Goal: Task Accomplishment & Management: Use online tool/utility

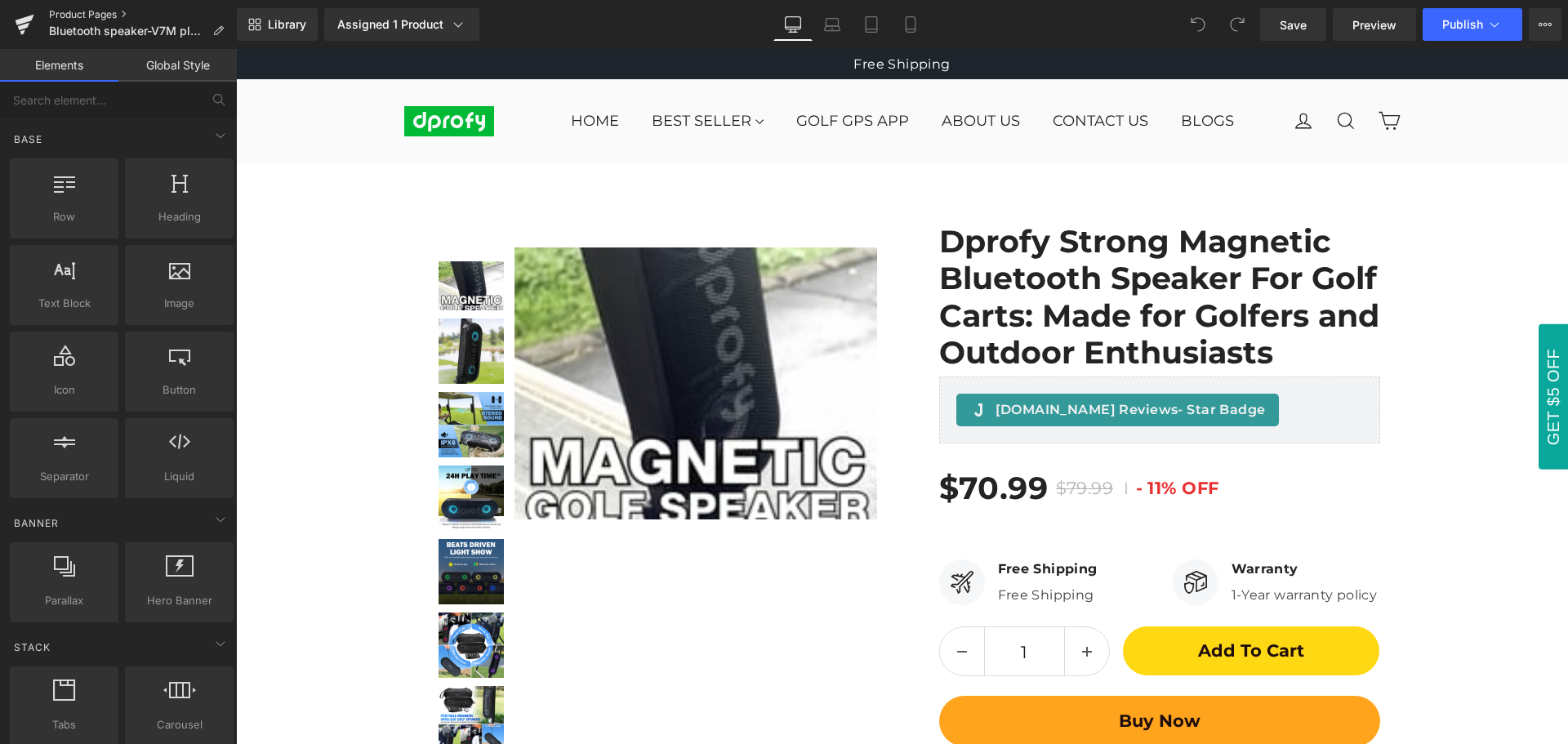
click at [79, 15] on link "Product Pages" at bounding box center [143, 14] width 188 height 13
click at [908, 26] on icon at bounding box center [910, 25] width 17 height 17
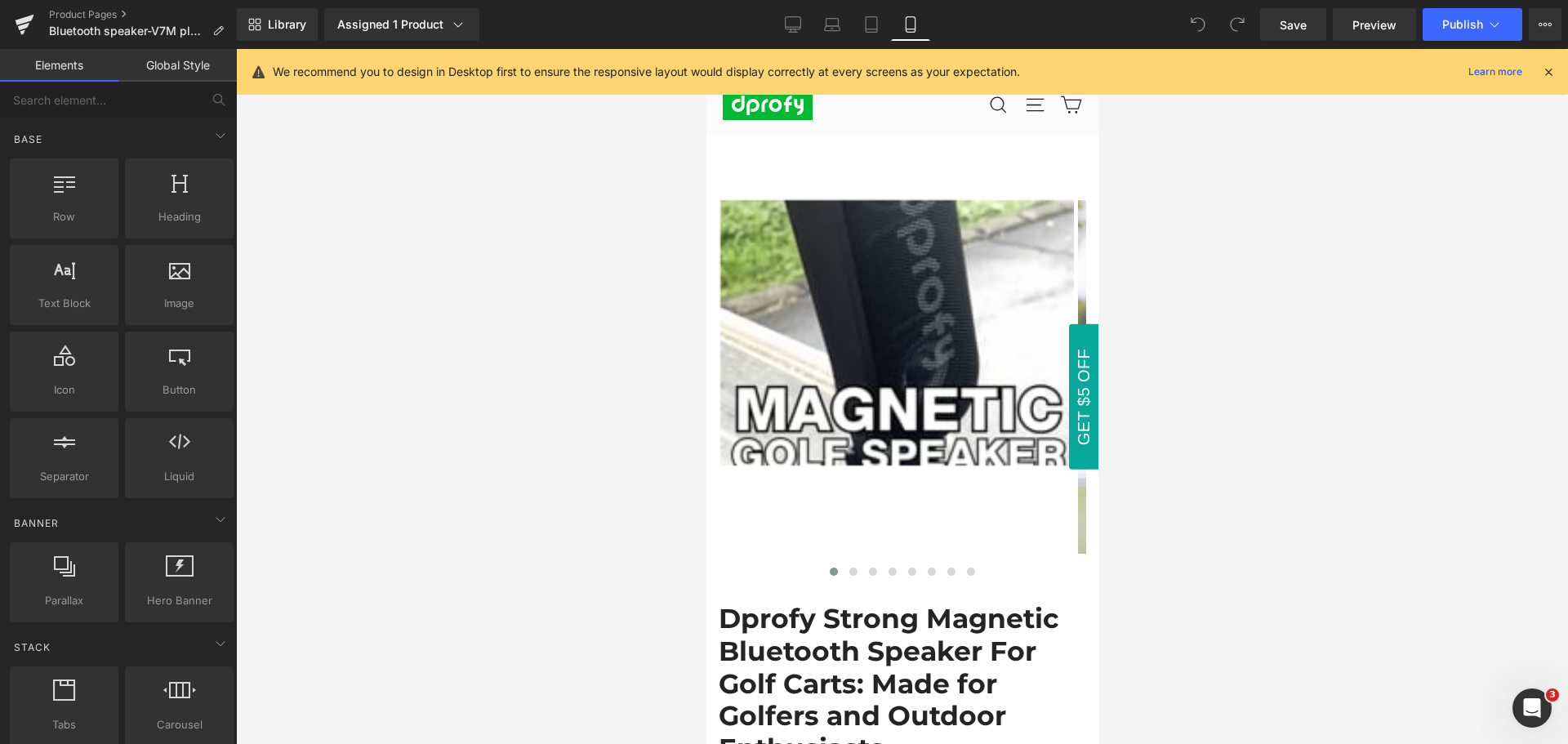
click at [1548, 70] on icon at bounding box center [1548, 72] width 15 height 15
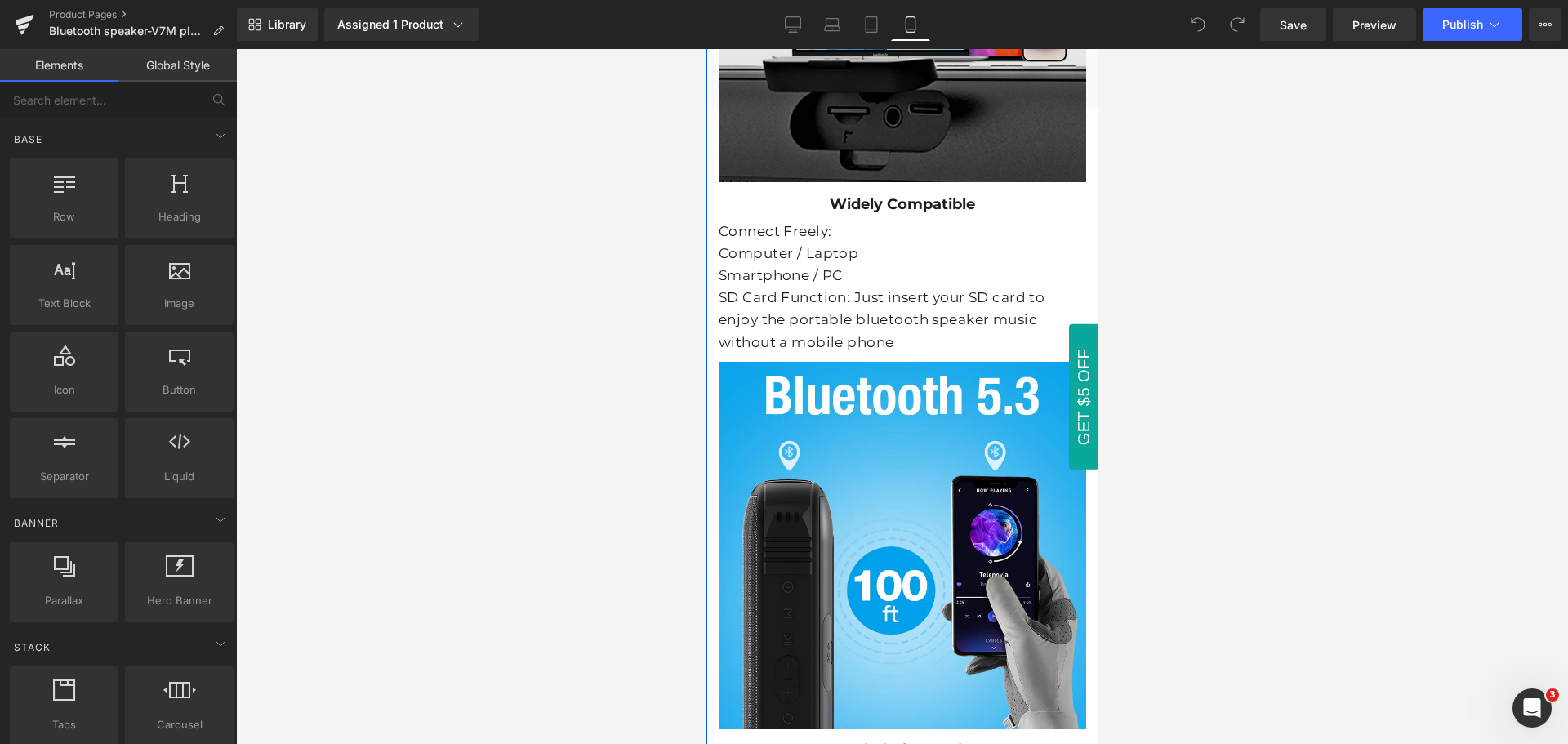
scroll to position [8349, 0]
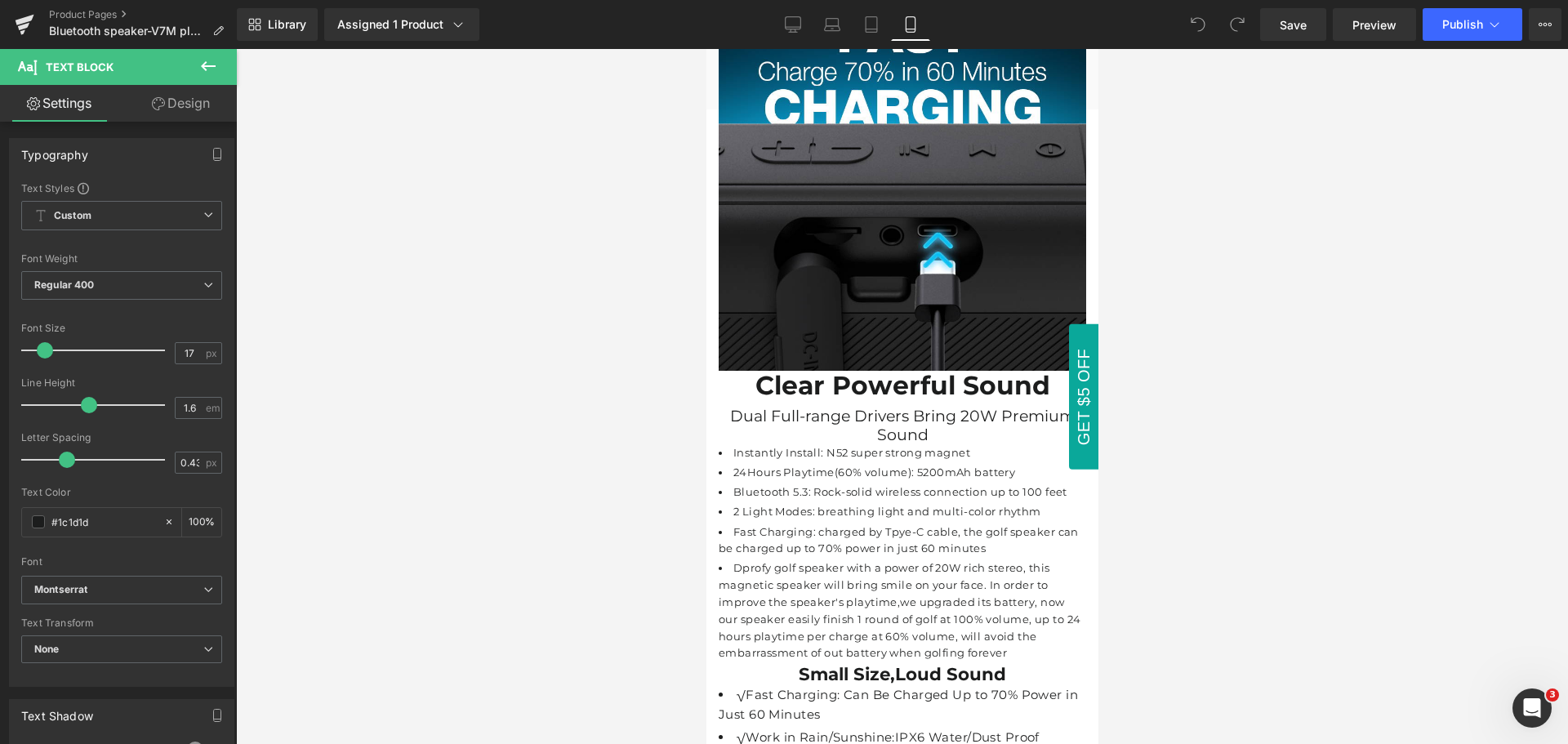
scroll to position [5981, 0]
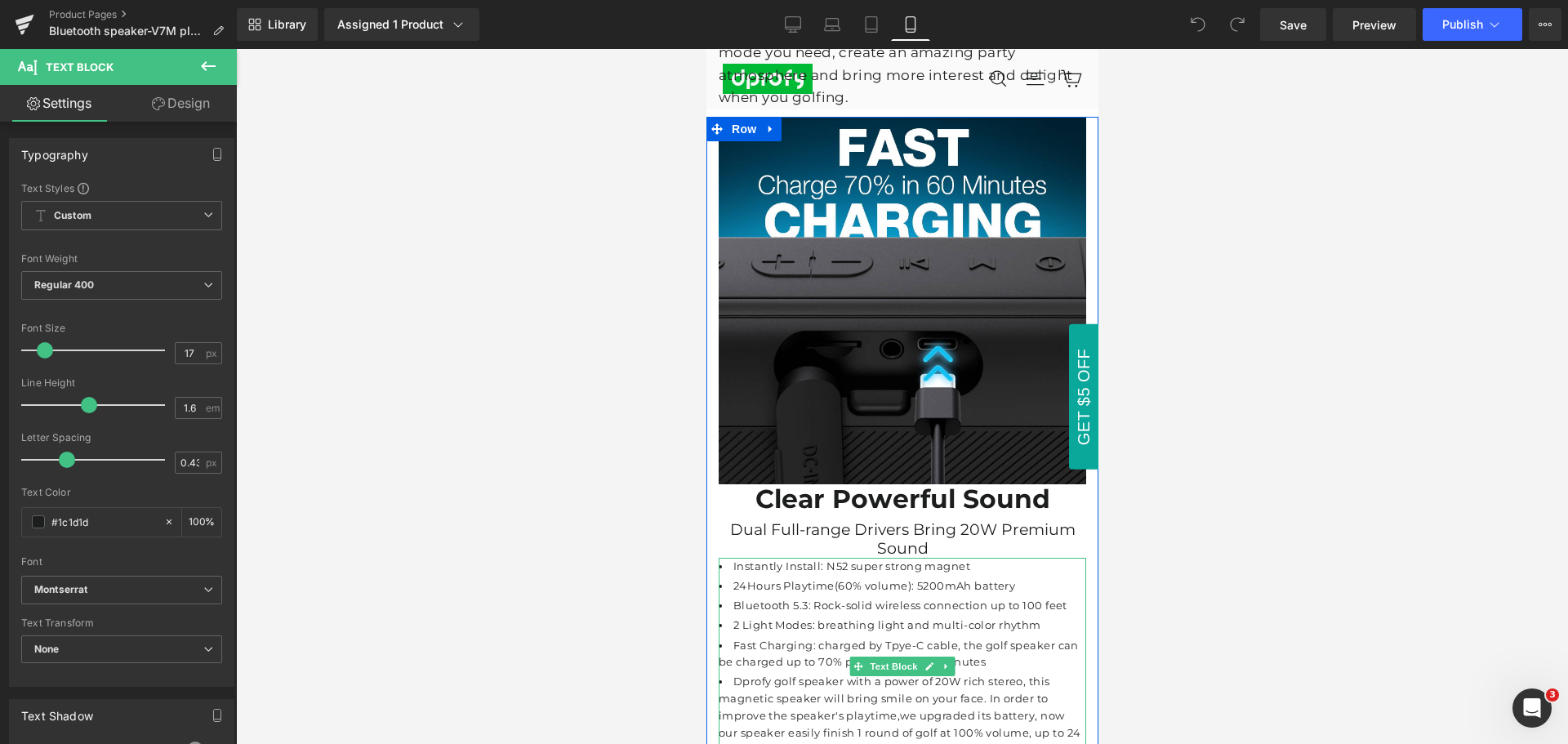
click at [929, 616] on li "2 Light Modes: breathing light and multi-color rhythm" at bounding box center [901, 624] width 368 height 17
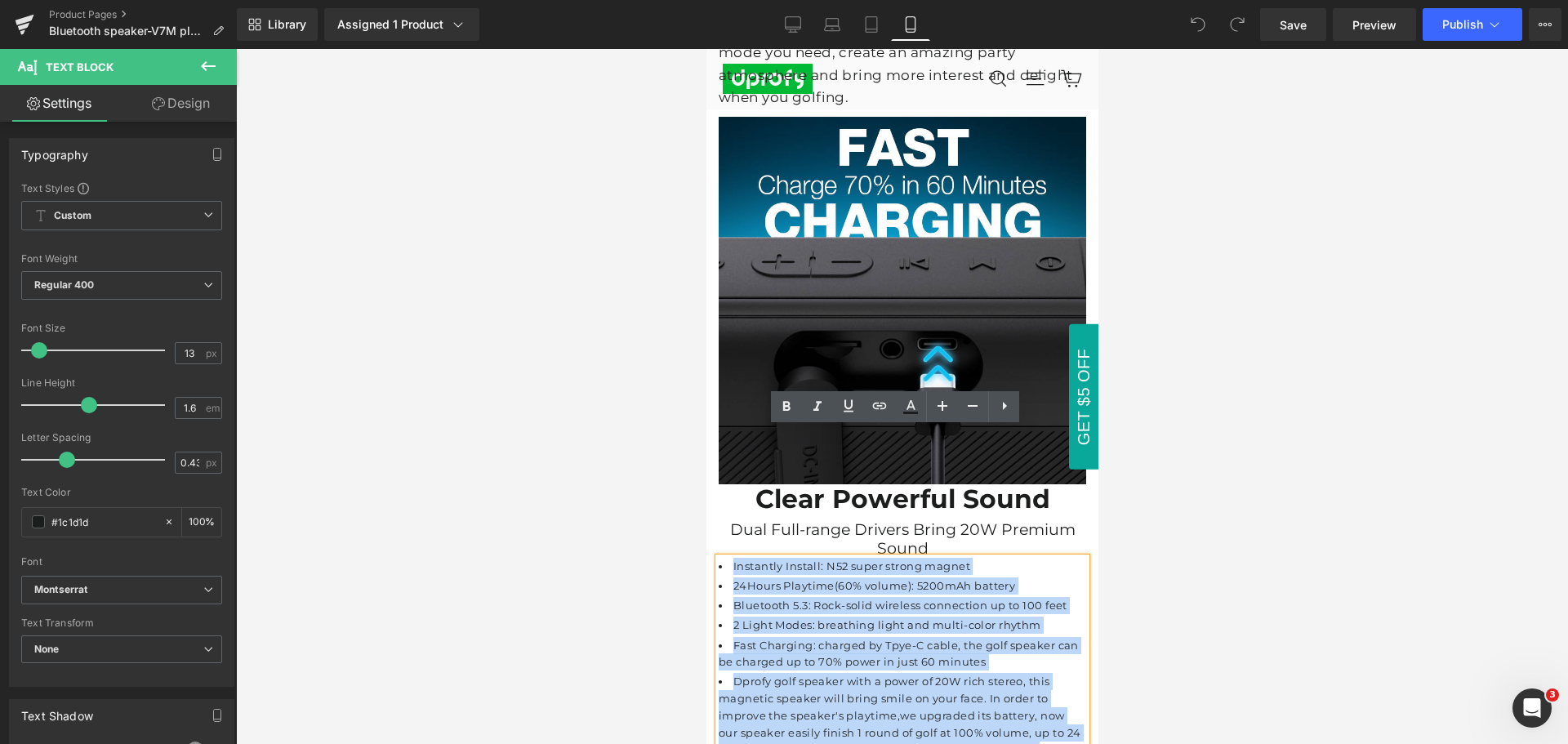
drag, startPoint x: 1004, startPoint y: 638, endPoint x: 958, endPoint y: 495, distance: 150.2
click at [719, 557] on ul "Instantly Install: N52 super strong magnet 24Hours Playtime(60% volume): 5200mA…" at bounding box center [901, 665] width 368 height 217
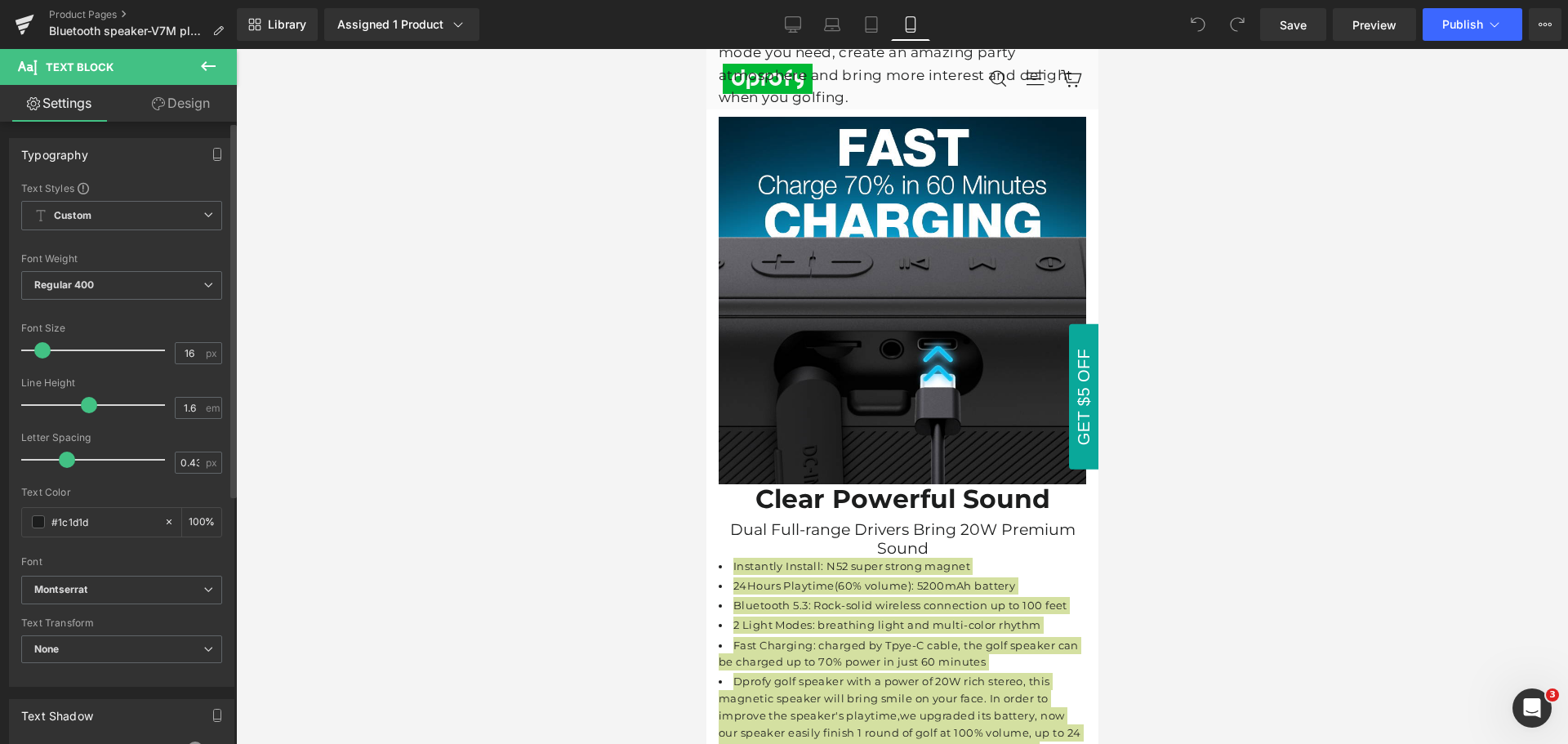
type input "17"
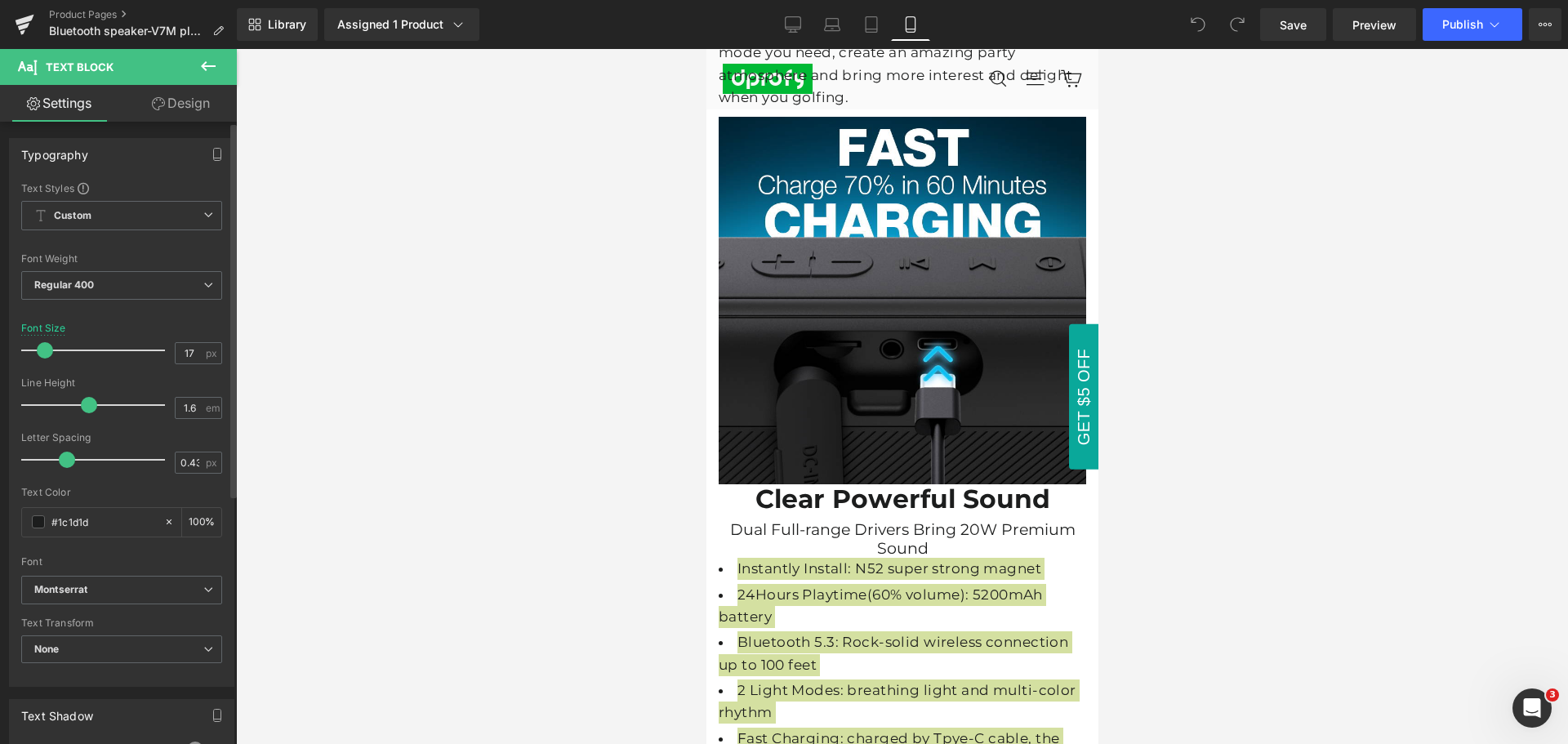
click at [45, 346] on span at bounding box center [44, 350] width 17 height 17
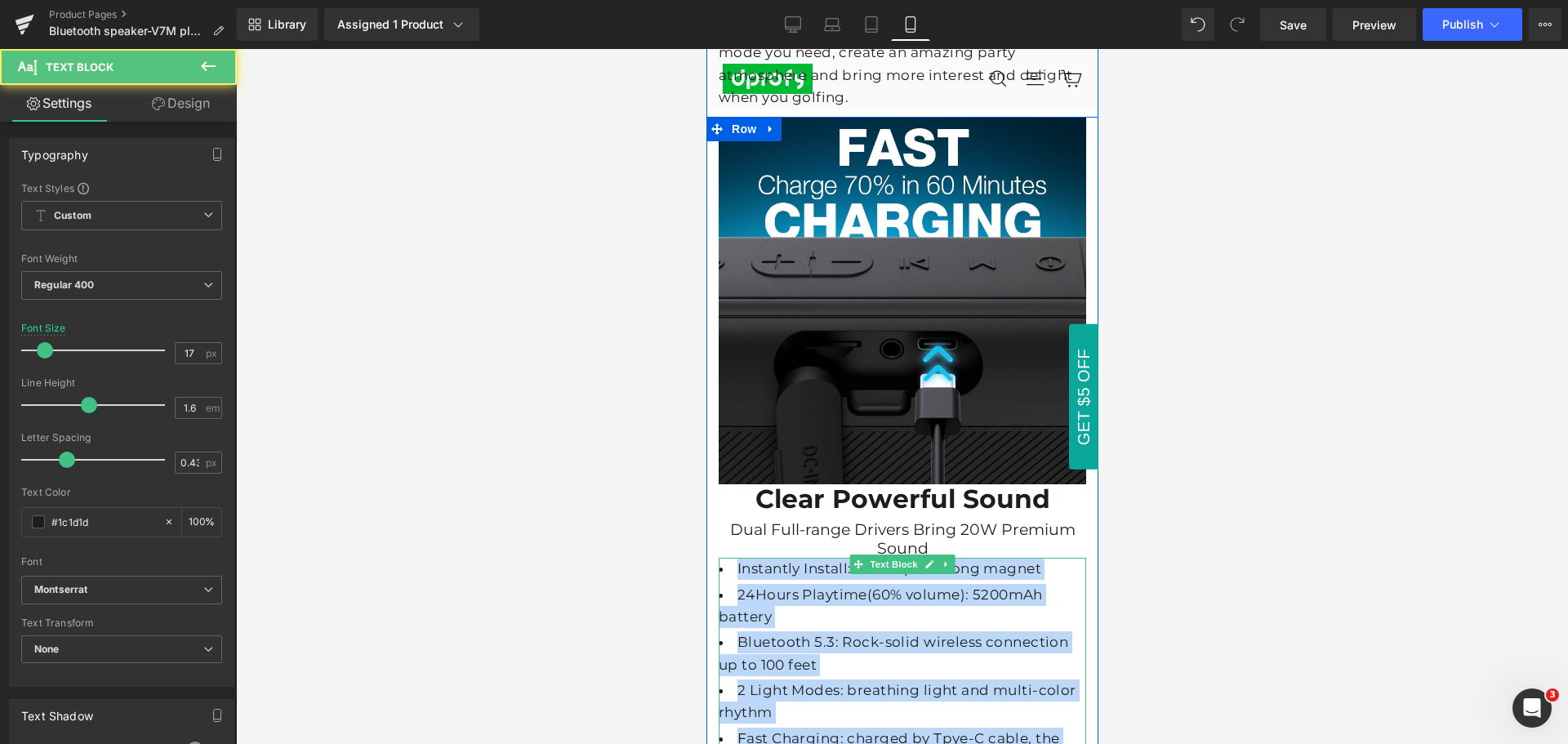
drag, startPoint x: 1887, startPoint y: 553, endPoint x: 1033, endPoint y: 490, distance: 856.3
click at [1033, 584] on li "24Hours Playtime(60% volume): 5200mAh battery" at bounding box center [901, 605] width 368 height 44
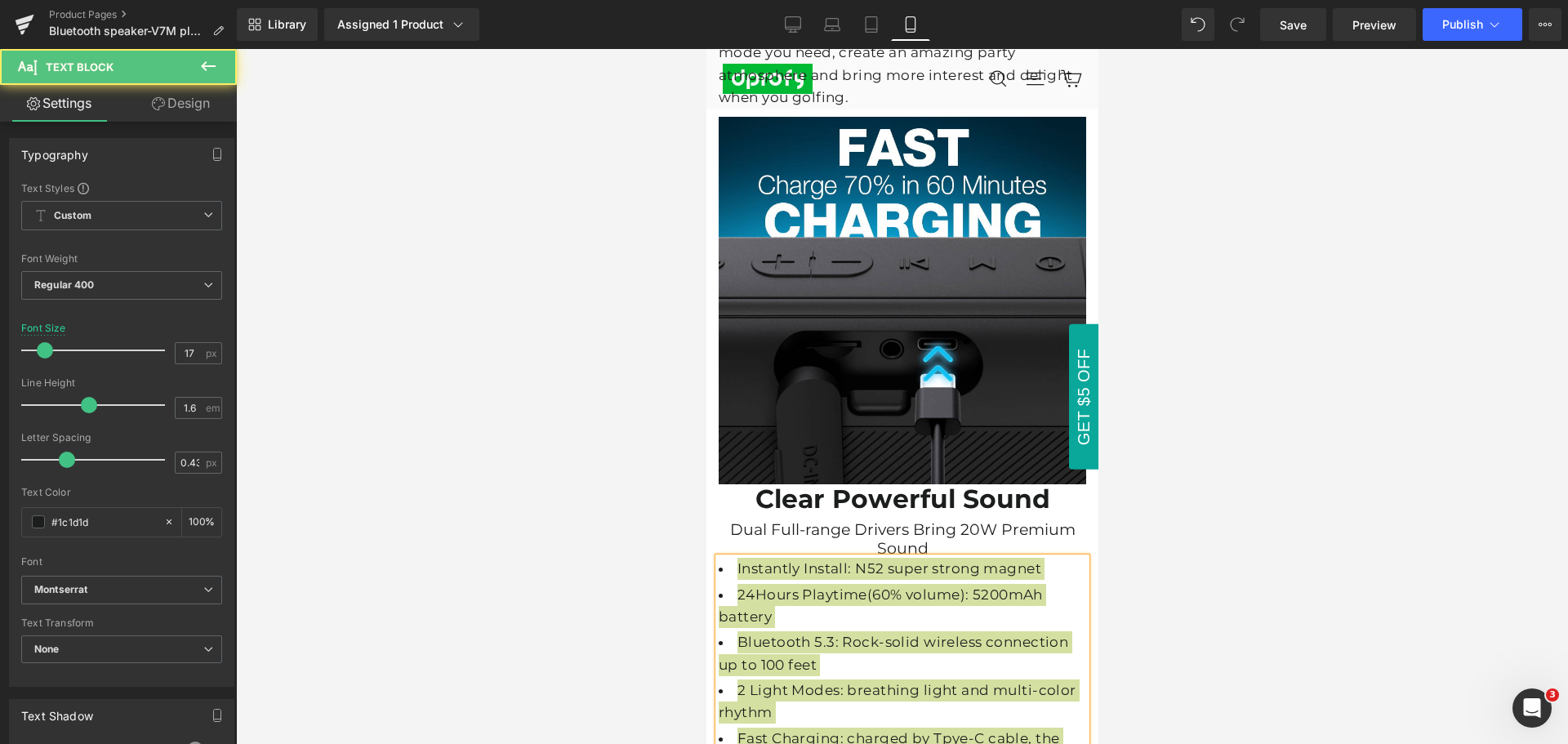
click at [1181, 504] on div at bounding box center [901, 396] width 1332 height 695
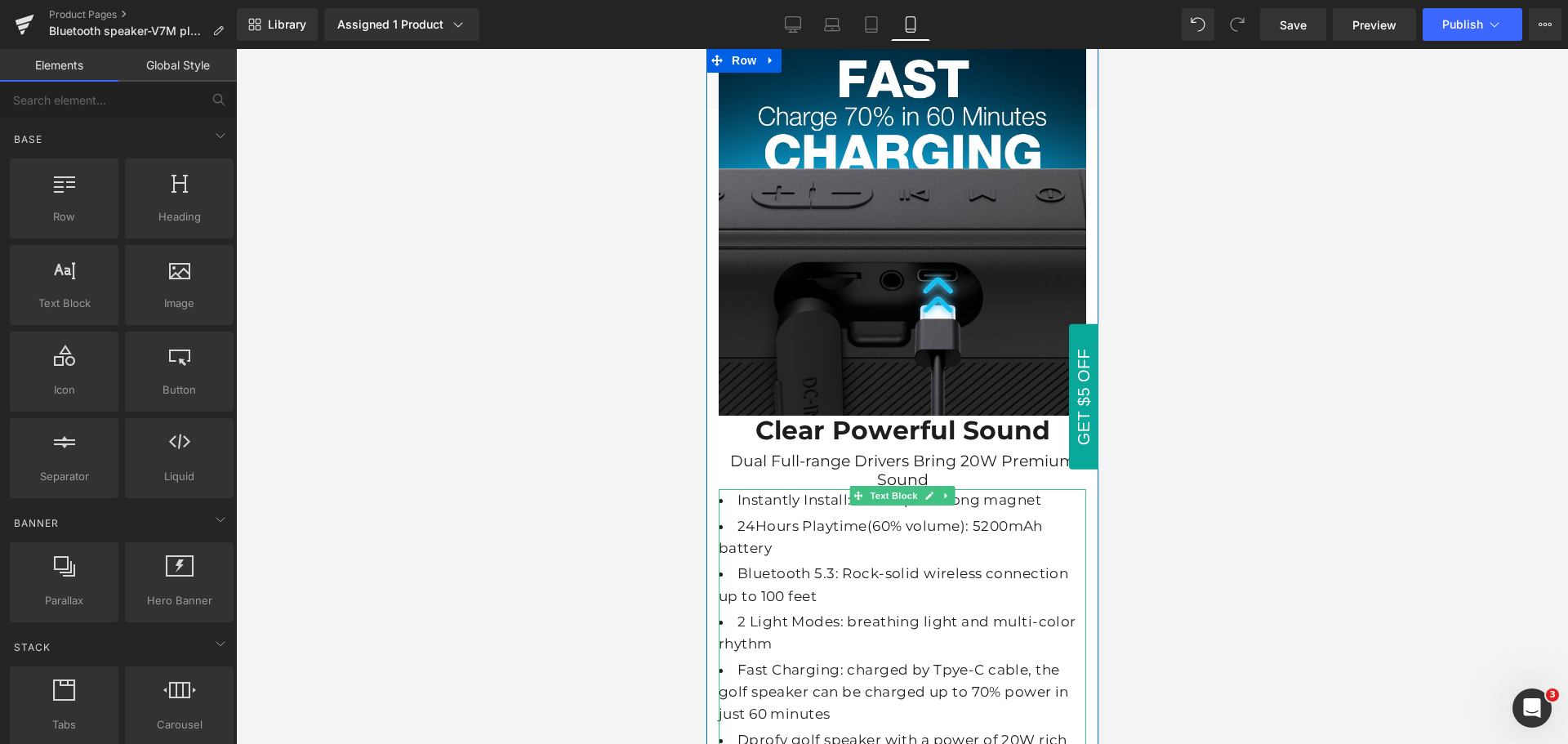
scroll to position [6145, 0]
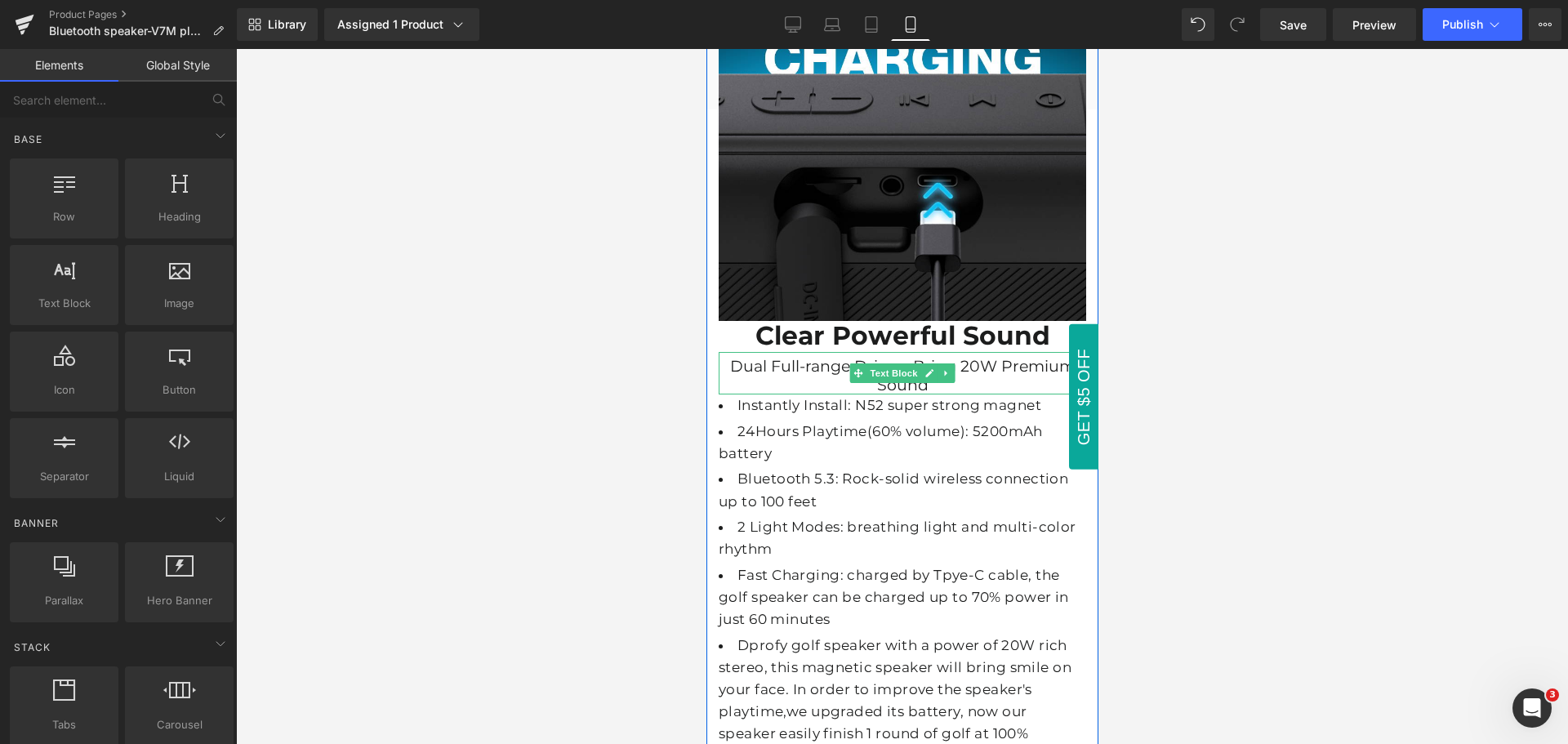
click at [978, 352] on div "Dual Full-range Drivers Bring 20W Premium Sound" at bounding box center [901, 373] width 368 height 43
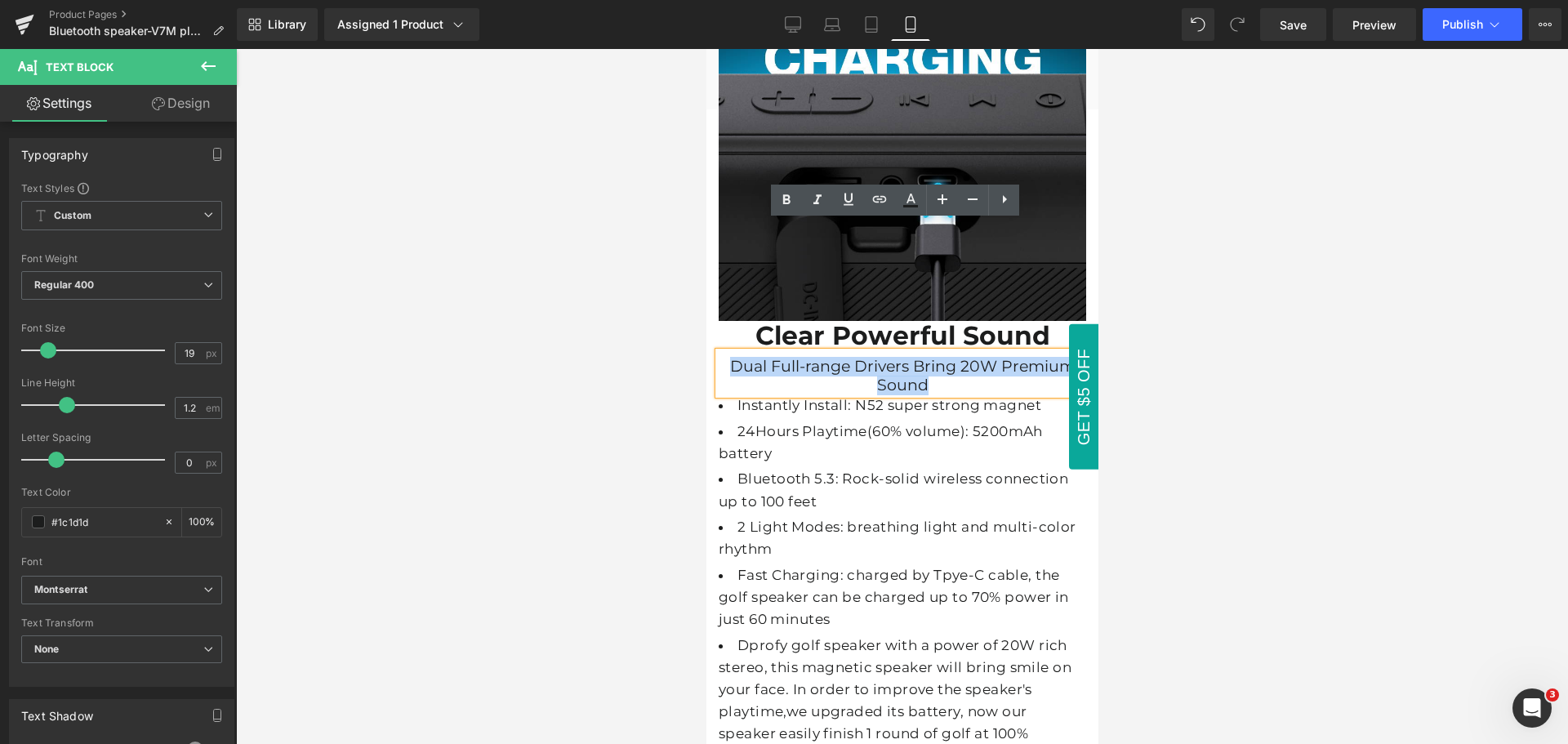
drag, startPoint x: 954, startPoint y: 258, endPoint x: 726, endPoint y: 243, distance: 228.5
click at [726, 352] on div "Dual Full-range Drivers Bring 20W Premium Sound" at bounding box center [901, 373] width 368 height 43
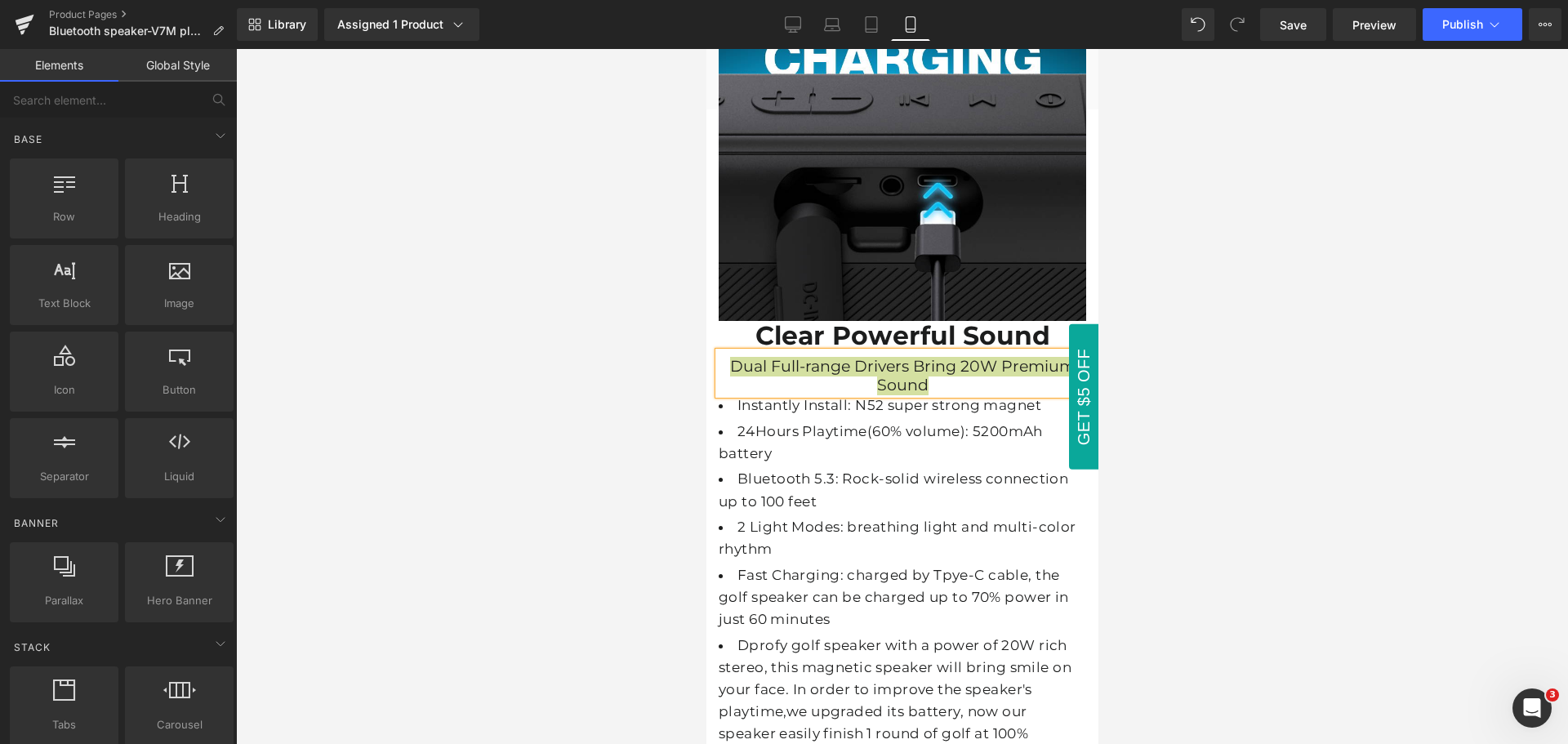
click at [1147, 345] on div at bounding box center [901, 396] width 1332 height 695
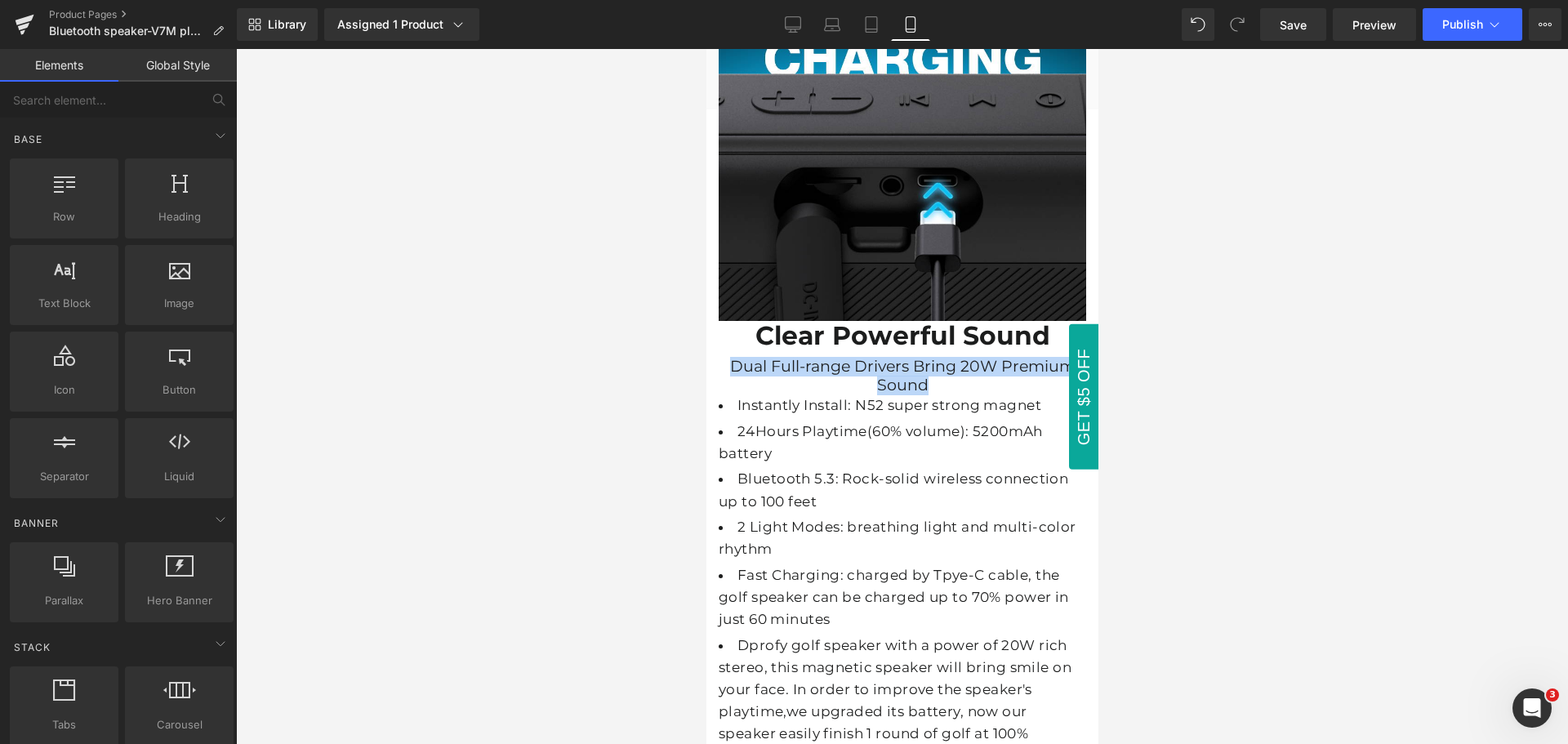
click at [984, 516] on li "2 Light Modes: breathing light and multi-color rhythm" at bounding box center [901, 538] width 368 height 44
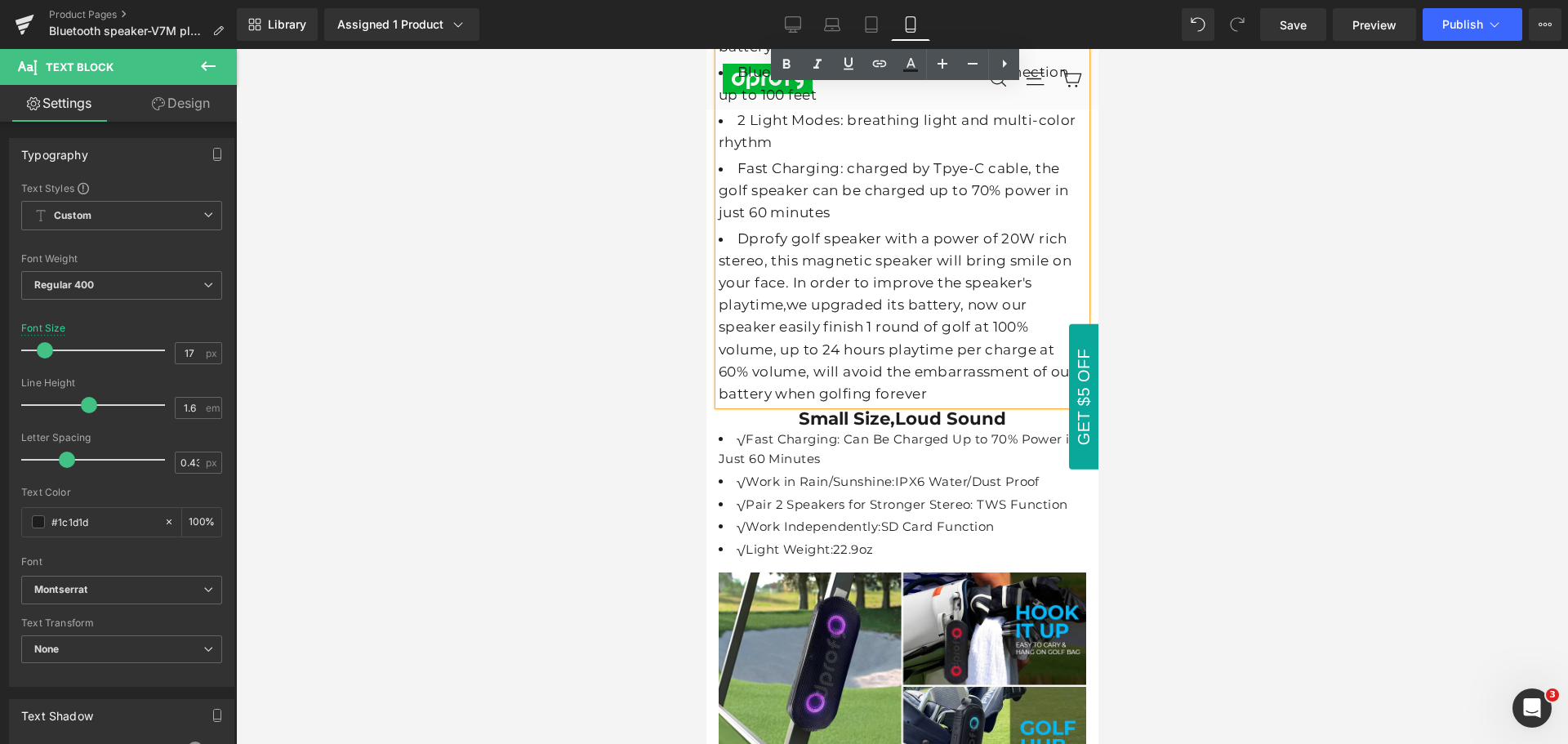
scroll to position [6553, 0]
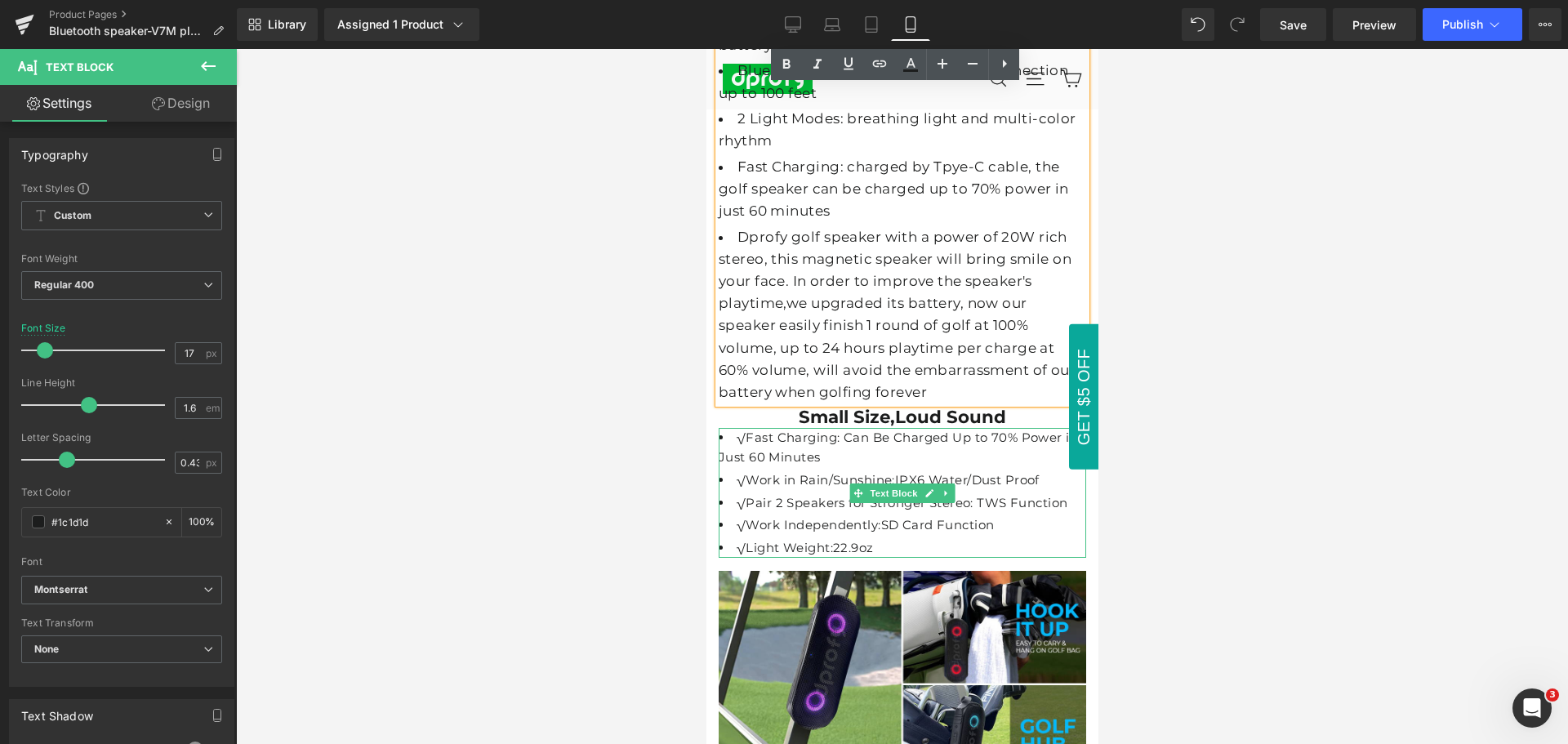
click at [888, 539] on li "√Light Weight:22.9oz" at bounding box center [901, 548] width 368 height 20
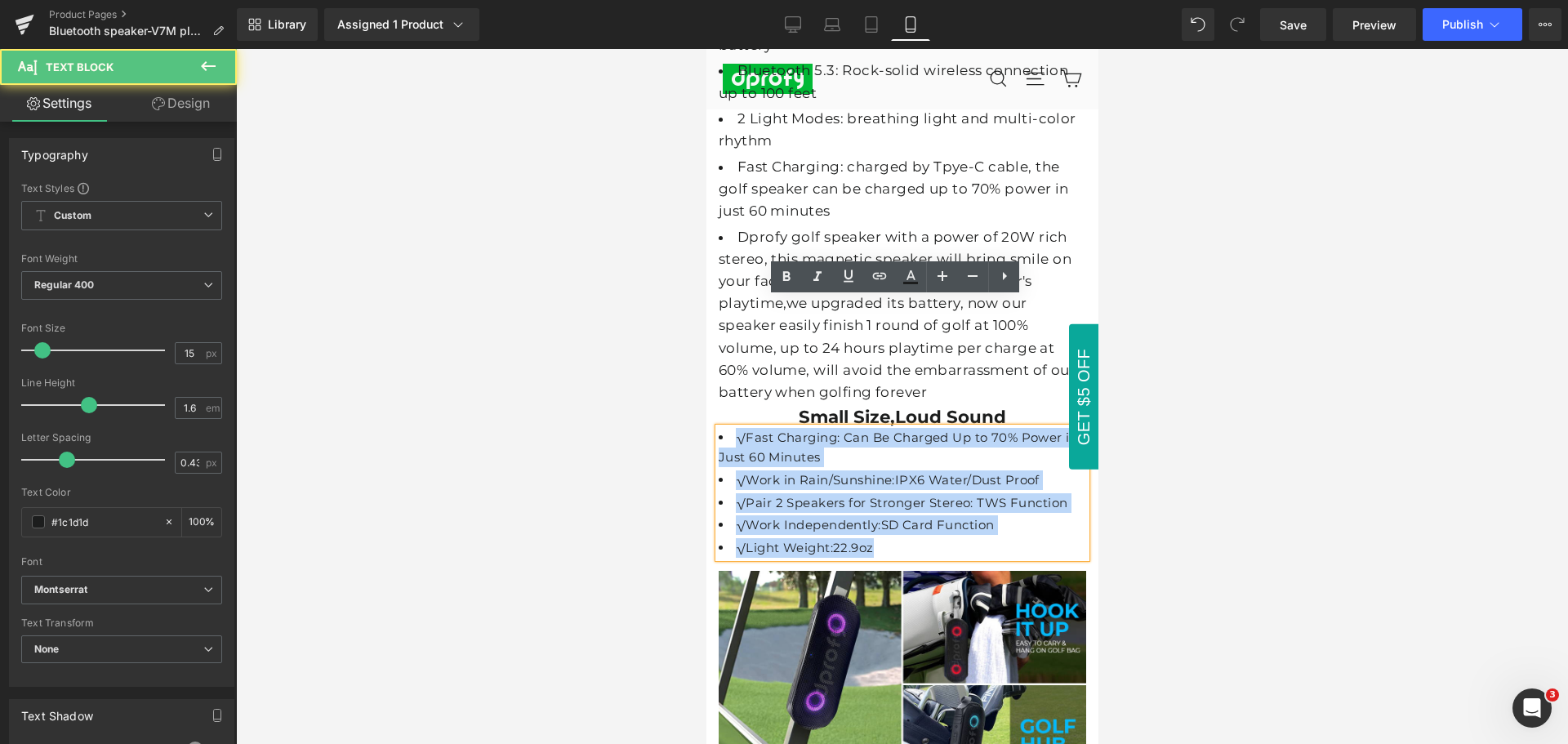
drag, startPoint x: 887, startPoint y: 413, endPoint x: 1190, endPoint y: 460, distance: 306.6
click at [728, 428] on ul "√Fast Charging: Can Be Charged Up to 70% Power in Just 60 Minutes √Work in Rain…" at bounding box center [901, 492] width 368 height 130
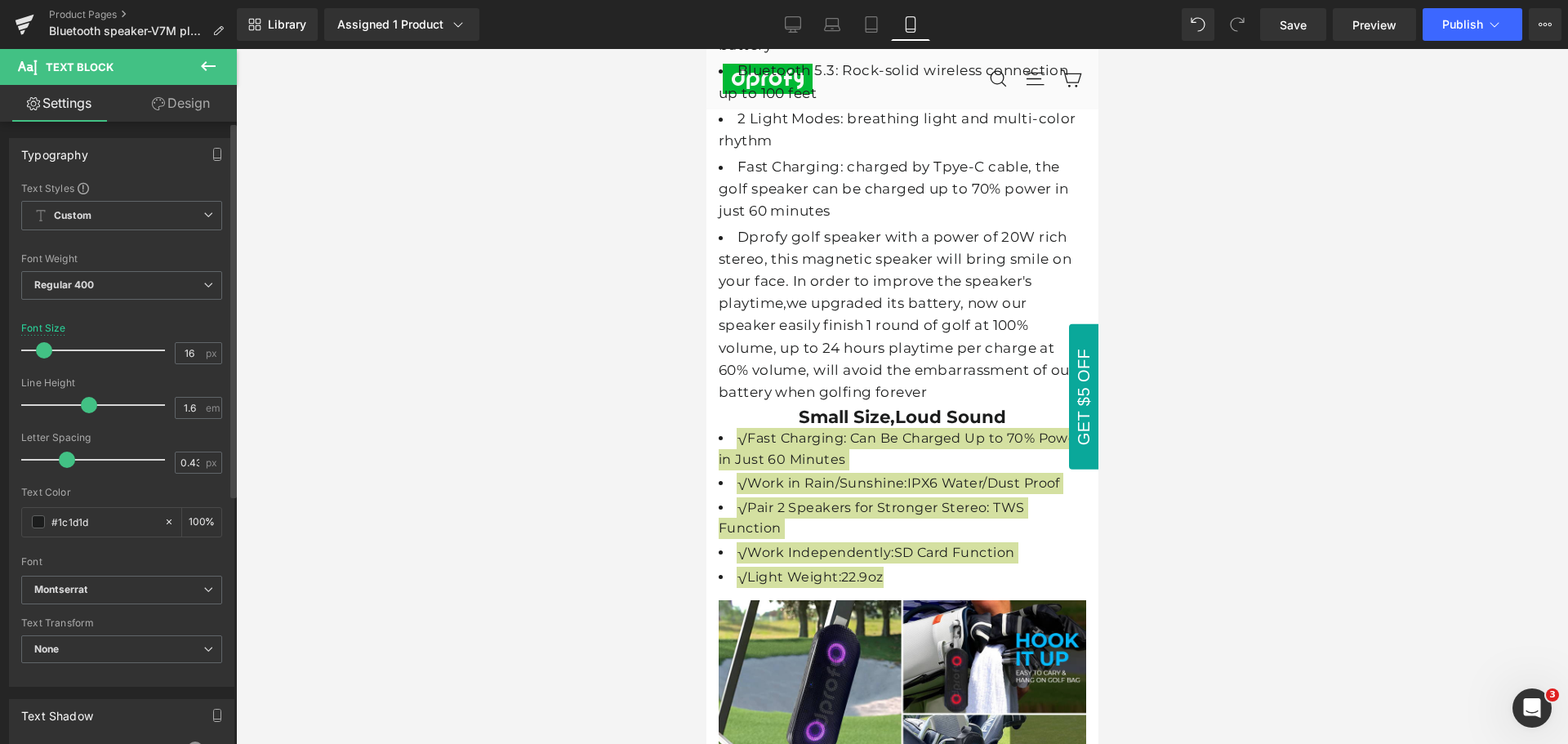
type input "17"
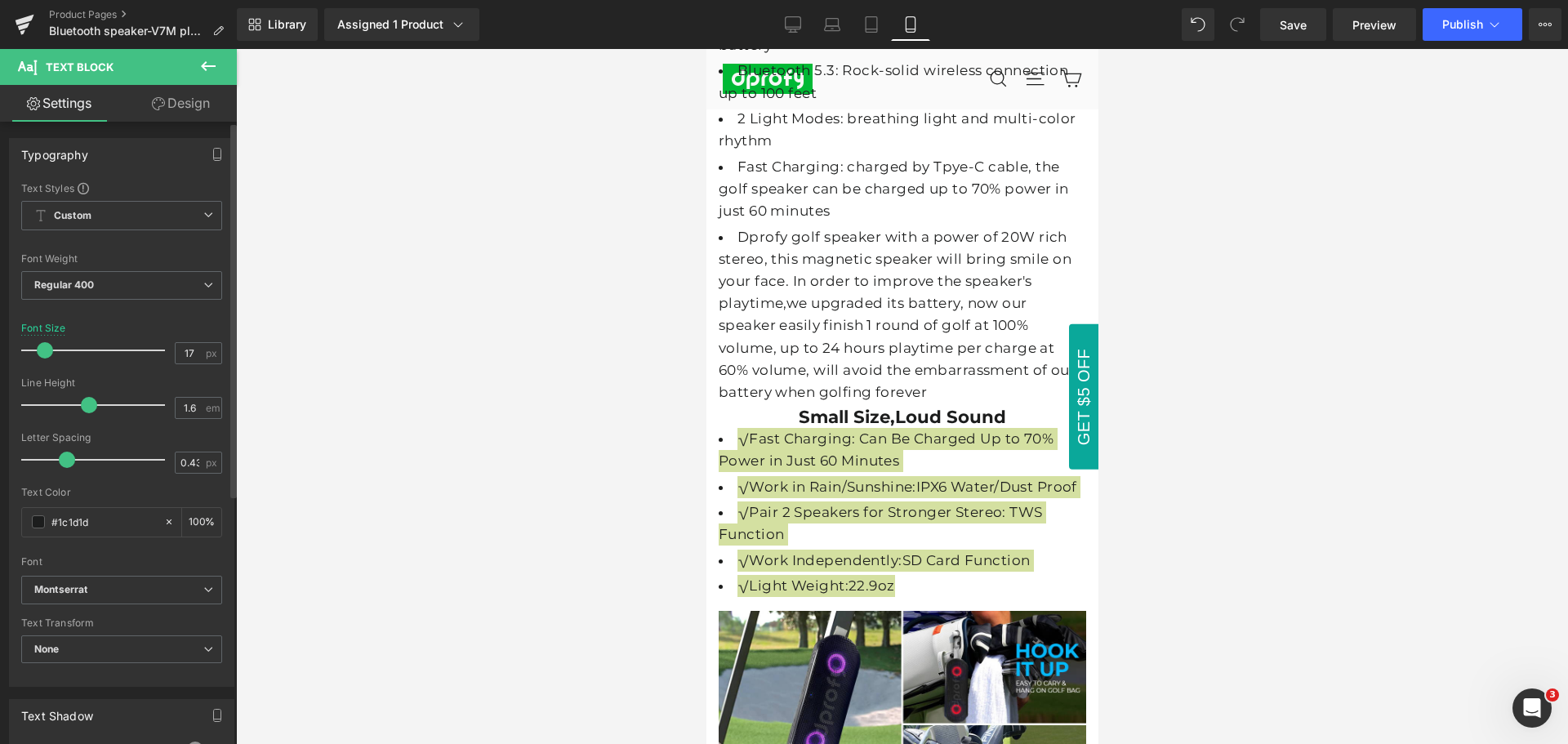
click at [46, 350] on span at bounding box center [44, 350] width 17 height 17
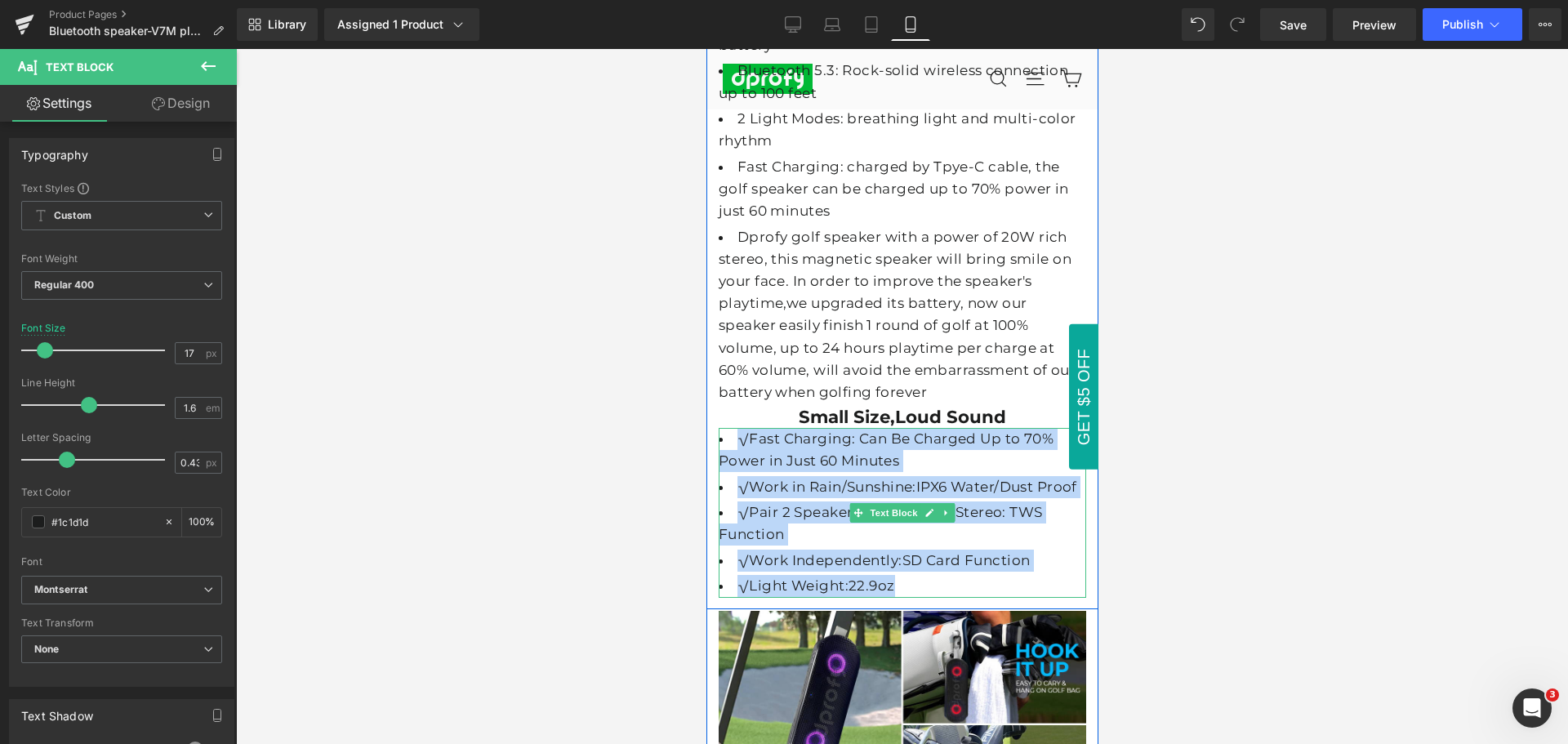
drag, startPoint x: 903, startPoint y: 394, endPoint x: 967, endPoint y: 416, distance: 67.7
click at [903, 501] on li "√Pair 2 Speakers for Stronger Stereo: TWS Function" at bounding box center [901, 523] width 368 height 44
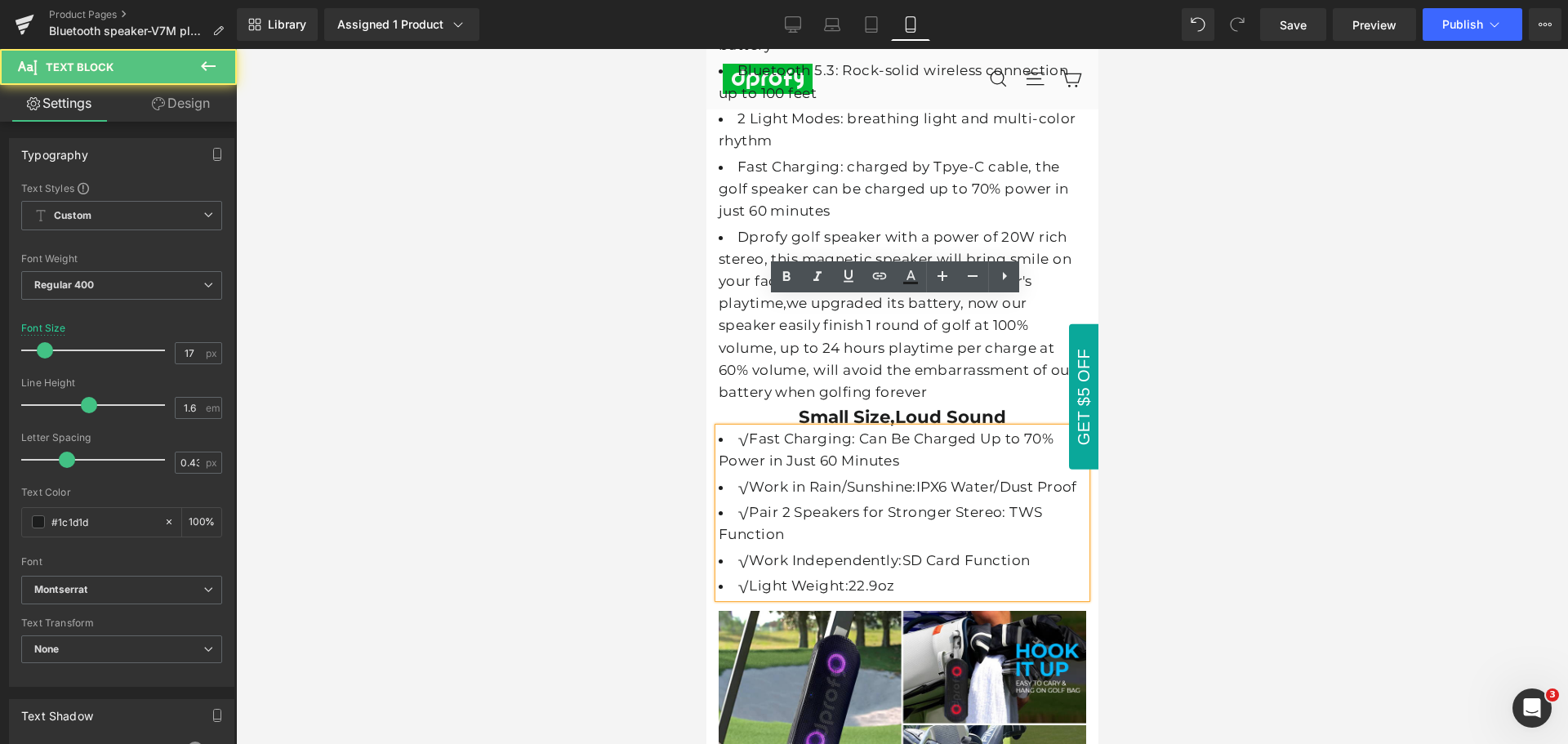
drag, startPoint x: 967, startPoint y: 416, endPoint x: 1891, endPoint y: 494, distance: 927.3
click at [967, 501] on li "√Pair 2 Speakers for Stronger Stereo: TWS Function" at bounding box center [901, 523] width 368 height 44
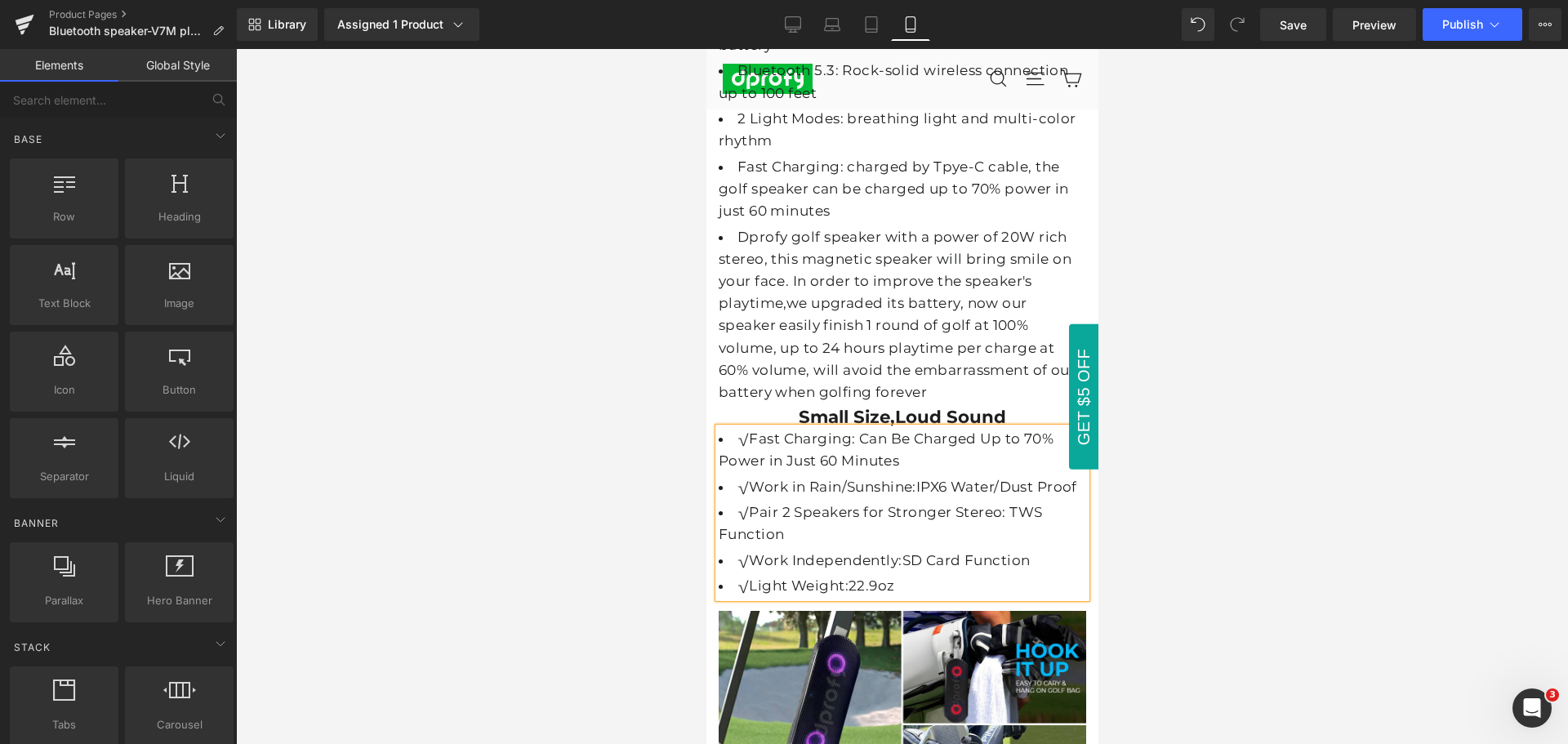
click at [1255, 430] on div at bounding box center [901, 396] width 1332 height 695
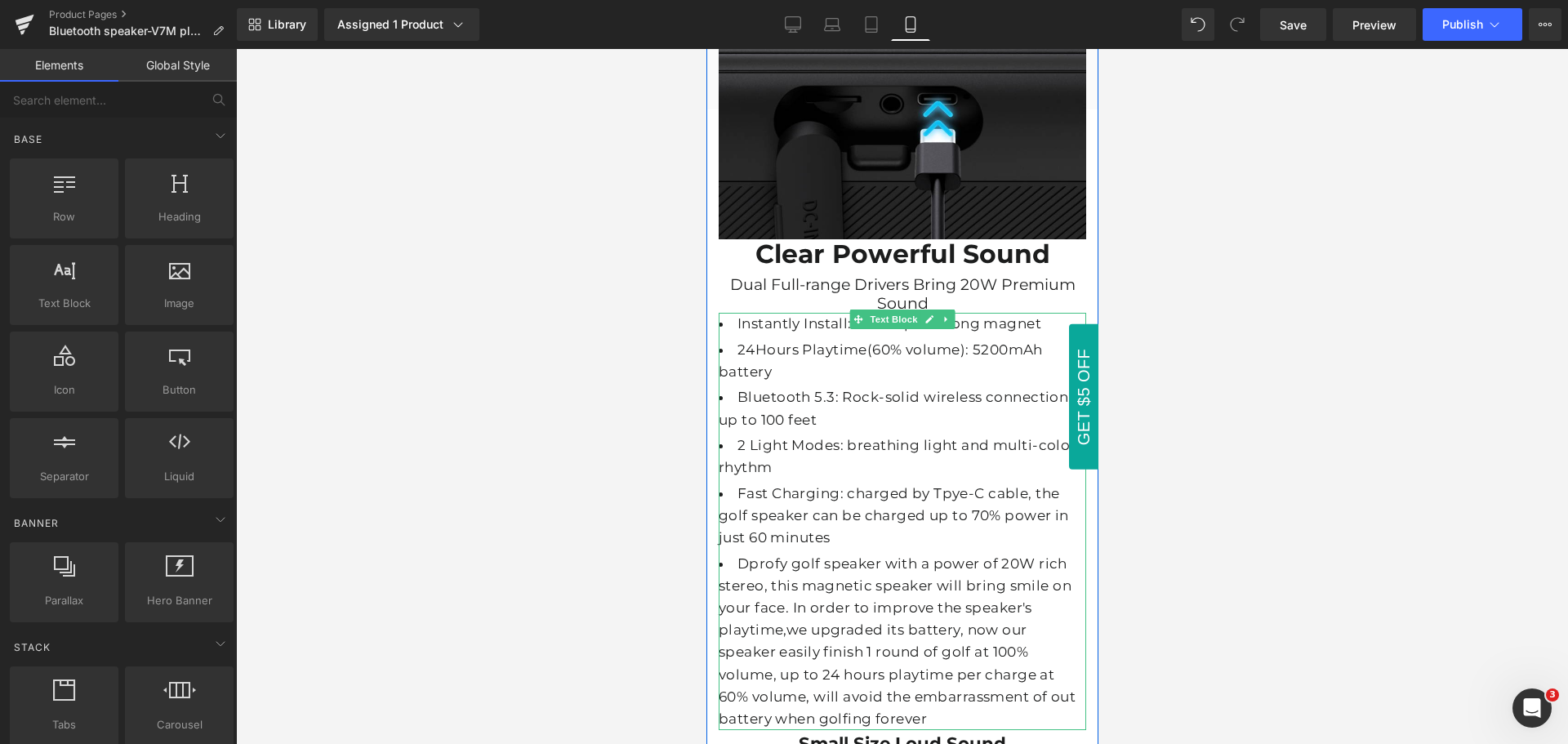
scroll to position [6063, 0]
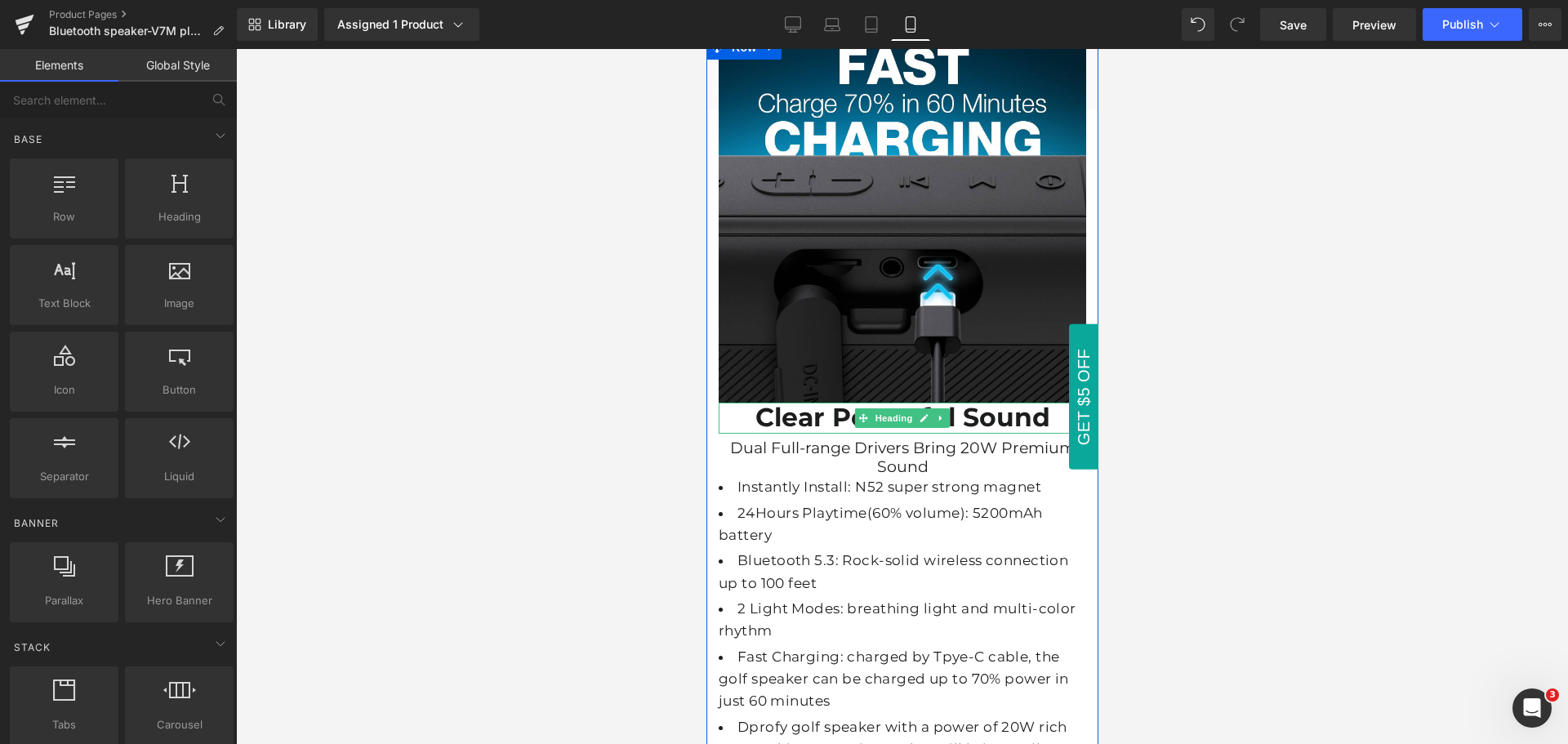
click at [988, 402] on strong "Clear Powerful Sound" at bounding box center [902, 418] width 295 height 31
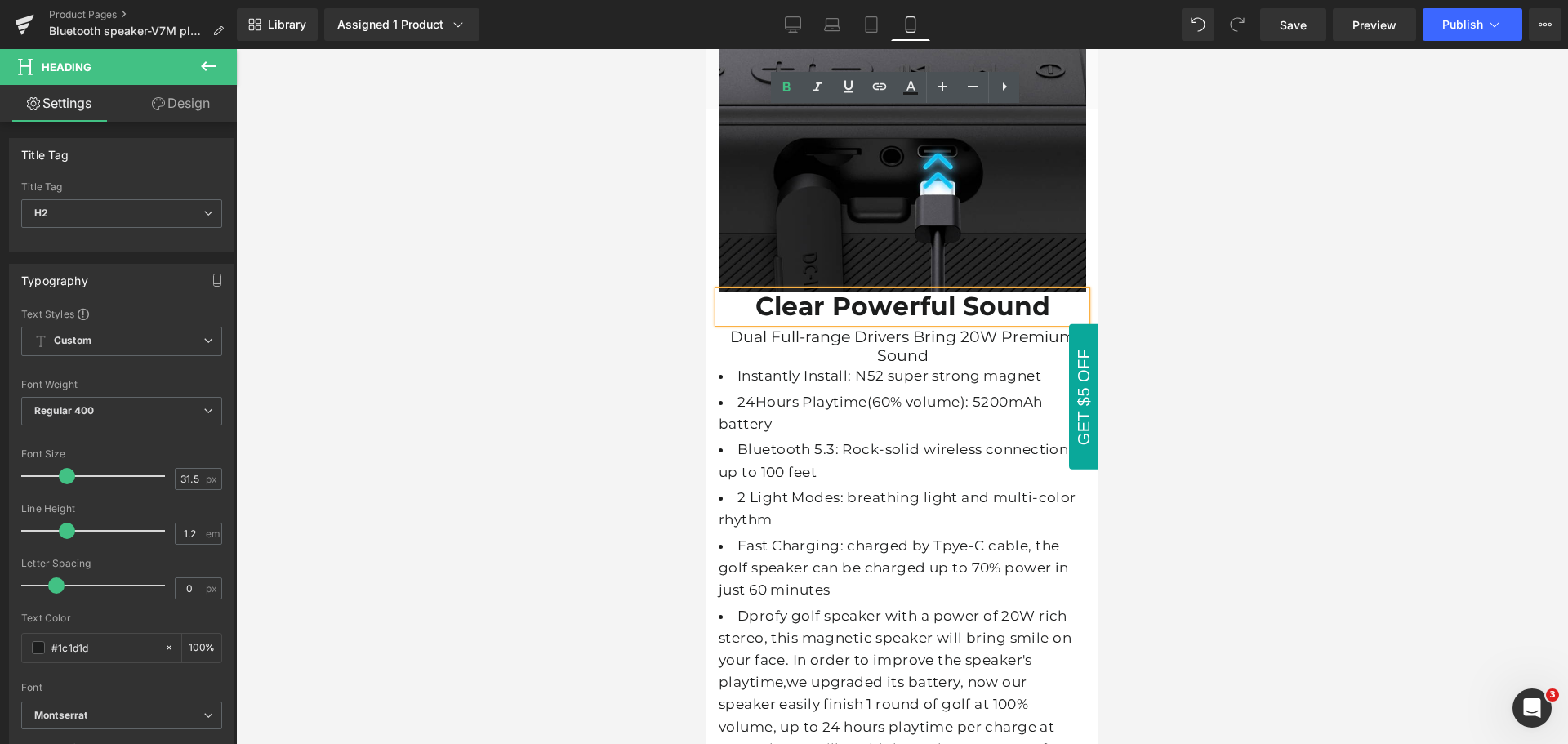
scroll to position [6145, 0]
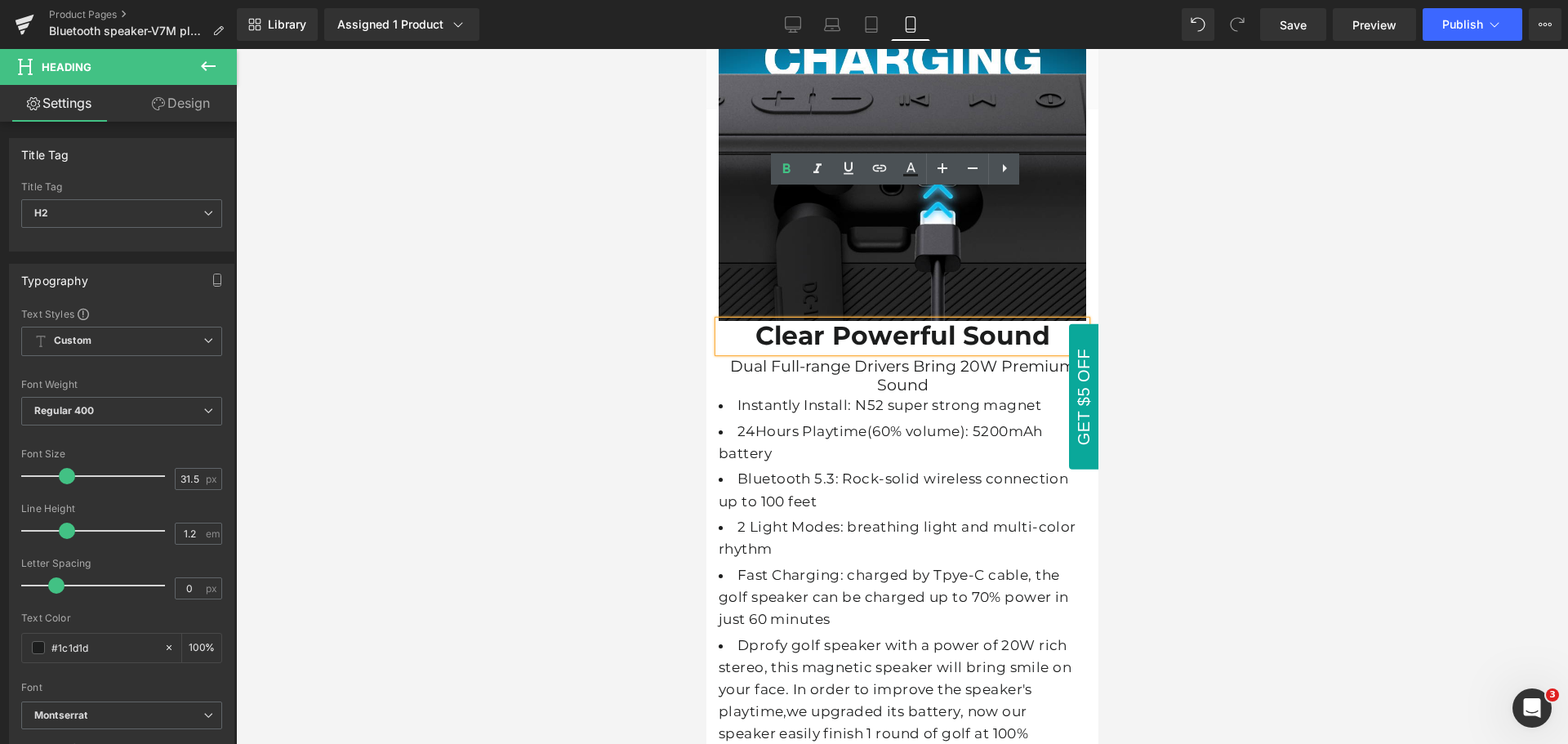
click at [1041, 320] on strong "Clear Powerful Sound" at bounding box center [902, 336] width 295 height 31
drag, startPoint x: 1041, startPoint y: 205, endPoint x: 744, endPoint y: 206, distance: 297.0
click at [755, 320] on strong "Clear Powerful Sound" at bounding box center [902, 336] width 295 height 31
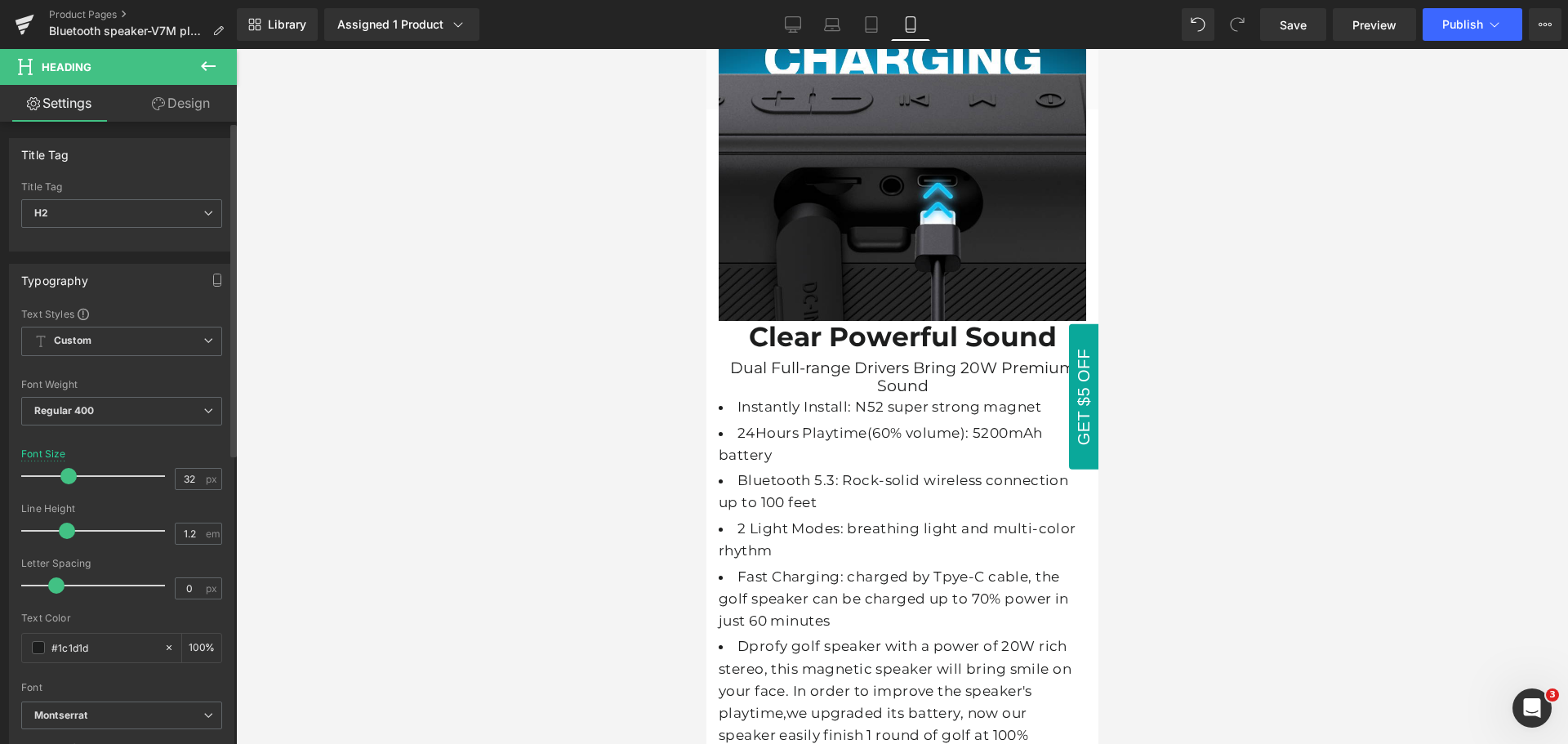
type input "31"
click at [62, 479] on span at bounding box center [65, 476] width 17 height 17
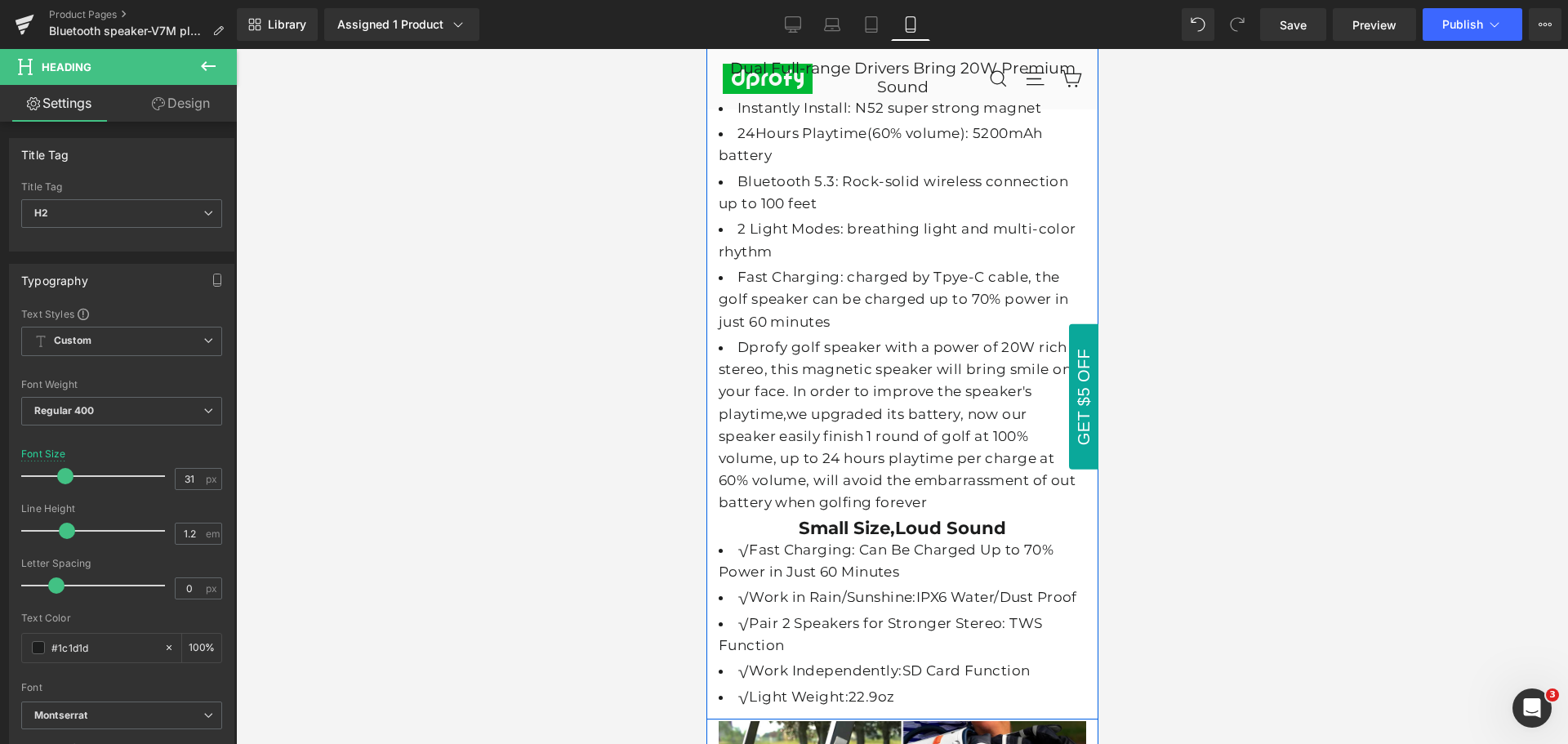
scroll to position [6471, 0]
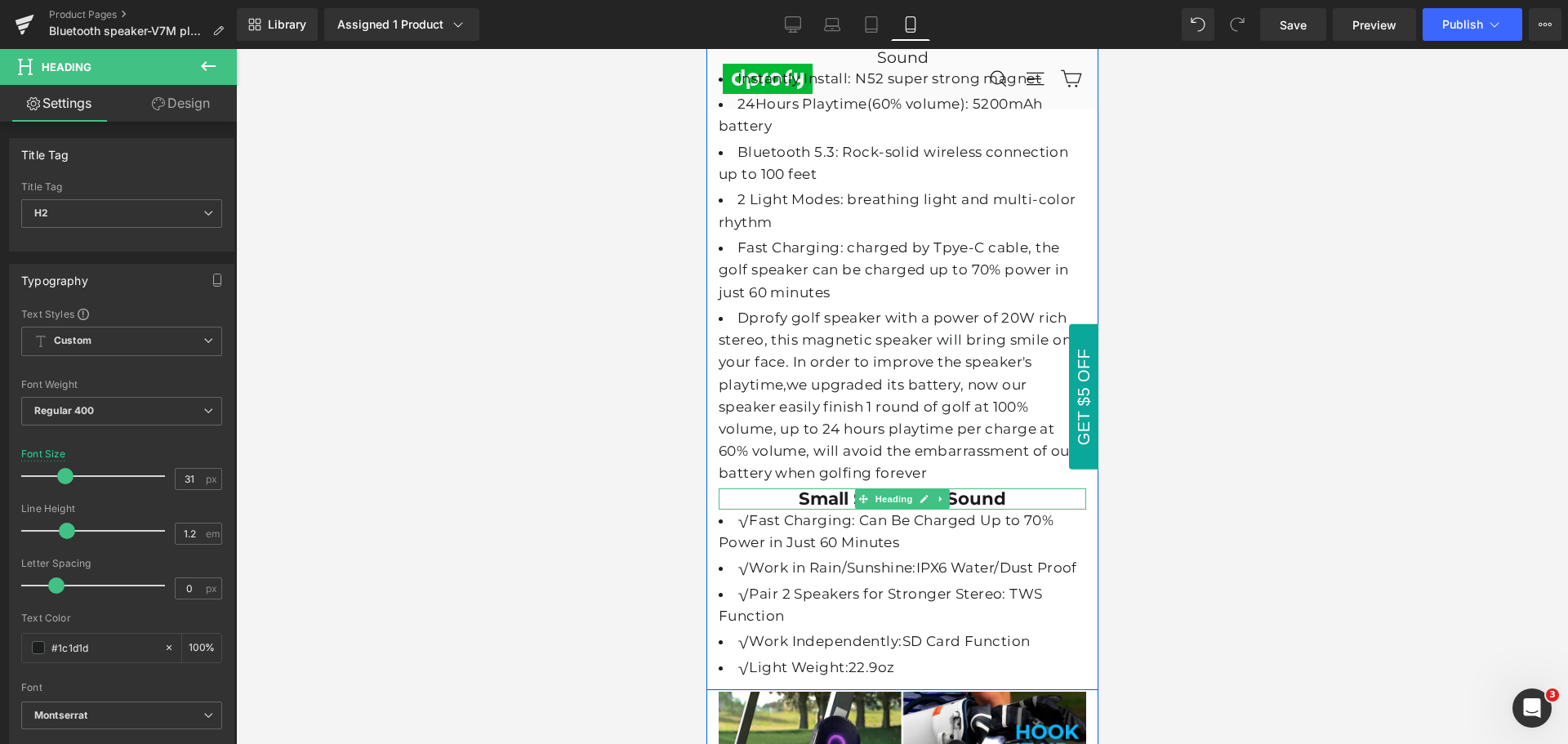
click at [862, 489] on span at bounding box center [862, 499] width 17 height 20
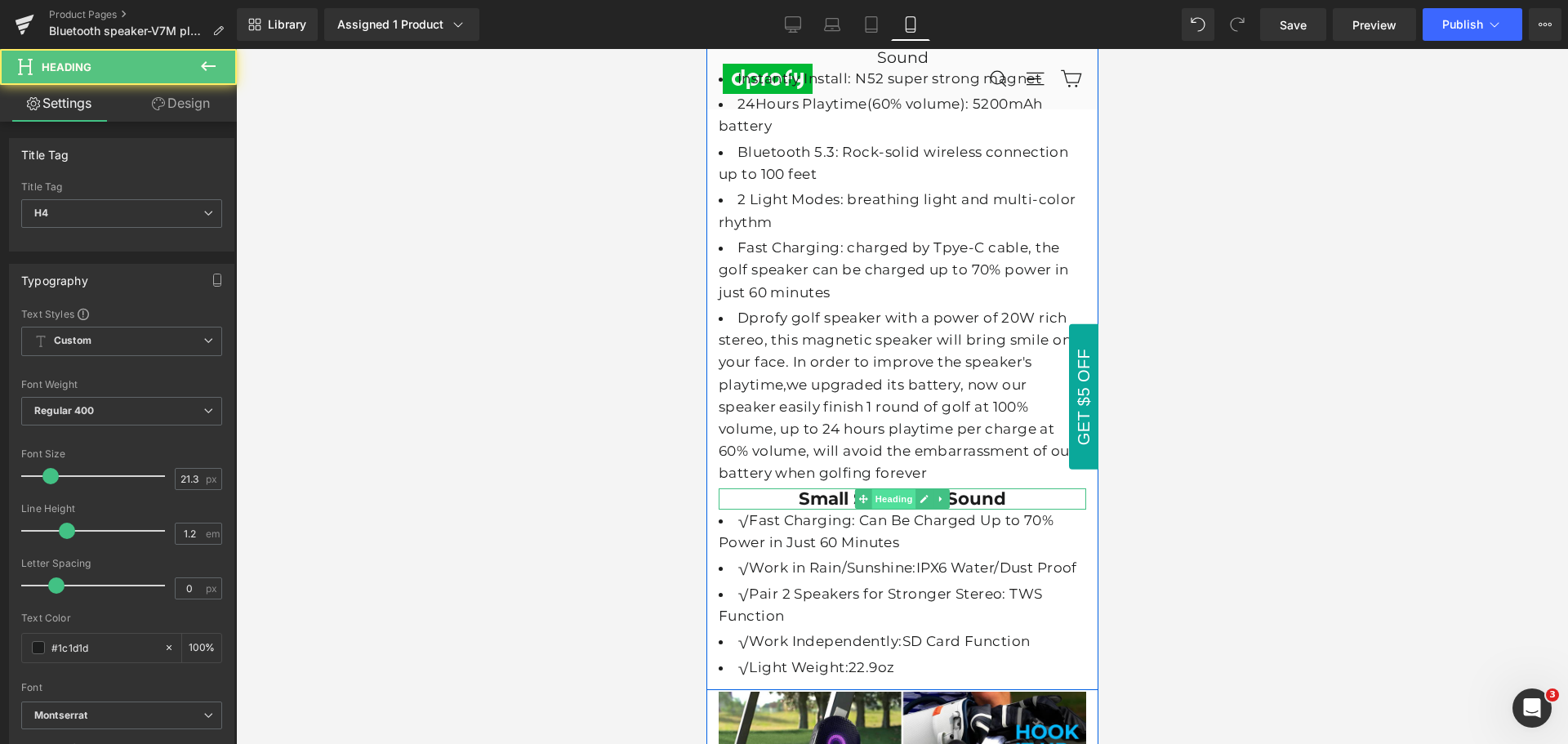
click at [882, 489] on span "Heading" at bounding box center [894, 499] width 44 height 20
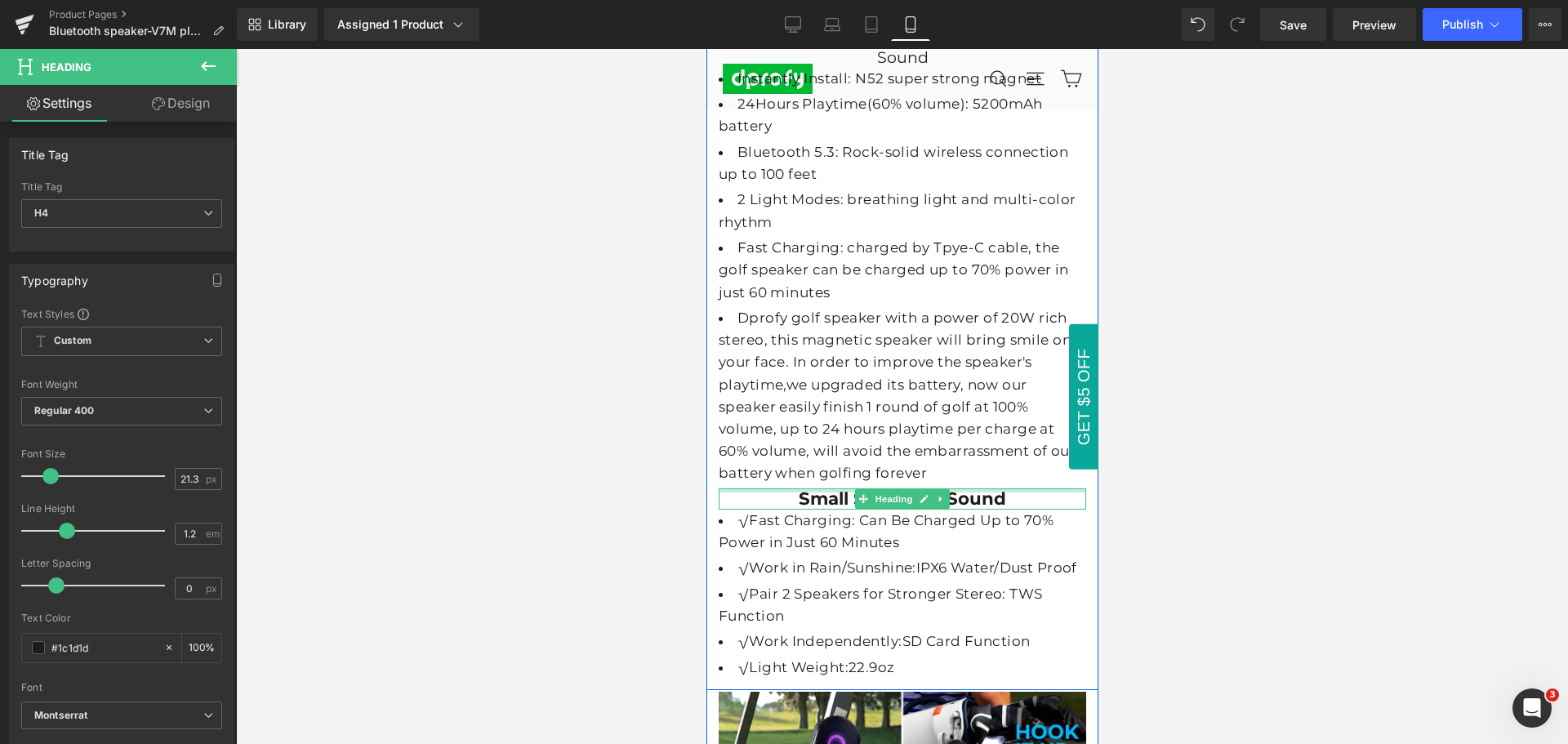
click at [1012, 488] on div at bounding box center [901, 490] width 368 height 4
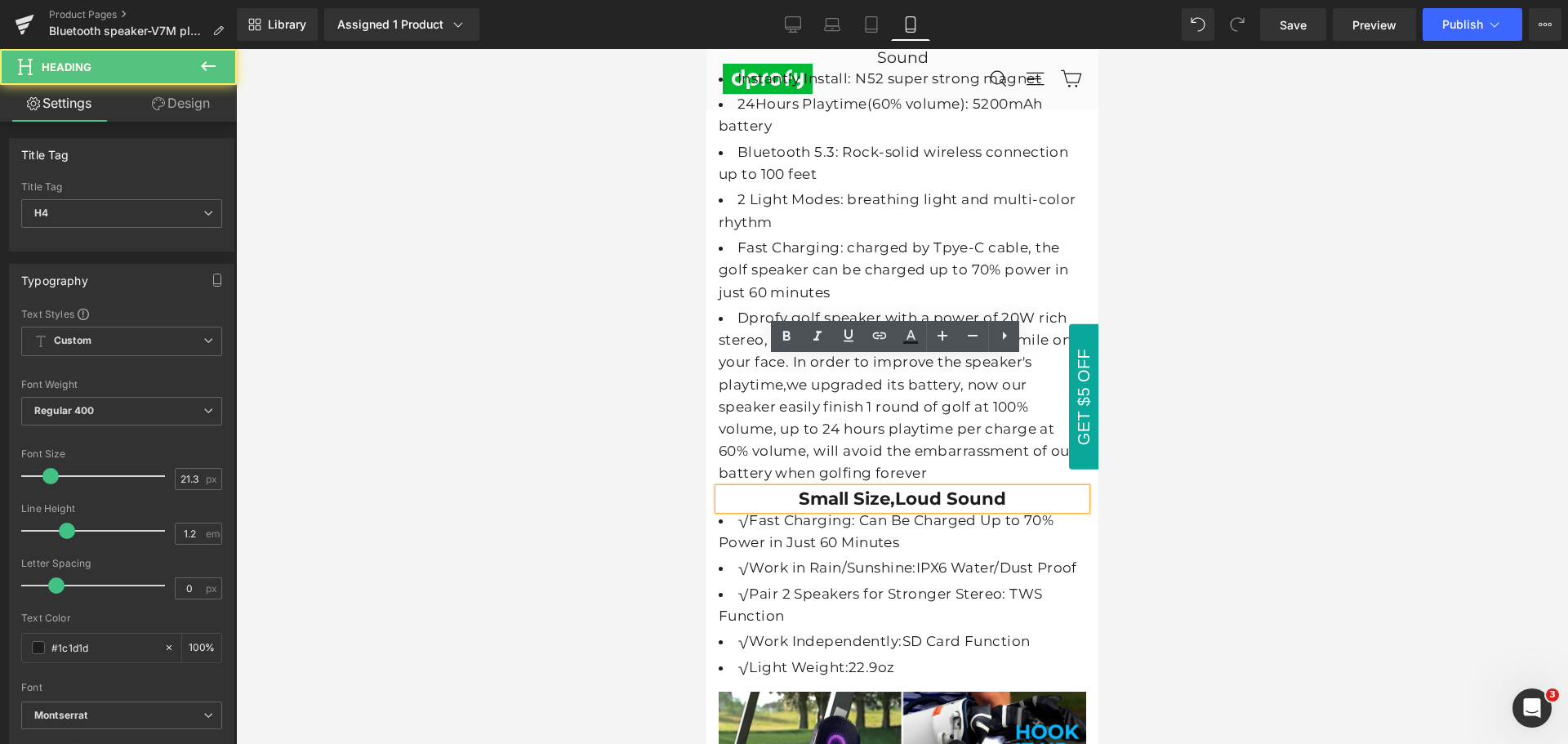
click at [1010, 488] on h4 "Small Size,Loud Sound" at bounding box center [901, 499] width 368 height 22
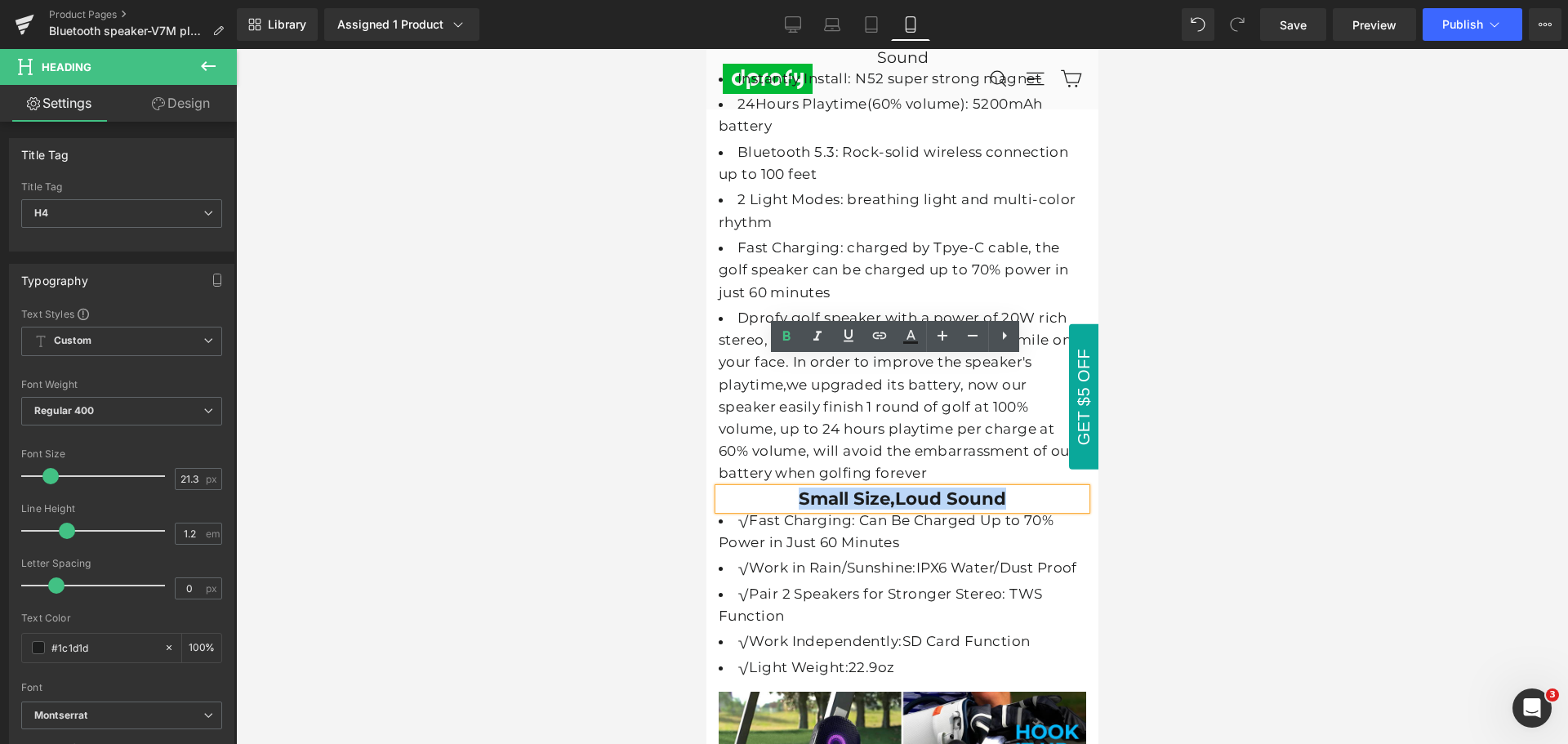
drag, startPoint x: 1008, startPoint y: 370, endPoint x: 1009, endPoint y: 547, distance: 177.0
click at [792, 488] on h4 "Small Size,Loud Sound" at bounding box center [901, 499] width 368 height 22
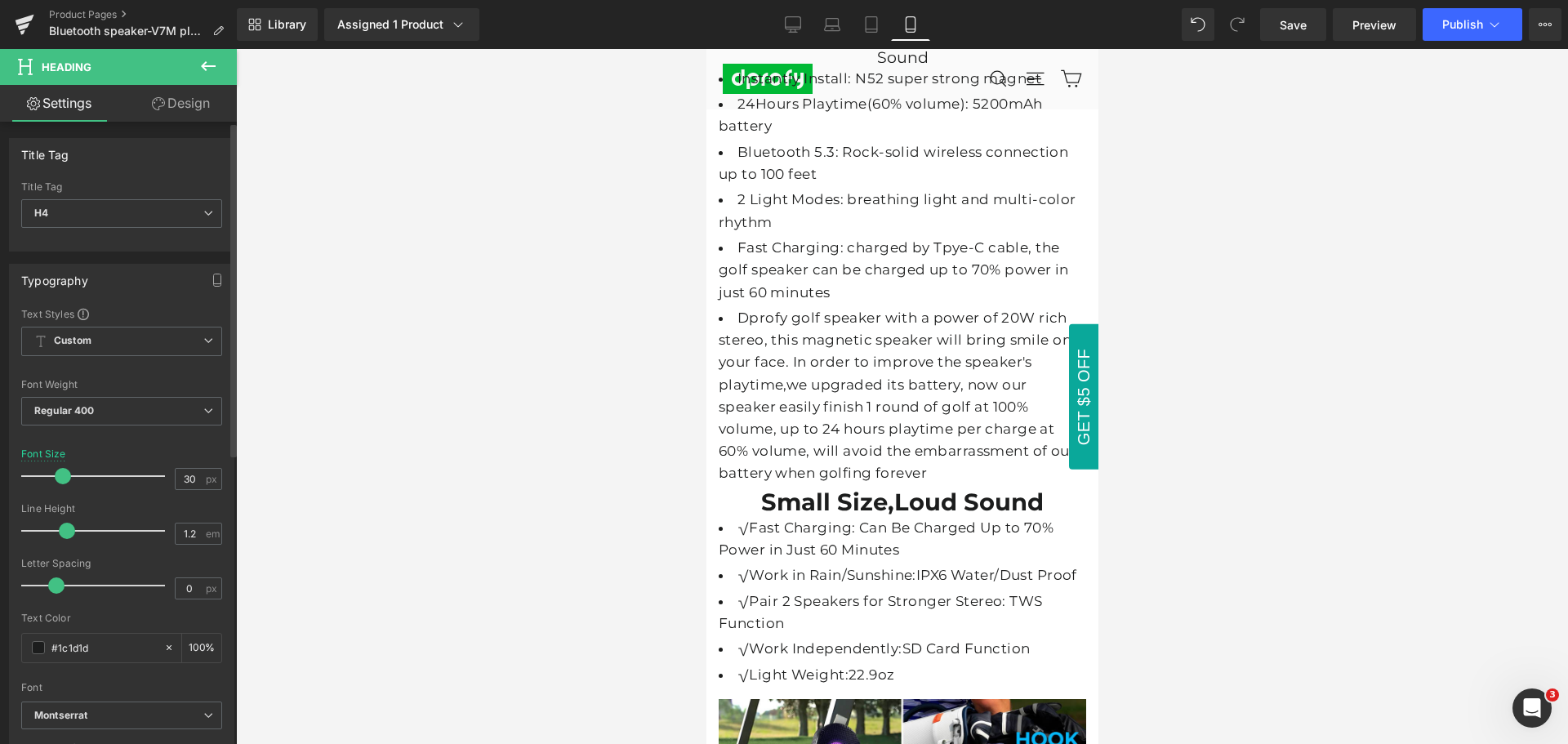
type input "31"
drag, startPoint x: 51, startPoint y: 476, endPoint x: 65, endPoint y: 475, distance: 14.0
click at [65, 475] on span at bounding box center [65, 476] width 17 height 17
click at [1173, 483] on div at bounding box center [901, 396] width 1332 height 695
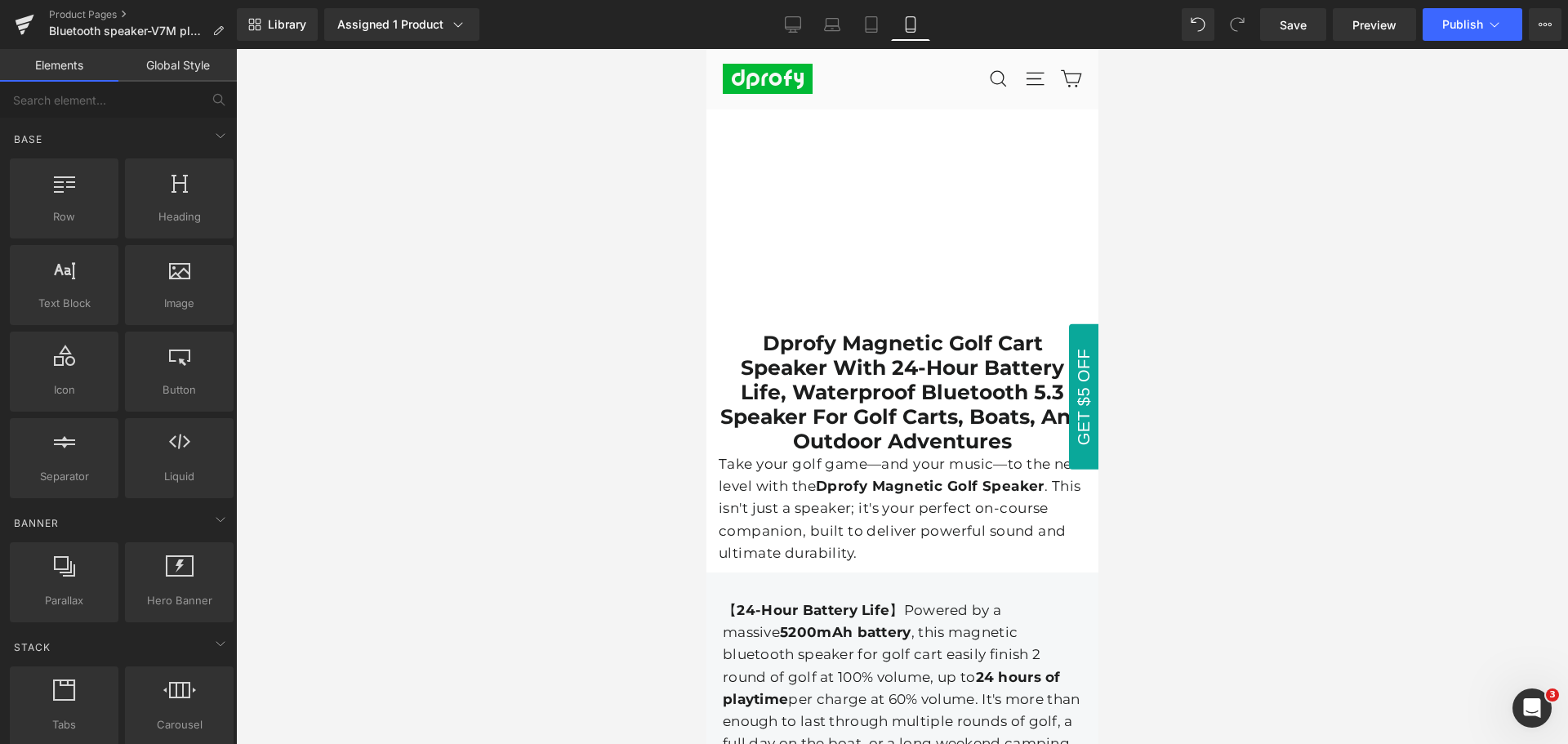
scroll to position [4021, 0]
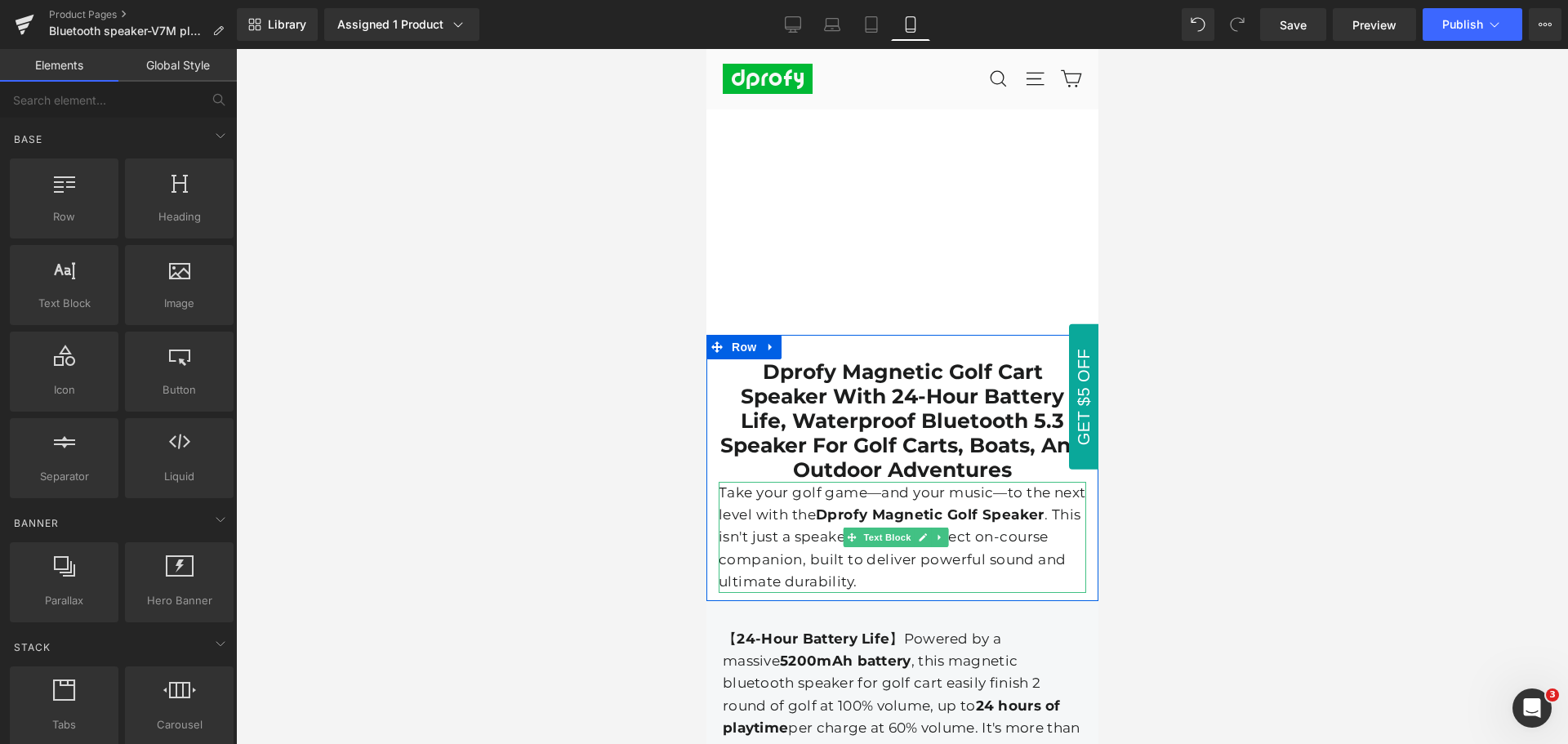
click at [723, 482] on p "Take your golf game—and your music—to the next level with the Dprofy Magnetic G…" at bounding box center [901, 537] width 368 height 111
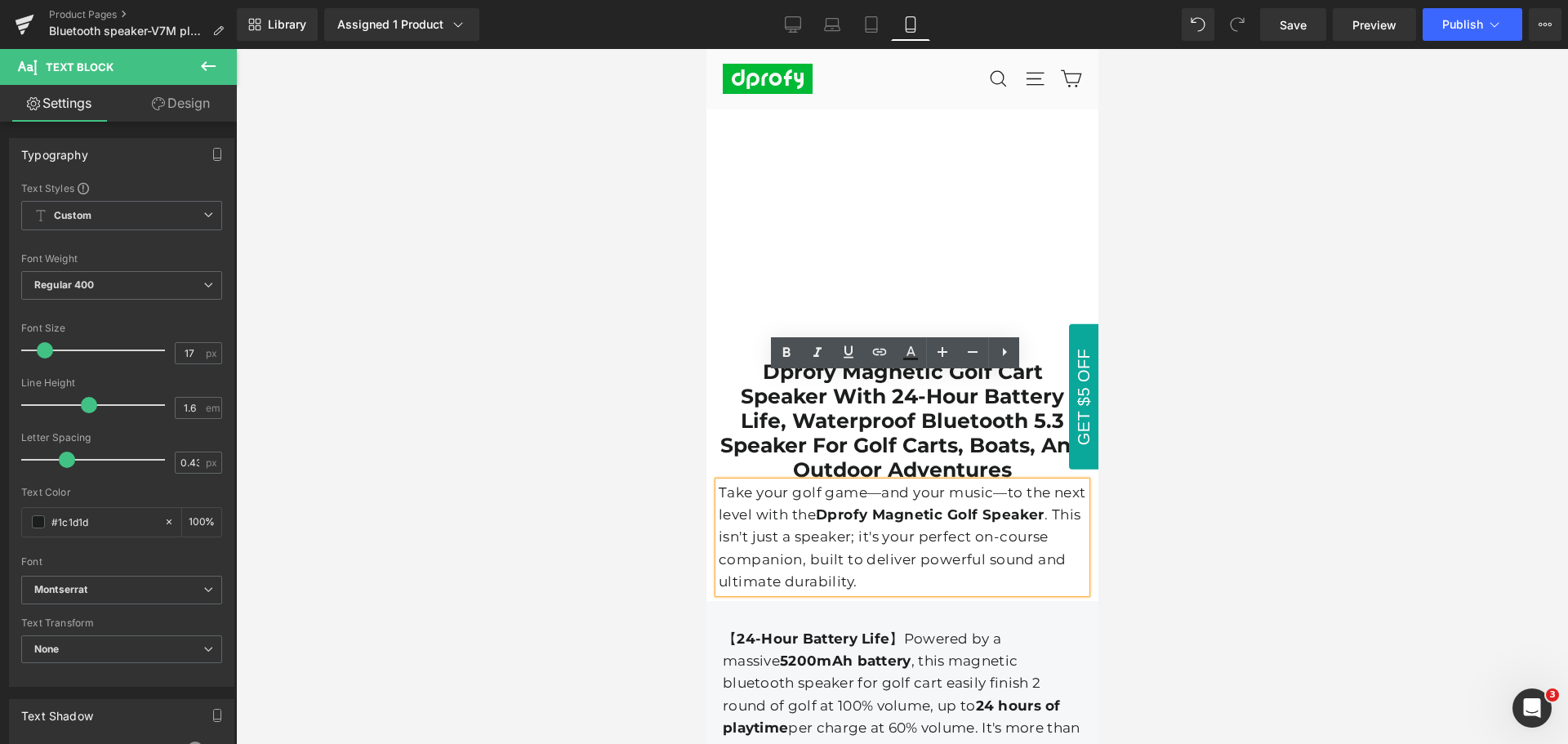
click at [720, 482] on p "Take your golf game—and your music—to the next level with the Dprofy Magnetic G…" at bounding box center [901, 537] width 368 height 111
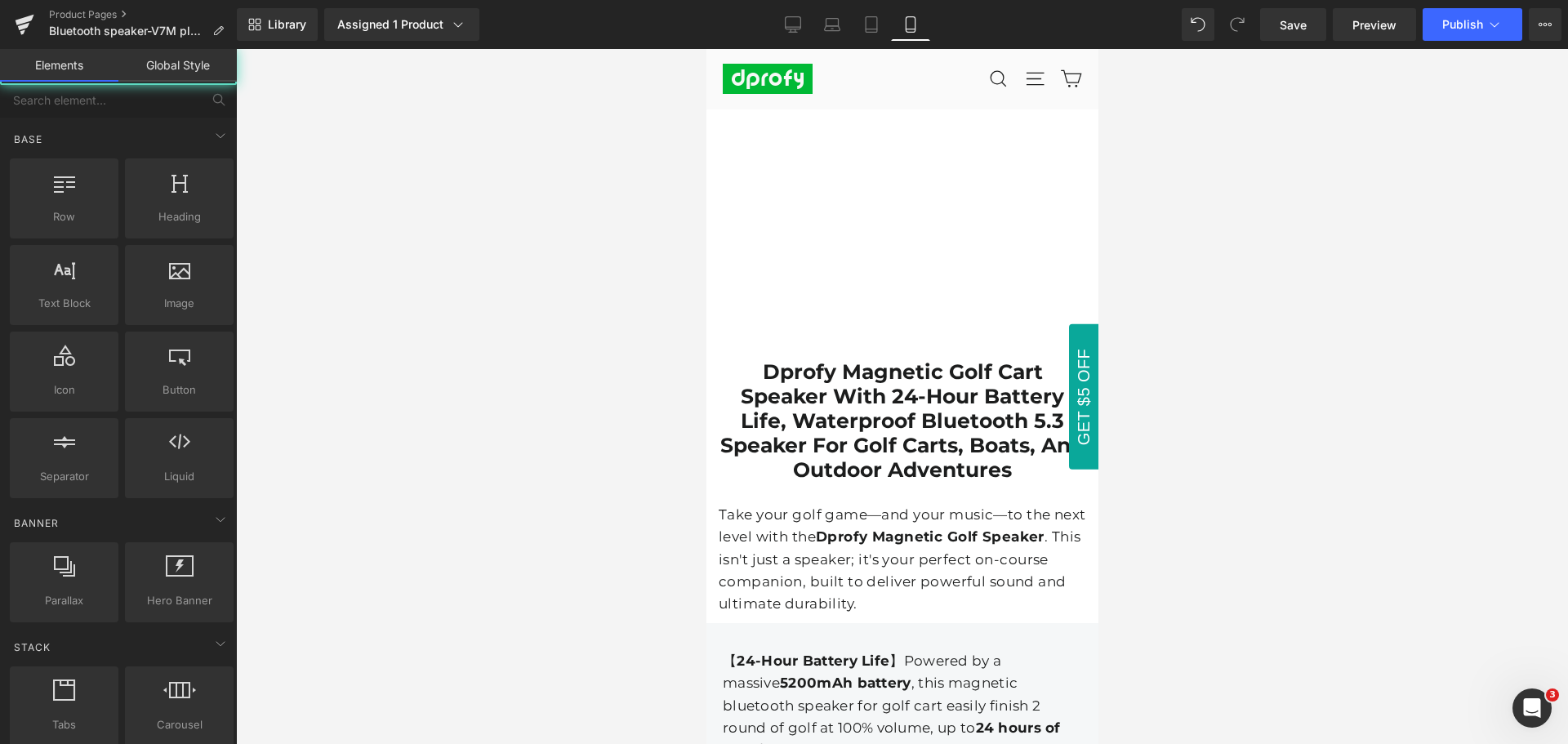
click at [1258, 522] on div at bounding box center [901, 396] width 1332 height 695
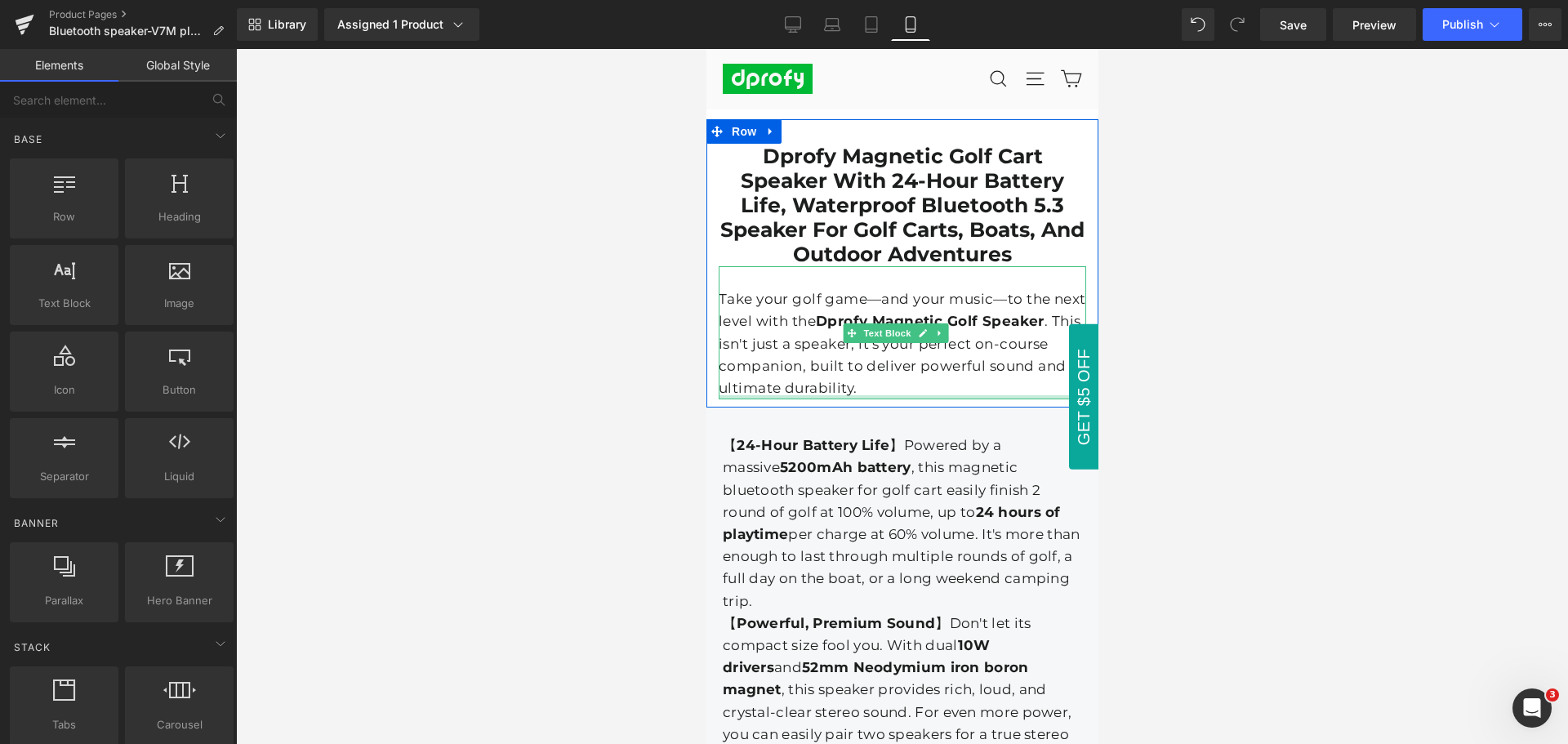
scroll to position [4266, 0]
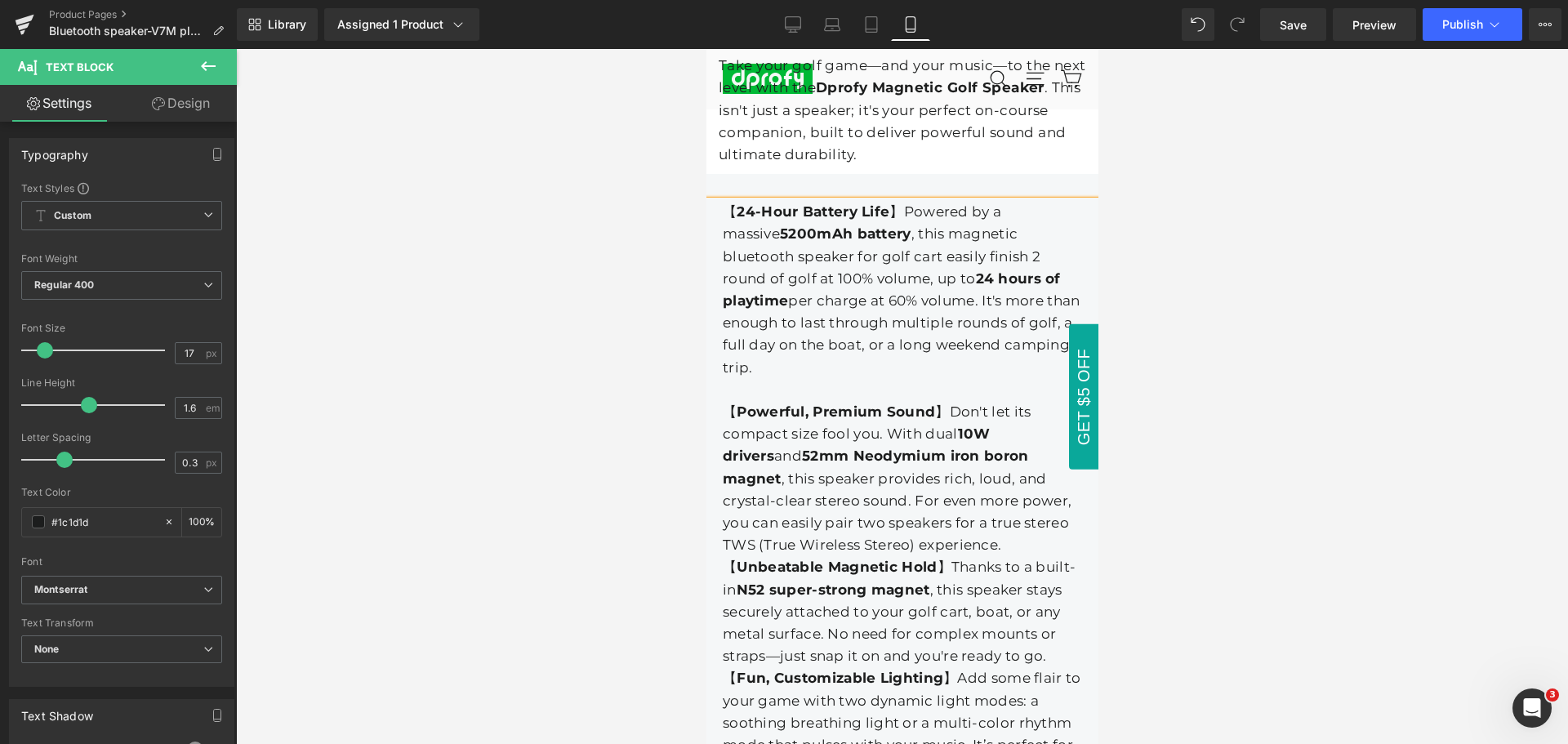
scroll to position [4511, 0]
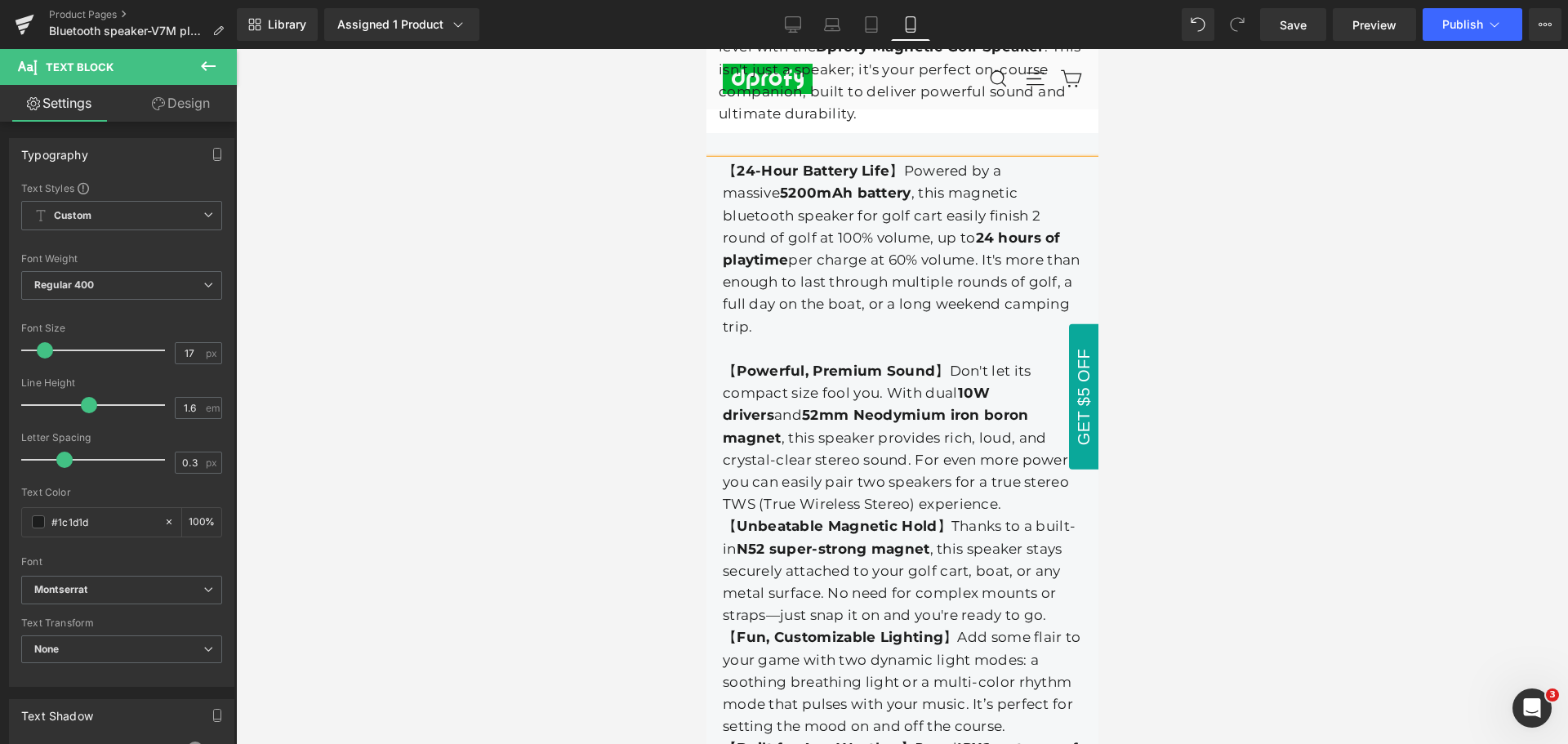
click at [985, 376] on div "【 Powerful, Premium Sound 】Don't let its compact size fool you. With dual 10W d…" at bounding box center [902, 437] width 360 height 155
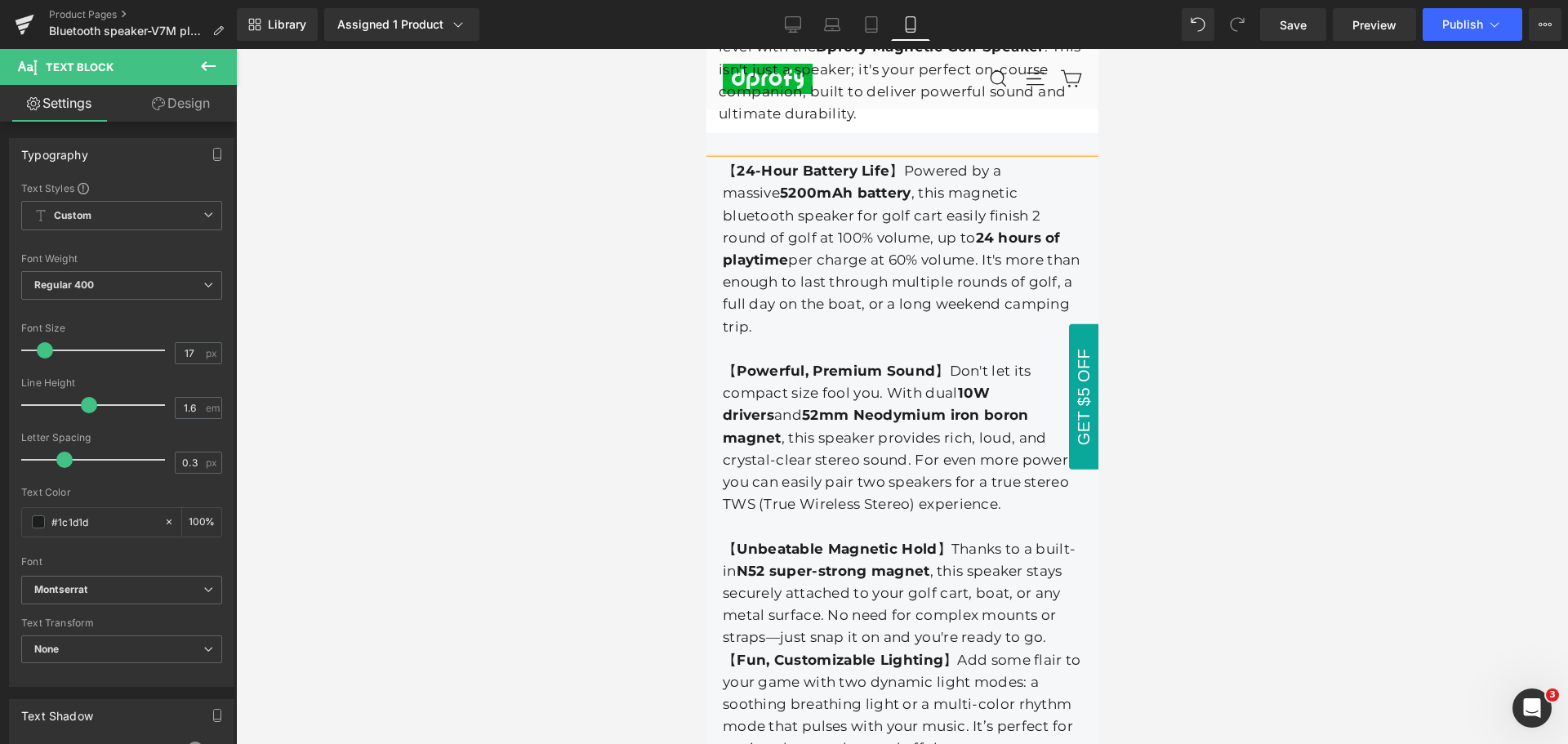
scroll to position [4593, 0]
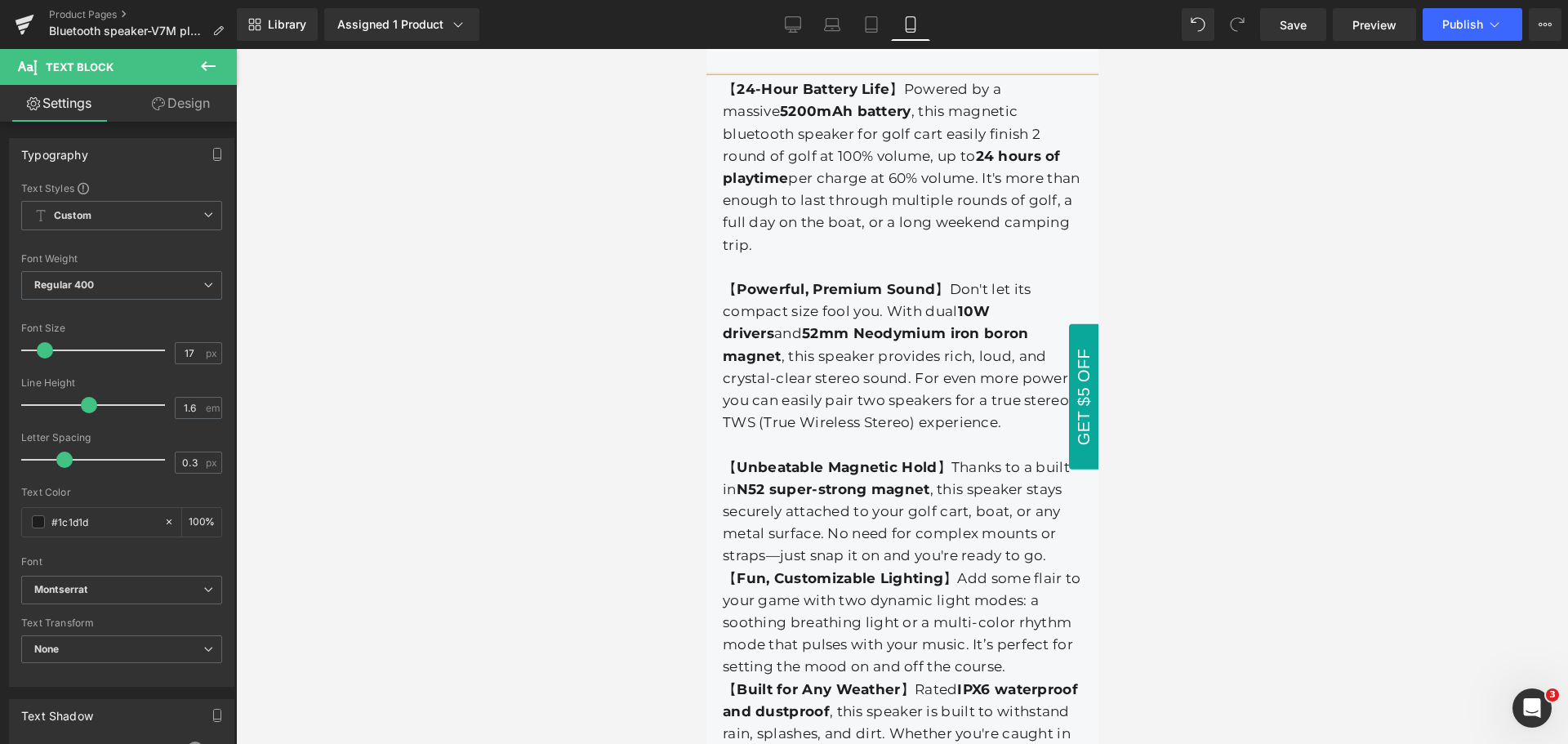
click at [1041, 456] on div "【 Unbeatable Magnetic Hold 】Thanks to a built-in N52 super-strong magnet , this…" at bounding box center [902, 511] width 360 height 111
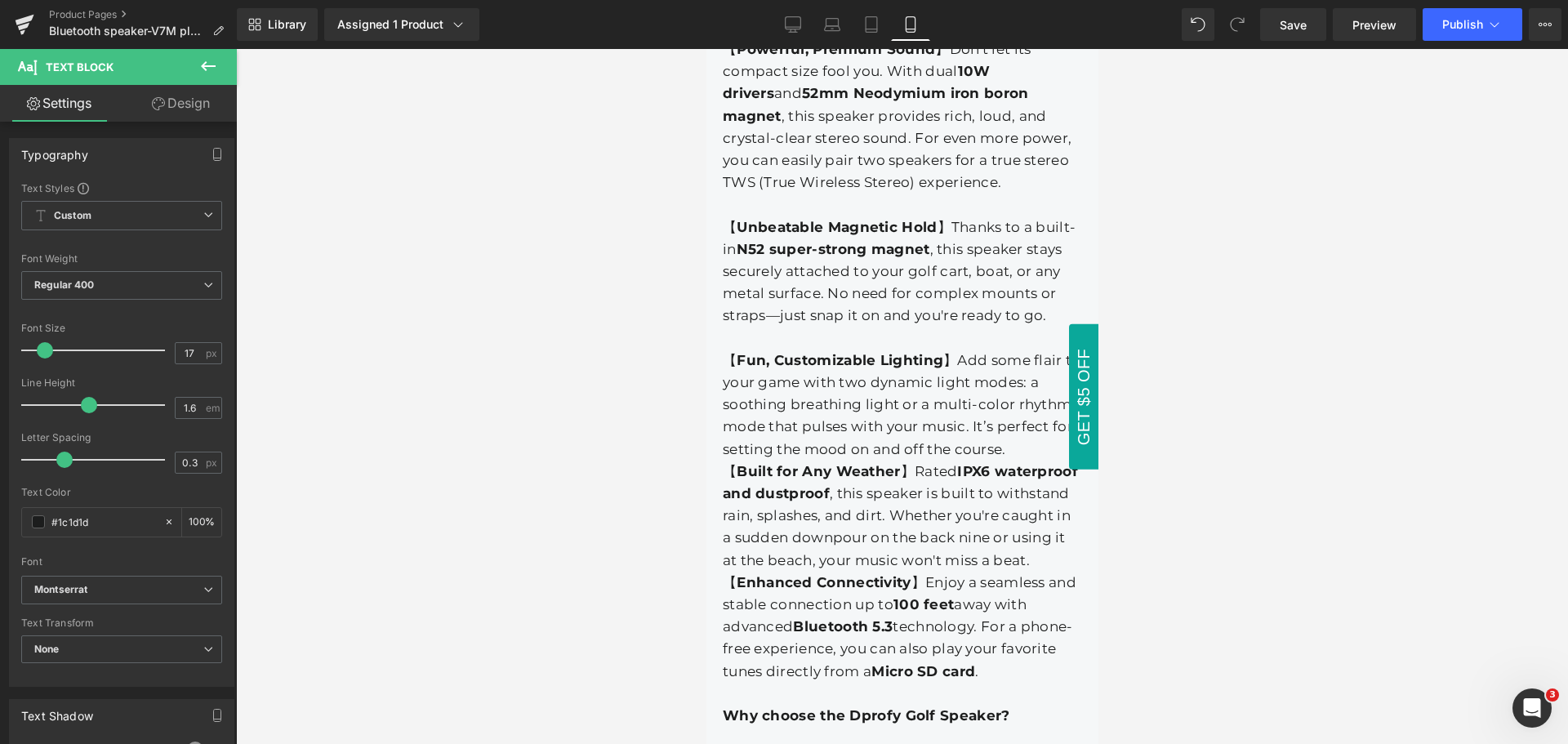
scroll to position [4837, 0]
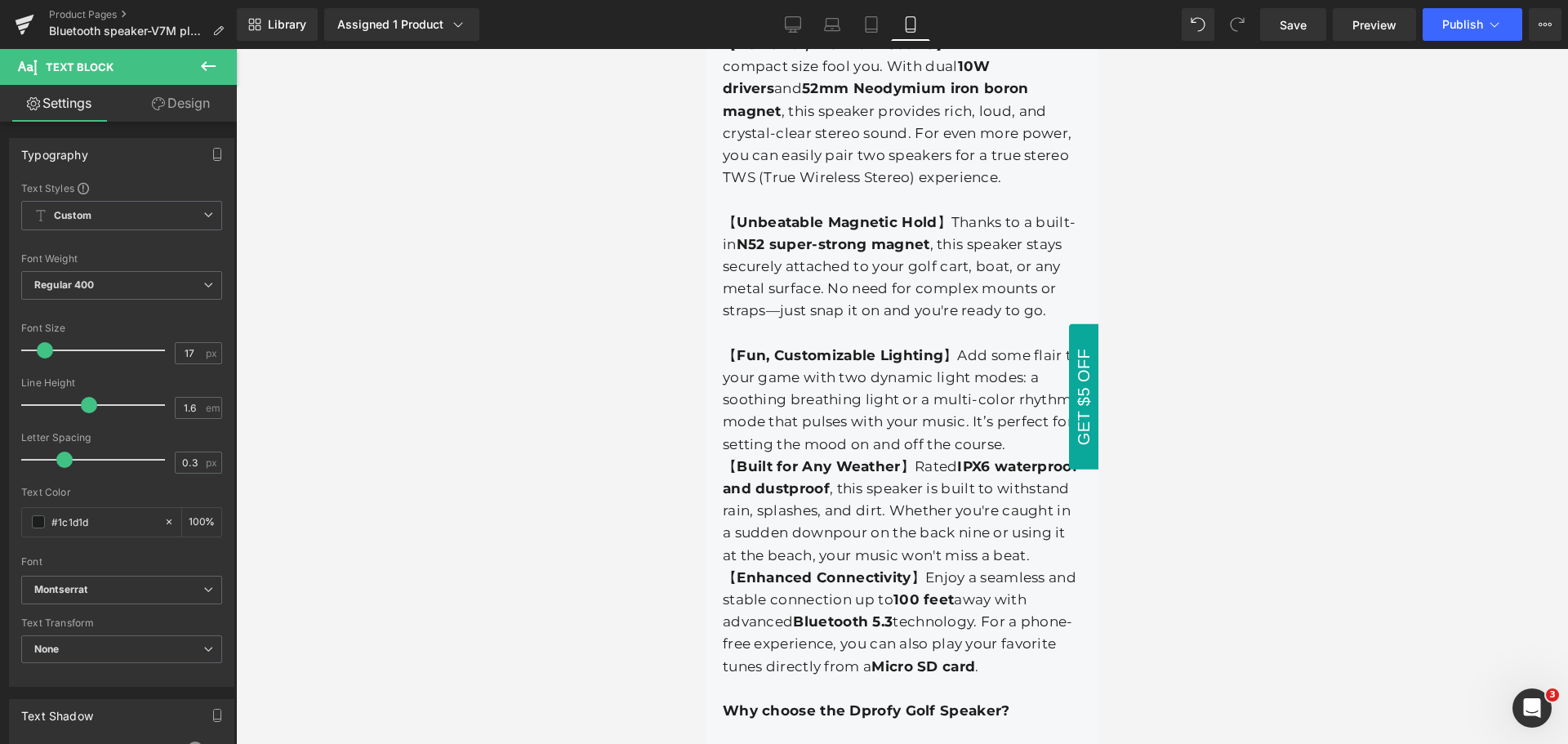
click at [1042, 345] on div "【 Fun, Customizable Lighting 】Add some flair to your game with two dynamic ligh…" at bounding box center [902, 400] width 360 height 111
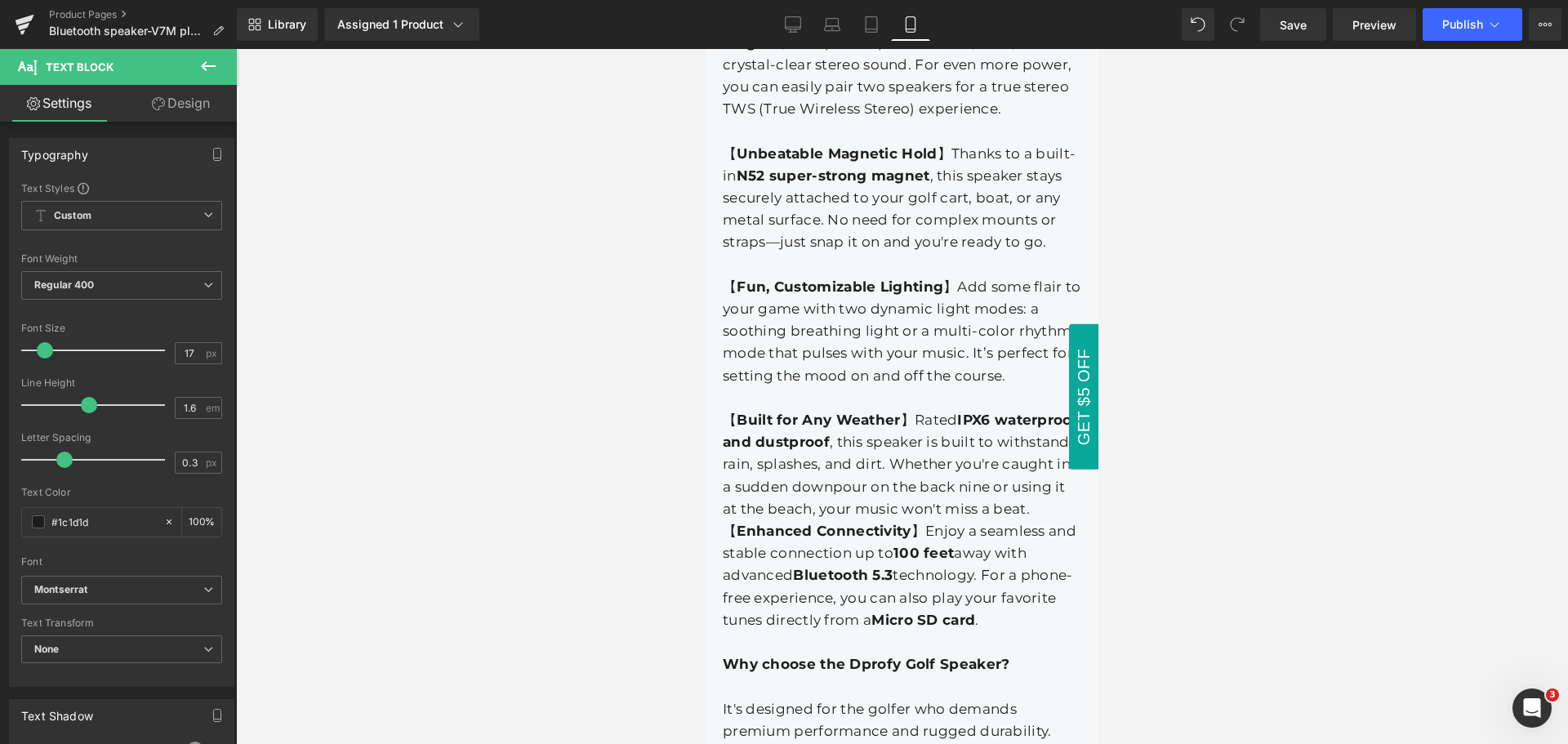
scroll to position [5001, 0]
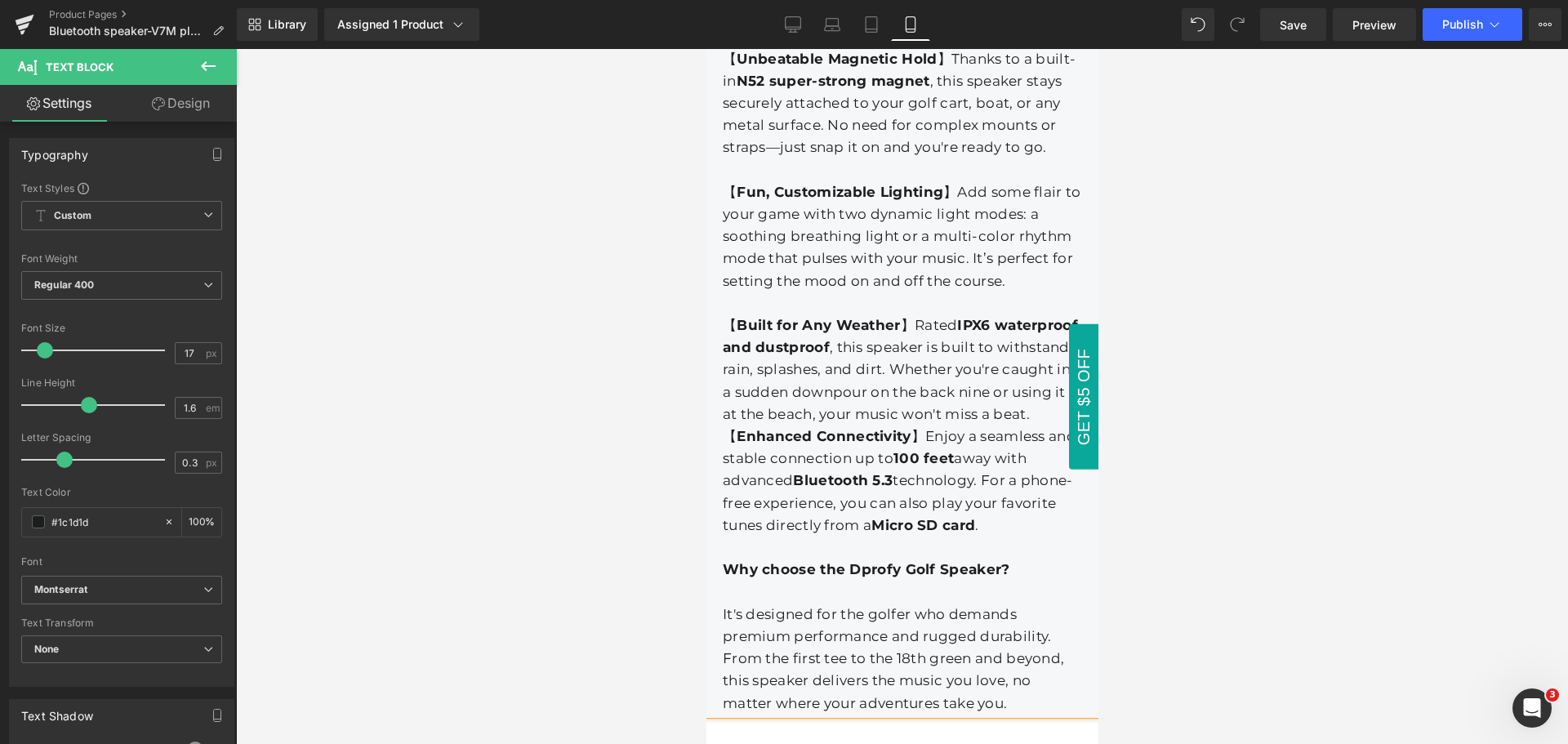
click at [1041, 315] on div "【 Built for Any Weather 】Rated IPX6 waterproof and dustproof , this speaker is …" at bounding box center [902, 370] width 360 height 111
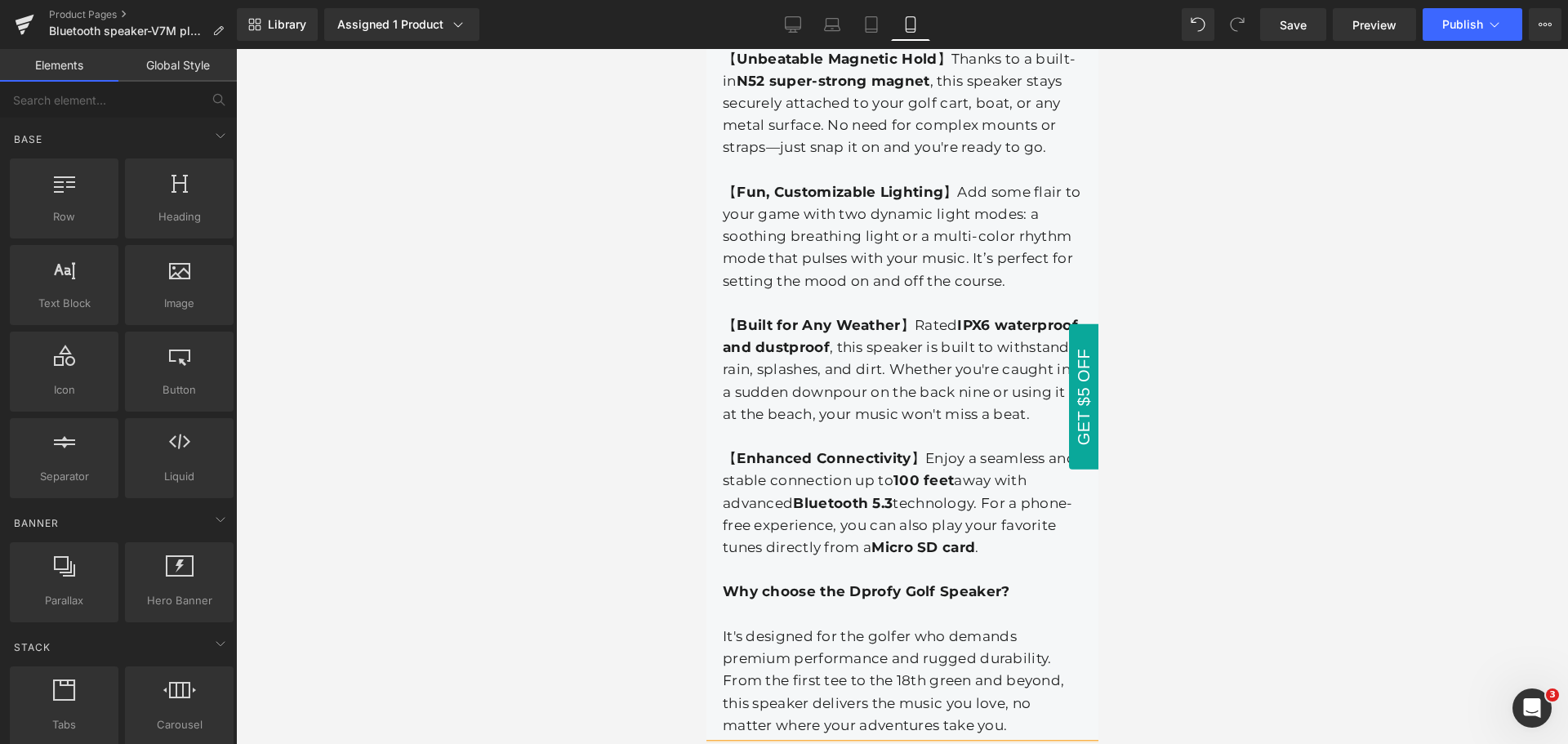
click at [1273, 523] on div at bounding box center [901, 396] width 1332 height 695
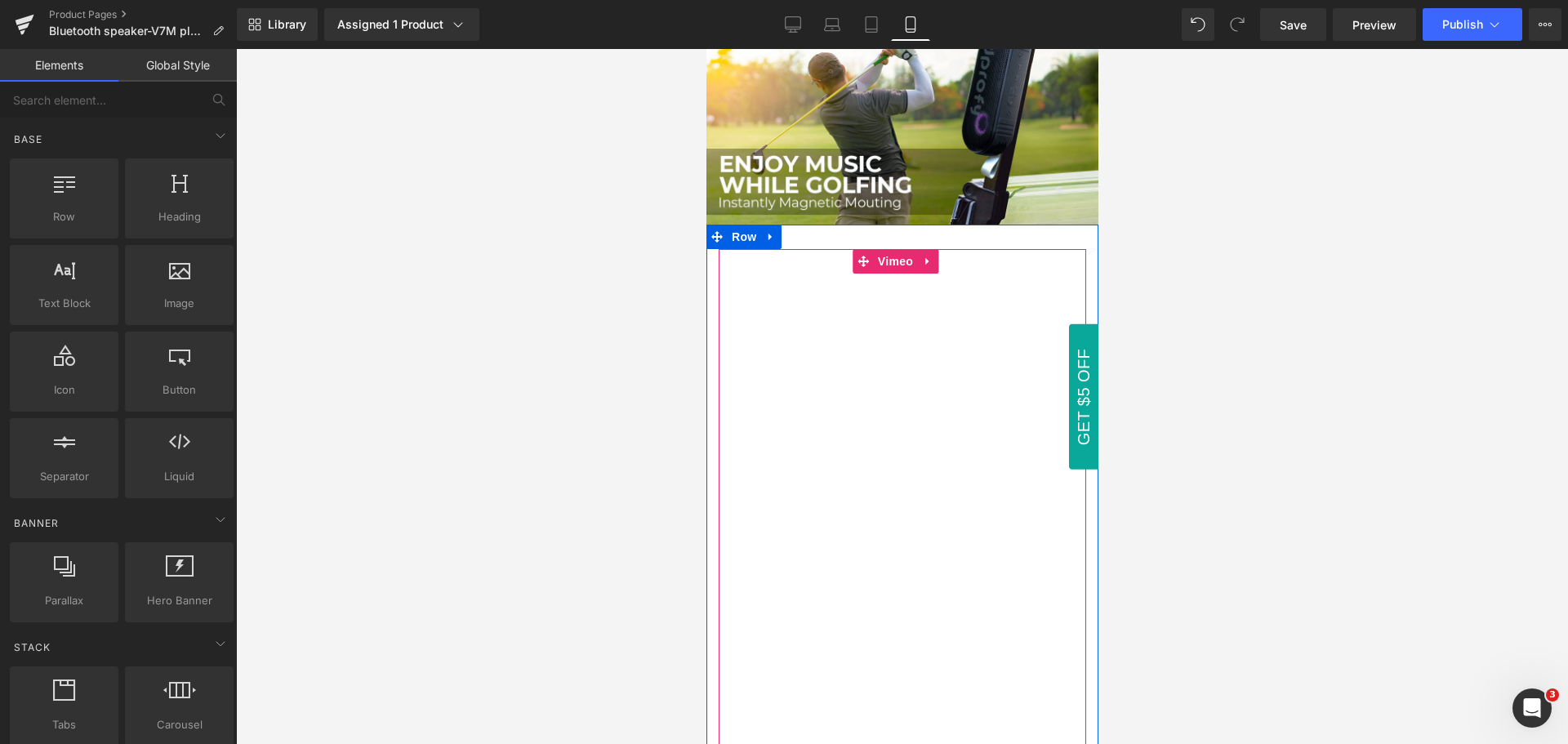
scroll to position [1326, 0]
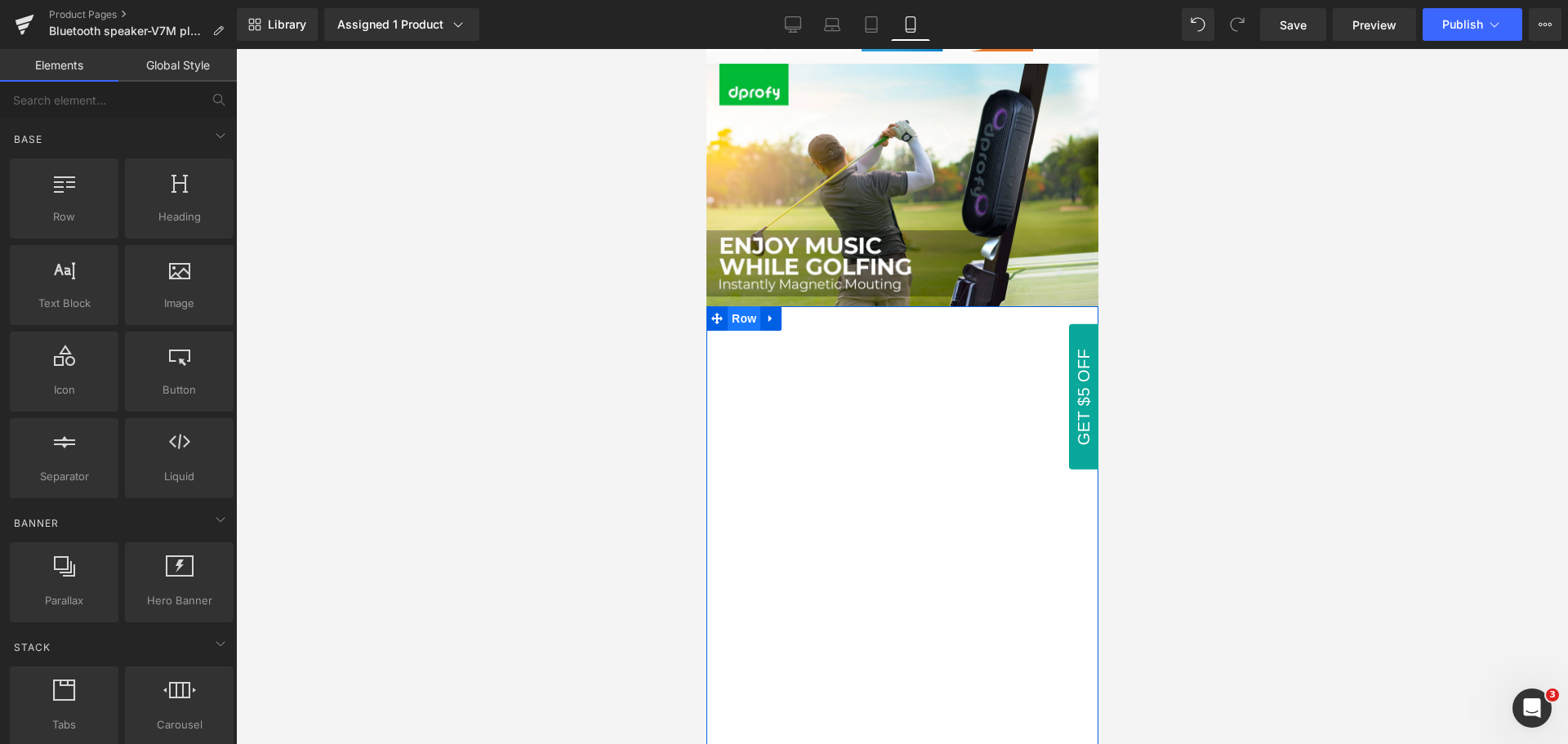
click at [743, 312] on span "Row" at bounding box center [742, 318] width 32 height 25
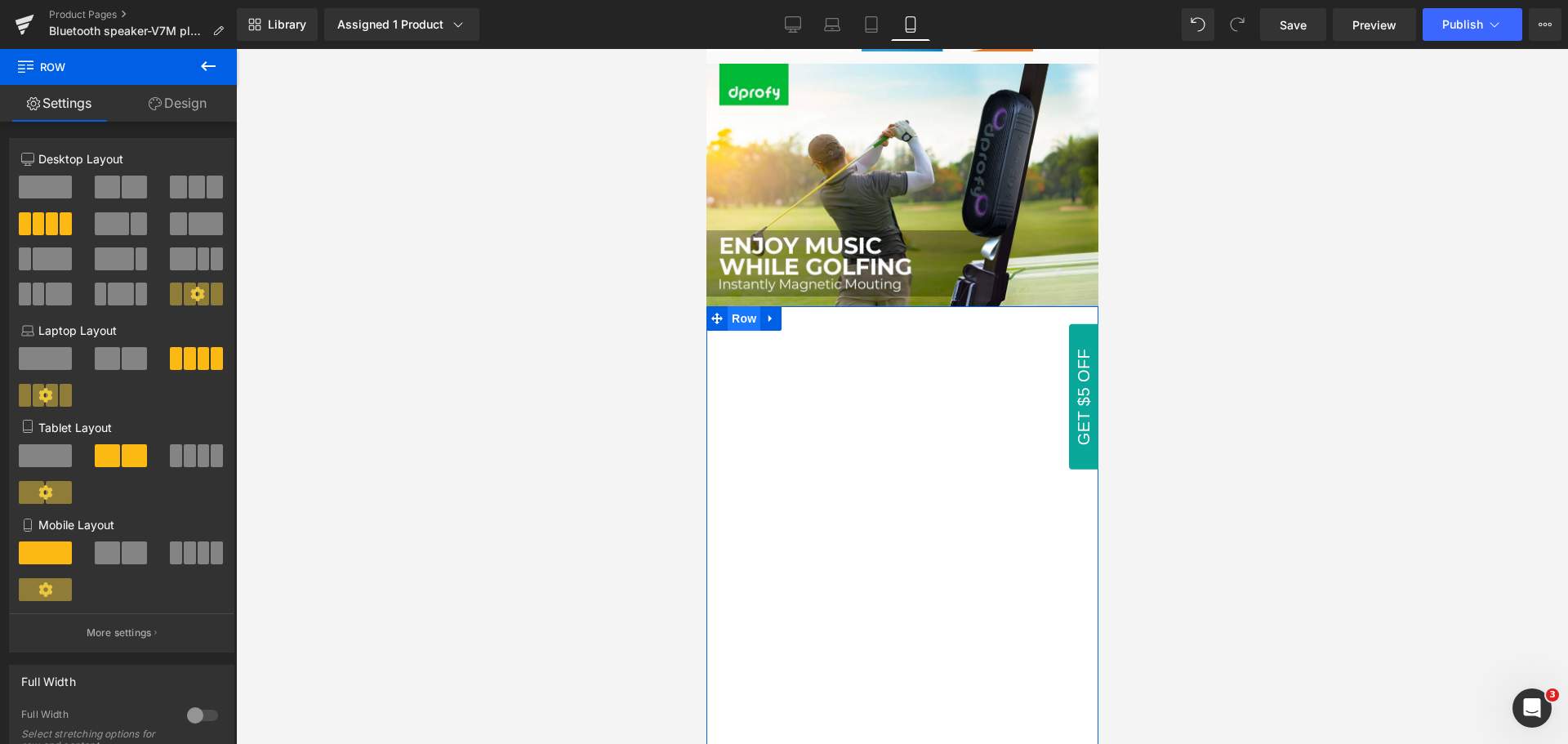
click at [743, 312] on span "Row" at bounding box center [742, 318] width 32 height 25
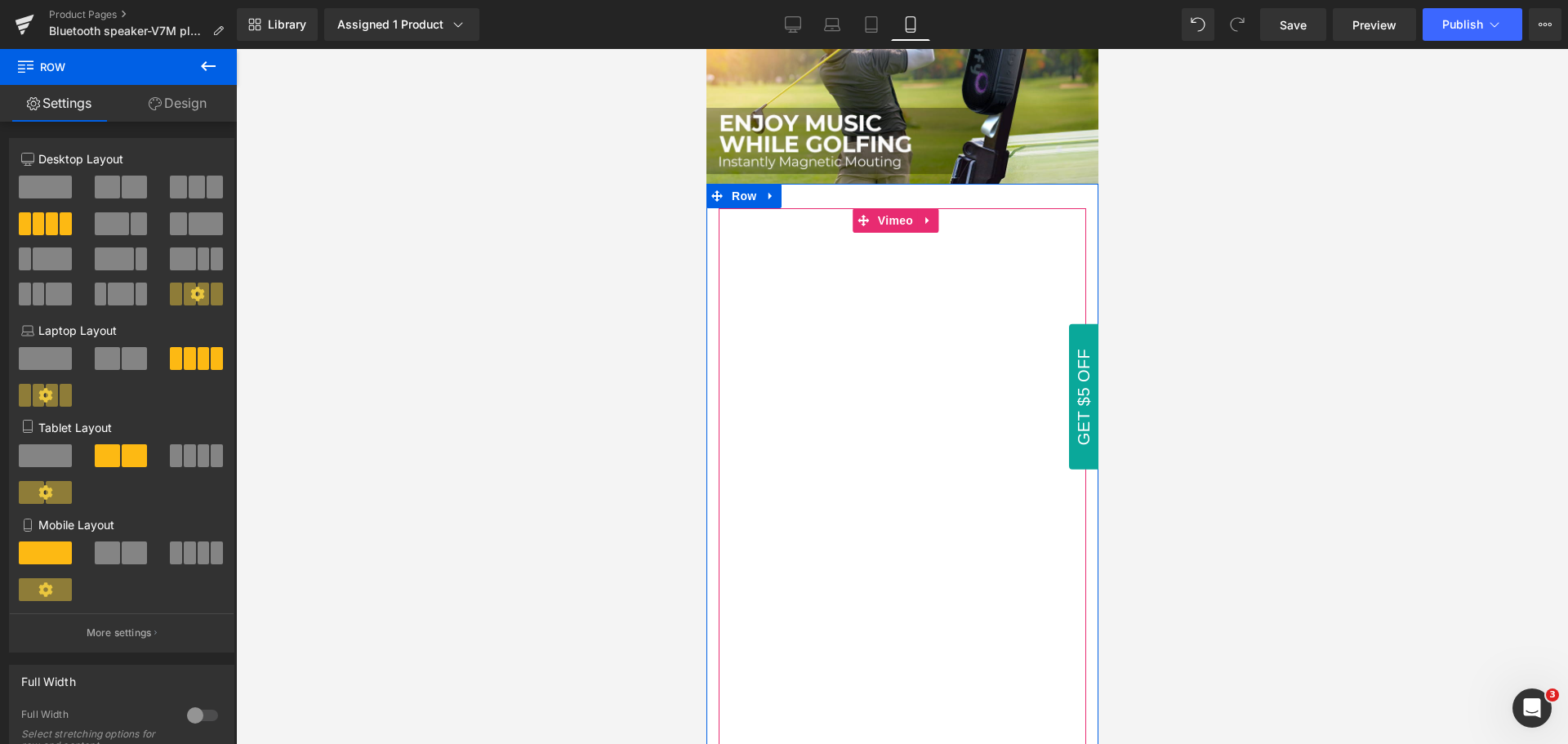
scroll to position [1407, 0]
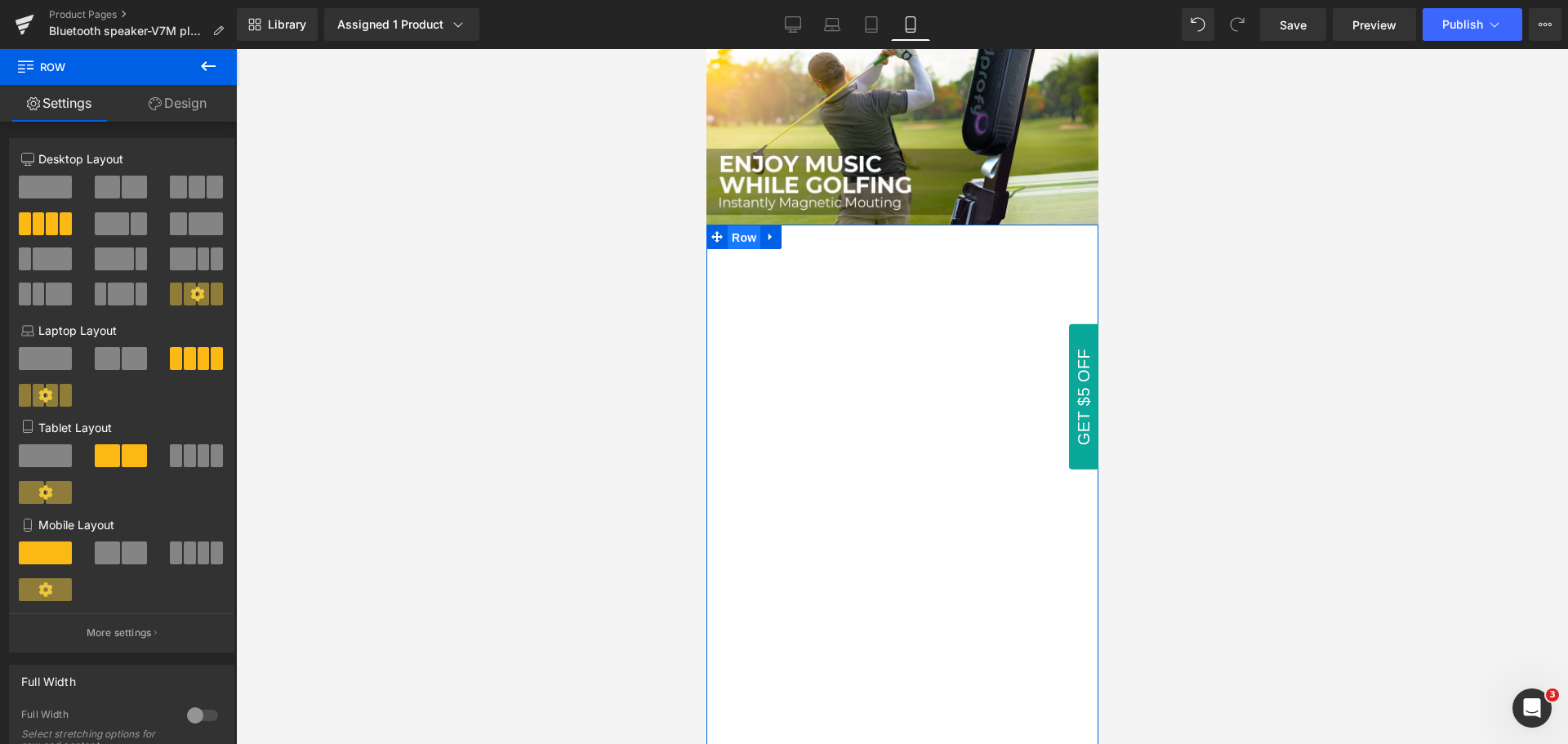
click at [741, 232] on span "Row" at bounding box center [742, 237] width 32 height 25
click at [109, 557] on span at bounding box center [107, 552] width 26 height 23
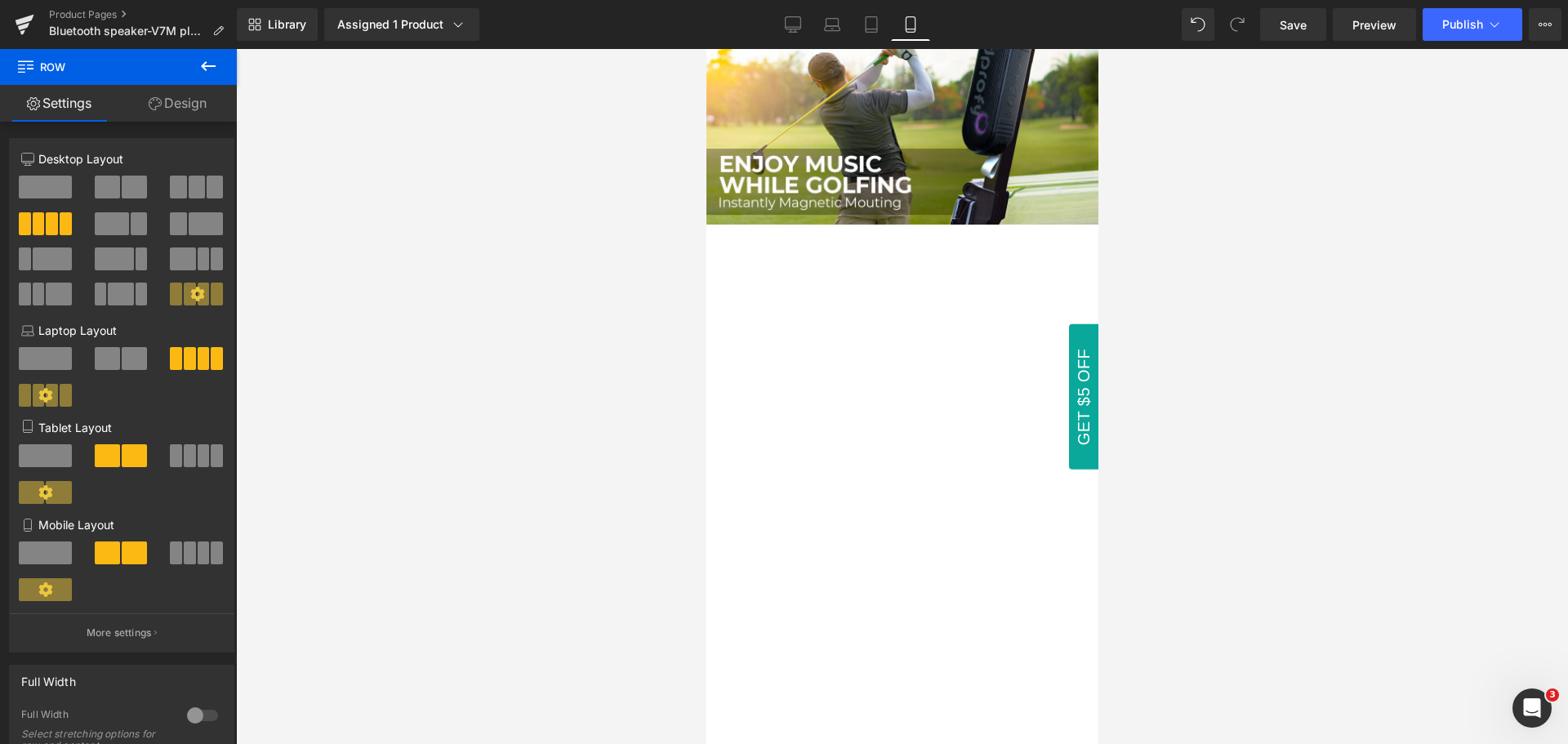
click at [210, 68] on icon at bounding box center [208, 66] width 20 height 20
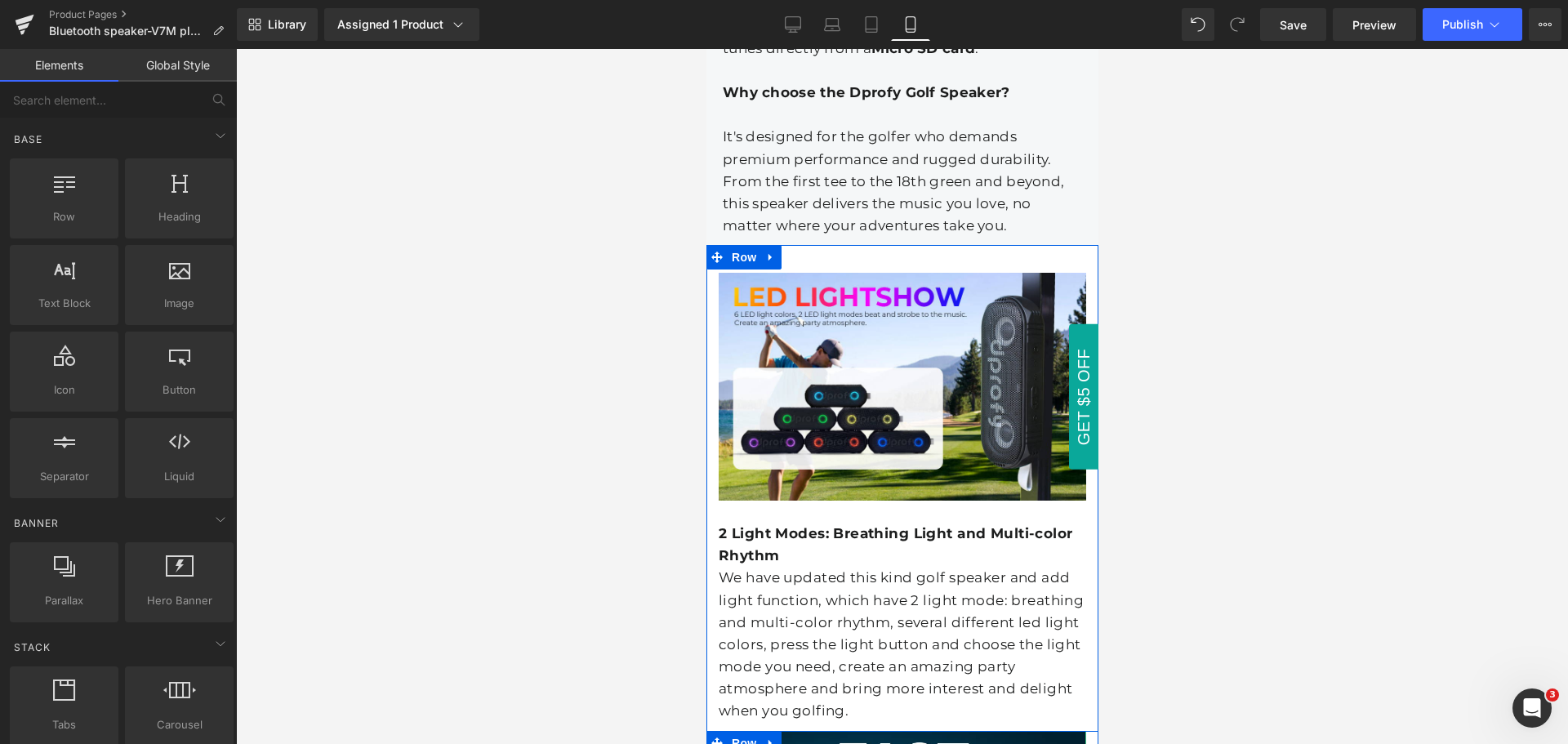
scroll to position [3430, 0]
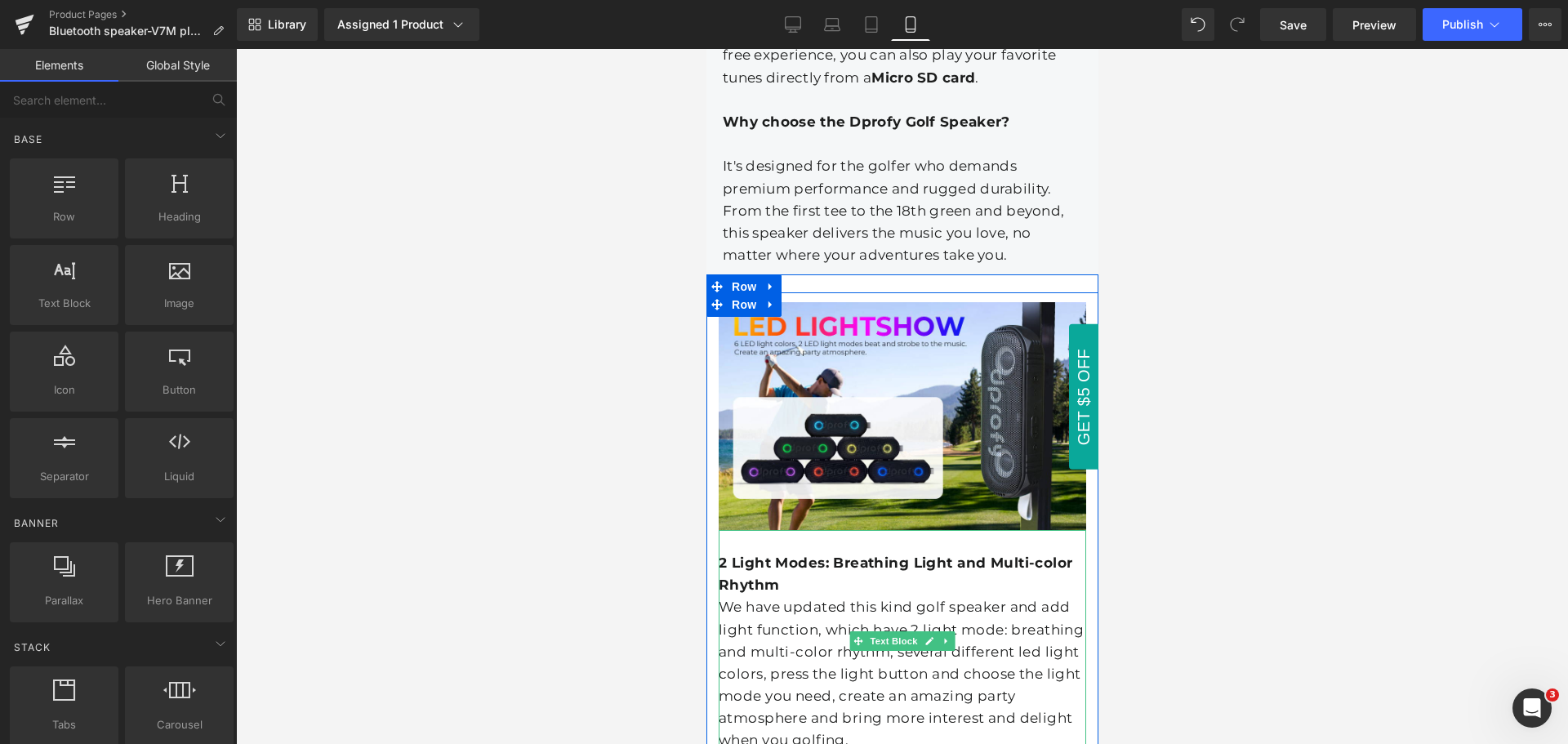
click at [784, 552] on p "2 Light Modes: Breathing Light and Multi-color Rhythm" at bounding box center [901, 574] width 368 height 44
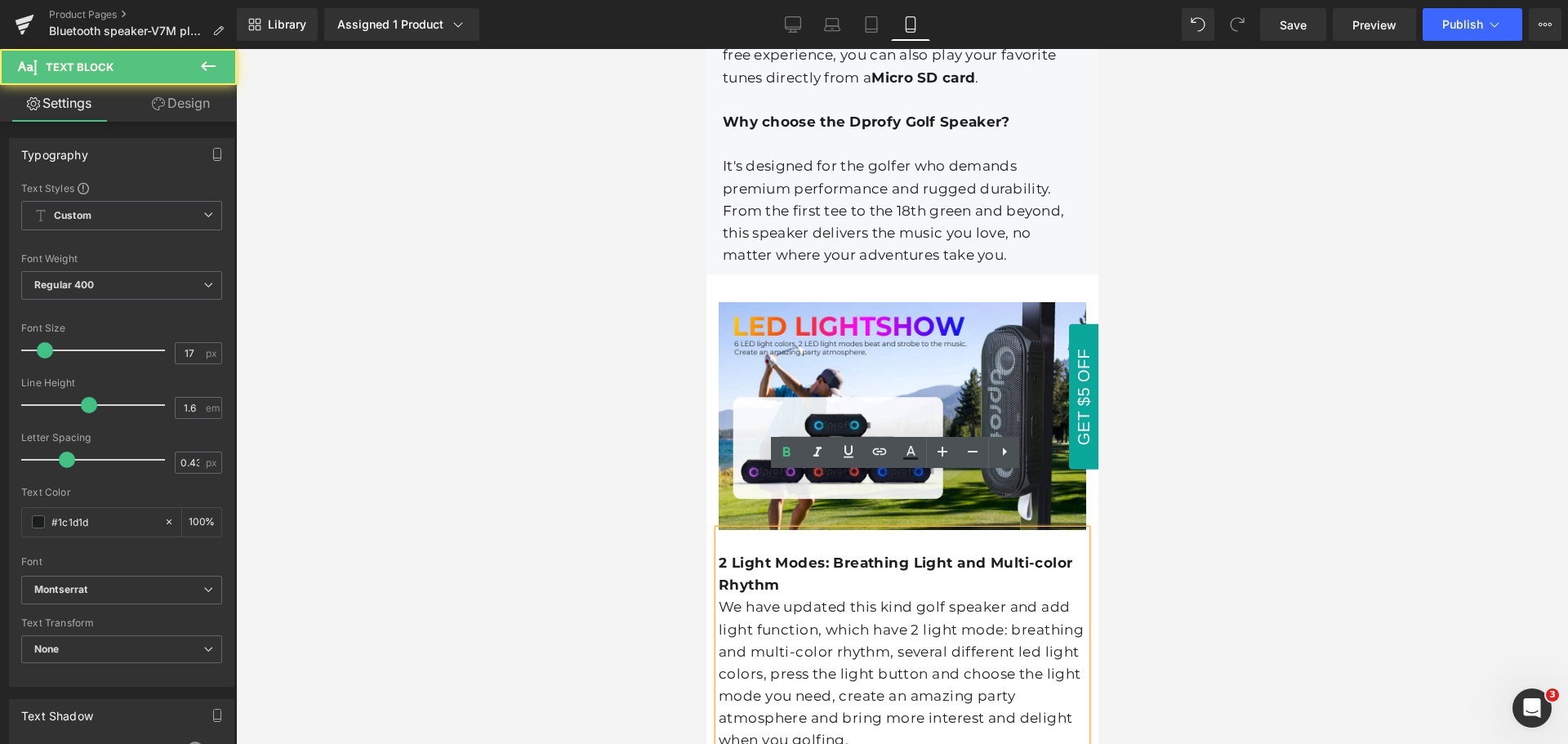
click at [784, 552] on p "2 Light Modes: Breathing Light and Multi-color Rhythm" at bounding box center [901, 574] width 368 height 44
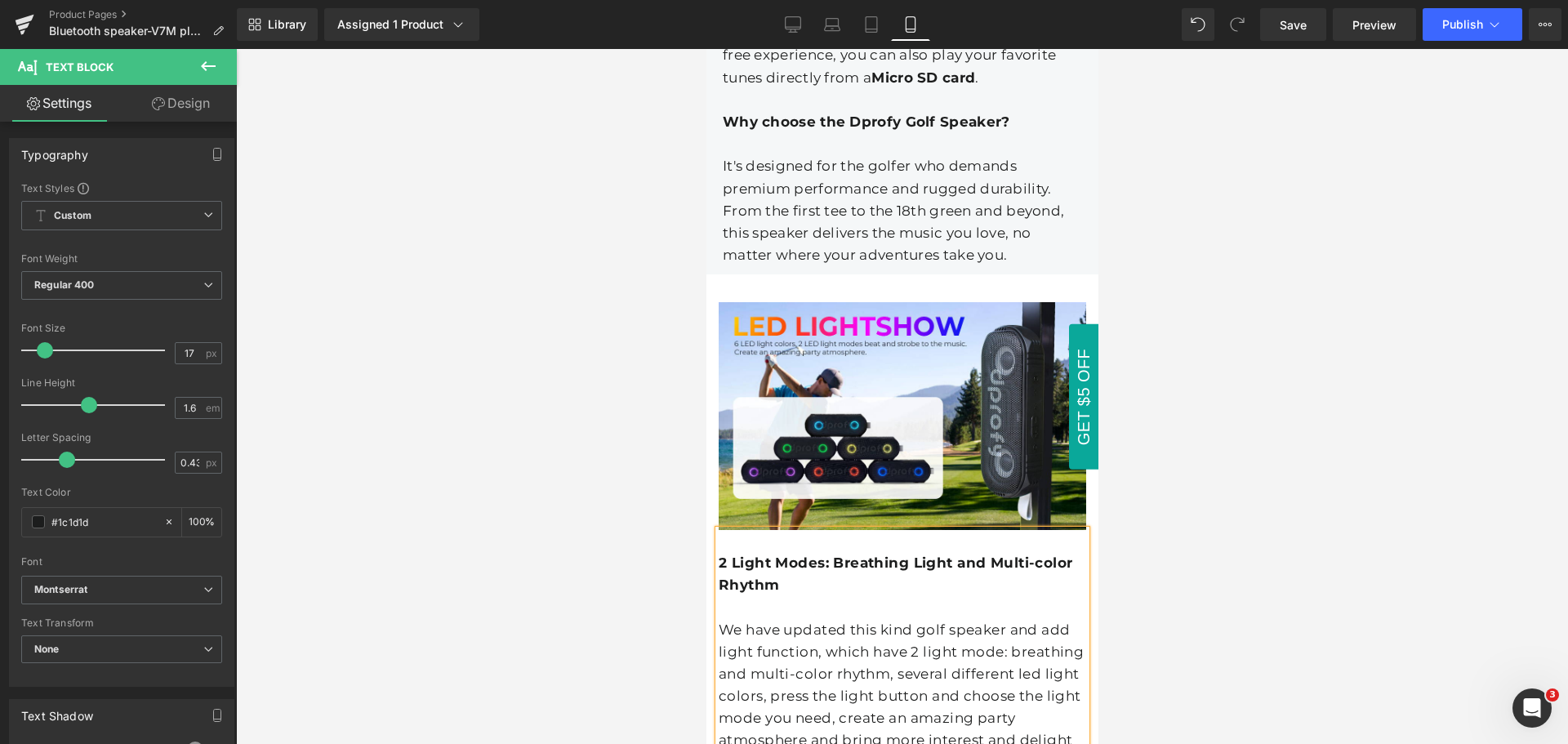
click at [1204, 579] on div at bounding box center [901, 396] width 1332 height 695
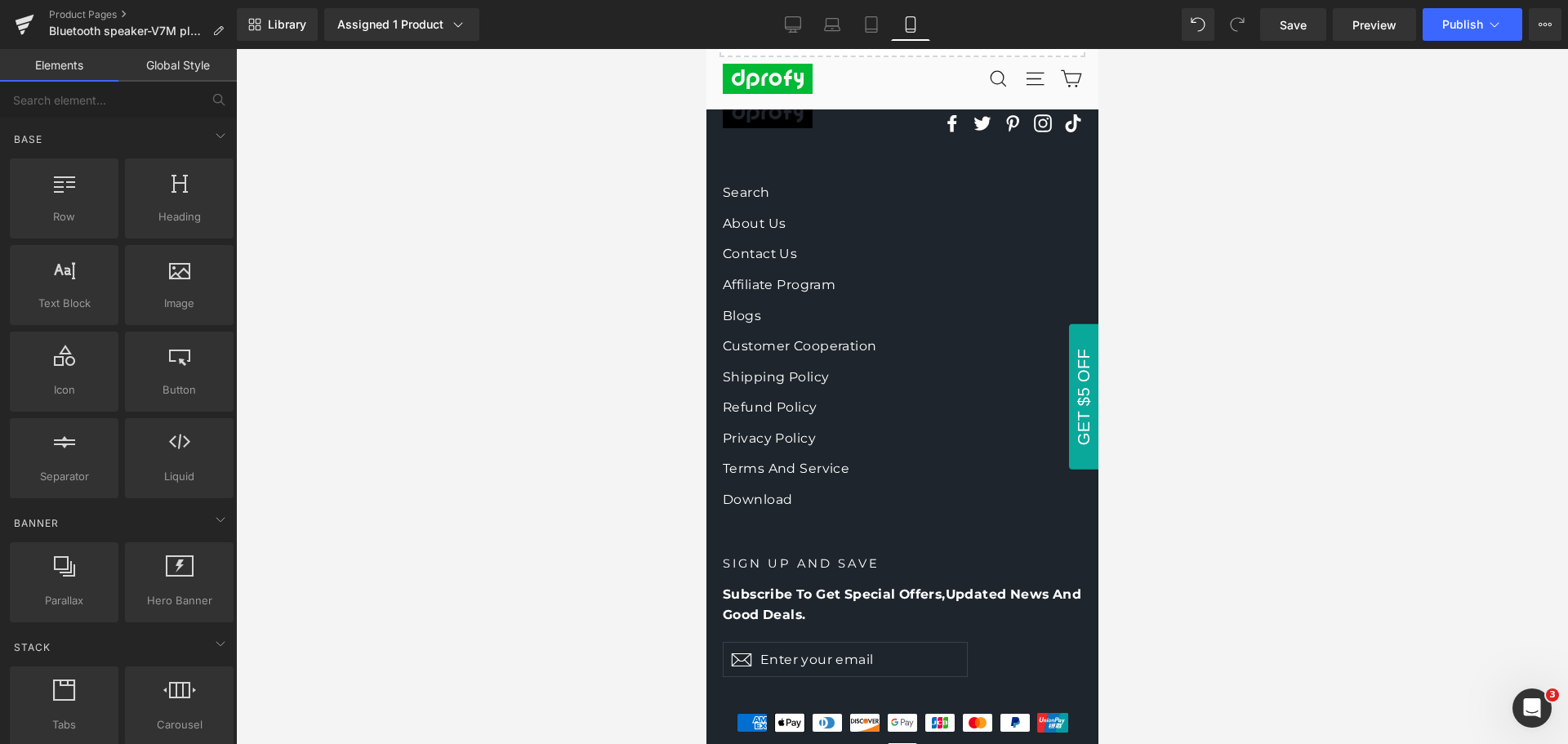
scroll to position [9890, 0]
click at [800, 27] on icon at bounding box center [793, 27] width 16 height 0
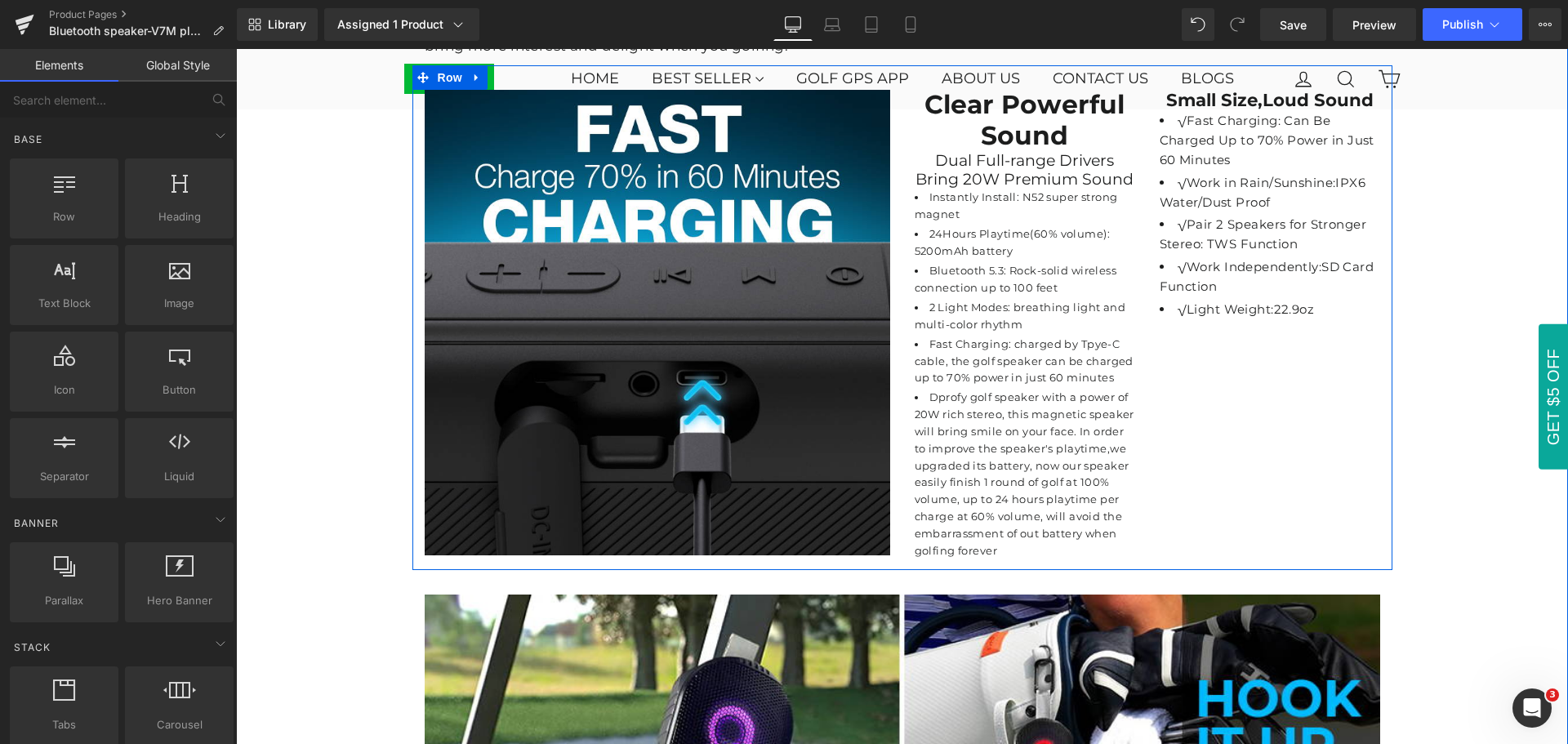
scroll to position [3450, 0]
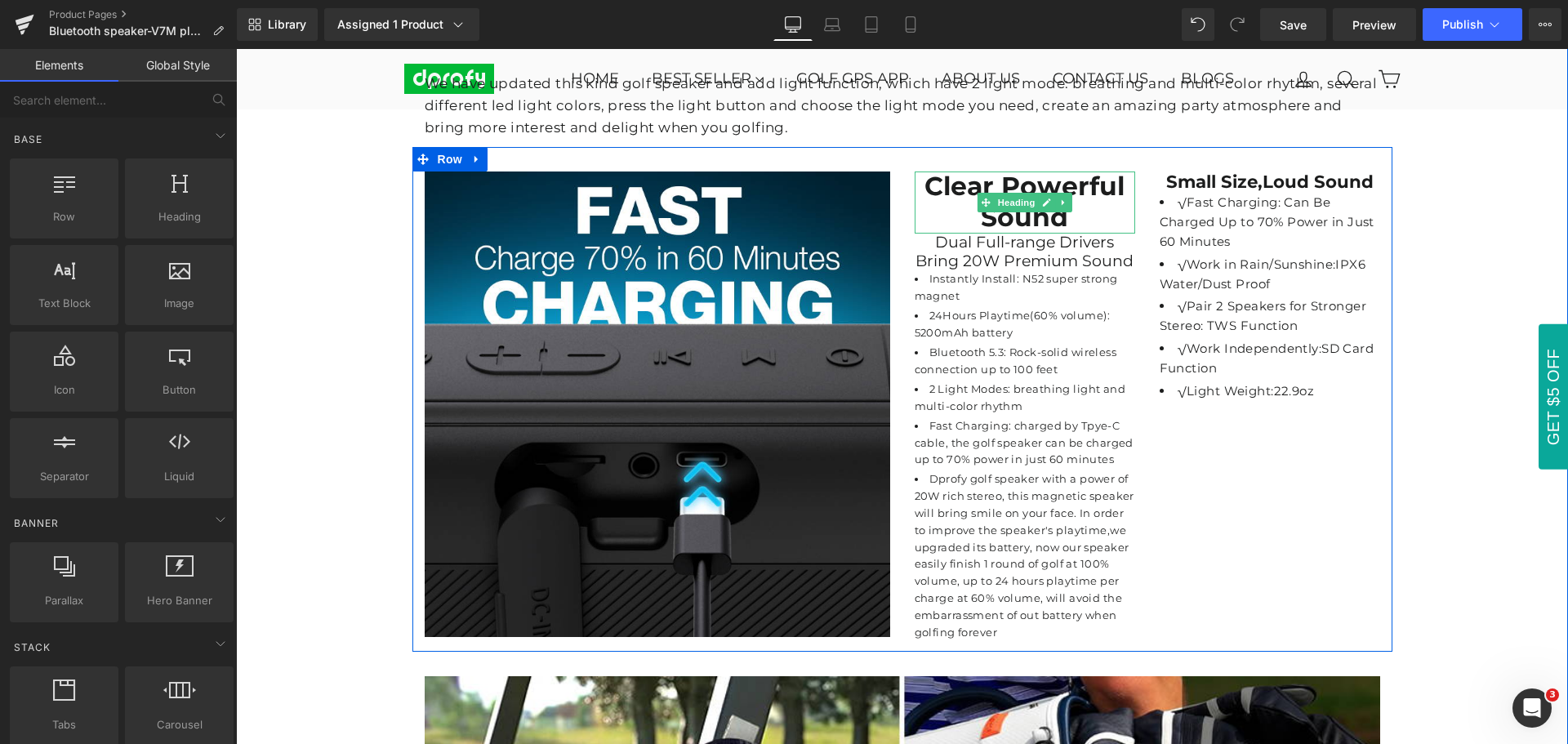
click at [1070, 210] on h2 "Clear Powerful Sound" at bounding box center [1025, 201] width 220 height 62
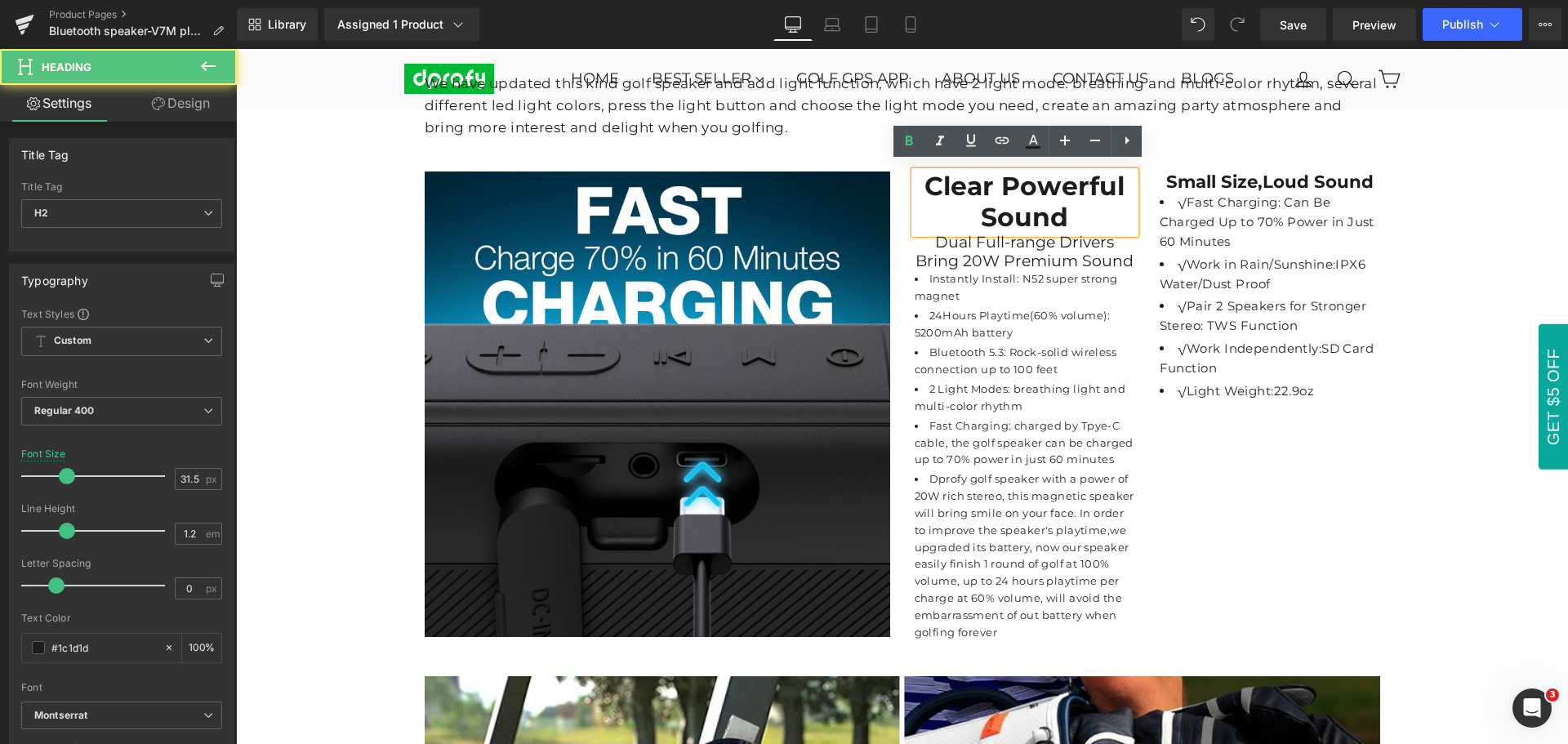
drag, startPoint x: 1070, startPoint y: 210, endPoint x: 920, endPoint y: 176, distance: 153.8
click at [920, 176] on h2 "Clear Powerful Sound" at bounding box center [1025, 201] width 220 height 62
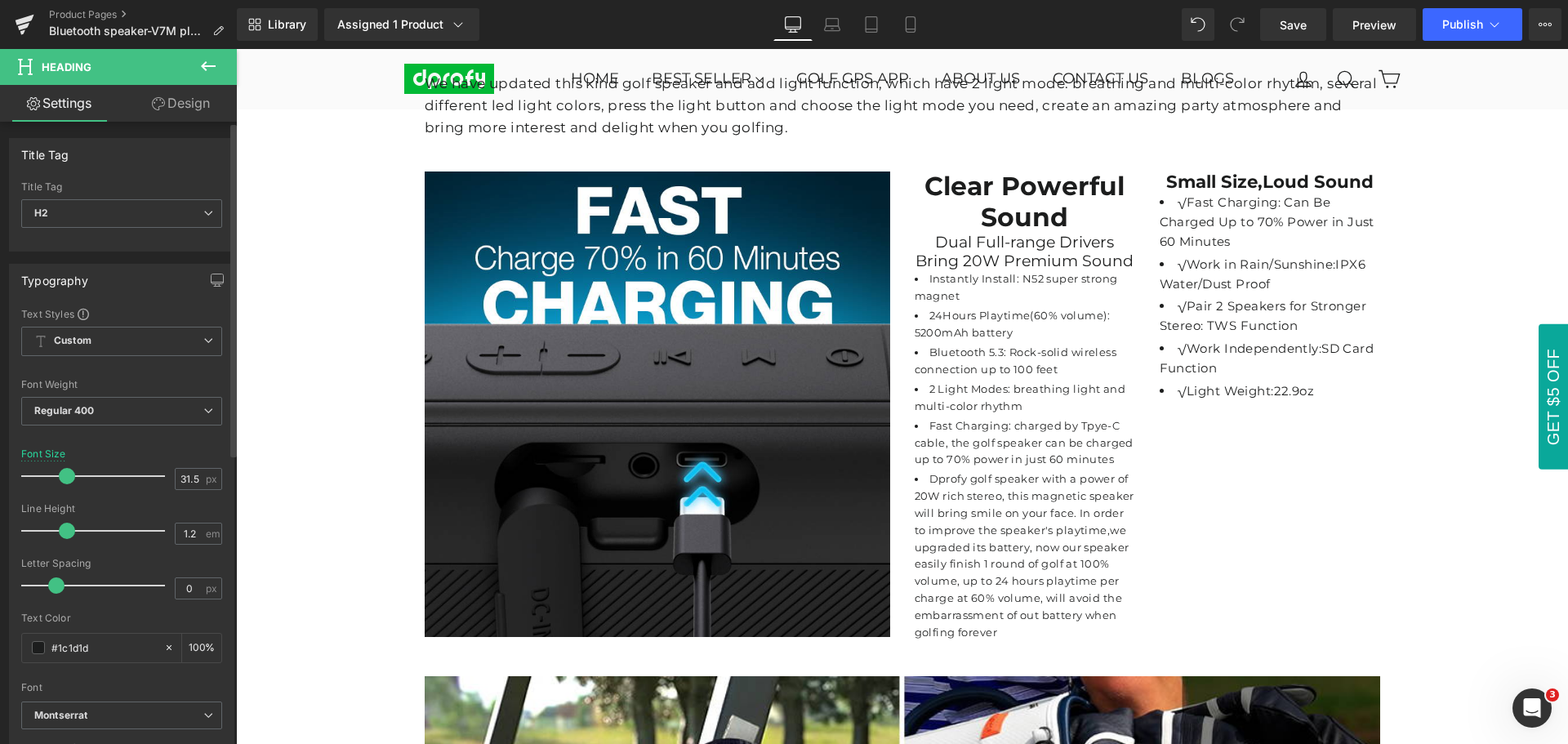
type input "31"
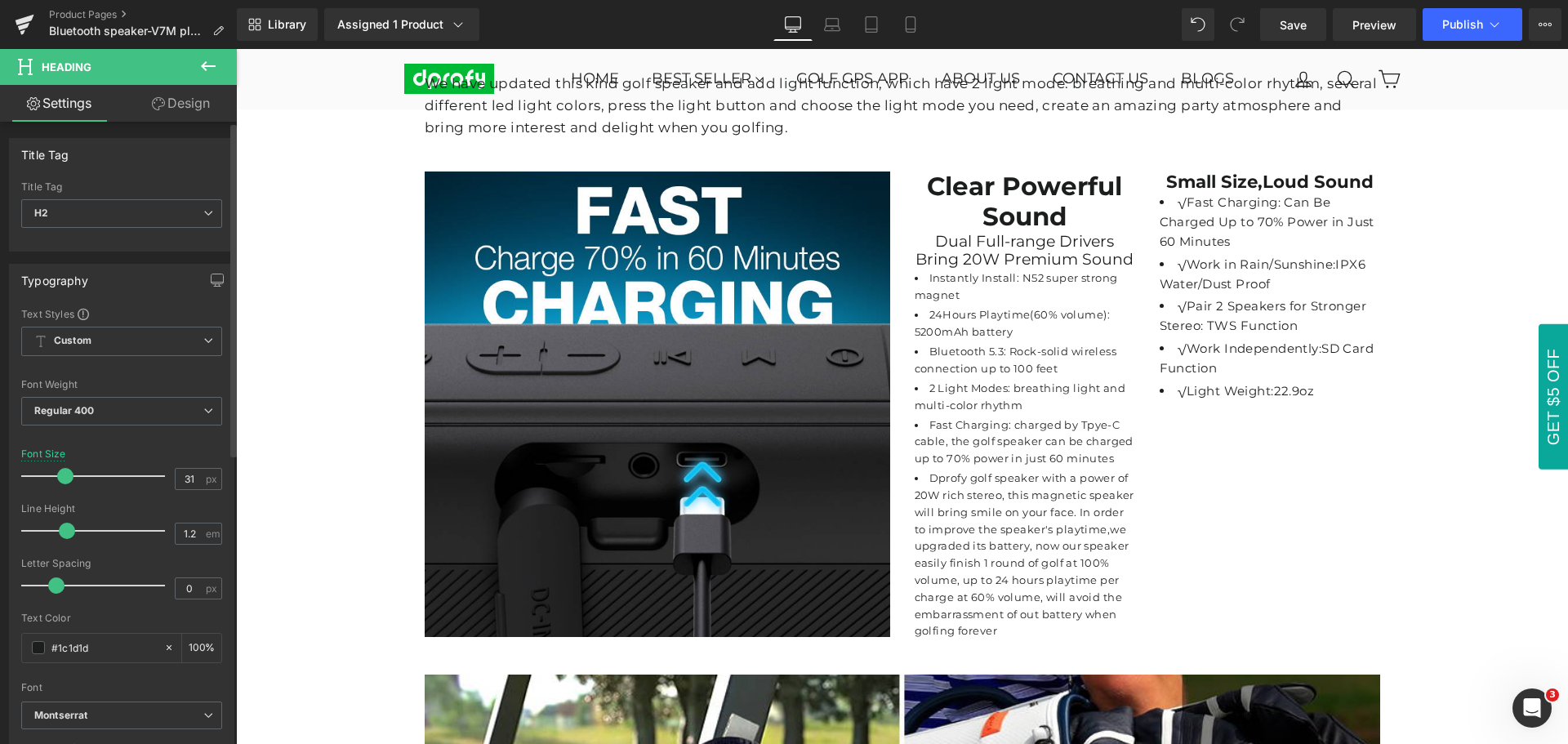
click at [64, 476] on span at bounding box center [65, 476] width 17 height 17
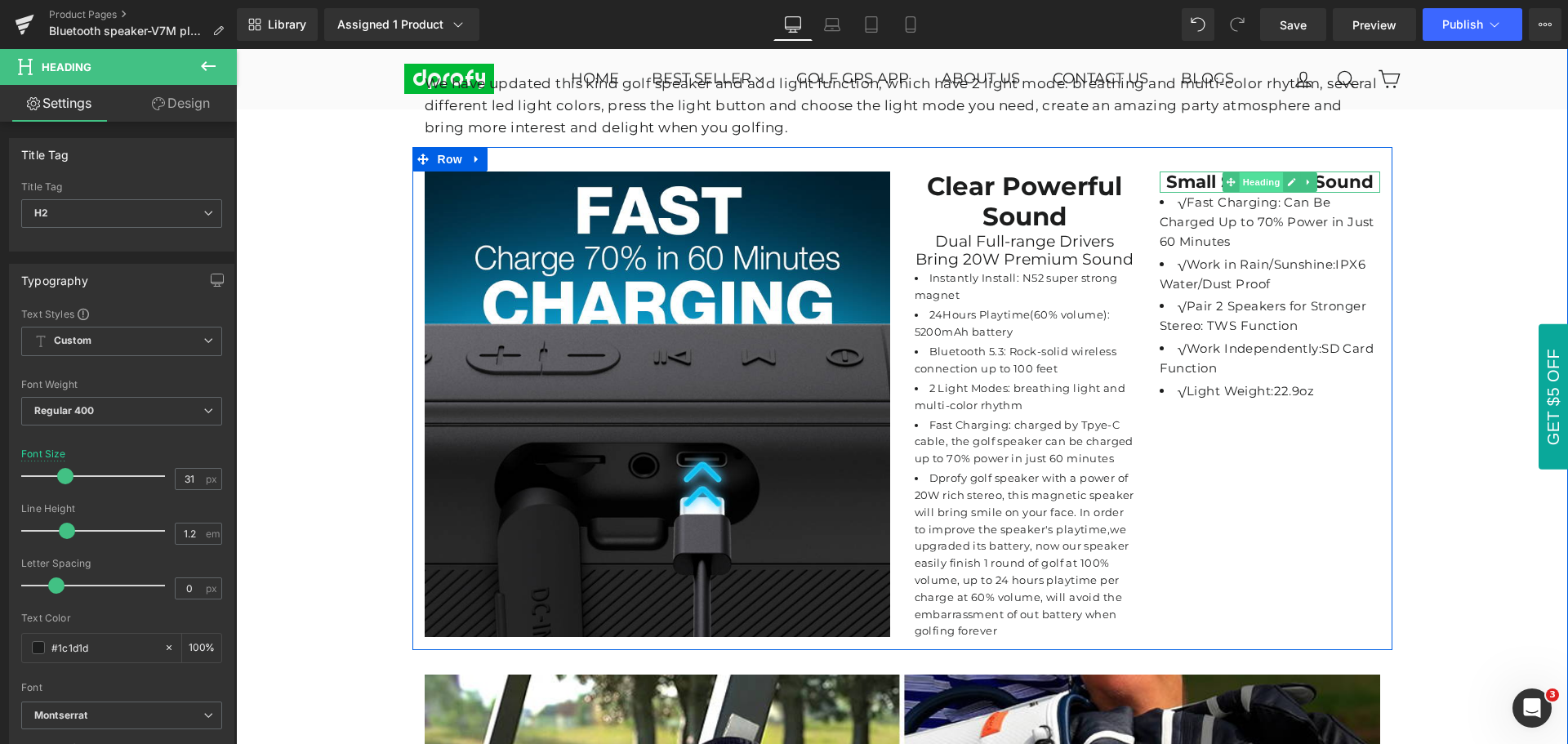
click at [1259, 173] on span "Heading" at bounding box center [1260, 182] width 44 height 20
drag, startPoint x: 1163, startPoint y: 174, endPoint x: 322, endPoint y: 553, distance: 922.5
click at [1365, 171] on strong "Small Size,Loud Sound" at bounding box center [1270, 182] width 207 height 22
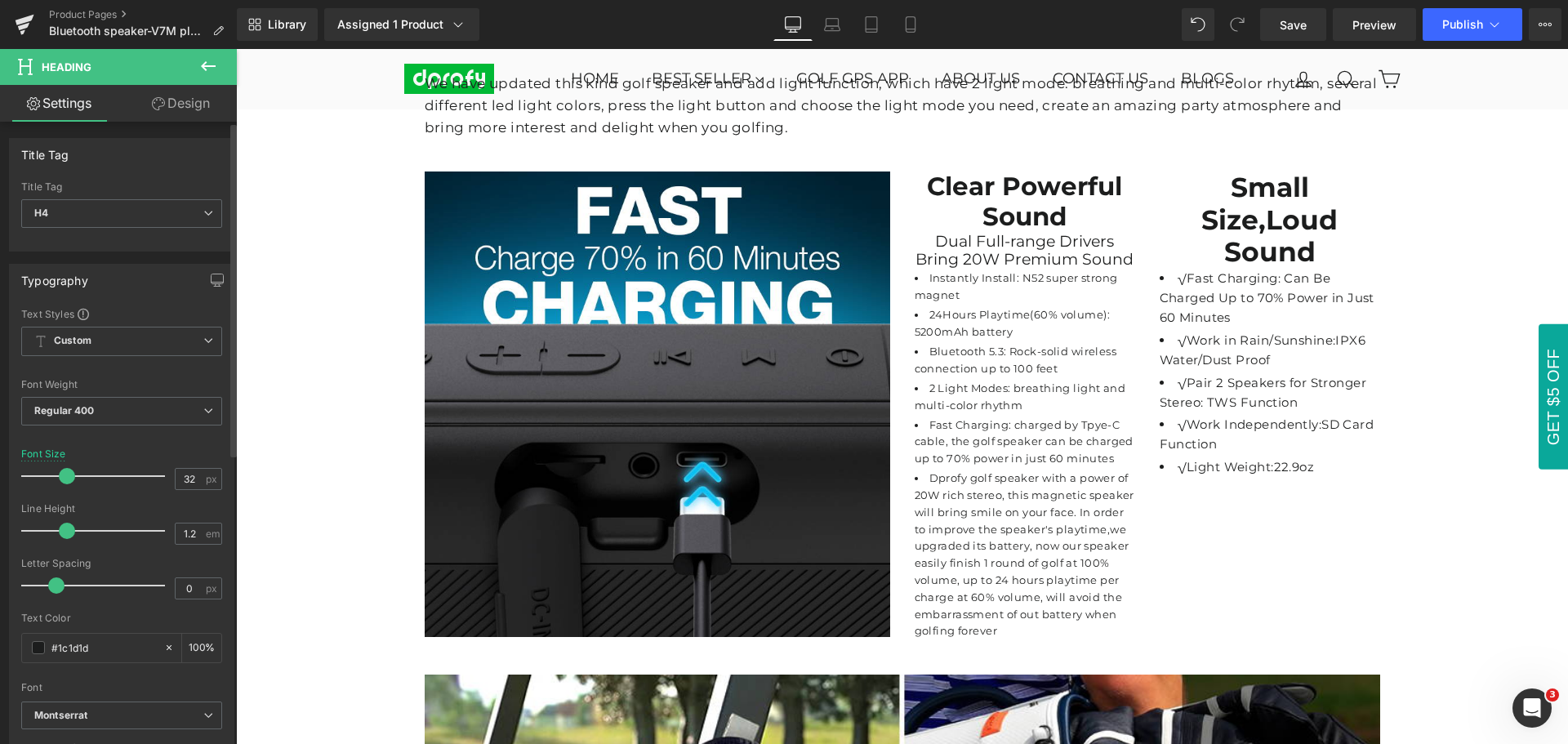
type input "31"
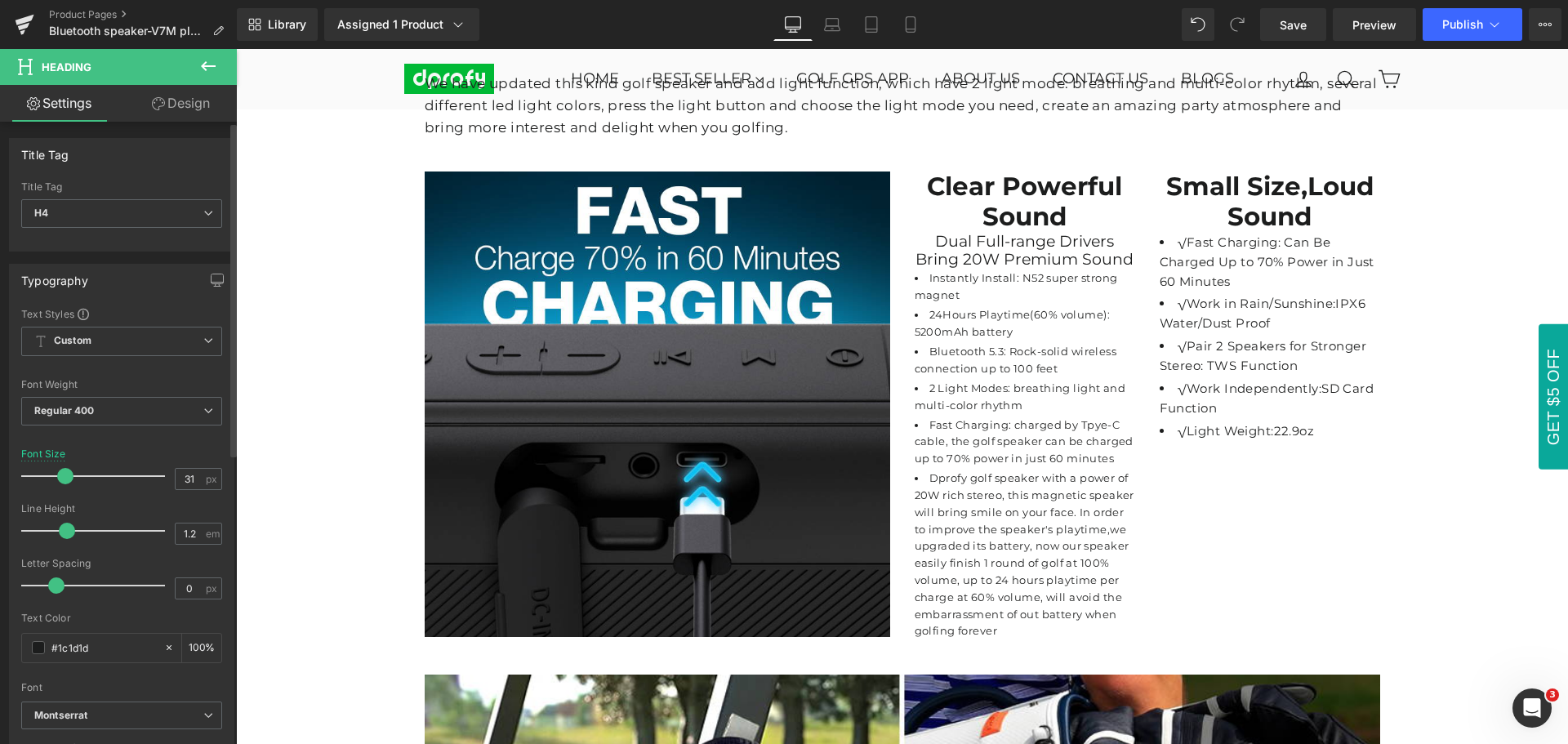
drag, startPoint x: 51, startPoint y: 475, endPoint x: 65, endPoint y: 471, distance: 14.6
click at [65, 471] on span at bounding box center [65, 476] width 17 height 17
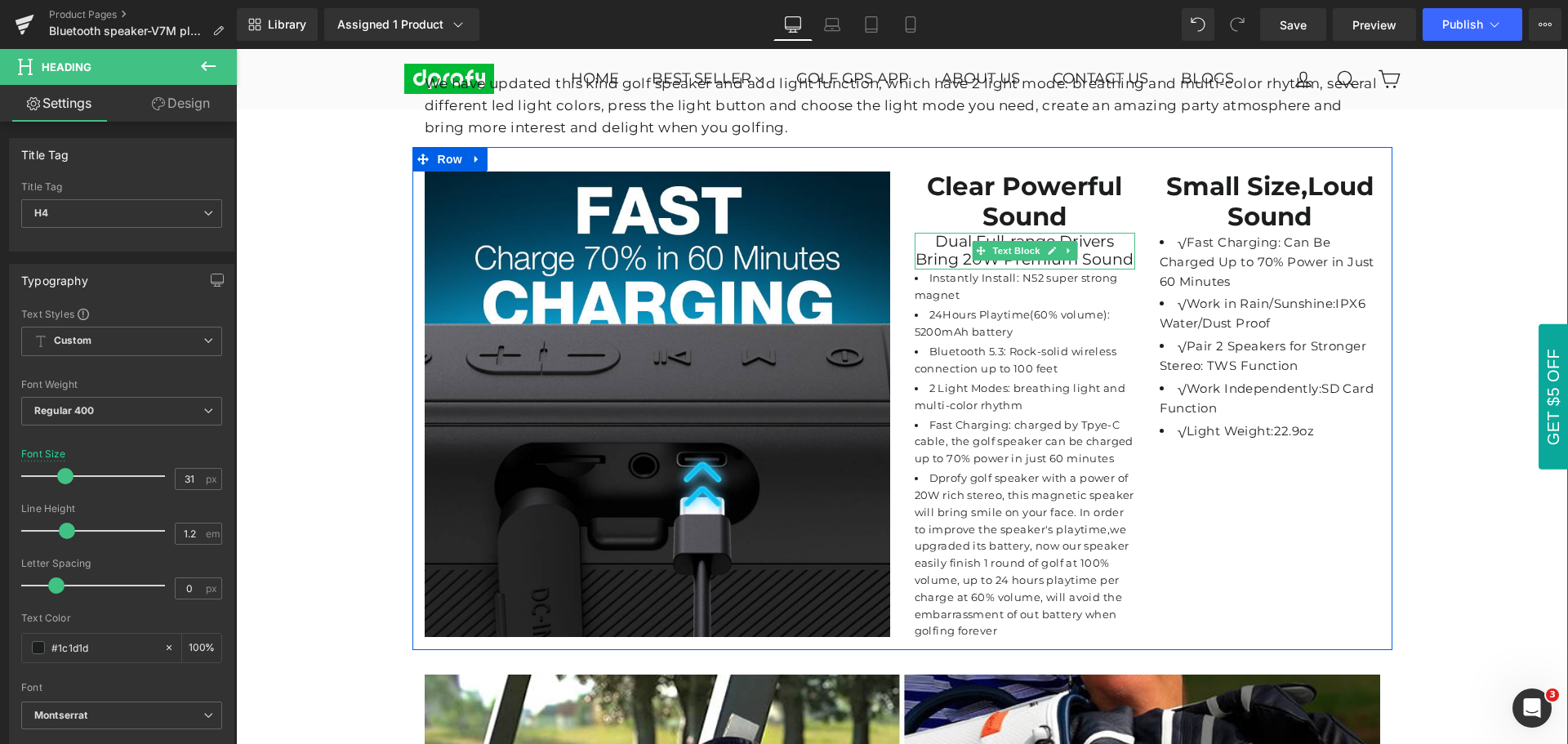
click at [1106, 246] on undefined "Dual Full-range Drivers Bring 20W Premium Sound" at bounding box center [1024, 251] width 218 height 37
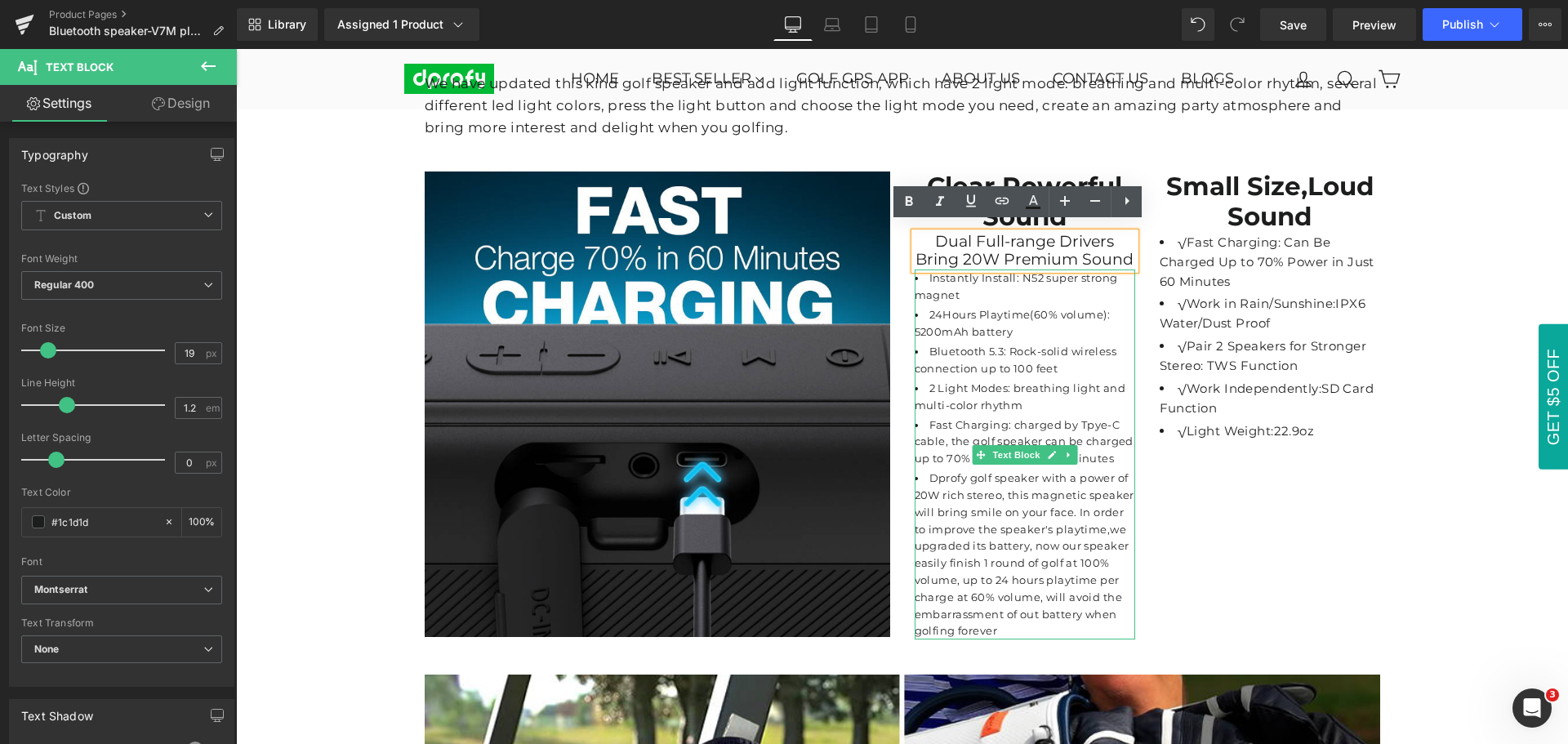
click at [1040, 379] on li "2 Light Modes: breathing light and multi-color rhythm" at bounding box center [1025, 396] width 220 height 34
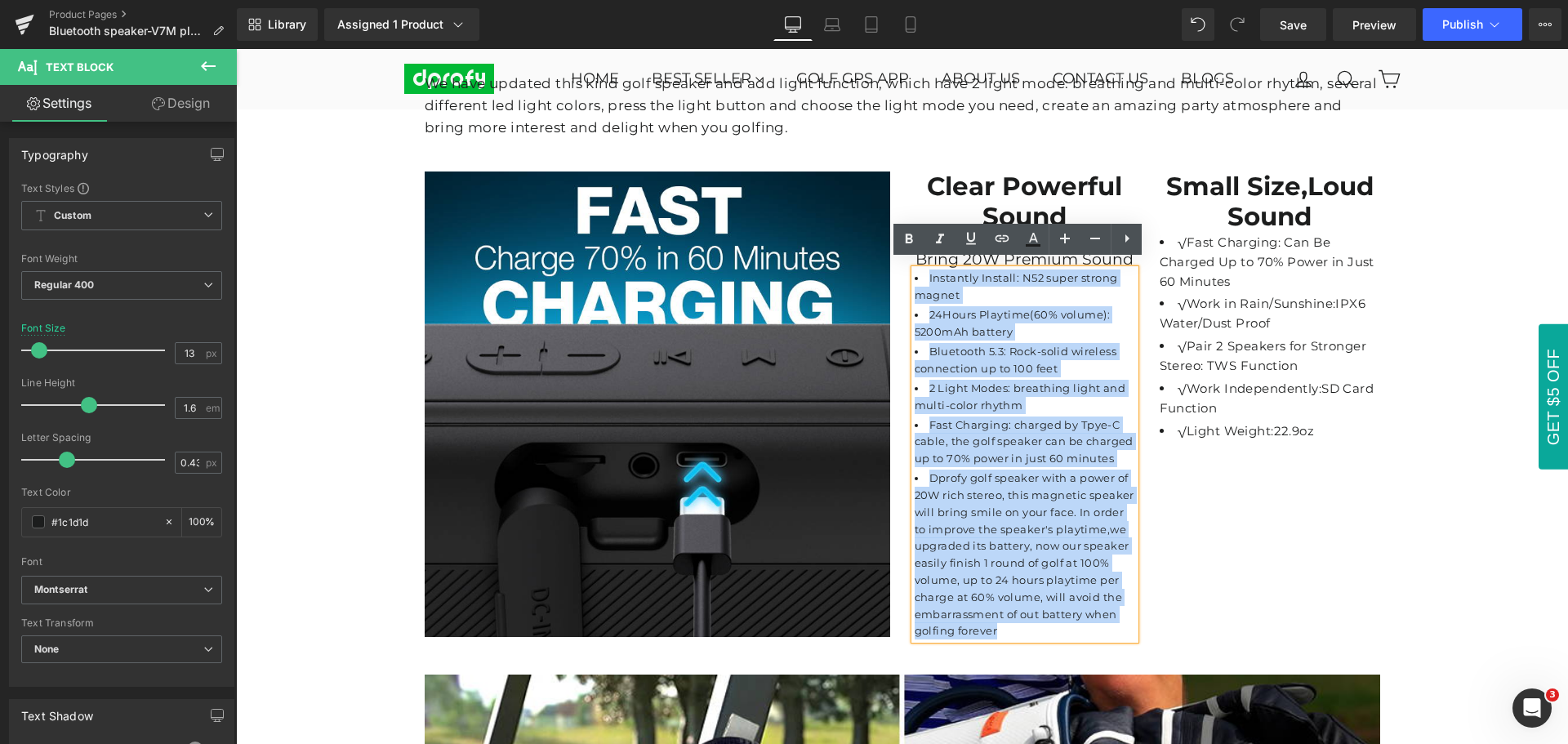
drag, startPoint x: 921, startPoint y: 272, endPoint x: 1052, endPoint y: 616, distance: 368.1
click at [1052, 616] on ul "Instantly Install: N52 super strong magnet 24Hours Playtime(60% volume): 5200mA…" at bounding box center [1025, 454] width 220 height 370
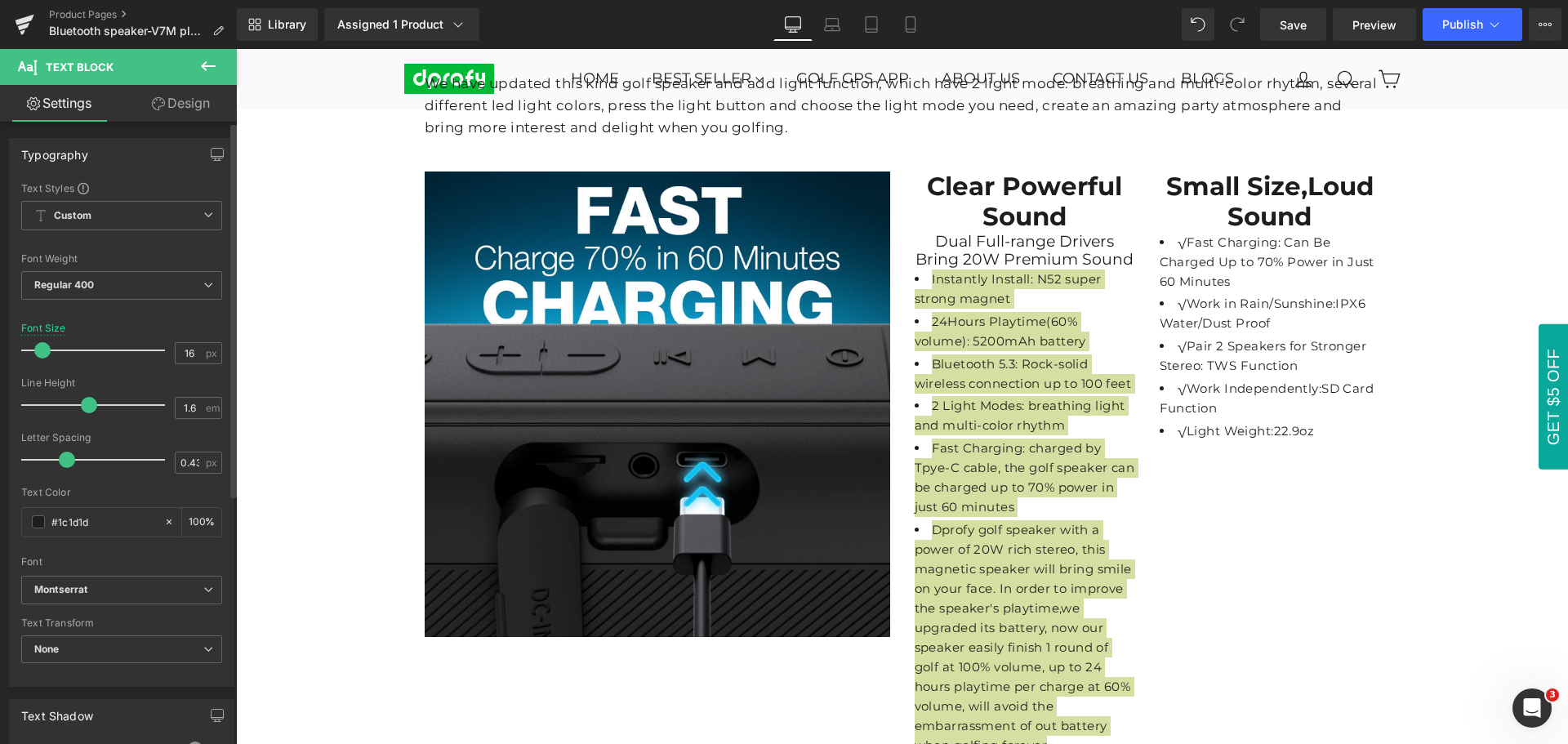
type input "17"
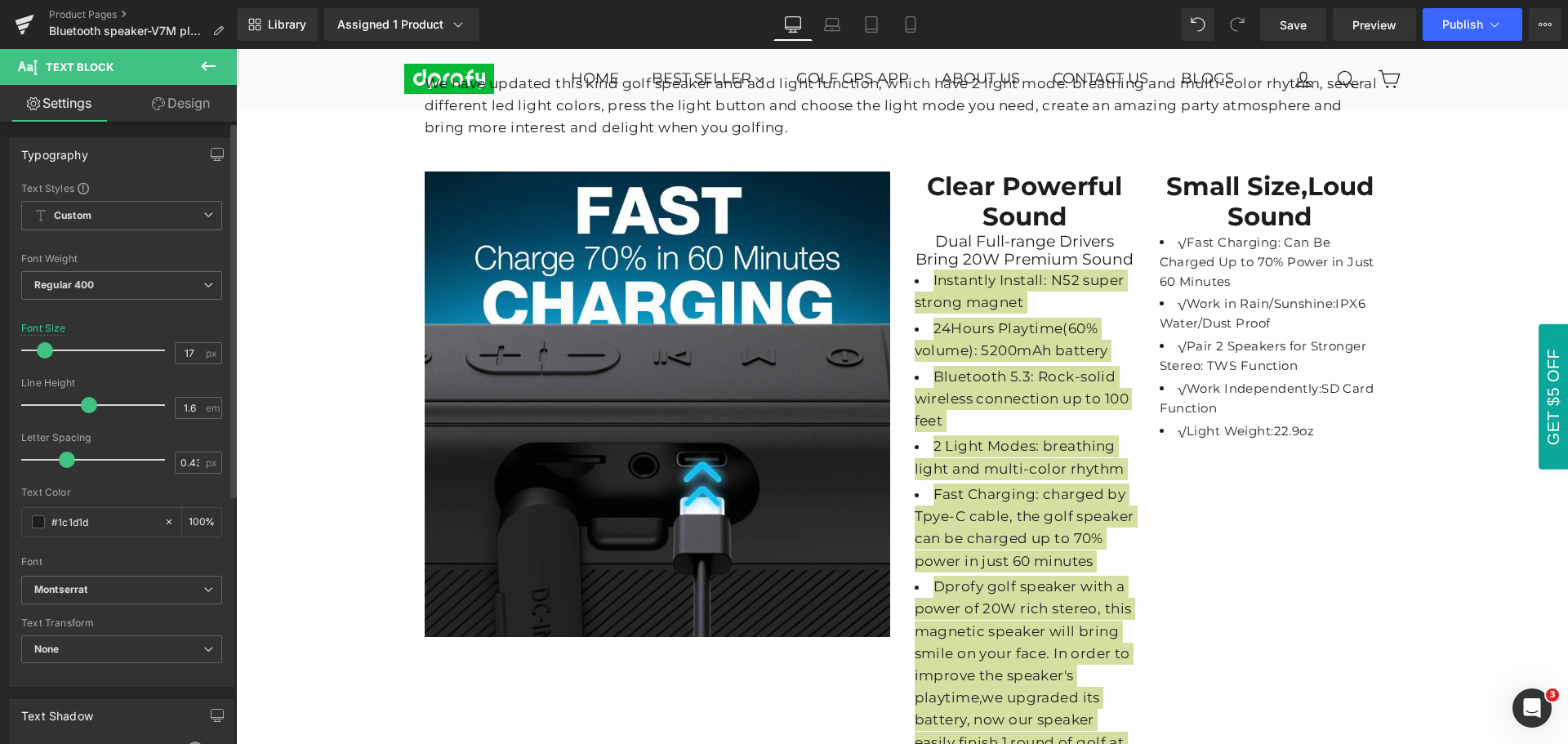
click at [41, 349] on span at bounding box center [44, 350] width 17 height 17
click at [143, 332] on div "Font Size 17 px" at bounding box center [122, 350] width 201 height 55
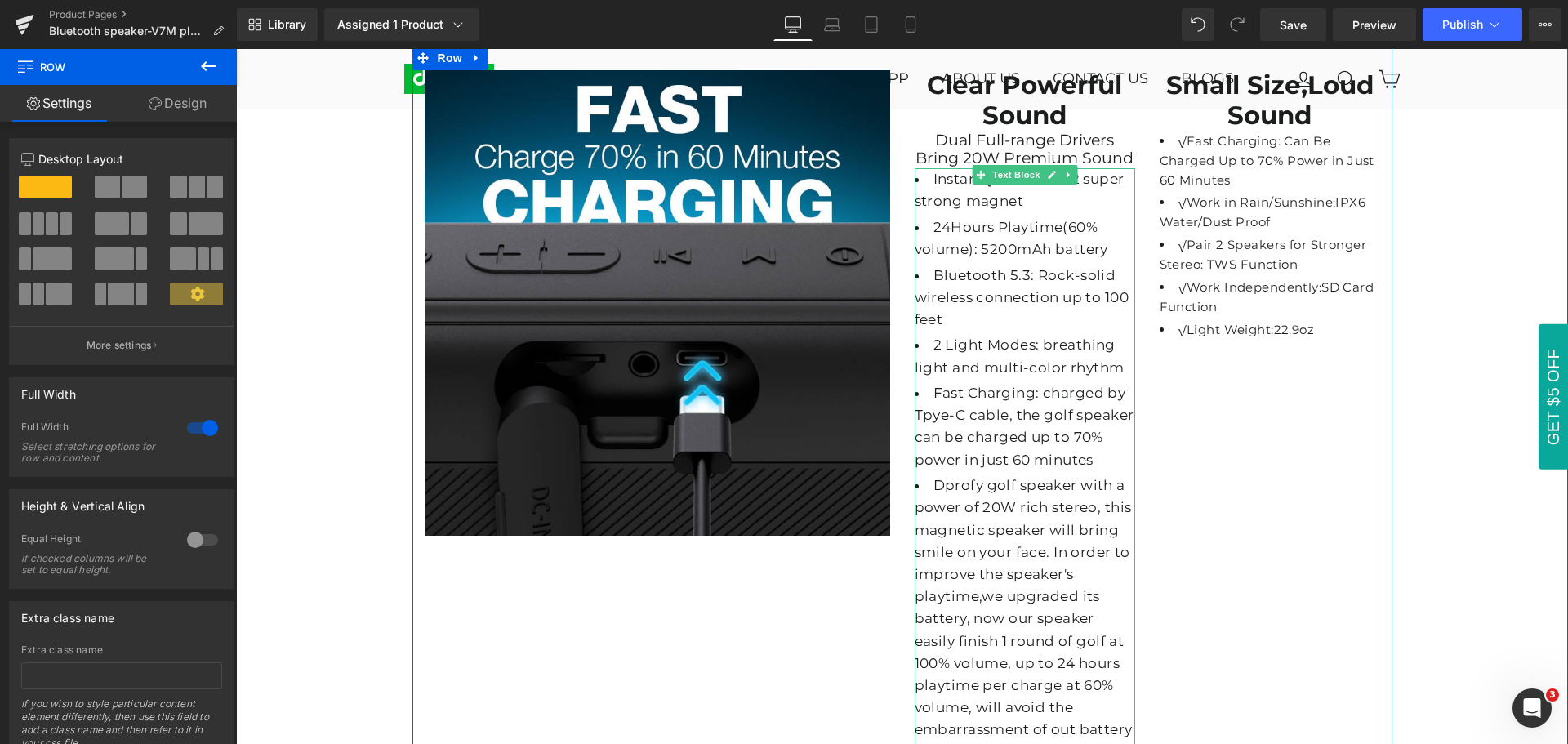
scroll to position [3531, 0]
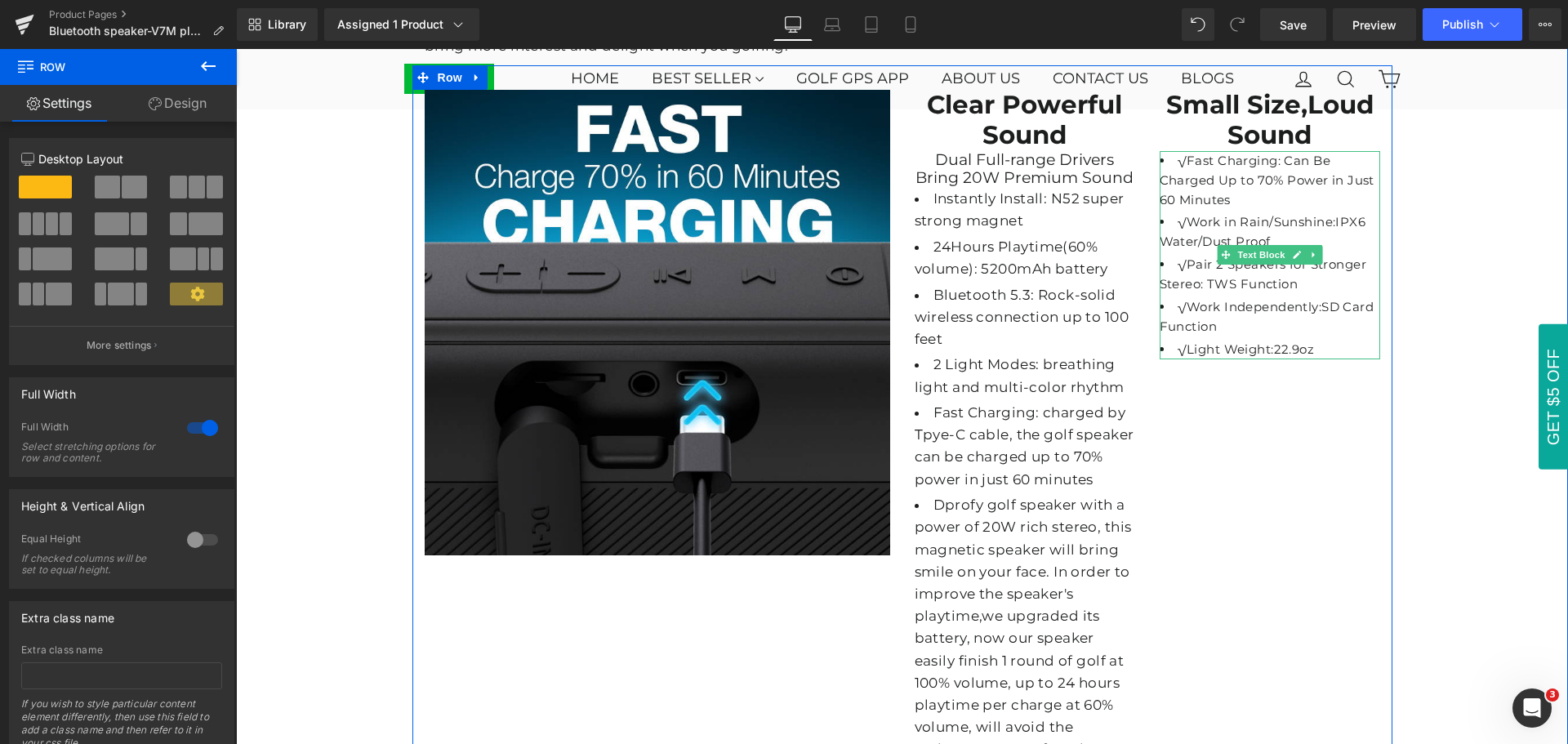
click at [1255, 330] on ul "√Fast Charging: Can Be Charged Up to 70% Power in Just 60 Minutes √Work in Rain…" at bounding box center [1270, 256] width 220 height 208
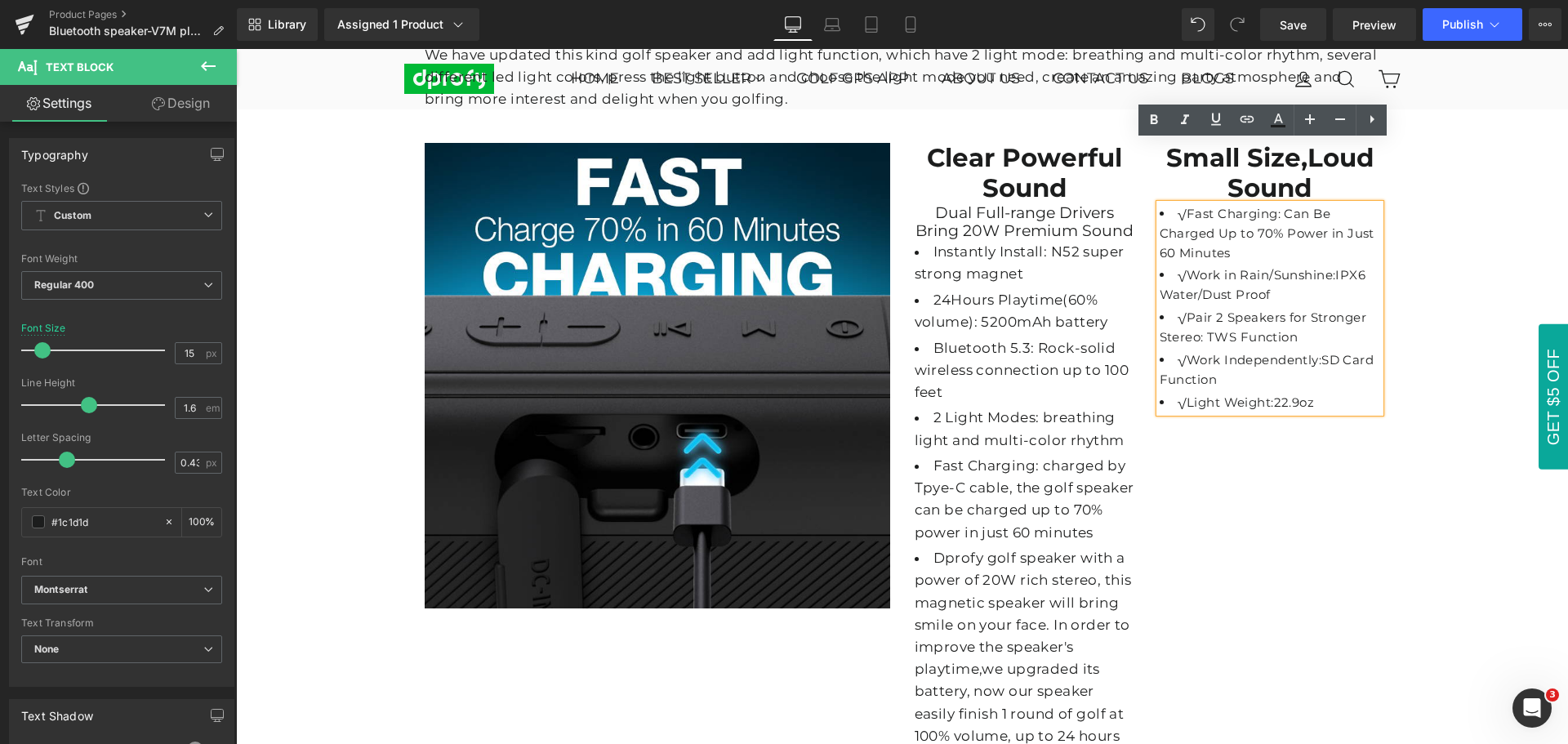
scroll to position [3450, 0]
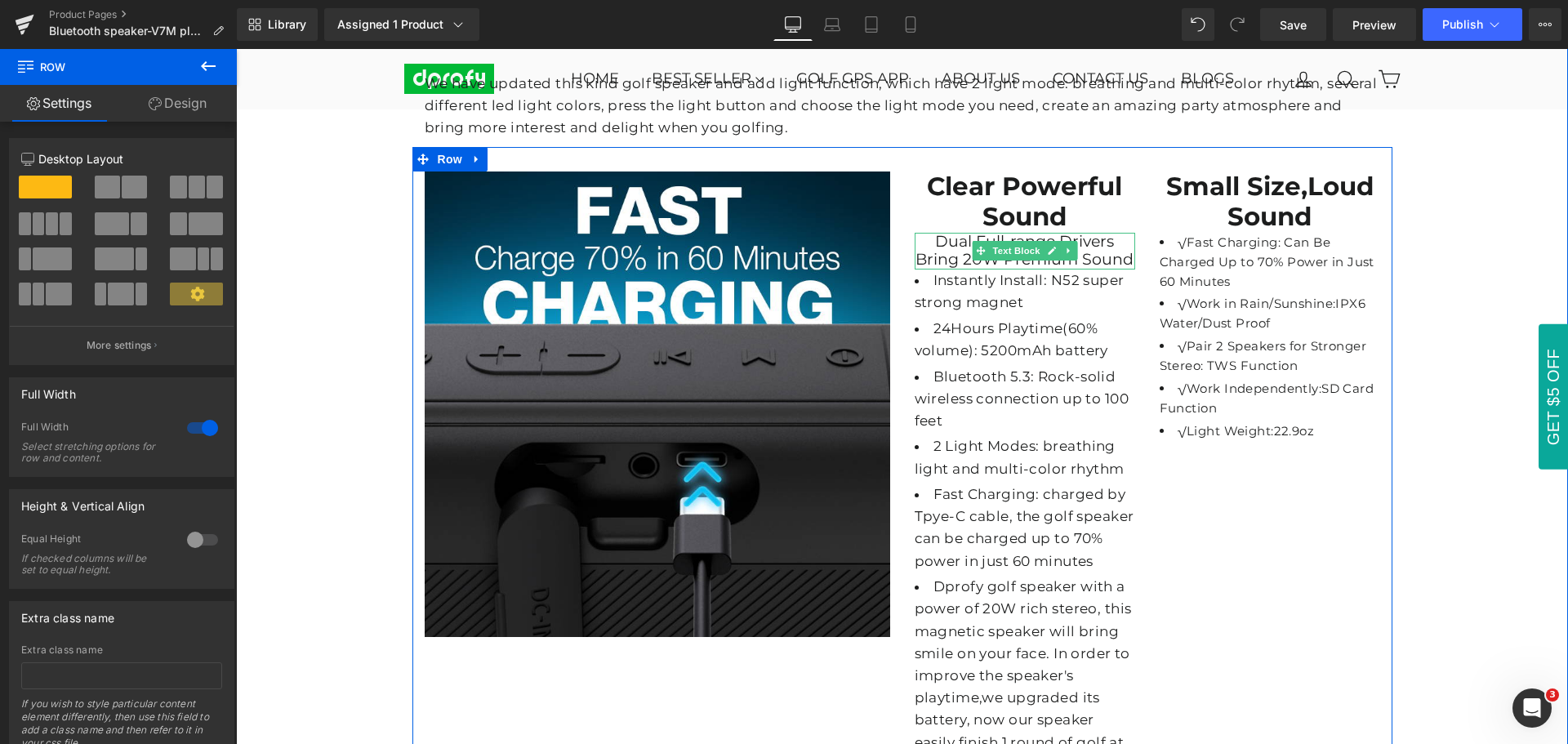
click at [1123, 251] on undefined "Dual Full-range Drivers Bring 20W Premium Sound" at bounding box center [1024, 251] width 218 height 37
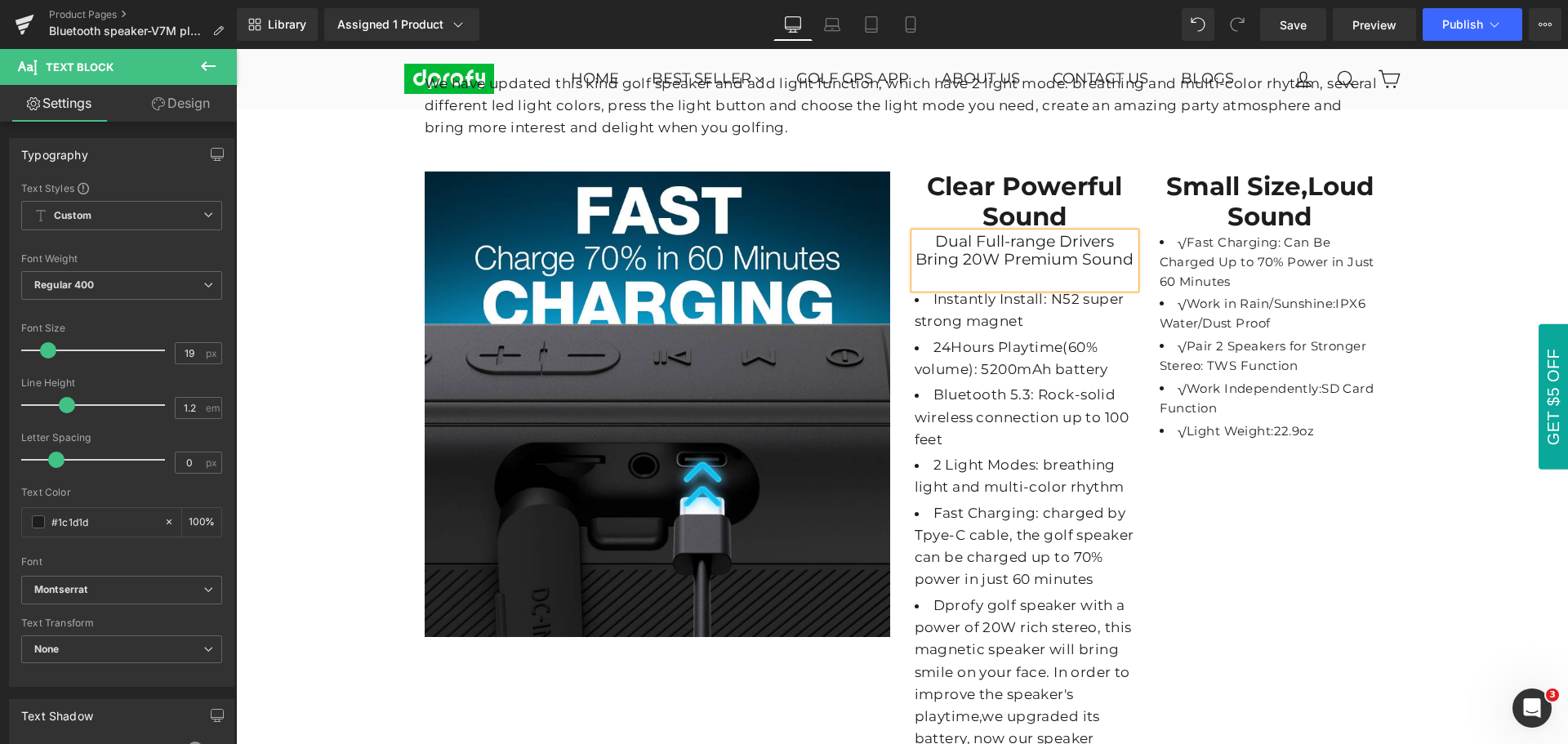
click at [925, 233] on div "Dual Full-range Drivers Bring 20W Premium Sound" at bounding box center [1025, 260] width 220 height 56
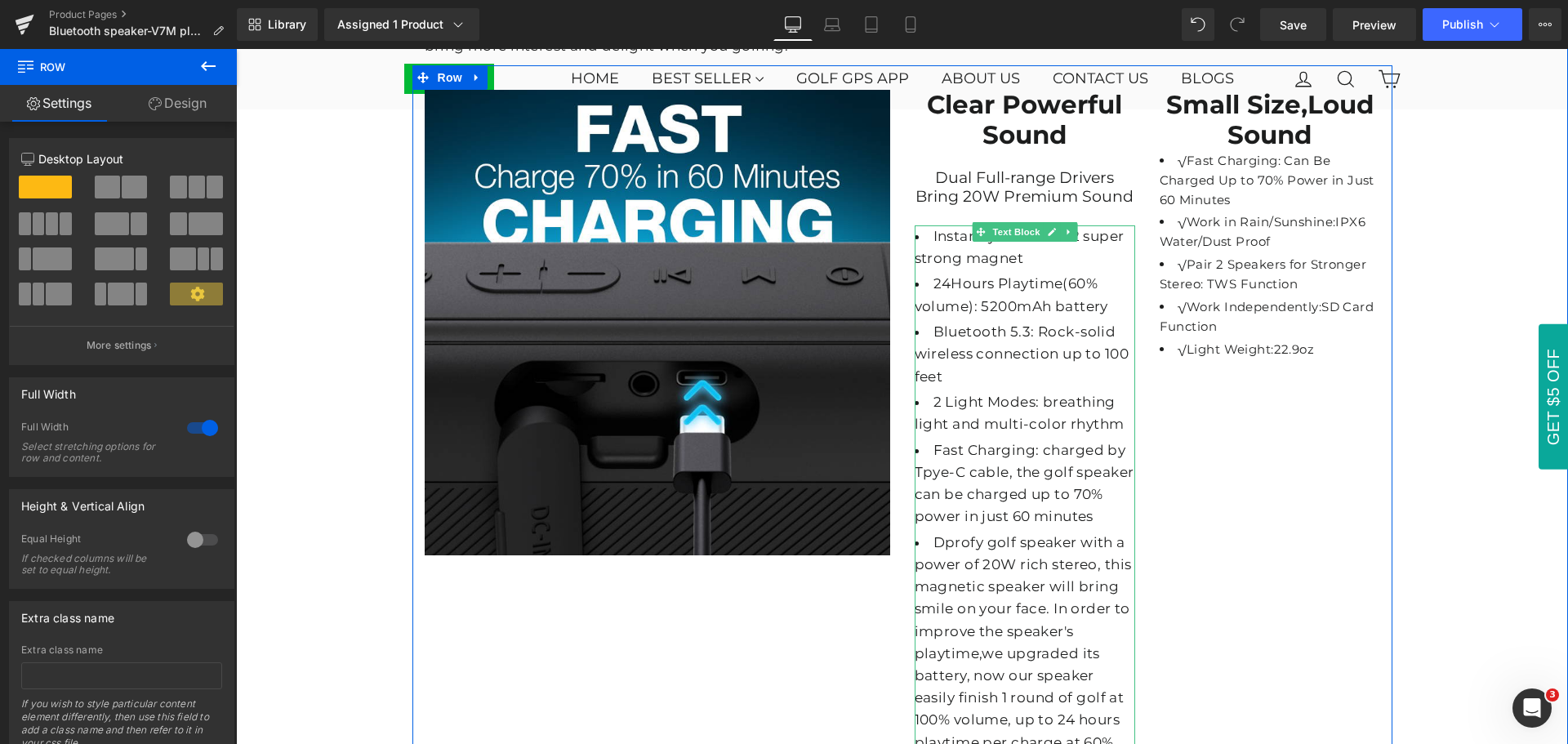
scroll to position [3368, 0]
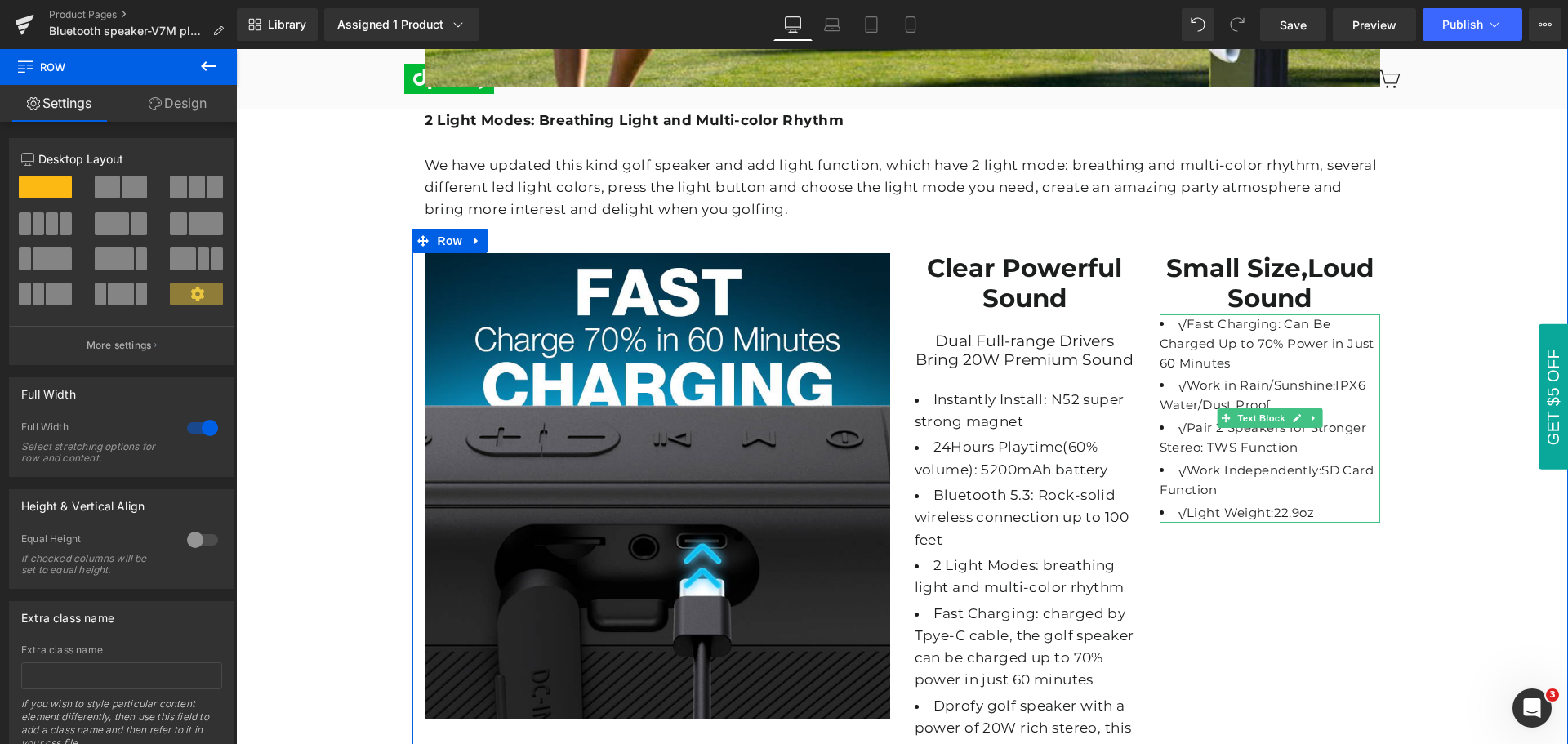
click at [1191, 375] on li "√Work in Rain/Sunshine:IPX6 Water/Dust Proof" at bounding box center [1270, 395] width 220 height 39
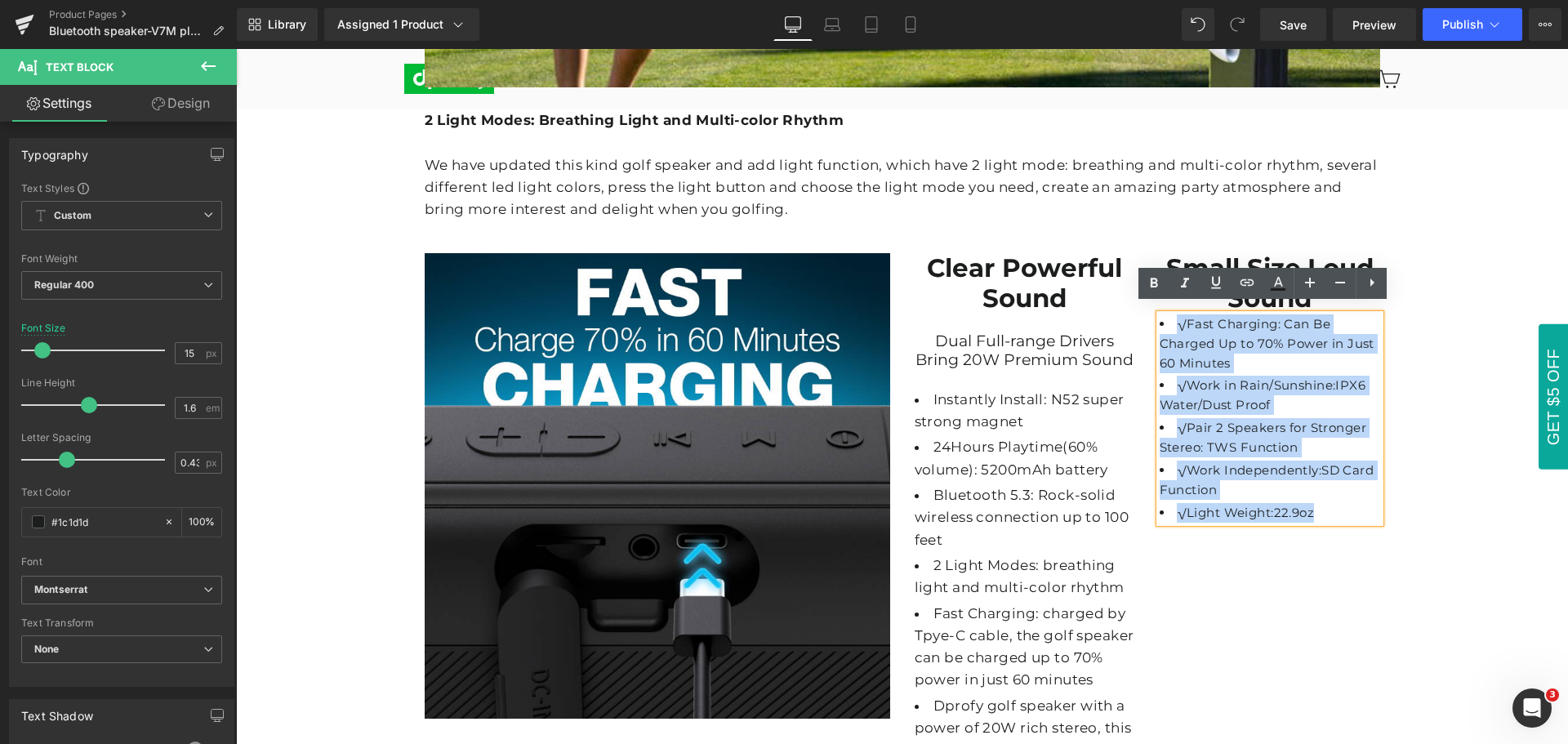
drag, startPoint x: 1168, startPoint y: 316, endPoint x: 1307, endPoint y: 506, distance: 235.4
click at [1307, 506] on ul "√Fast Charging: Can Be Charged Up to 70% Power in Just 60 Minutes √Work in Rain…" at bounding box center [1270, 419] width 220 height 208
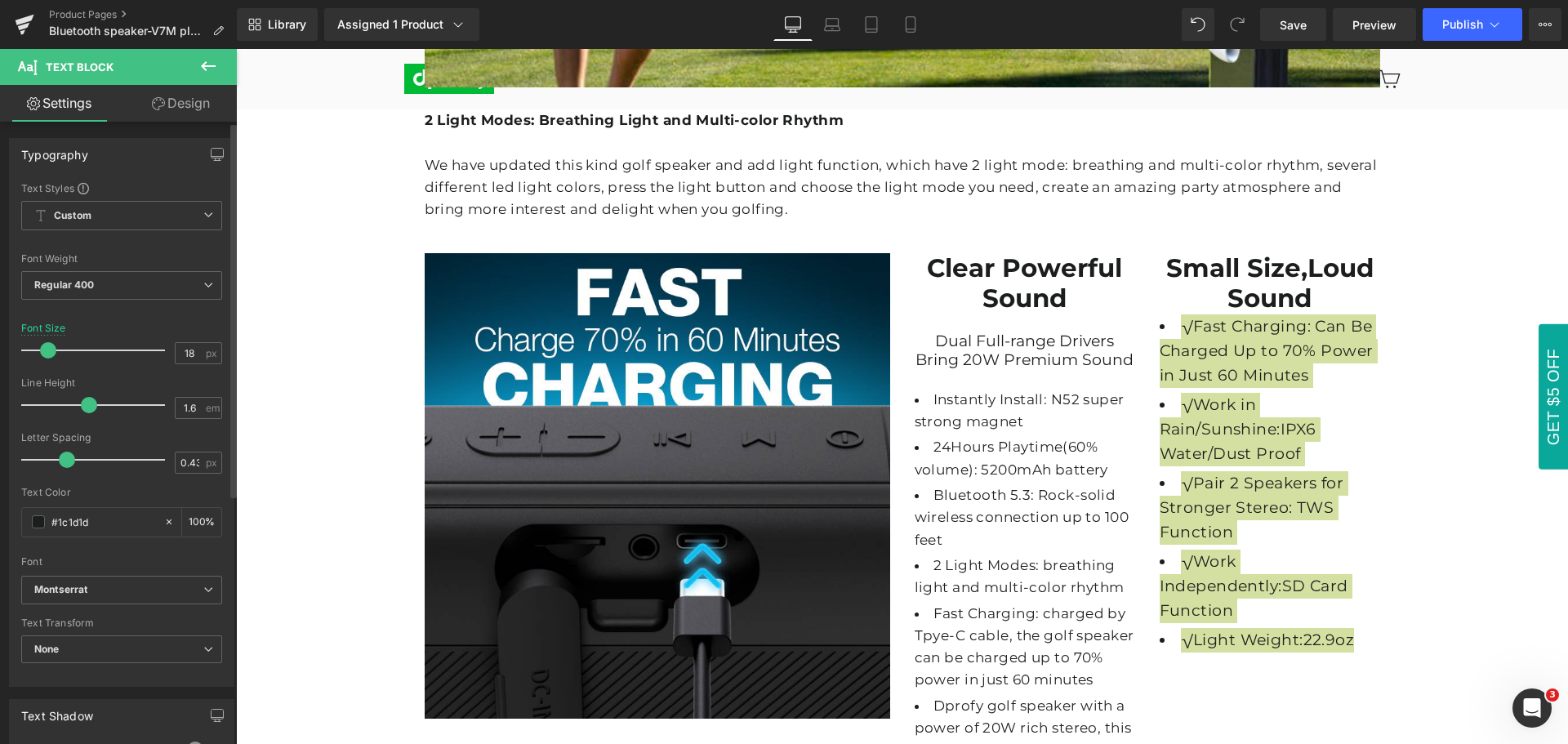
type input "17"
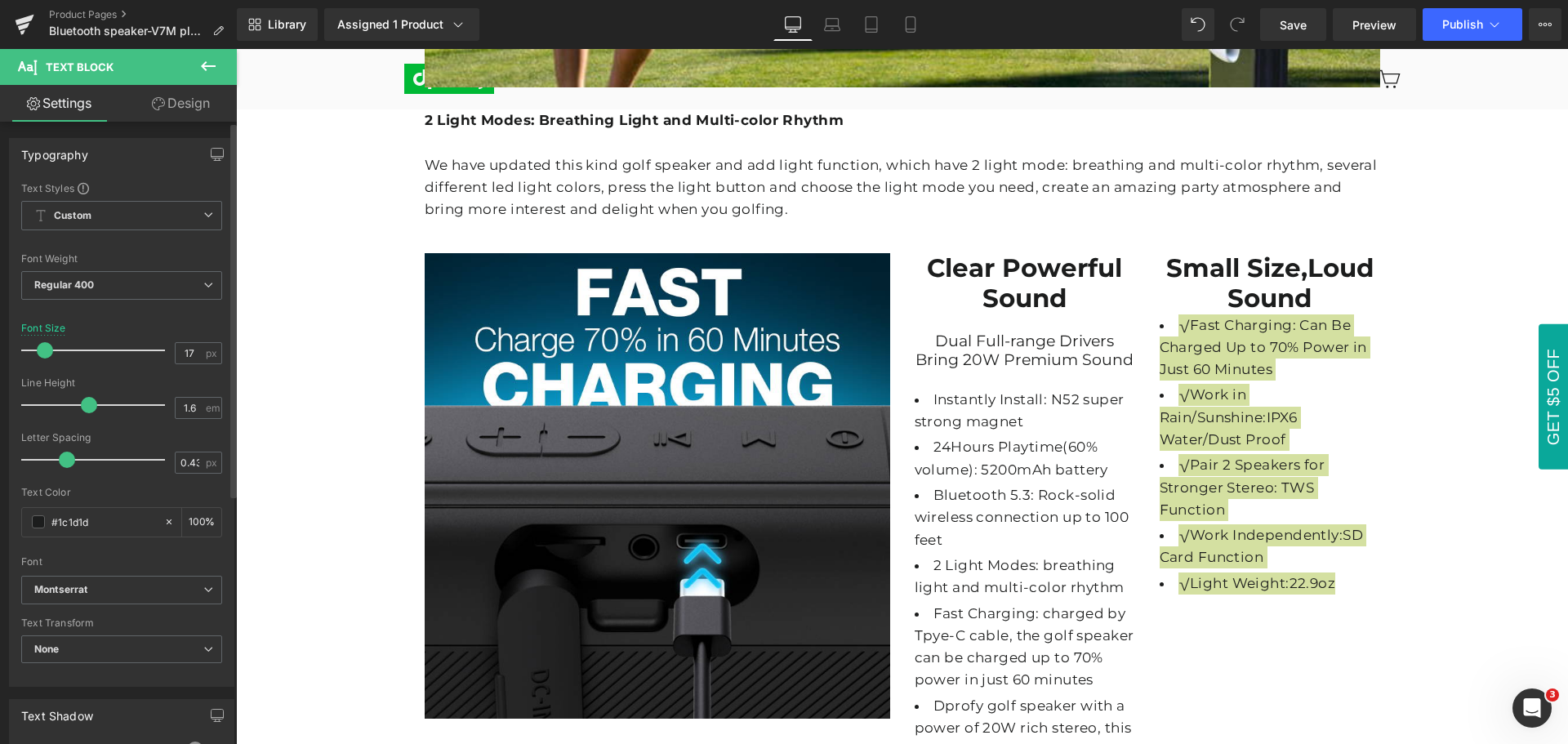
click at [46, 350] on span at bounding box center [44, 350] width 17 height 17
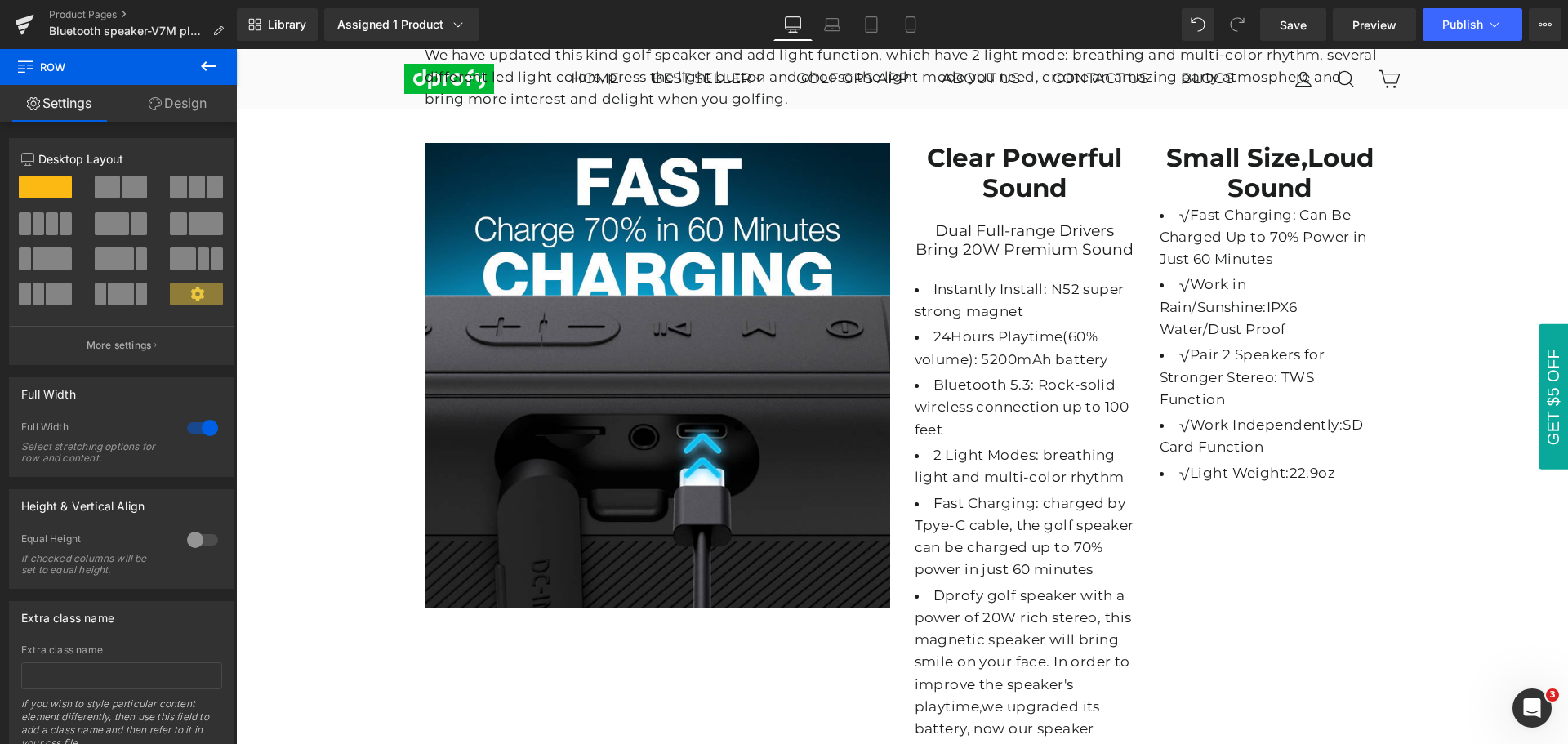
scroll to position [3450, 0]
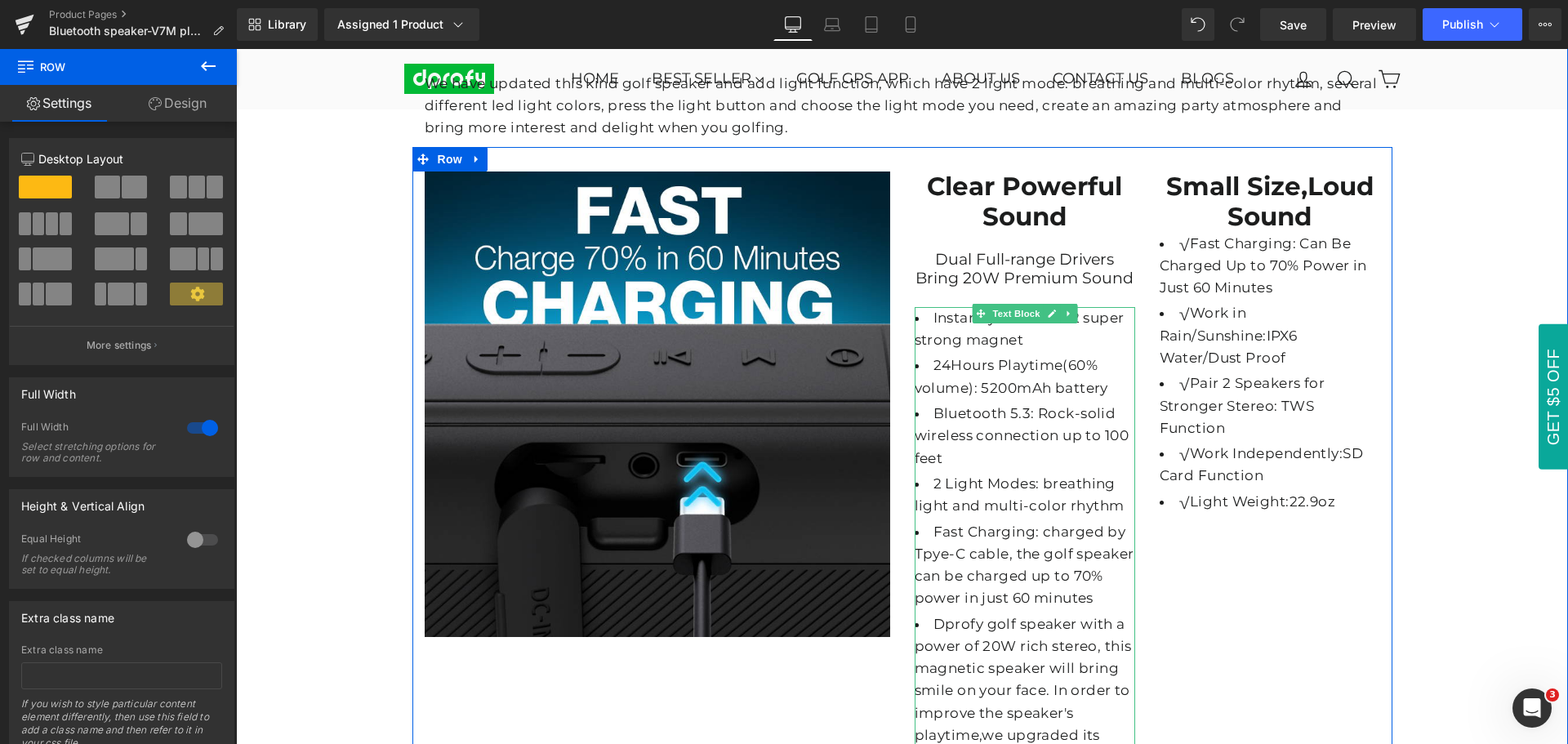
click at [935, 310] on li "Instantly Install: N52 super strong magnet" at bounding box center [1025, 328] width 220 height 44
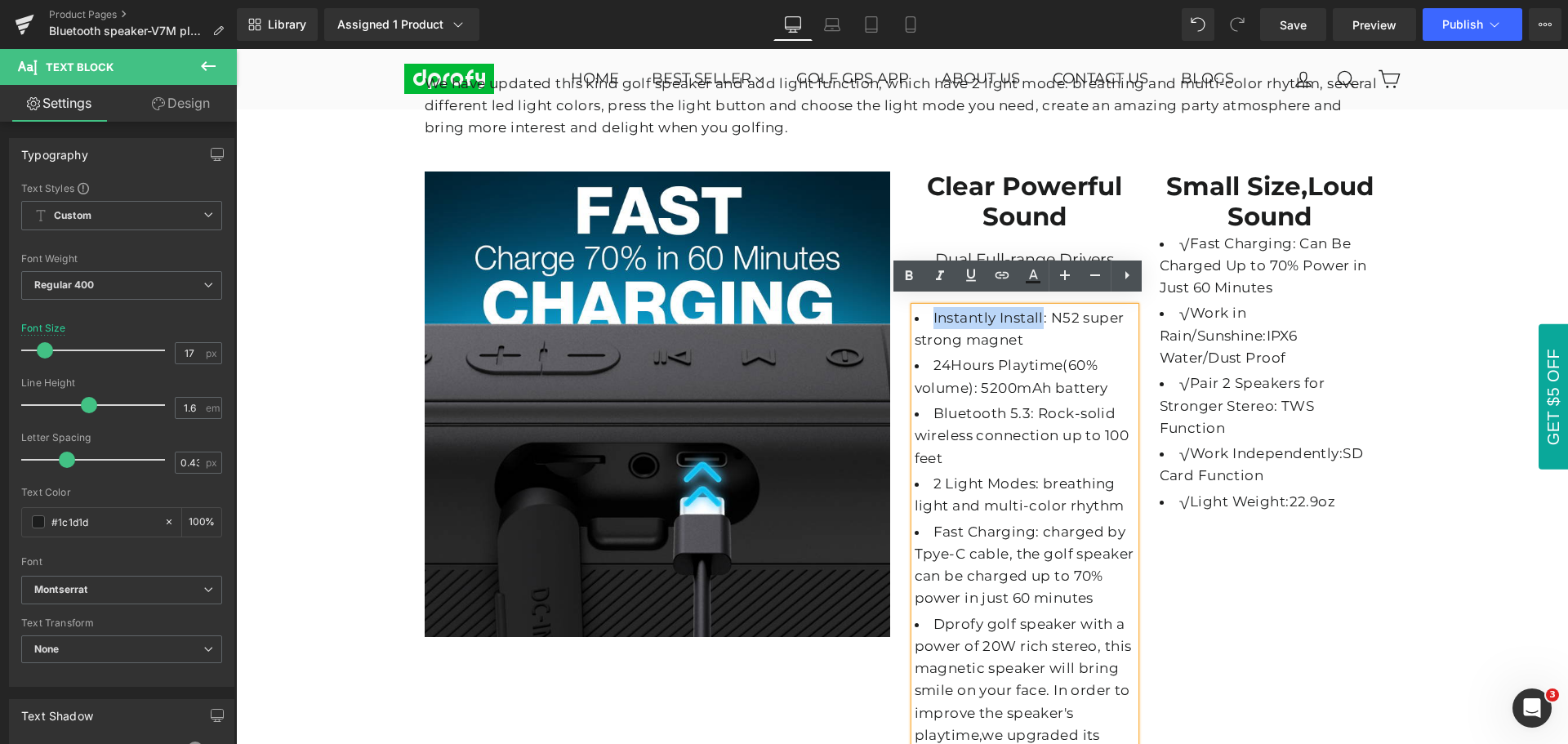
drag, startPoint x: 924, startPoint y: 308, endPoint x: 261, endPoint y: 569, distance: 712.5
click at [1039, 309] on li "Instantly Install: N52 super strong magnet" at bounding box center [1025, 328] width 220 height 44
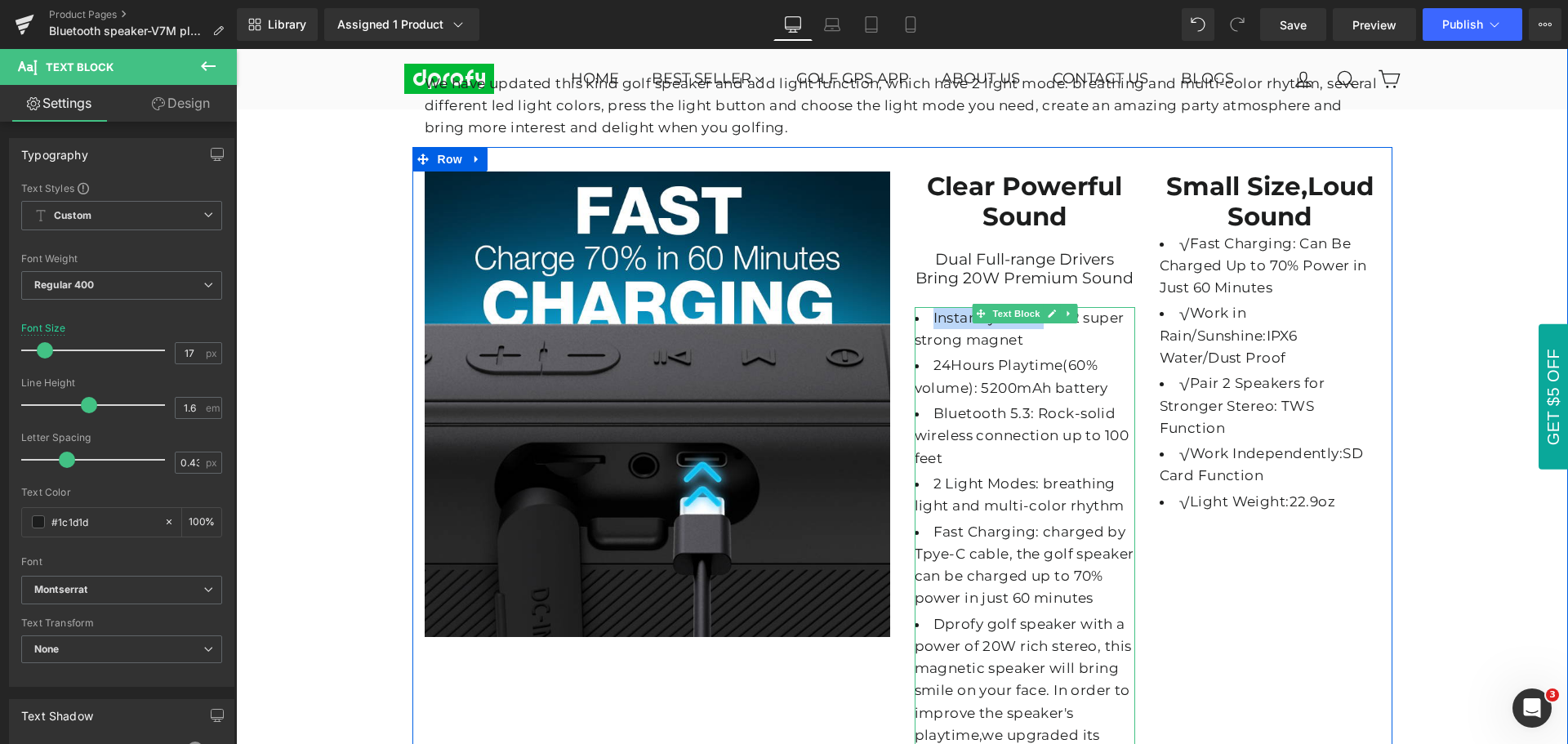
click at [963, 307] on li "Instantly Install: N52 super strong magnet" at bounding box center [1025, 328] width 220 height 44
click at [939, 311] on li "Instantly Install: N52 super strong magnet" at bounding box center [1025, 328] width 220 height 44
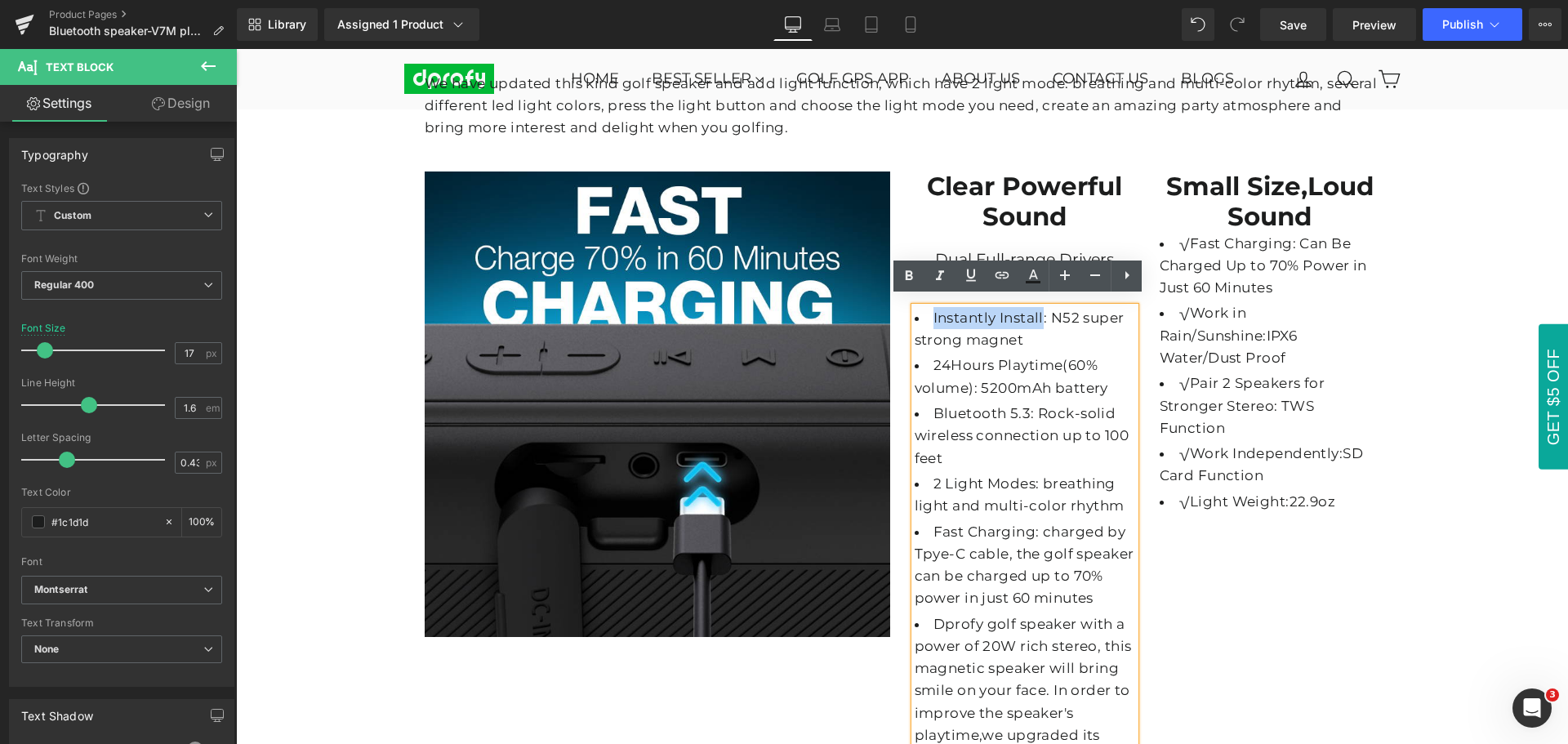
drag, startPoint x: 925, startPoint y: 307, endPoint x: 1036, endPoint y: 315, distance: 111.3
click at [1036, 315] on li "Instantly Install: N52 super strong magnet" at bounding box center [1025, 328] width 220 height 44
click at [906, 274] on icon at bounding box center [908, 276] width 7 height 10
drag, startPoint x: 929, startPoint y: 354, endPoint x: 1142, endPoint y: 339, distance: 213.5
click at [1058, 355] on li "24Hours Playtime(60% volume): 5200mAh battery" at bounding box center [1025, 376] width 220 height 44
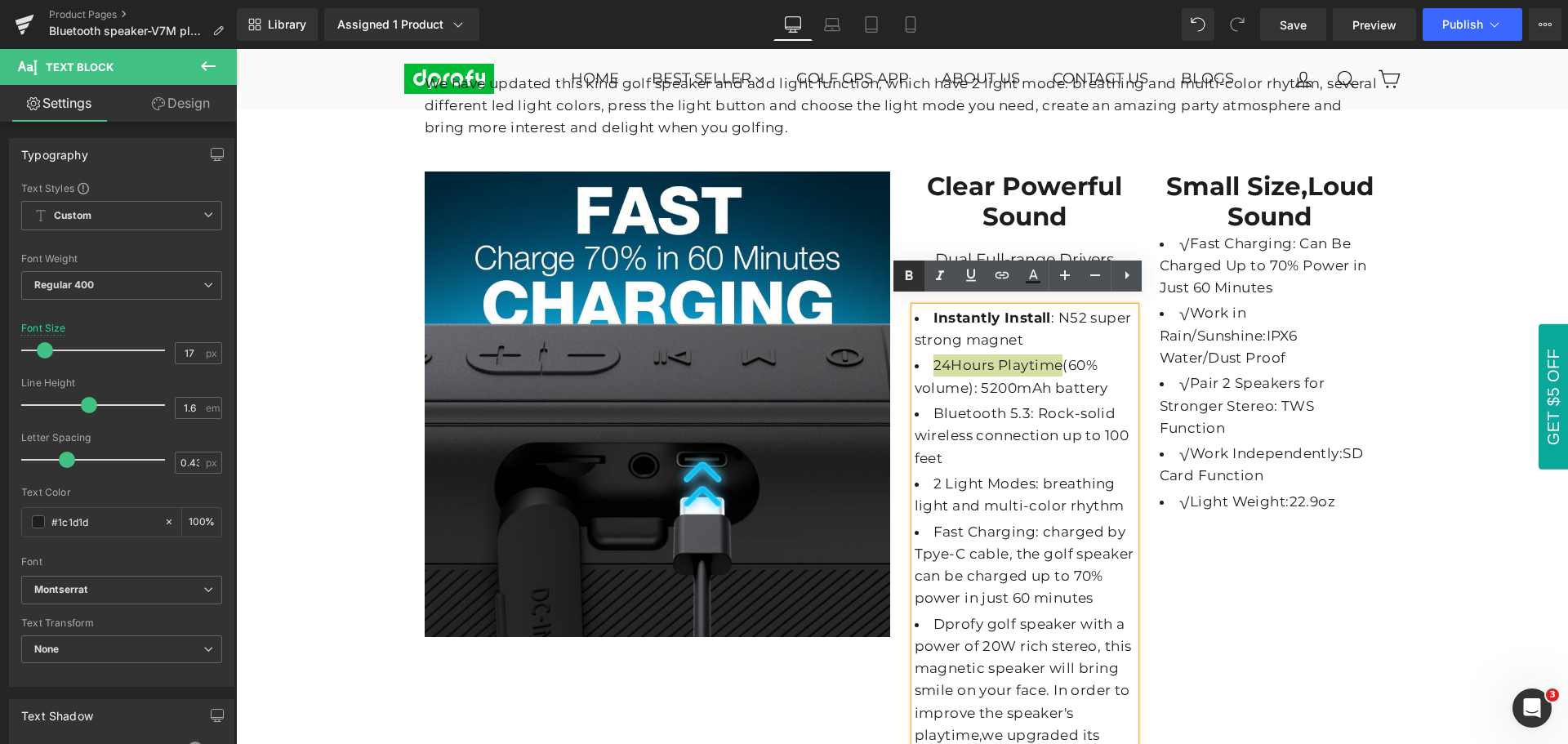
click at [908, 282] on icon at bounding box center [909, 276] width 20 height 20
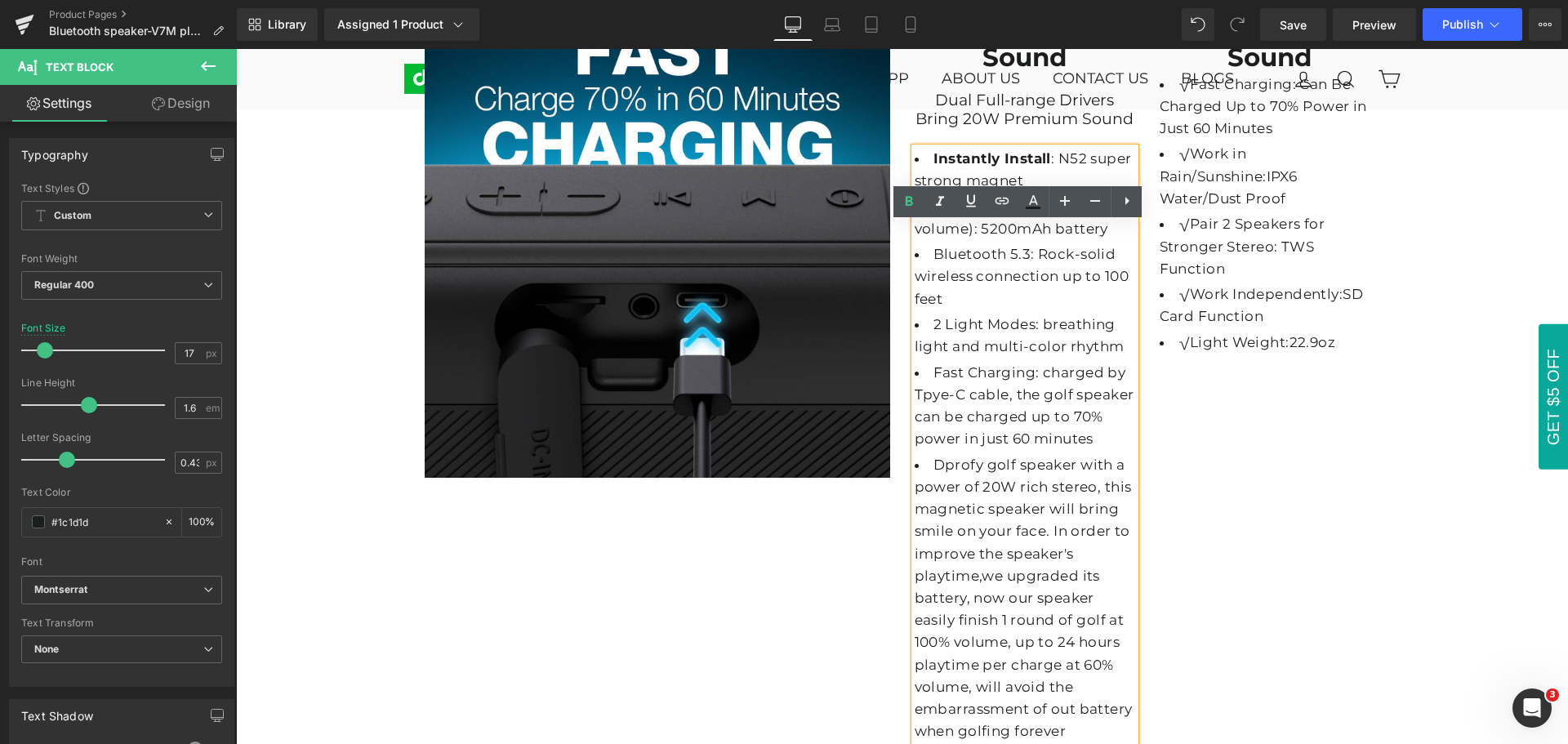
scroll to position [3613, 0]
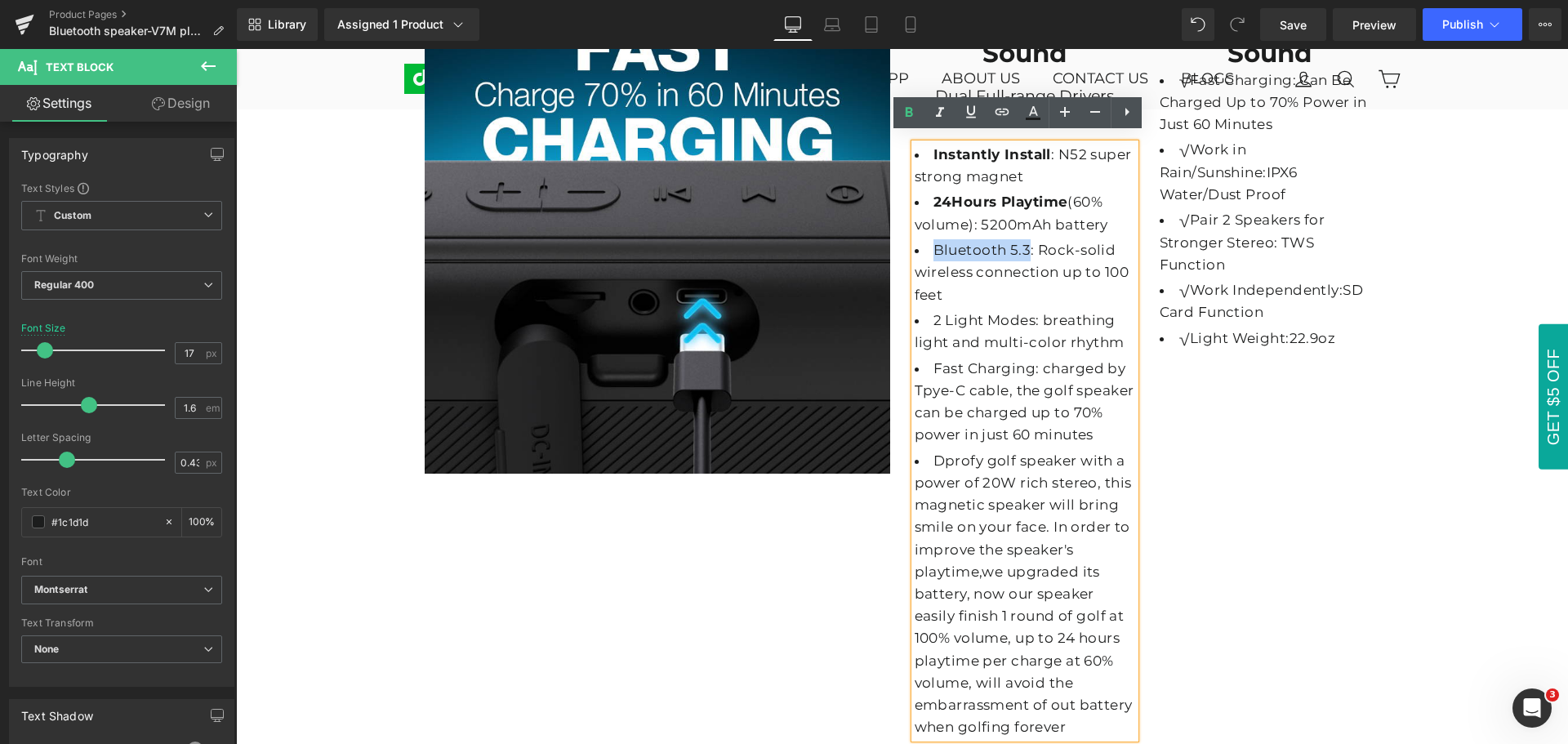
drag, startPoint x: 927, startPoint y: 244, endPoint x: 1167, endPoint y: 174, distance: 250.0
click at [1019, 242] on li "Bluetooth 5.3: Rock-solid wireless connection up to 100 feet" at bounding box center [1025, 272] width 220 height 67
click at [910, 113] on icon at bounding box center [909, 113] width 20 height 20
drag, startPoint x: 924, startPoint y: 311, endPoint x: 1028, endPoint y: 311, distance: 104.0
click at [1028, 311] on li "2 Light Modes: breathing light and multi-color rhythm" at bounding box center [1025, 331] width 220 height 44
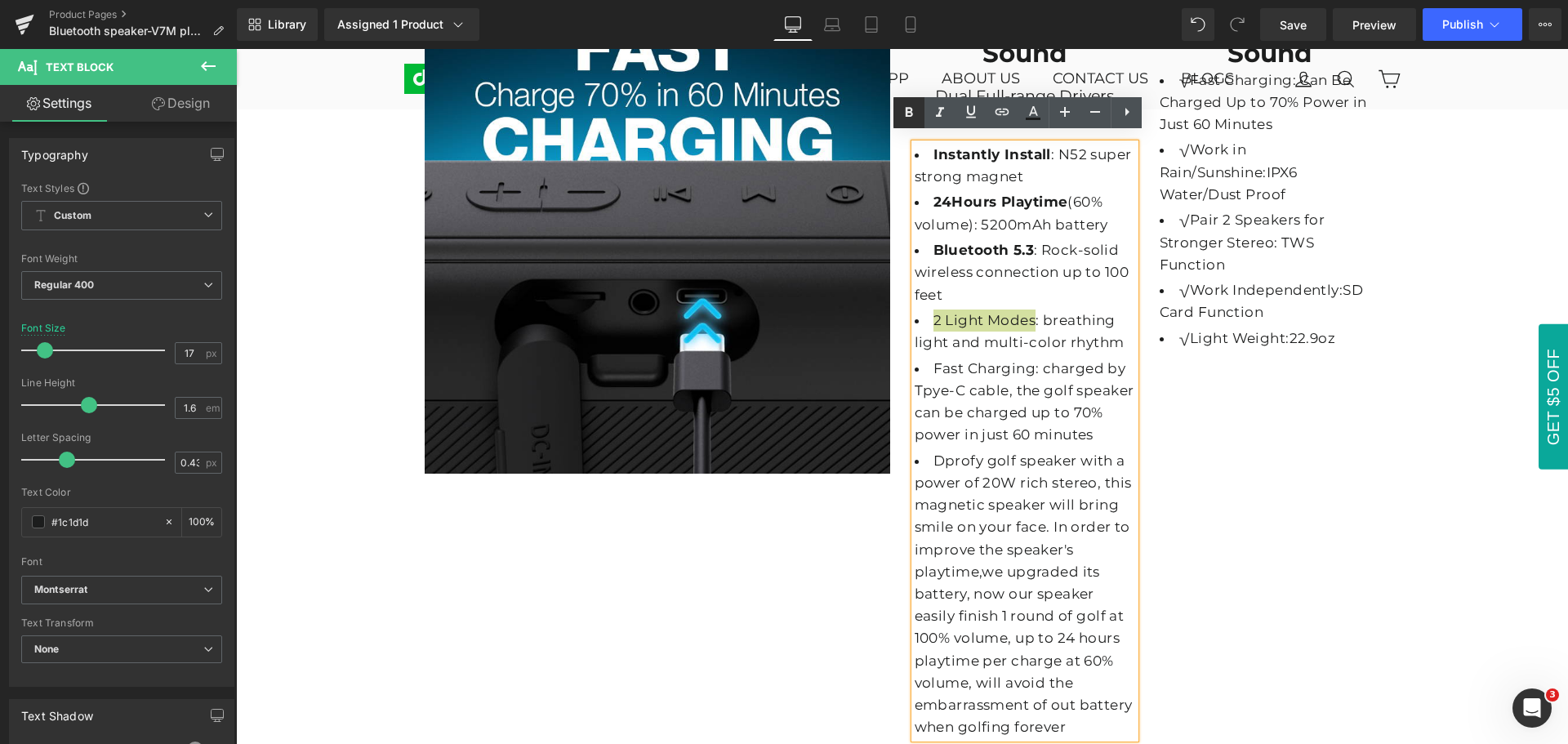
click at [910, 117] on icon at bounding box center [908, 113] width 7 height 10
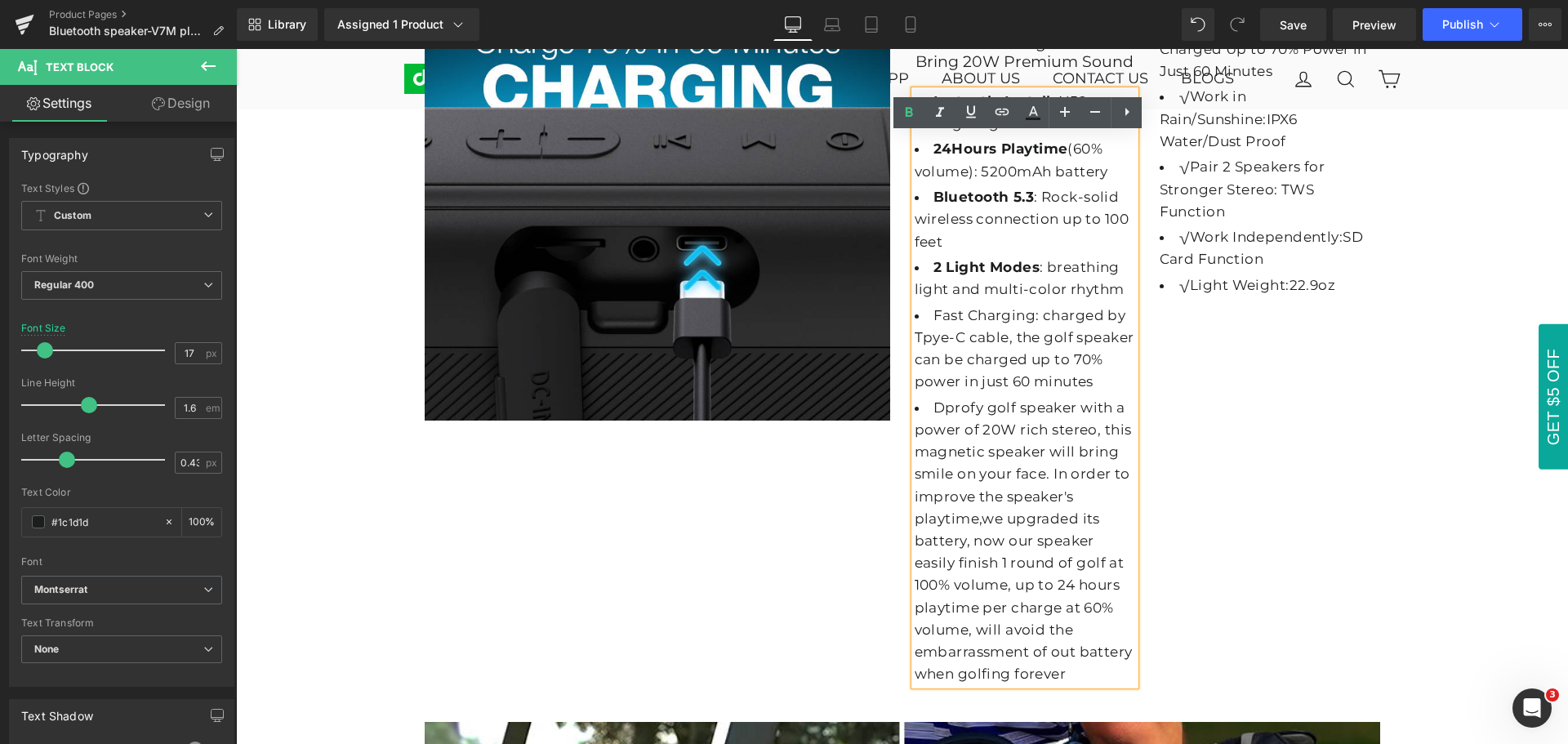
scroll to position [3694, 0]
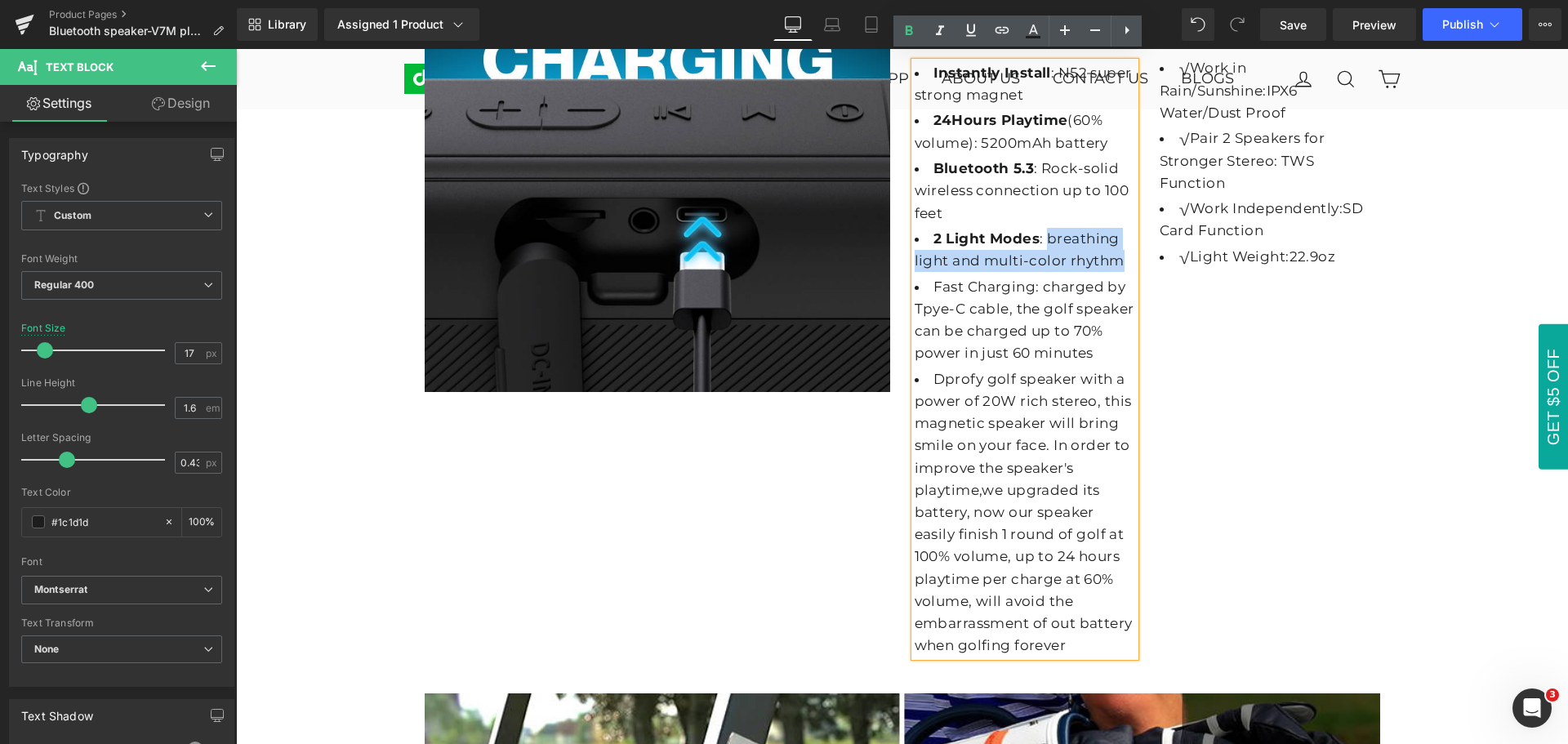
drag, startPoint x: 1041, startPoint y: 227, endPoint x: 1111, endPoint y: 252, distance: 74.3
click at [1111, 252] on li "2 Light Modes : breathing light and multi-color rhythm" at bounding box center [1025, 250] width 220 height 44
click at [1016, 332] on li "Fast Charging: charged by Tpye-C cable, the golf speaker can be charged up to 7…" at bounding box center [1025, 320] width 220 height 89
drag, startPoint x: 929, startPoint y: 278, endPoint x: 1024, endPoint y: 279, distance: 95.0
click at [1024, 279] on li "Fast Charging: charged by Tpye-C cable, the golf speaker can be charged up to 7…" at bounding box center [1025, 320] width 220 height 89
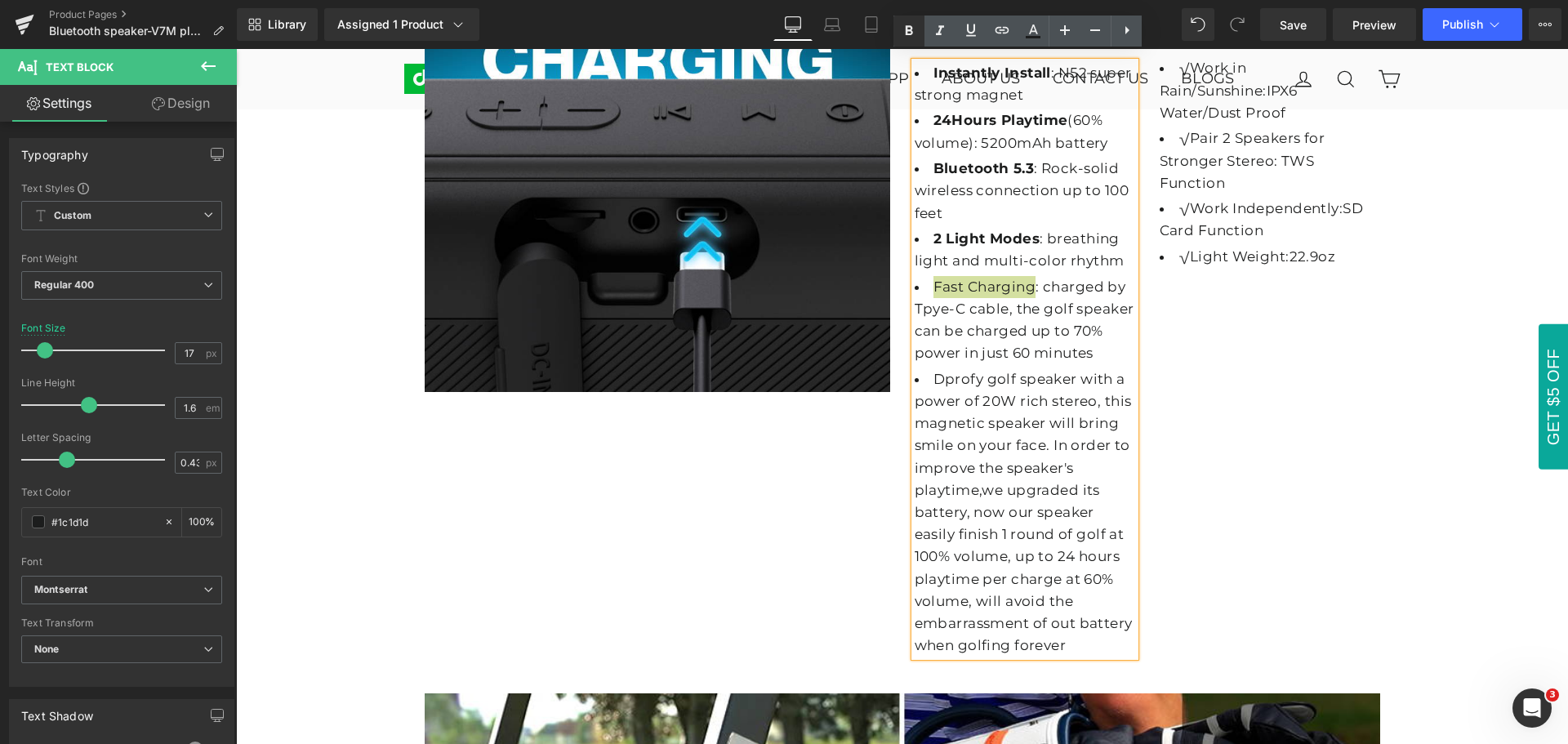
click at [909, 30] on icon at bounding box center [908, 31] width 7 height 10
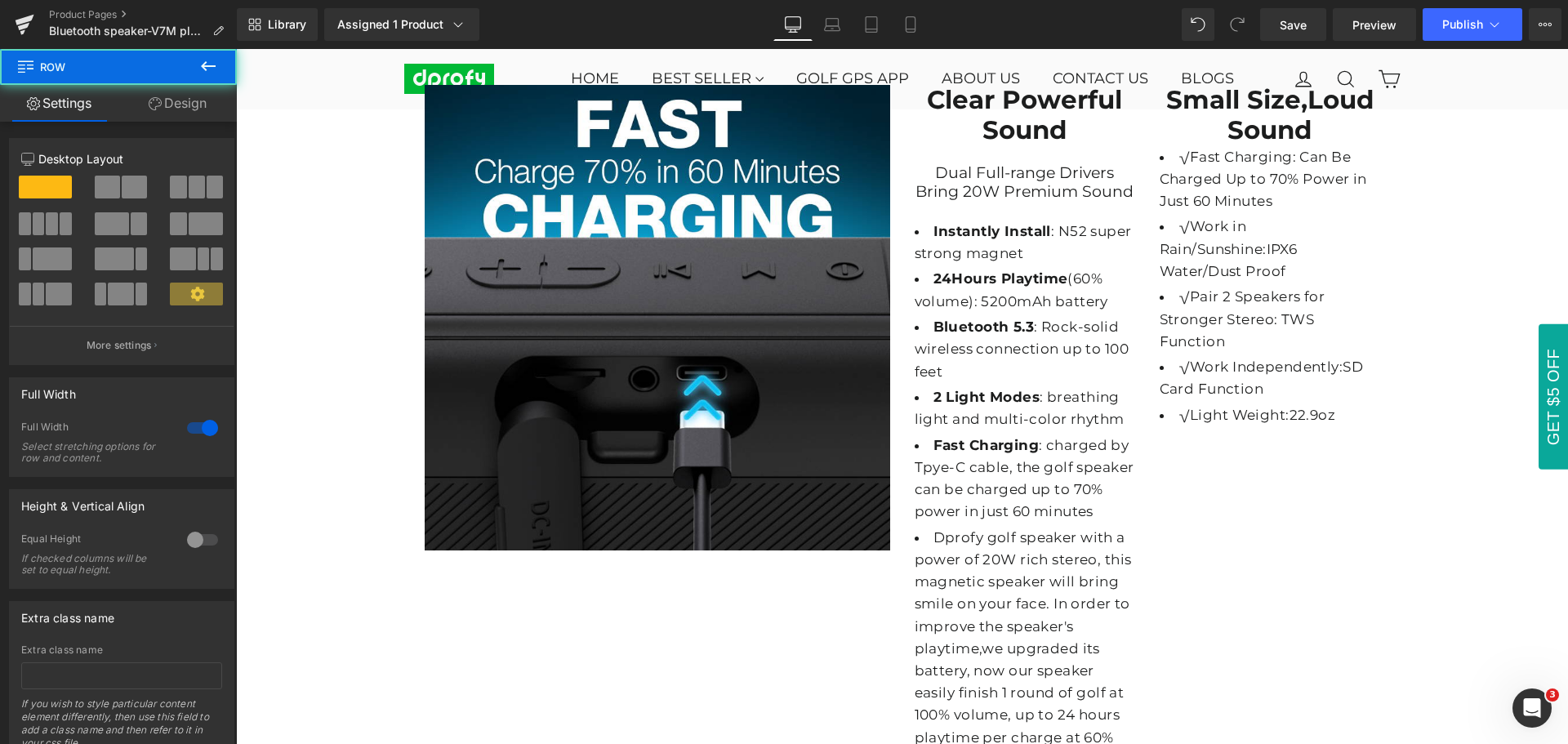
scroll to position [3531, 0]
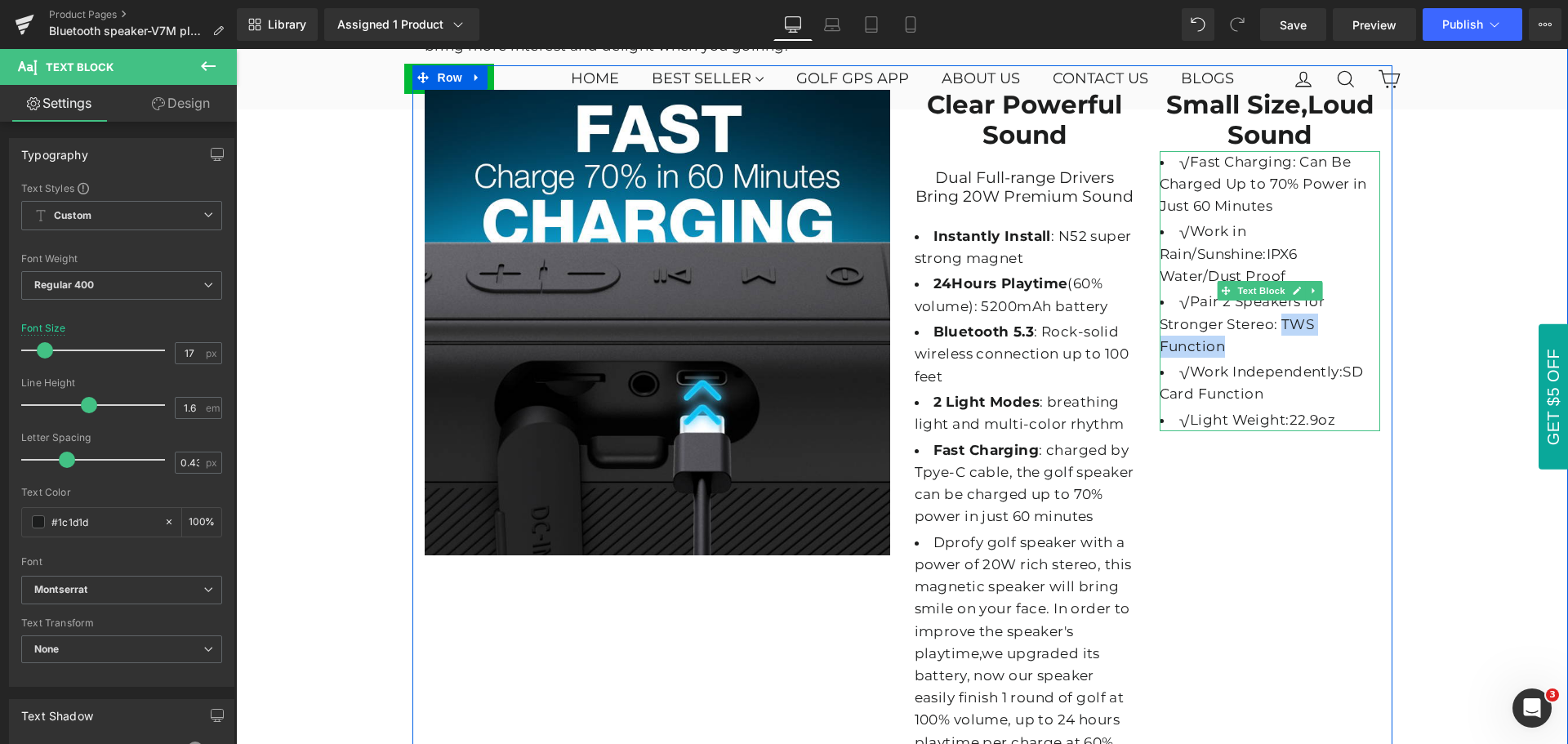
drag, startPoint x: 1276, startPoint y: 315, endPoint x: 1306, endPoint y: 330, distance: 33.5
click at [1306, 330] on li "√Pair 2 Speakers for Stronger Stereo: TWS Function" at bounding box center [1270, 324] width 220 height 67
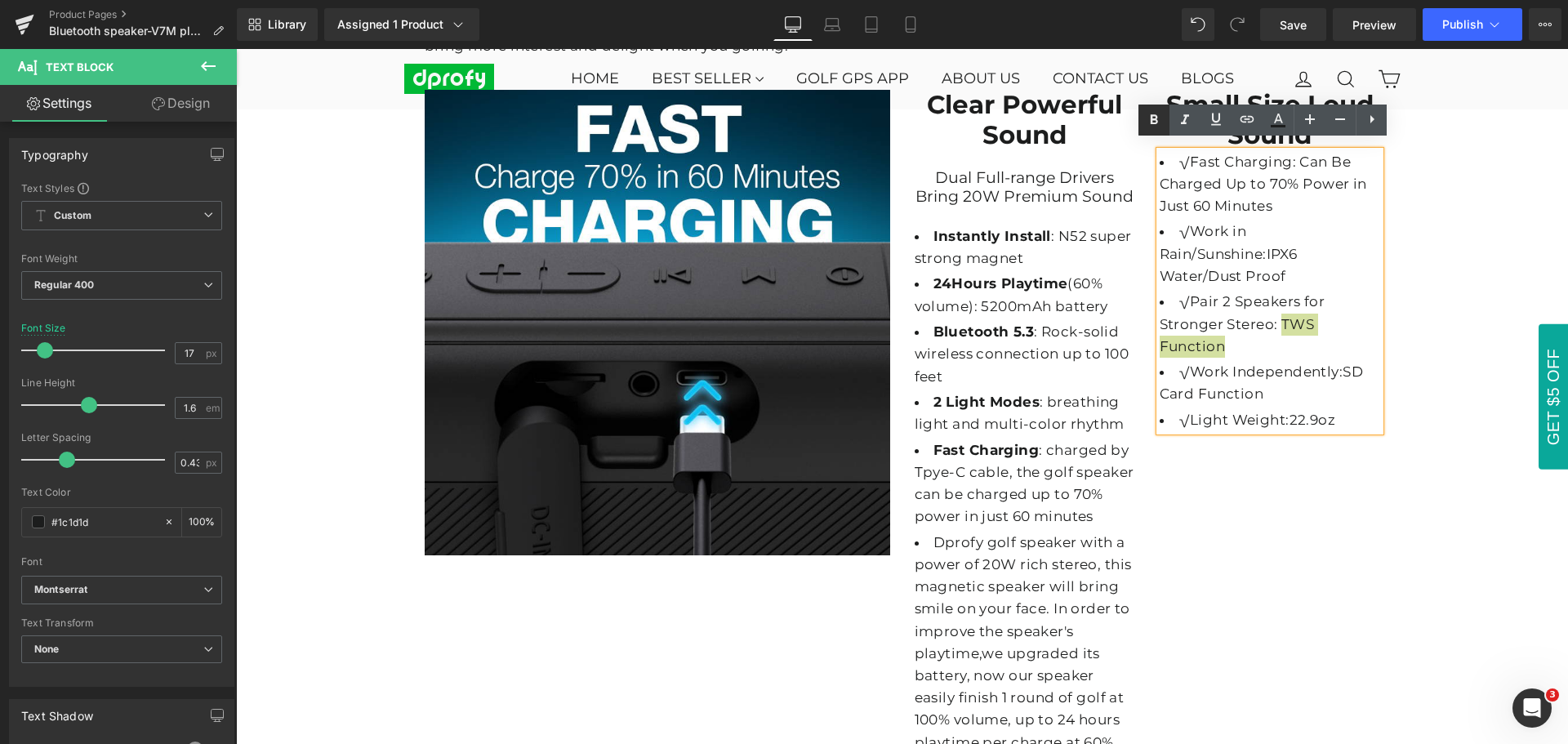
click at [1157, 124] on icon at bounding box center [1154, 120] width 20 height 20
drag, startPoint x: 1181, startPoint y: 291, endPoint x: 1264, endPoint y: 316, distance: 86.7
click at [1264, 316] on li "√Pair 2 Speakers for Stronger Stereo: TWS Function" at bounding box center [1270, 324] width 220 height 67
click at [1153, 117] on icon at bounding box center [1154, 120] width 20 height 20
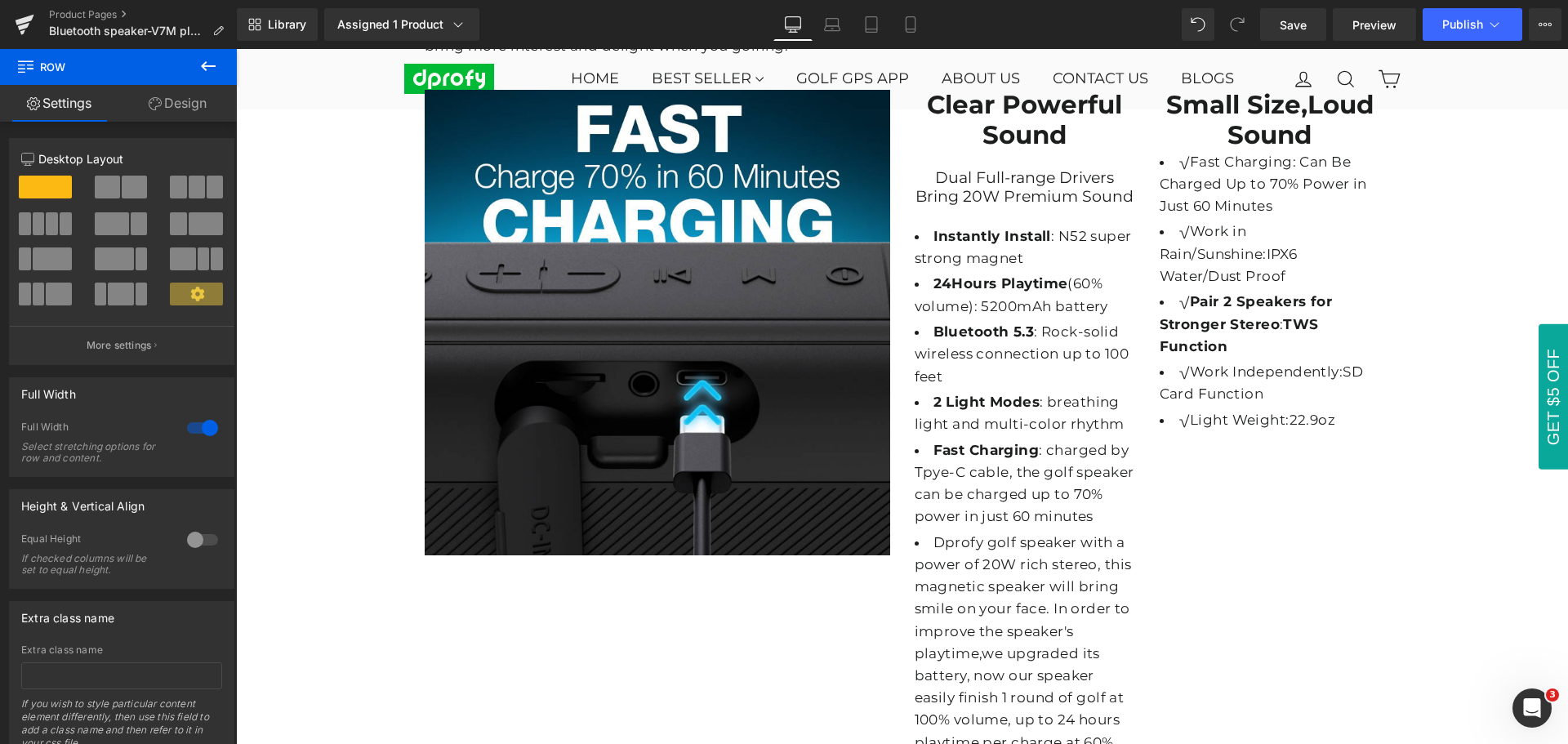
click at [205, 70] on icon at bounding box center [207, 66] width 15 height 10
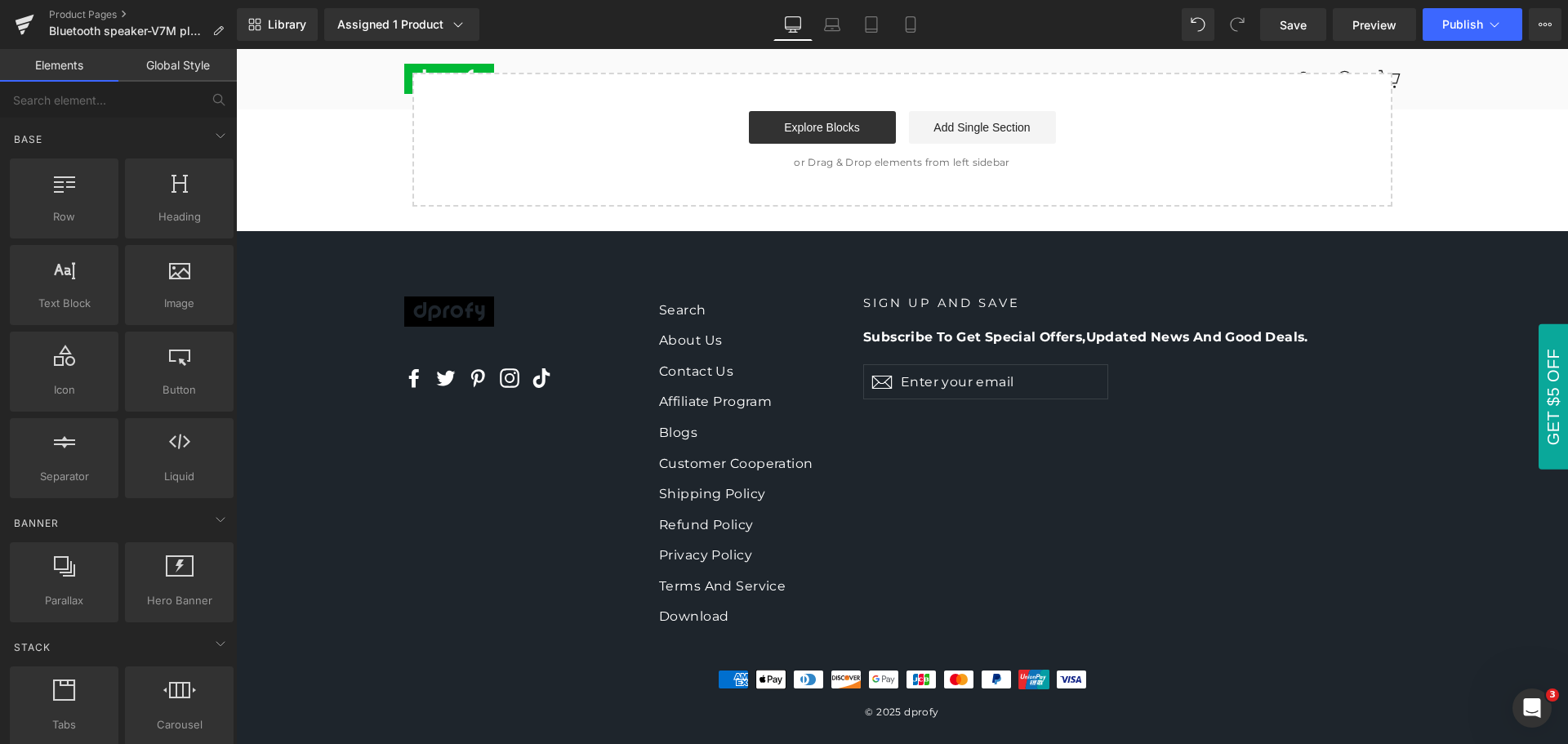
scroll to position [6660, 0]
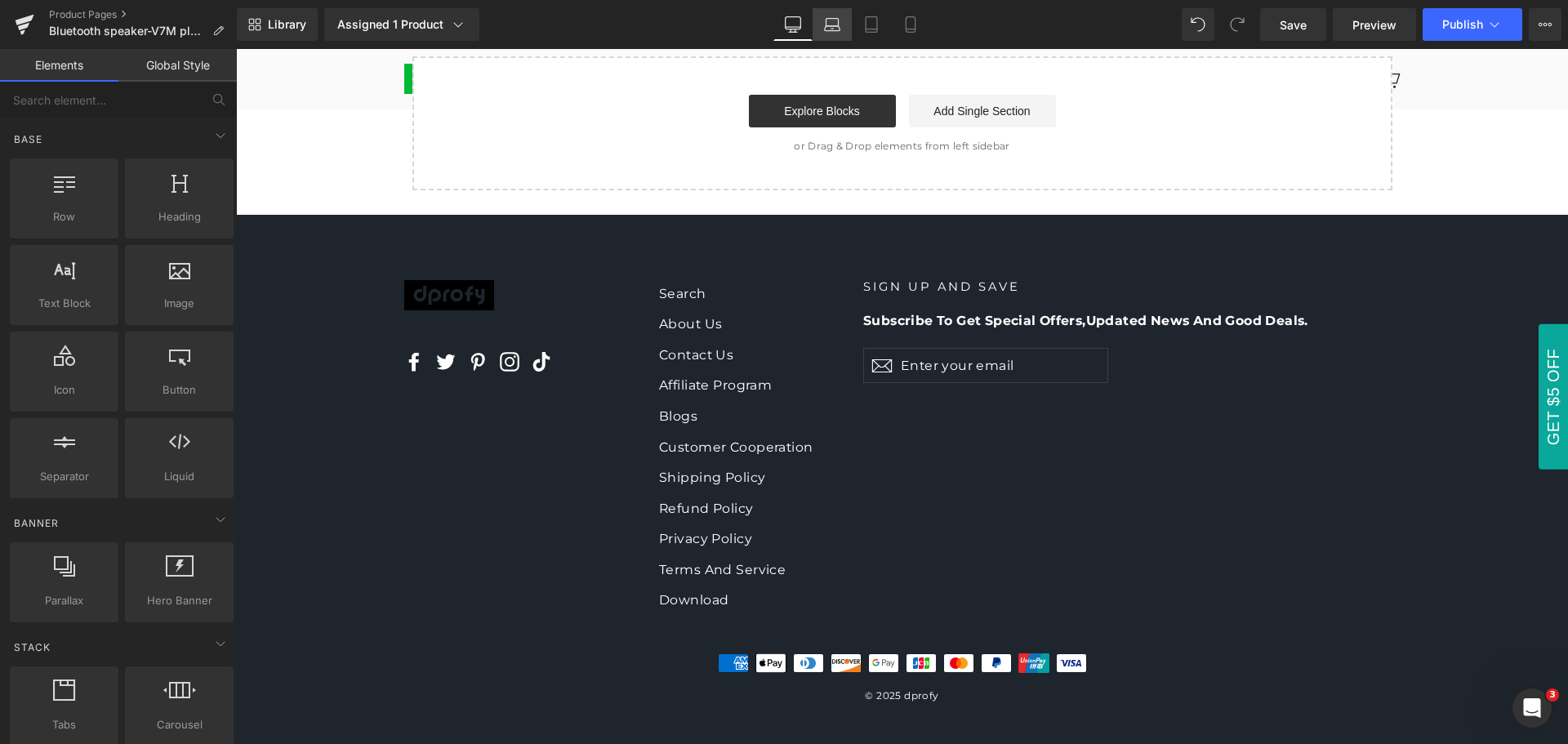
click at [834, 22] on icon at bounding box center [832, 25] width 17 height 17
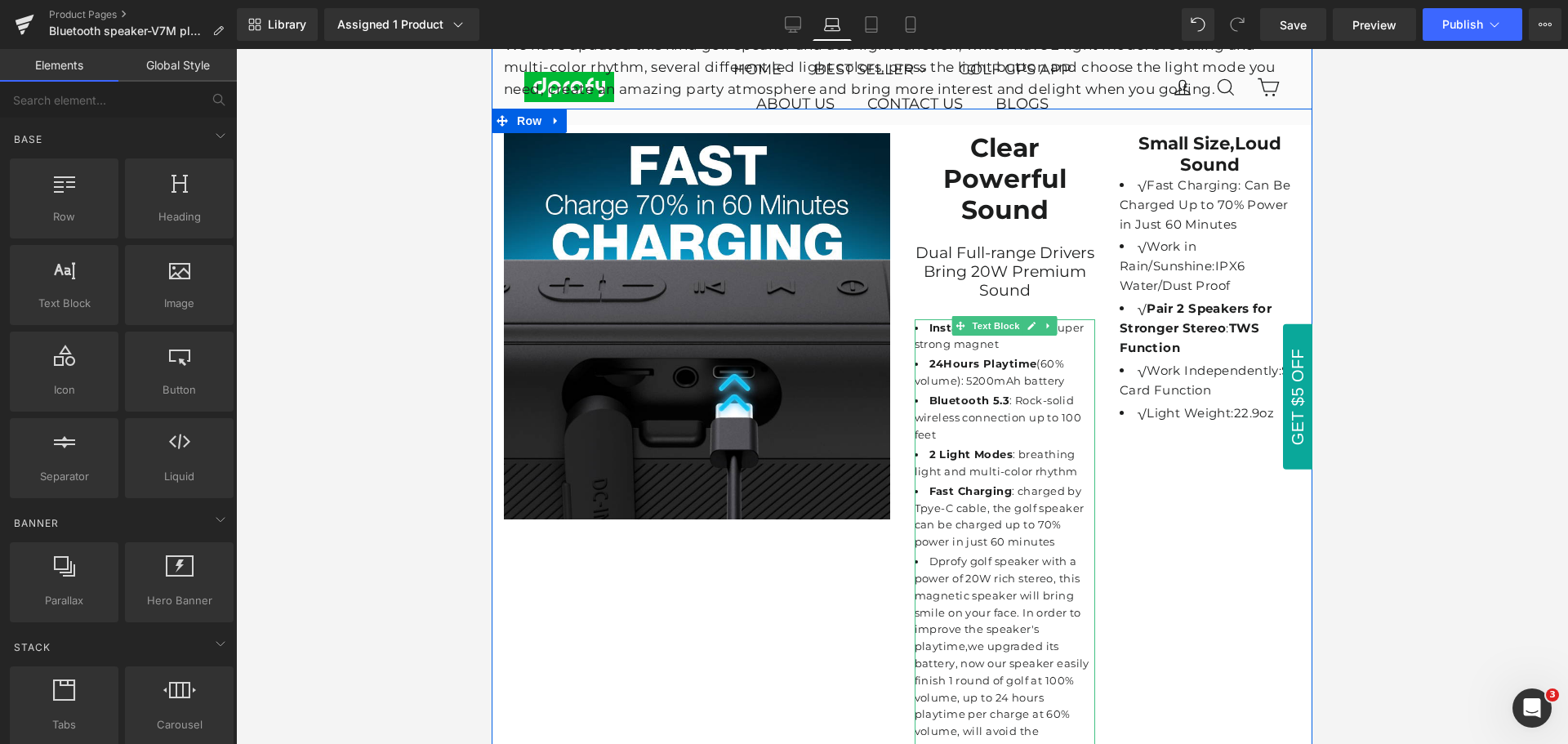
scroll to position [3180, 0]
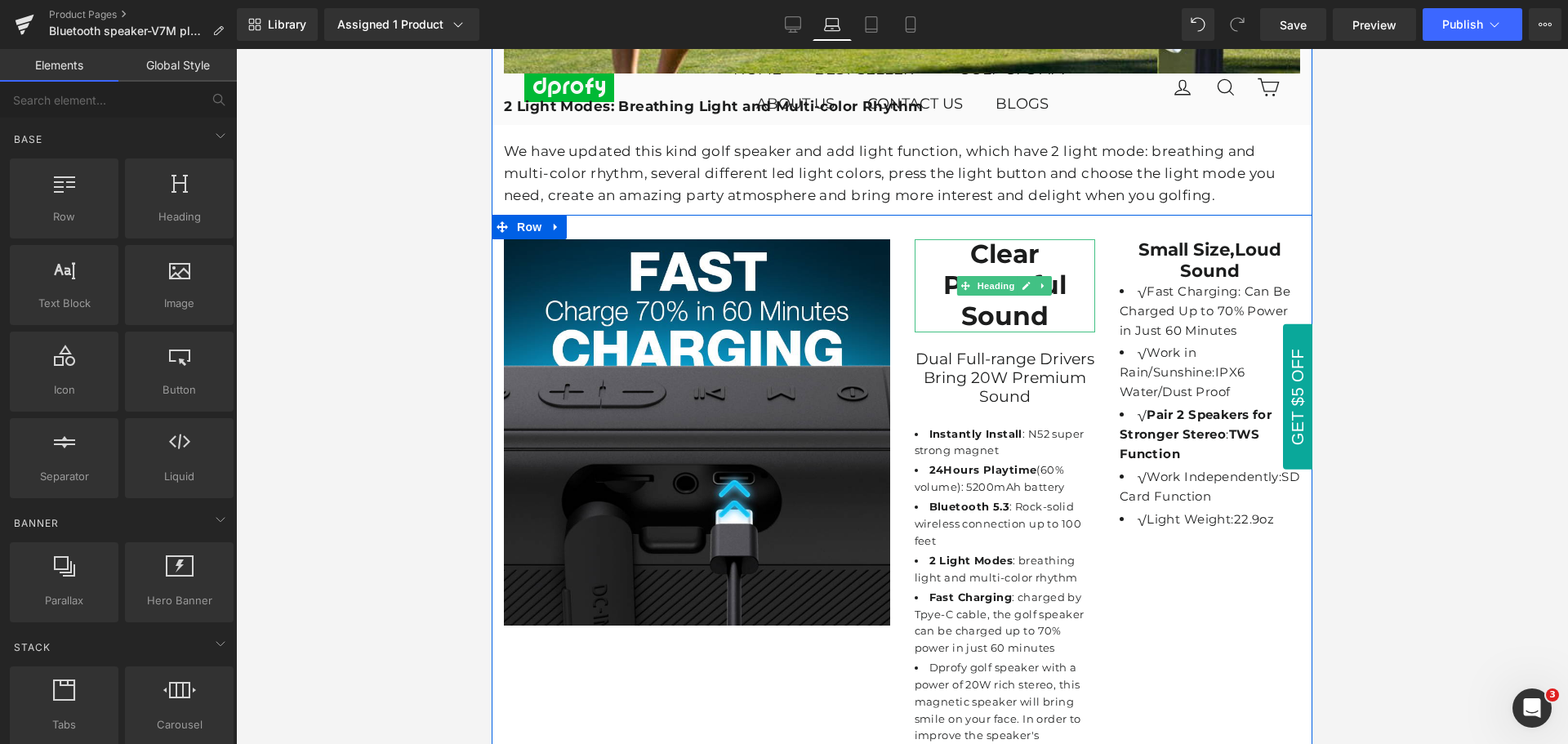
click at [1005, 331] on strong "Clear Powerful Sound" at bounding box center [1005, 285] width 123 height 93
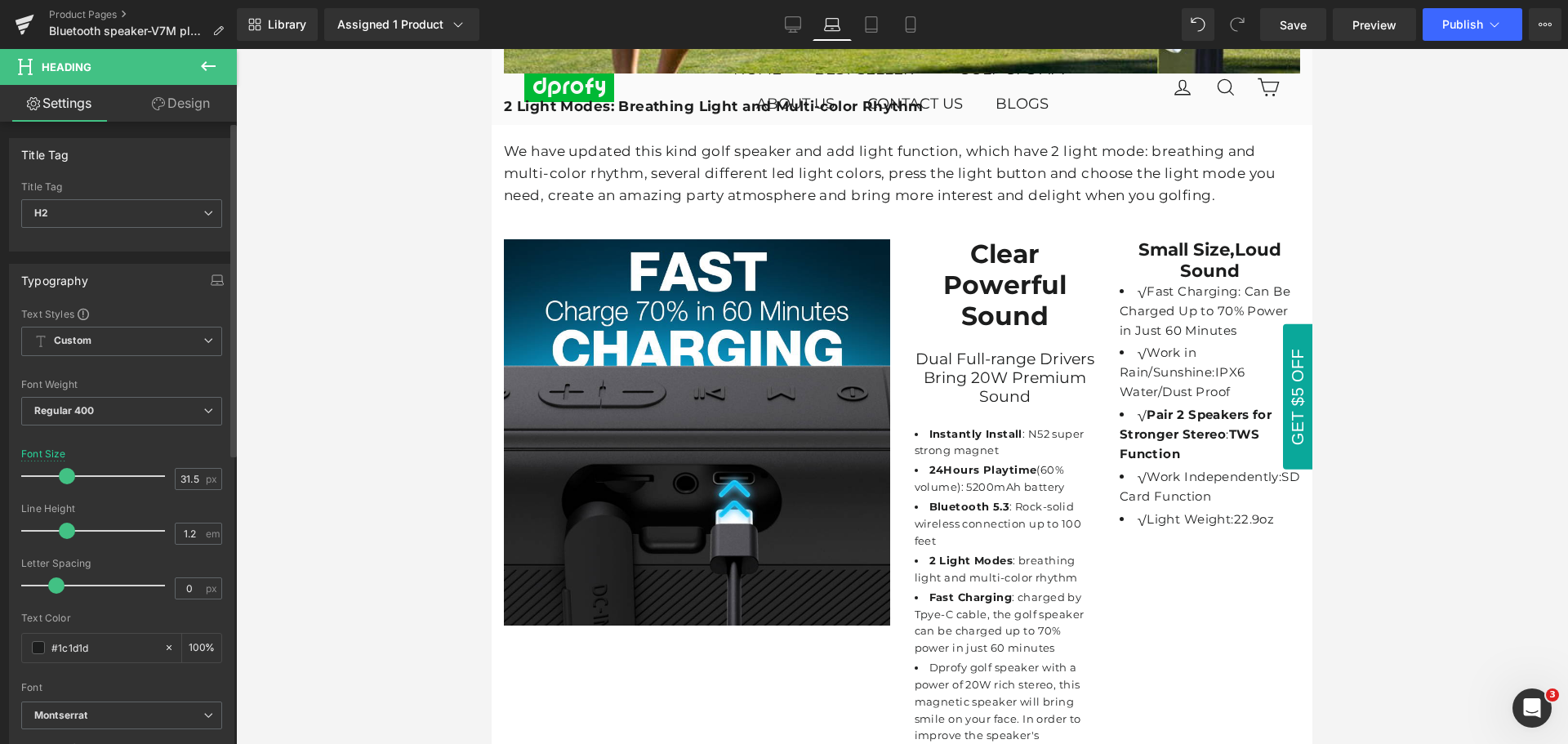
type input "31"
click at [61, 478] on span at bounding box center [65, 476] width 17 height 17
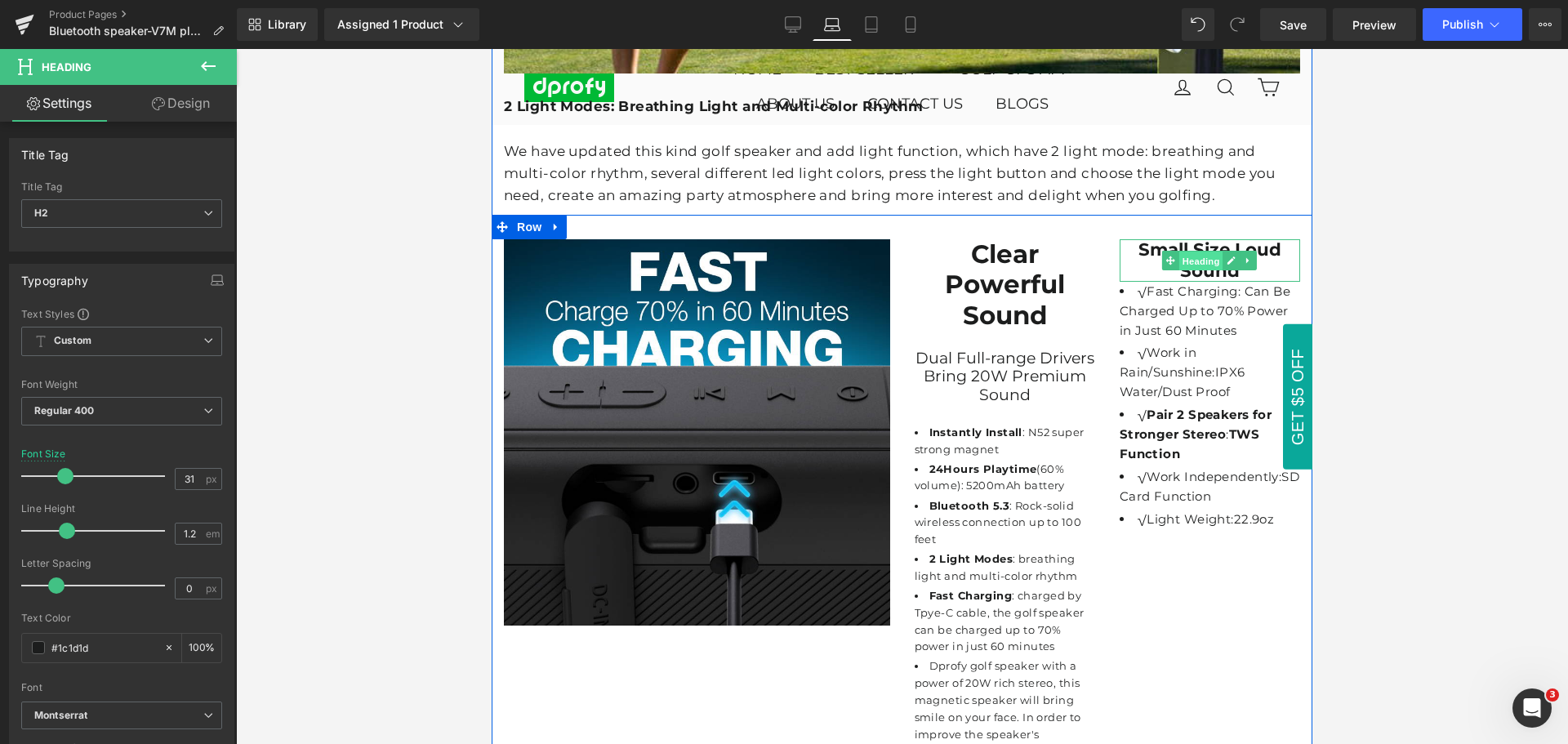
click at [1204, 271] on span "Heading" at bounding box center [1201, 261] width 44 height 20
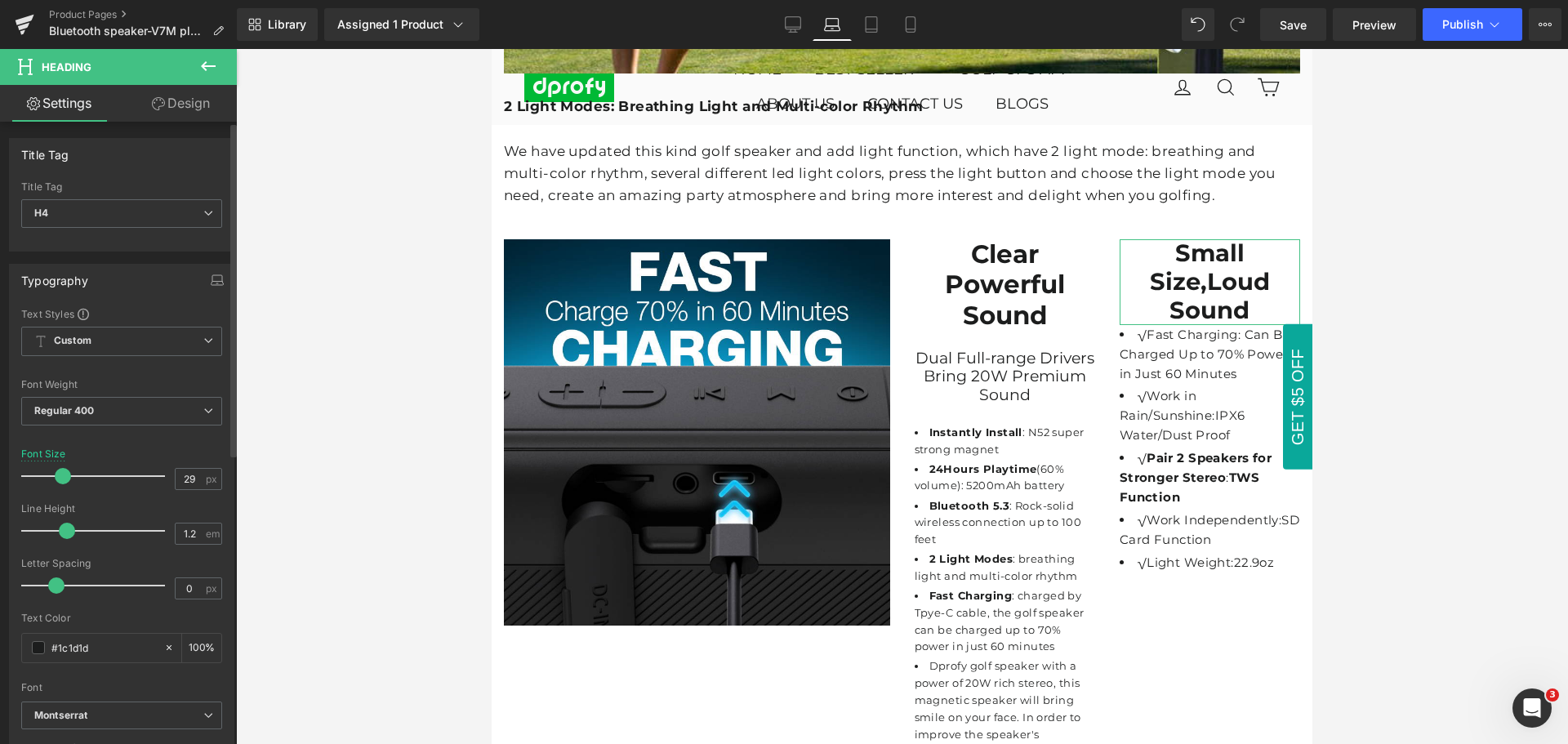
type input "31"
drag, startPoint x: 47, startPoint y: 476, endPoint x: 61, endPoint y: 476, distance: 14.0
click at [61, 476] on span at bounding box center [65, 476] width 17 height 17
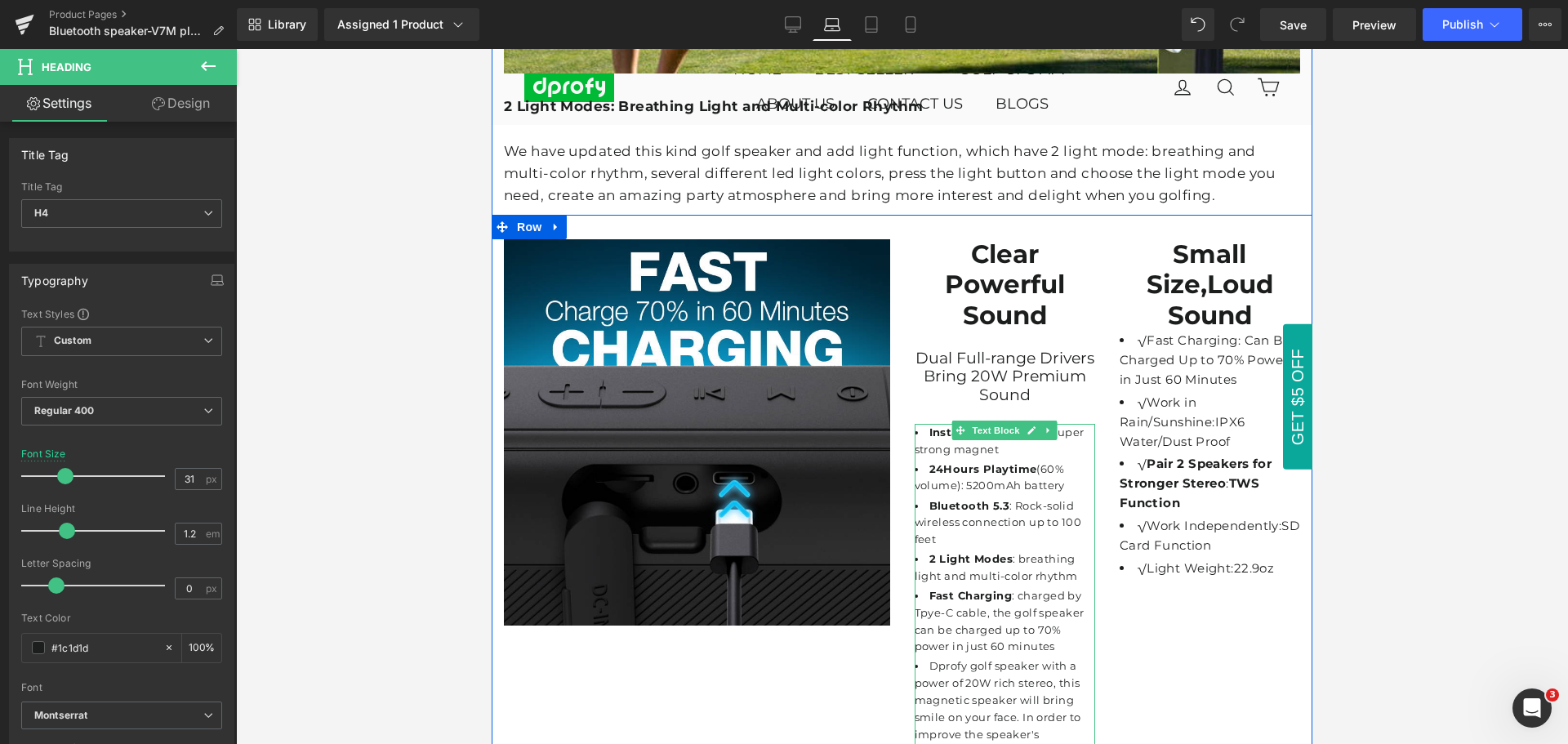
click at [1010, 495] on li "24Hours Playtime (60% volume): 5200mAh battery" at bounding box center [1006, 478] width 181 height 34
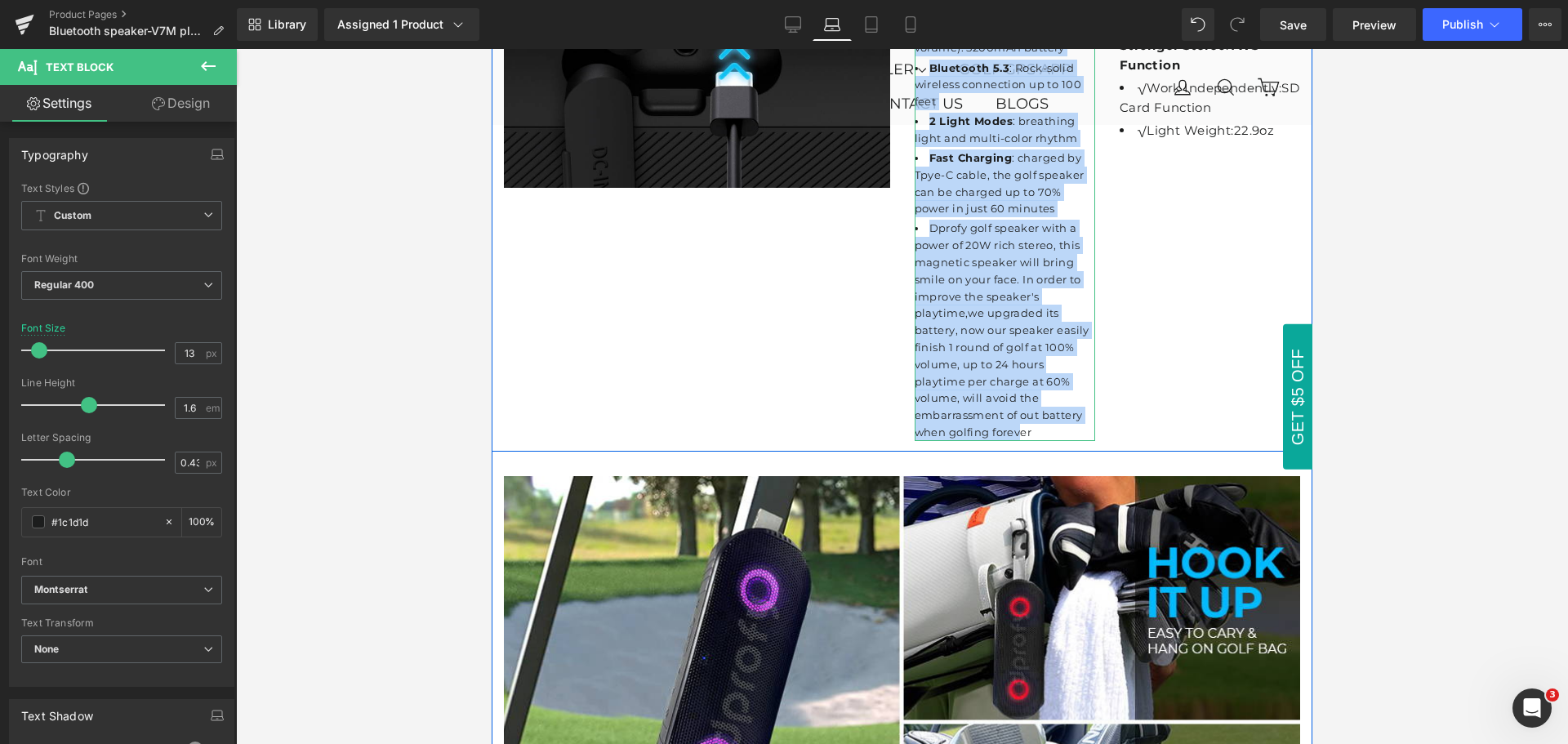
scroll to position [3671, 0]
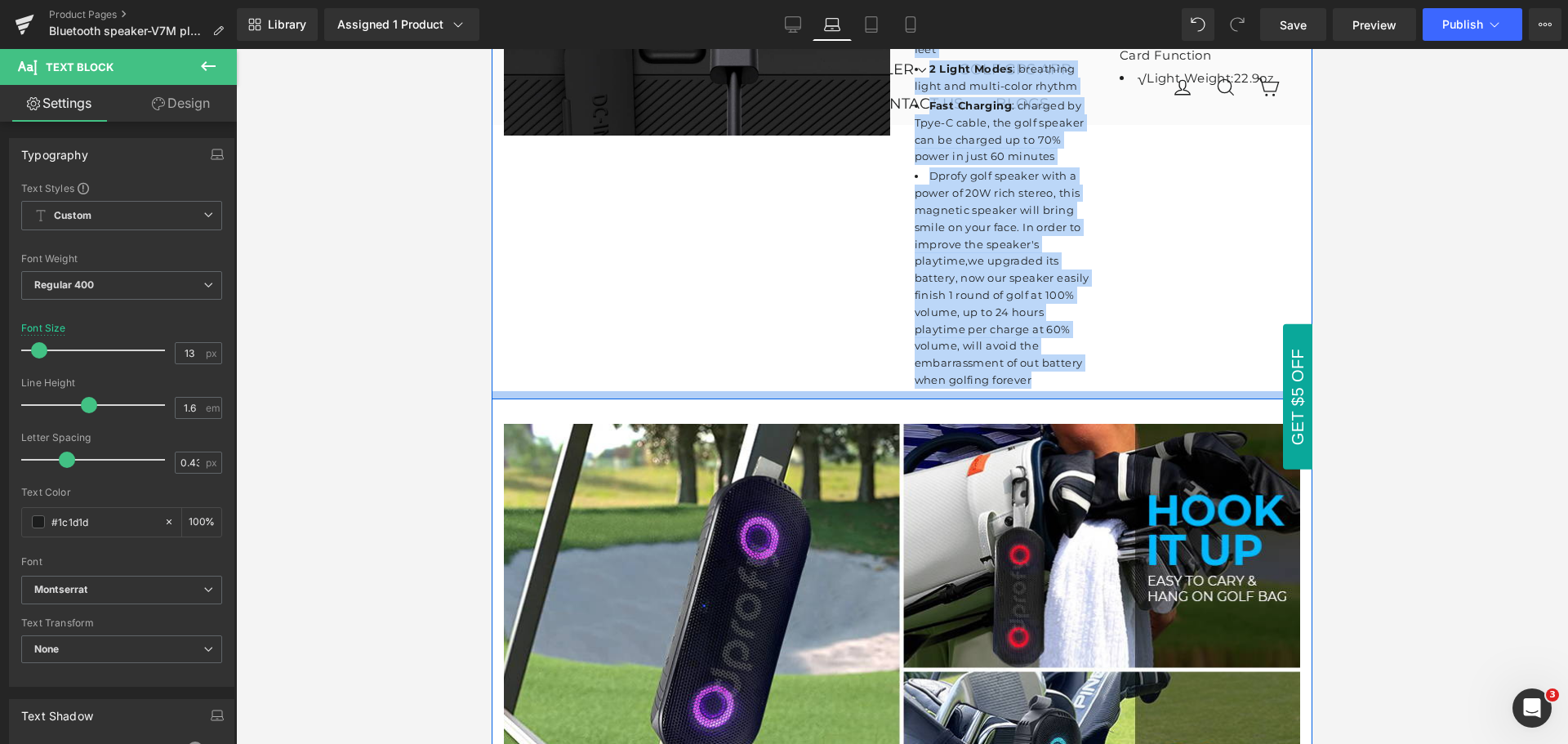
drag, startPoint x: 924, startPoint y: 302, endPoint x: 1023, endPoint y: 427, distance: 159.5
click at [1023, 399] on div "Image Clear Powerful Sound Heading Dual Full-range Drivers Bring 20W Premium So…" at bounding box center [901, 62] width 821 height 674
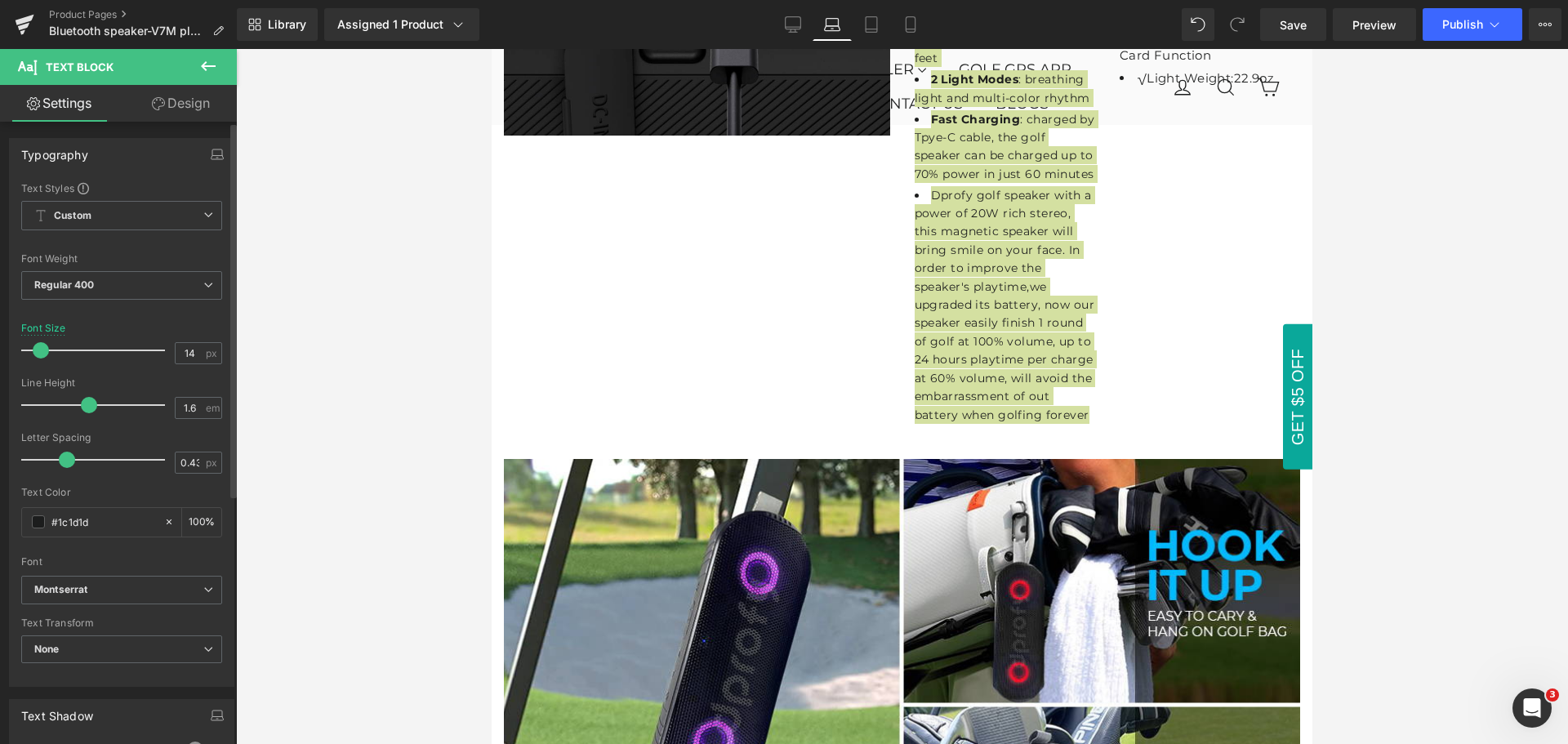
click at [36, 346] on span at bounding box center [40, 350] width 17 height 17
click at [133, 335] on div at bounding box center [97, 350] width 136 height 32
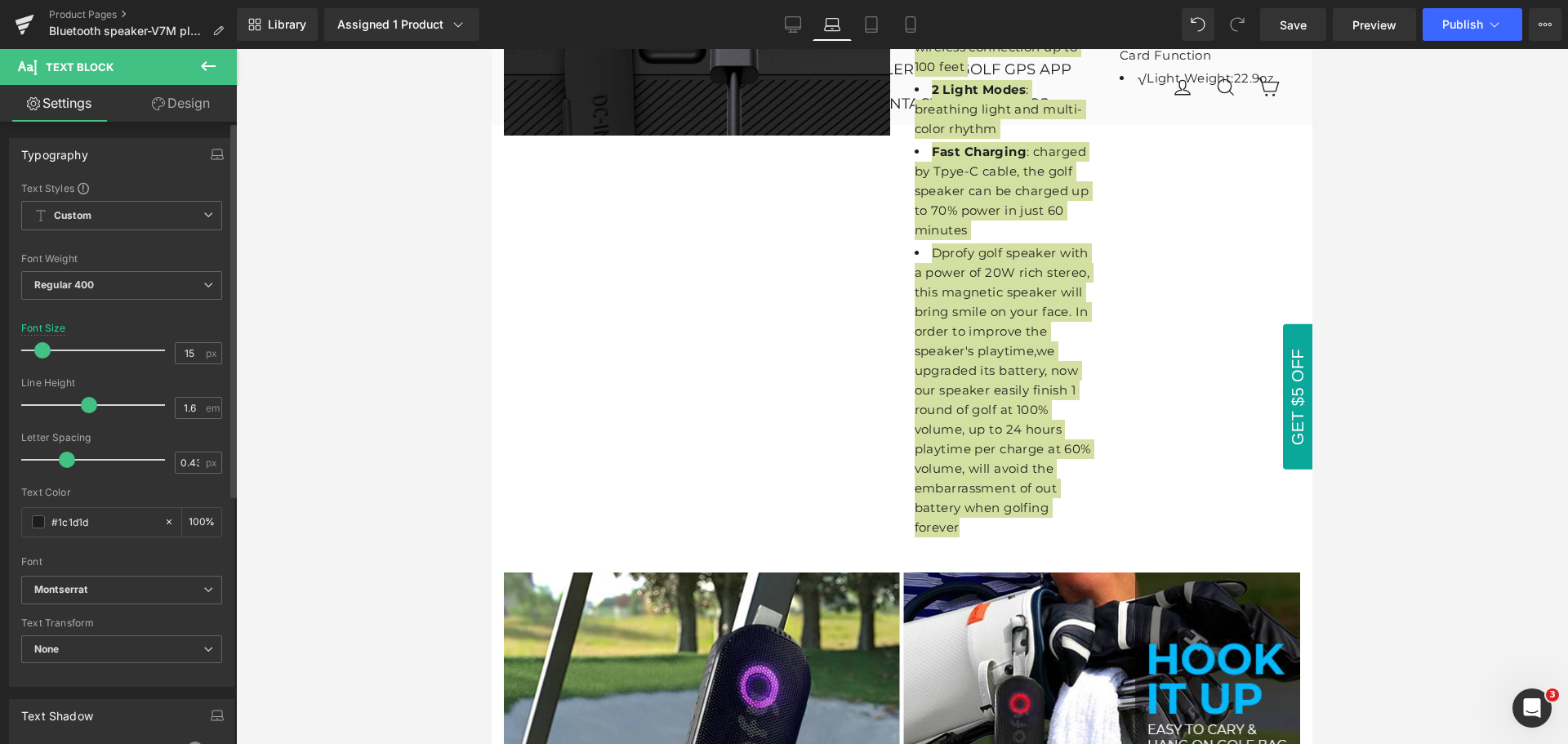
type input "14"
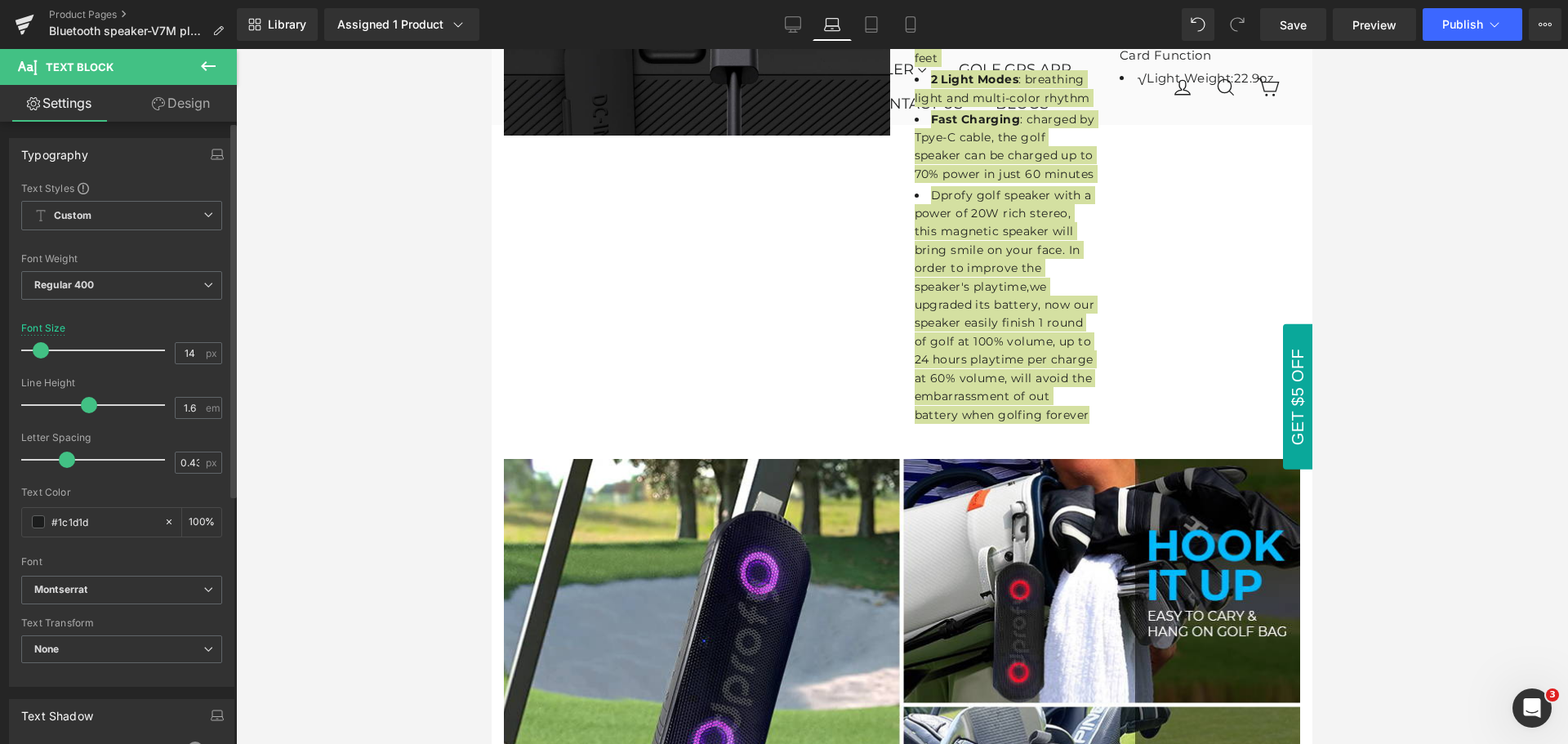
drag, startPoint x: 133, startPoint y: 349, endPoint x: 39, endPoint y: 346, distance: 94.0
click at [39, 346] on span at bounding box center [40, 350] width 17 height 17
click at [150, 326] on div "Font Size 14 px" at bounding box center [122, 350] width 201 height 55
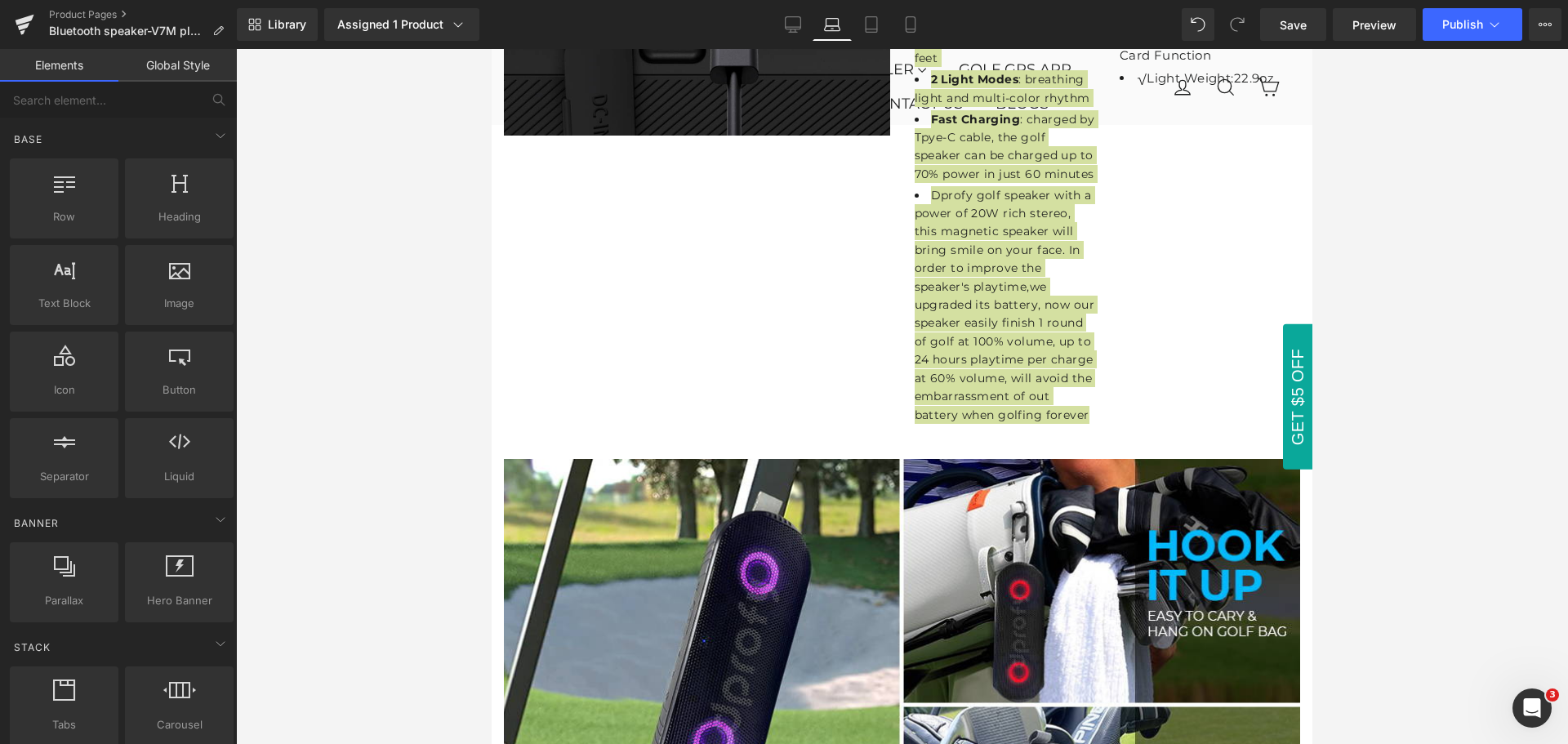
click at [1395, 427] on div at bounding box center [901, 396] width 1332 height 695
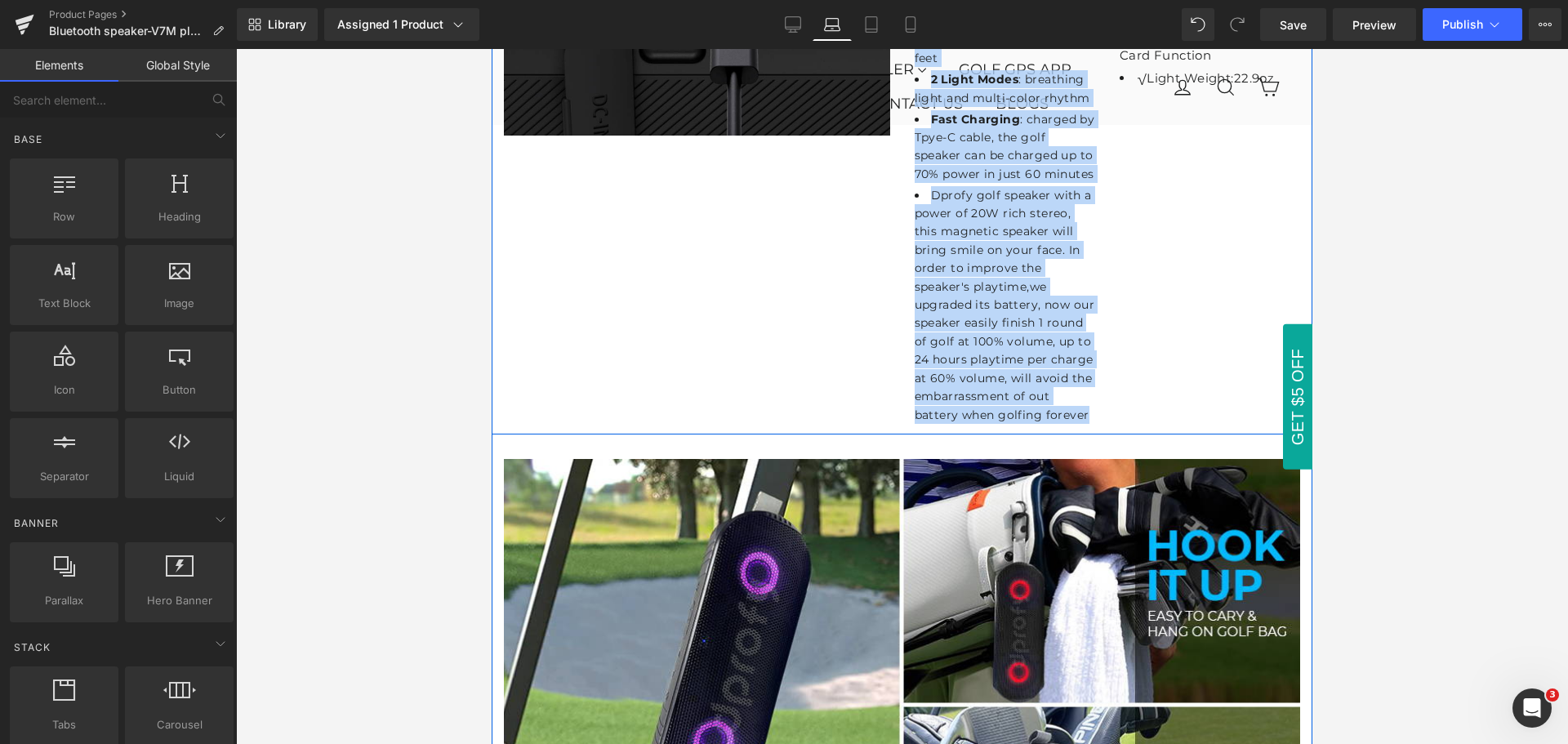
click at [1098, 423] on div "Clear Powerful Sound Heading Dual Full-range Drivers Bring 20W Premium Sound Te…" at bounding box center [1005, 87] width 205 height 677
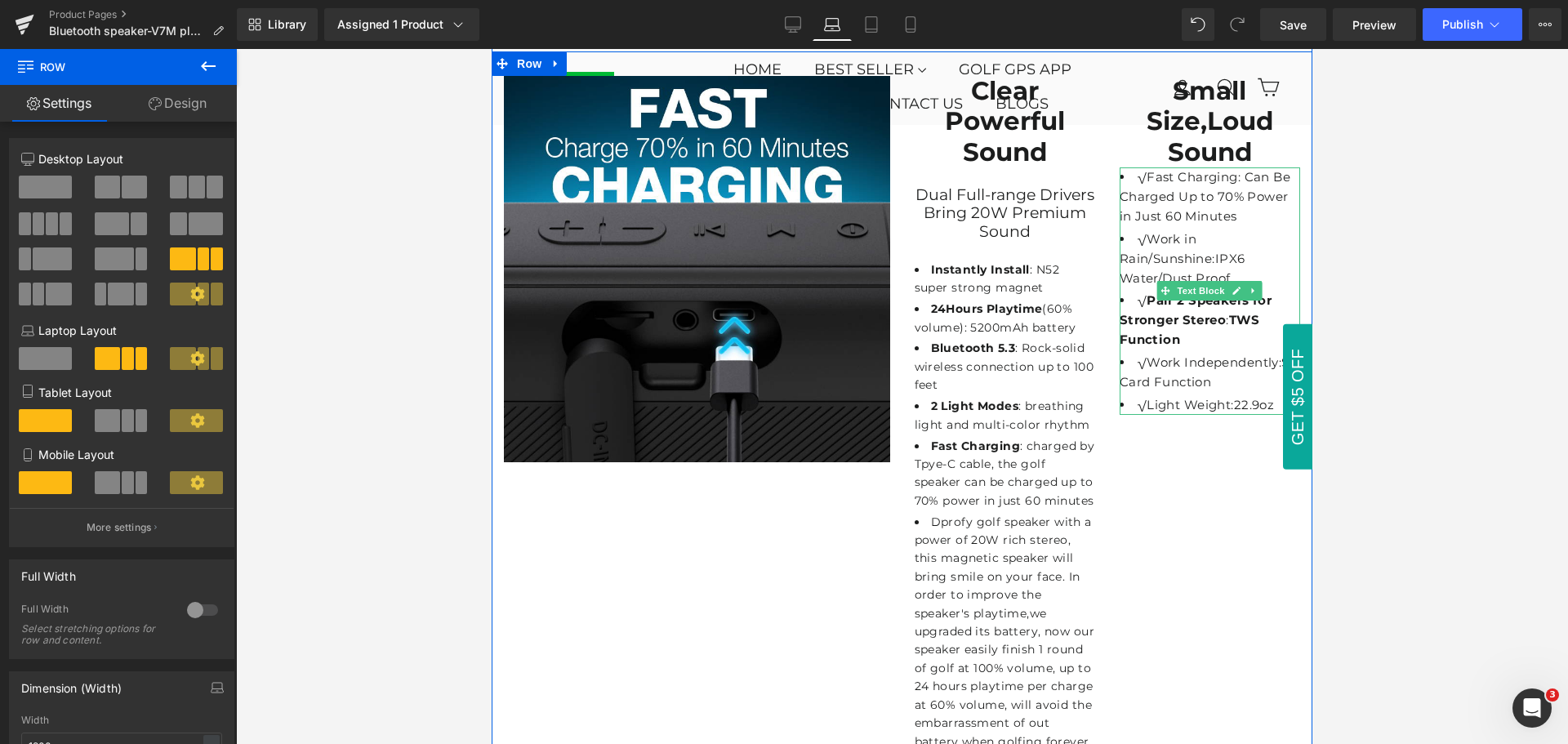
scroll to position [3262, 0]
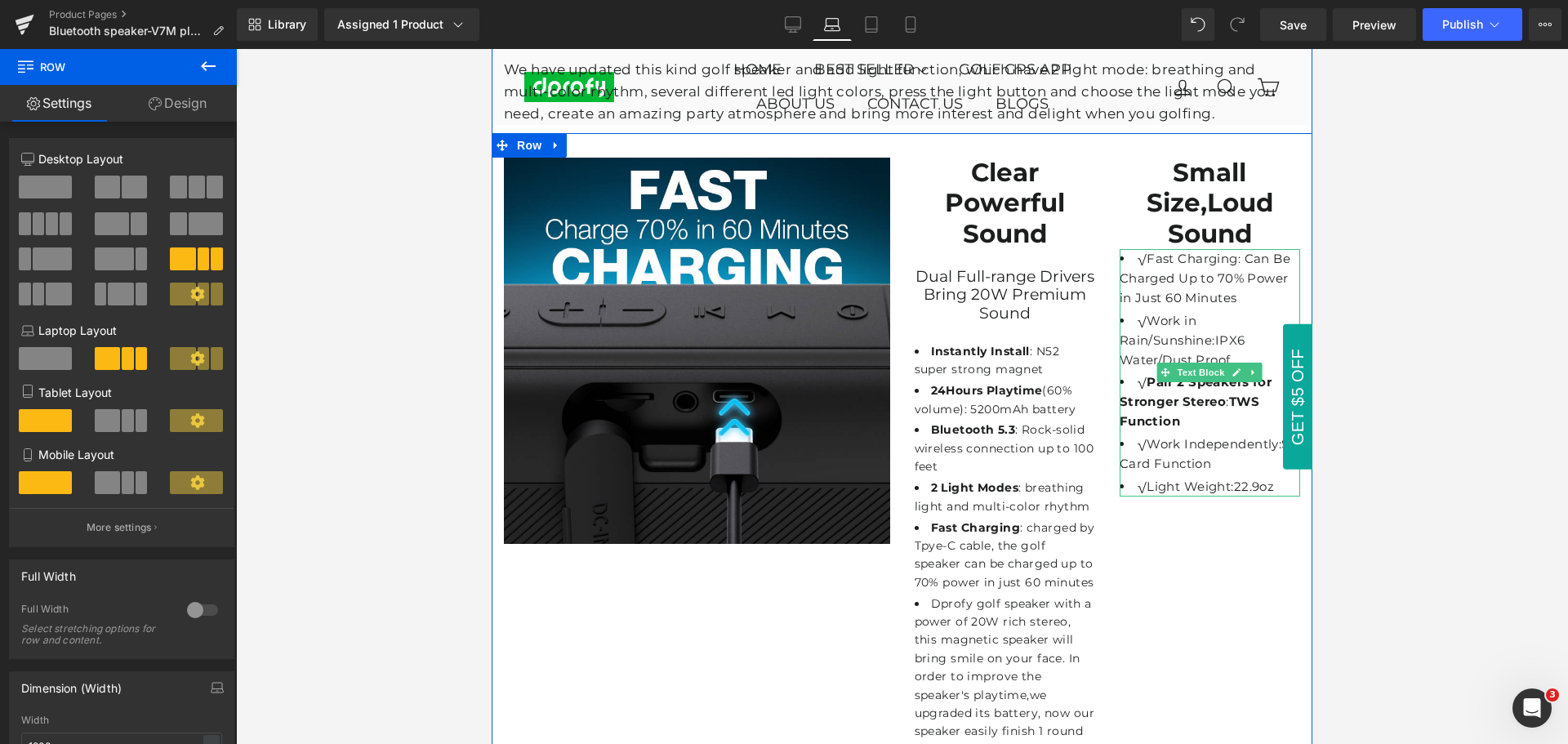
click at [1165, 343] on li "√Work in Rain/Sunshine:IPX6 Water/Dust Proof" at bounding box center [1210, 341] width 181 height 59
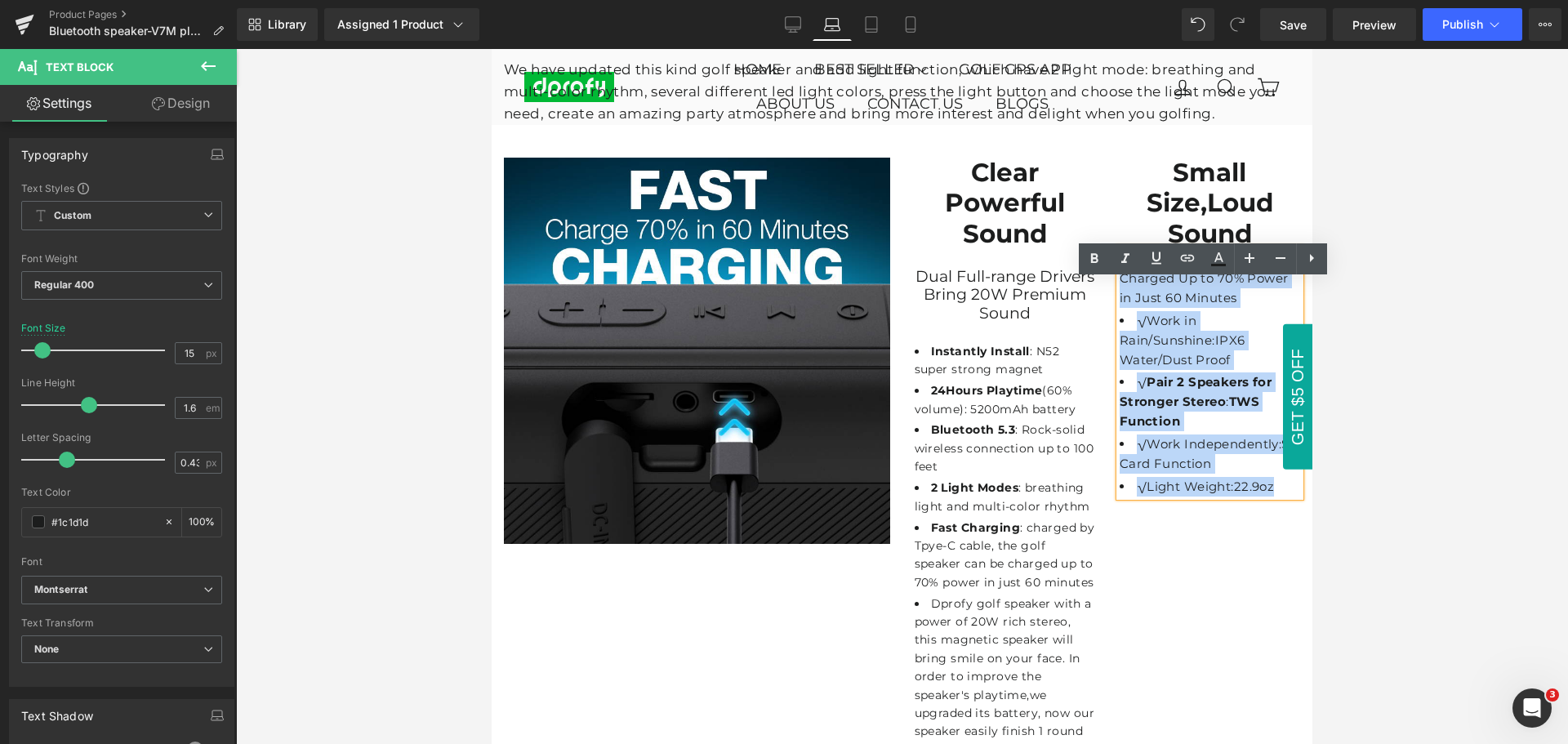
drag, startPoint x: 1131, startPoint y: 289, endPoint x: 1263, endPoint y: 518, distance: 264.3
click at [1263, 496] on ul "√Fast Charging: Can Be Charged Up to 70% Power in Just 60 Minutes √Work in Rain…" at bounding box center [1210, 372] width 181 height 248
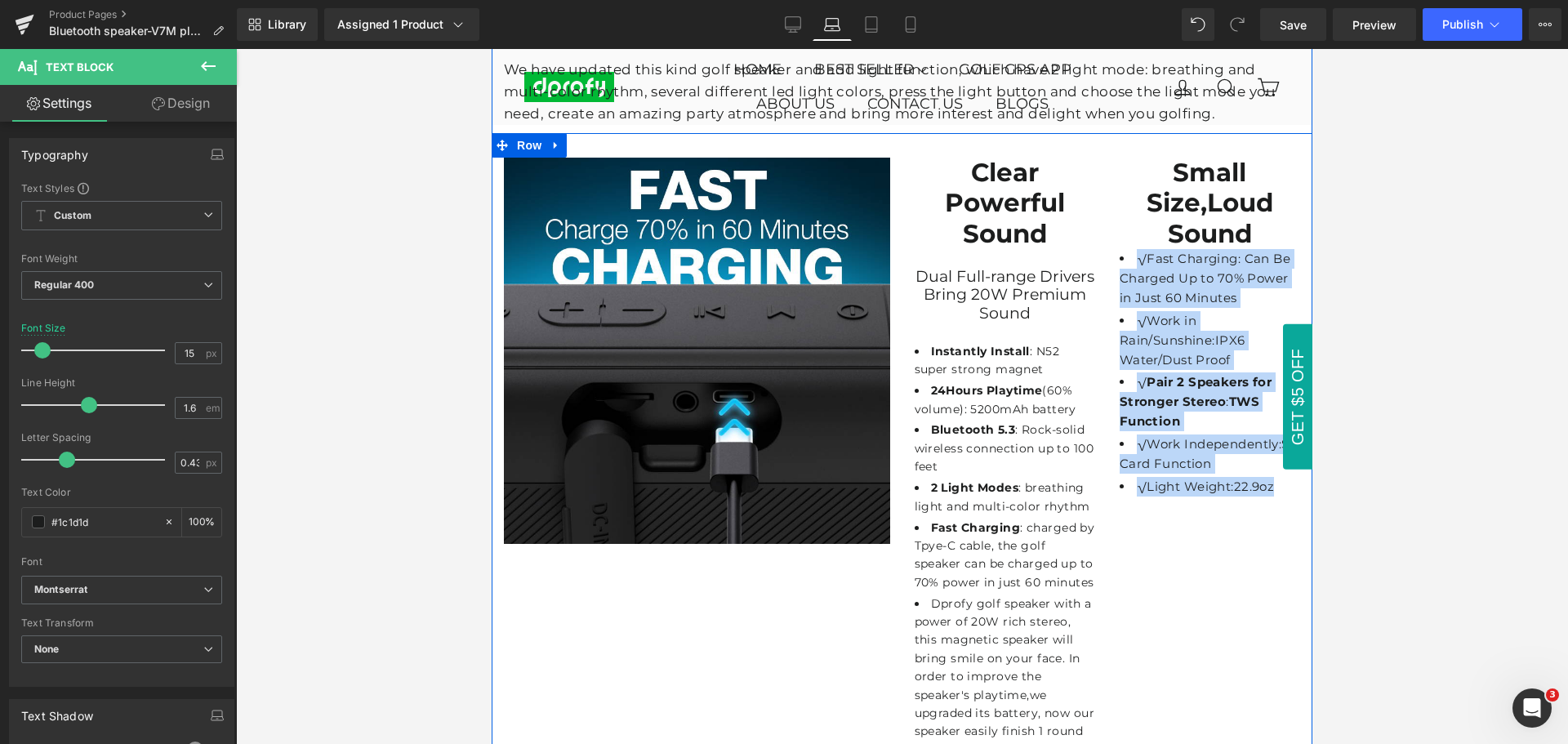
click at [1222, 583] on div "Image Clear Powerful Sound Heading Dual Full-range Drivers Bring 20W Premium So…" at bounding box center [901, 487] width 821 height 710
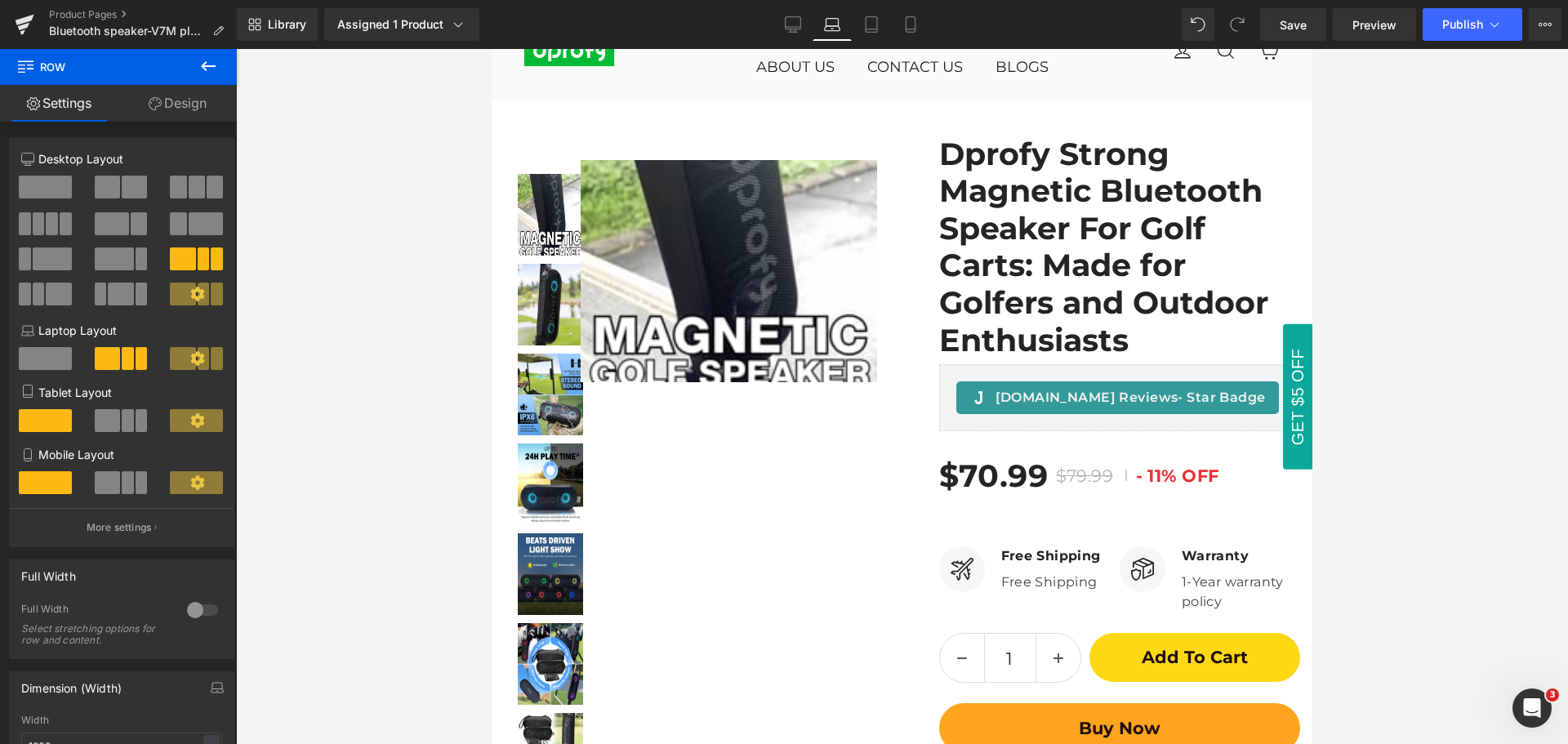
scroll to position [0, 0]
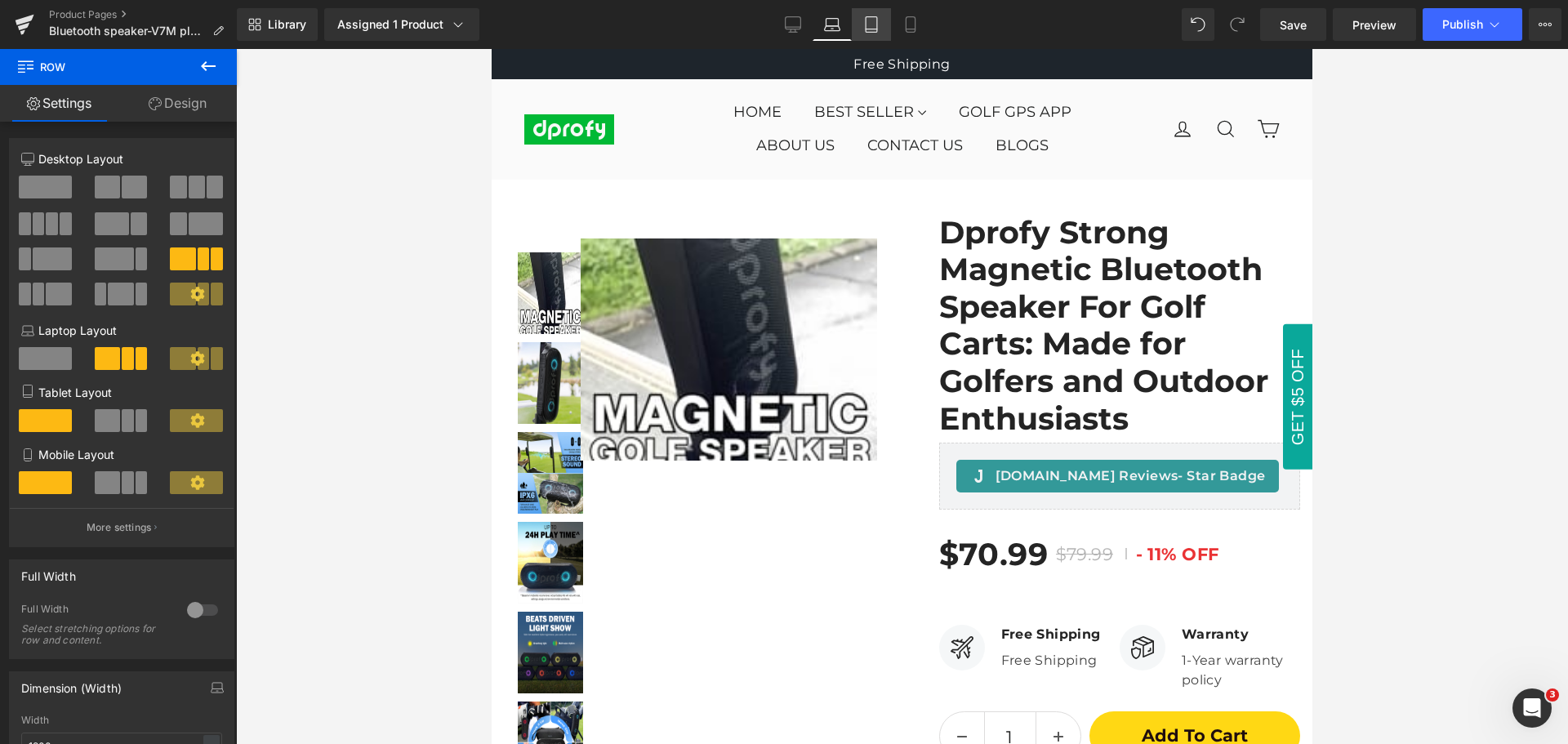
click at [877, 27] on icon at bounding box center [872, 25] width 12 height 16
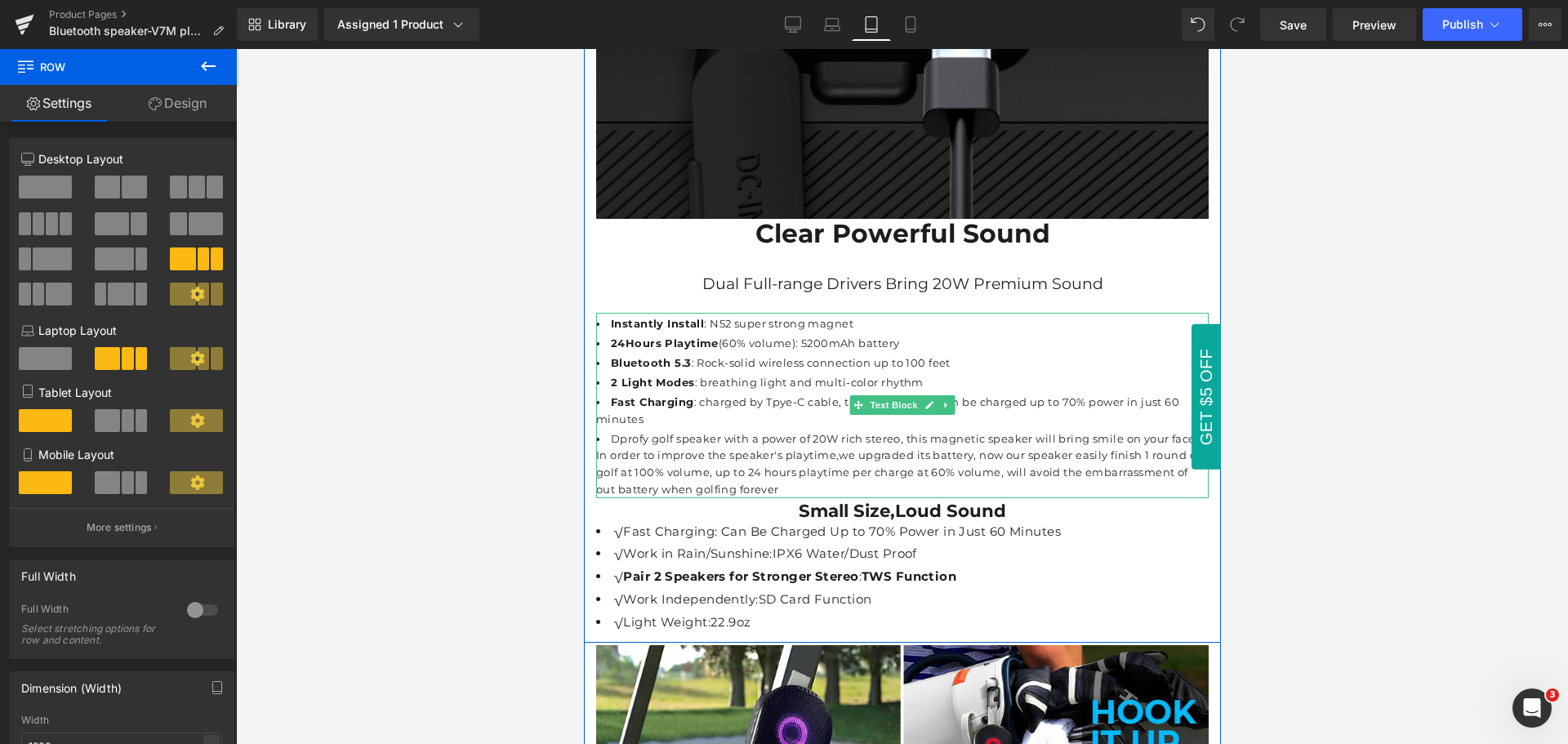
scroll to position [5064, 0]
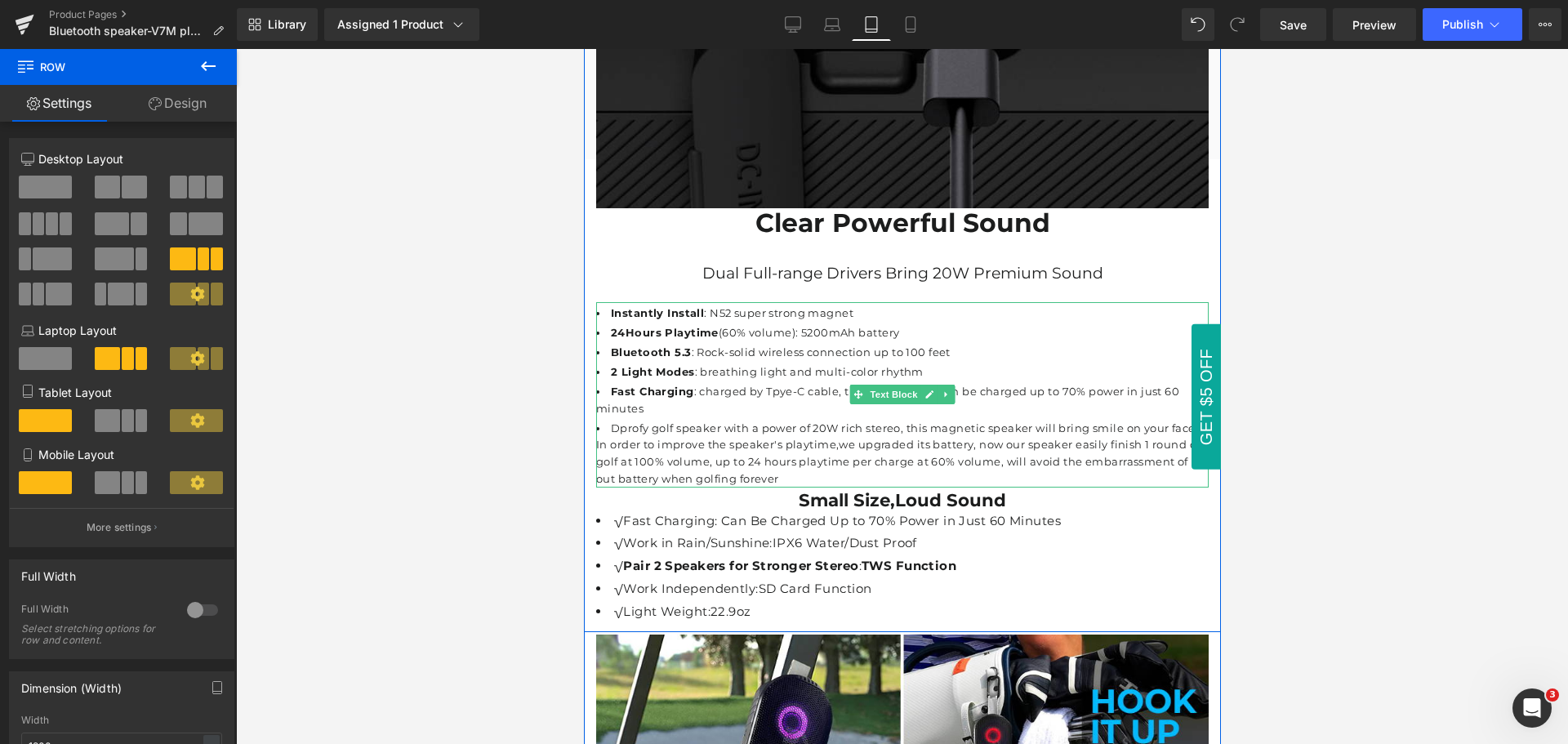
click at [776, 420] on li "Dprofy golf speaker with a power of 20W rich stereo, this magnetic speaker will…" at bounding box center [901, 453] width 612 height 68
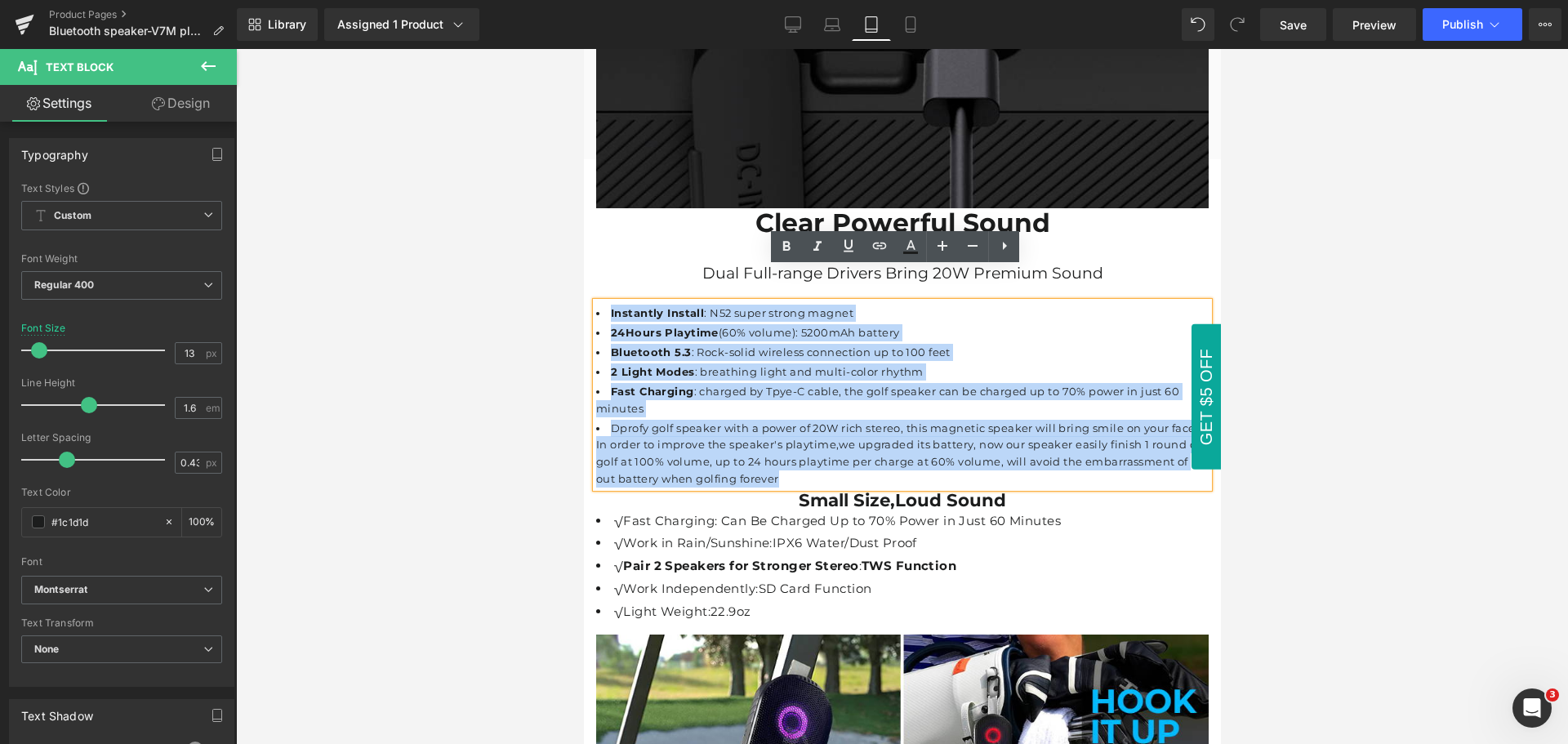
drag, startPoint x: 783, startPoint y: 446, endPoint x: 805, endPoint y: 608, distance: 163.5
click at [601, 305] on ul "Instantly Install : N52 super strong magnet 24Hours Playtime (60% volume): 5200…" at bounding box center [901, 396] width 612 height 183
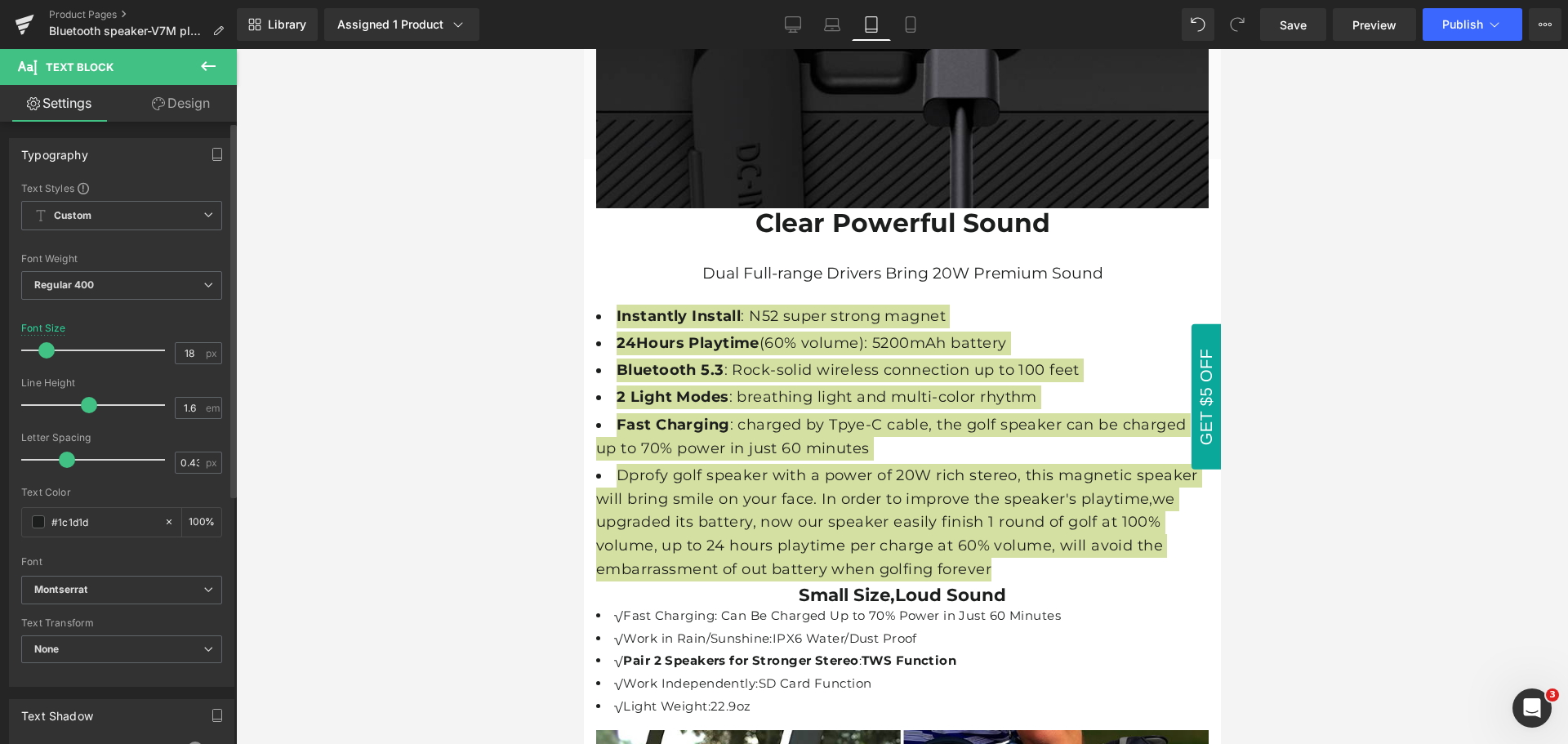
type input "17"
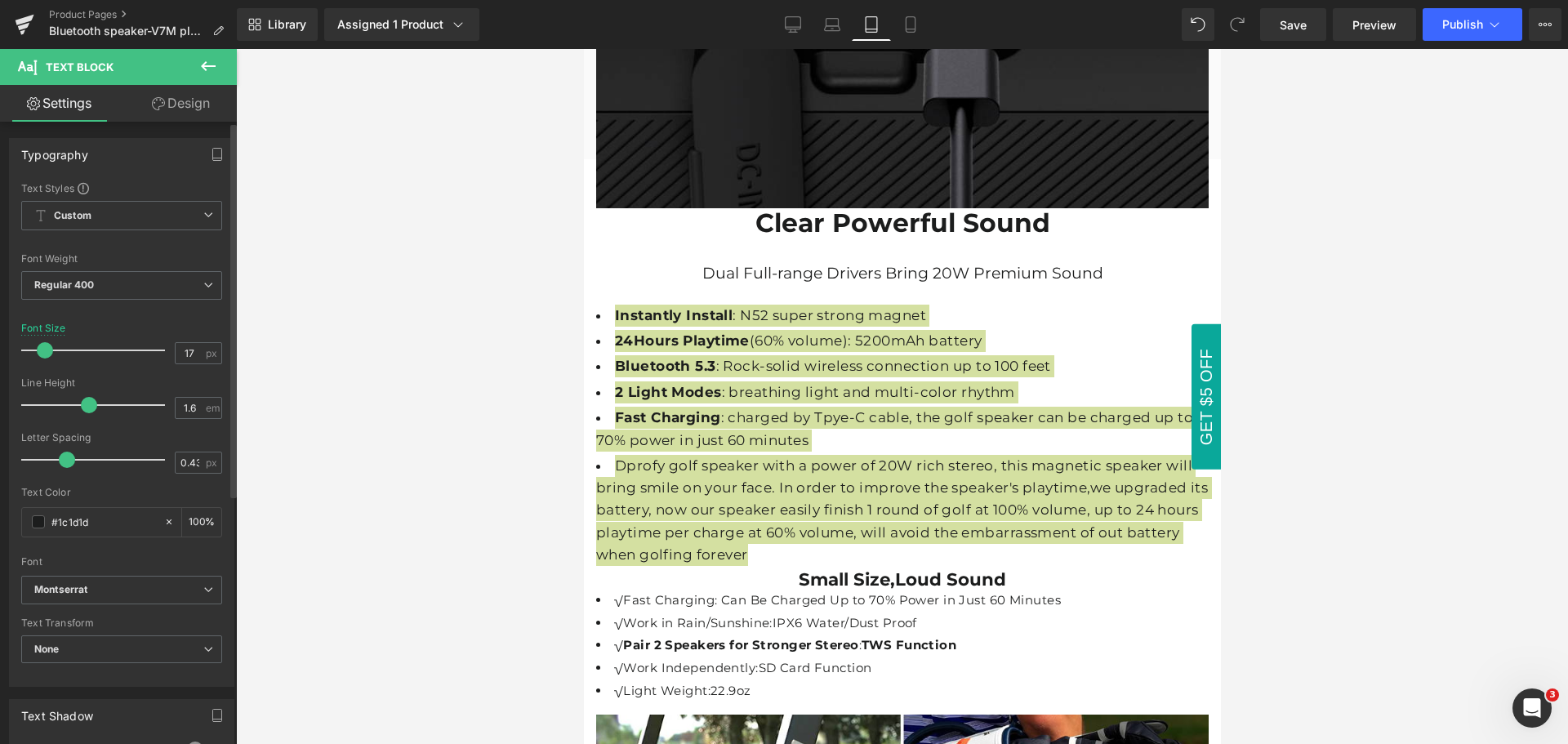
click at [45, 350] on span at bounding box center [44, 350] width 17 height 17
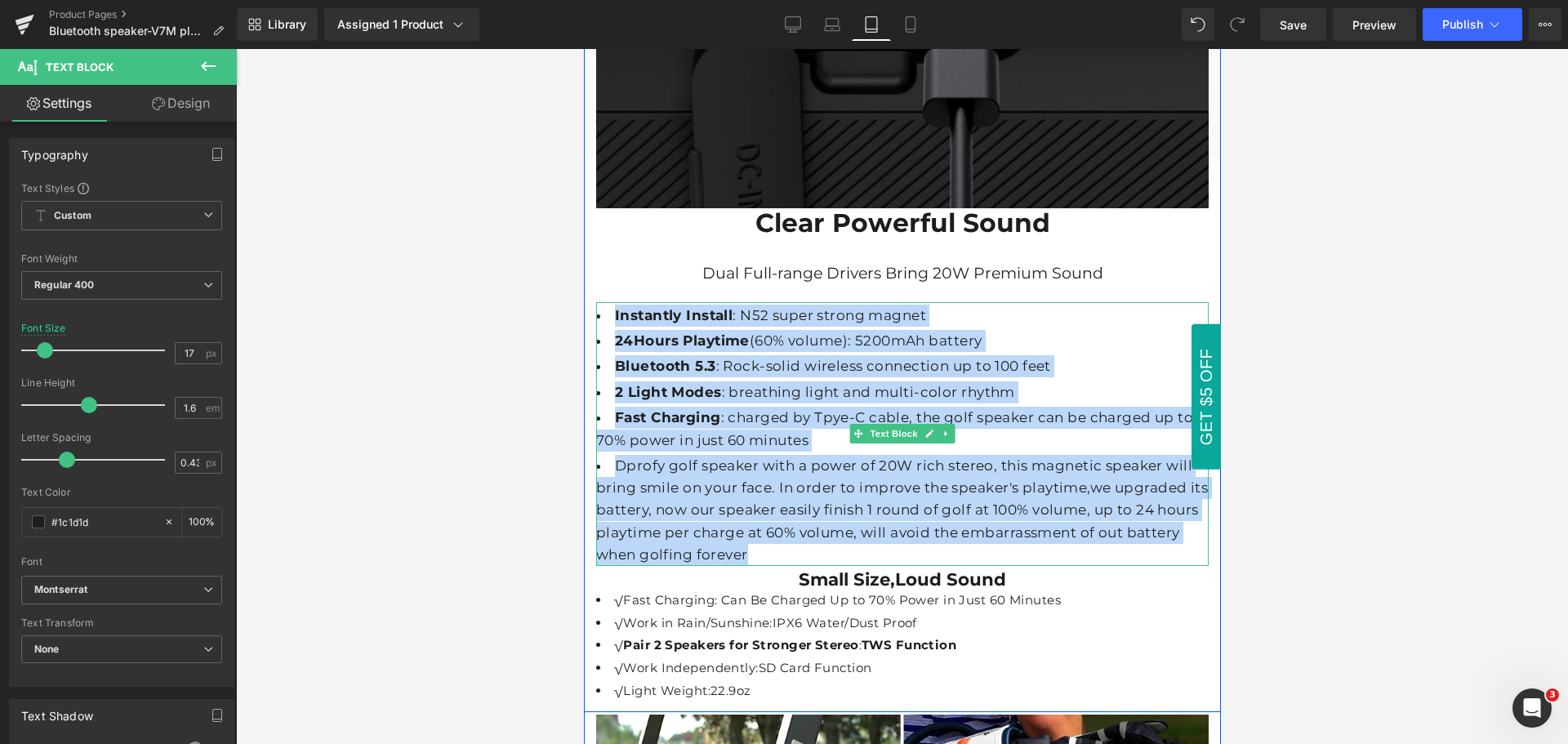
click at [1050, 455] on li "Dprofy golf speaker with a power of 20W rich stereo, this magnetic speaker will…" at bounding box center [901, 510] width 612 height 111
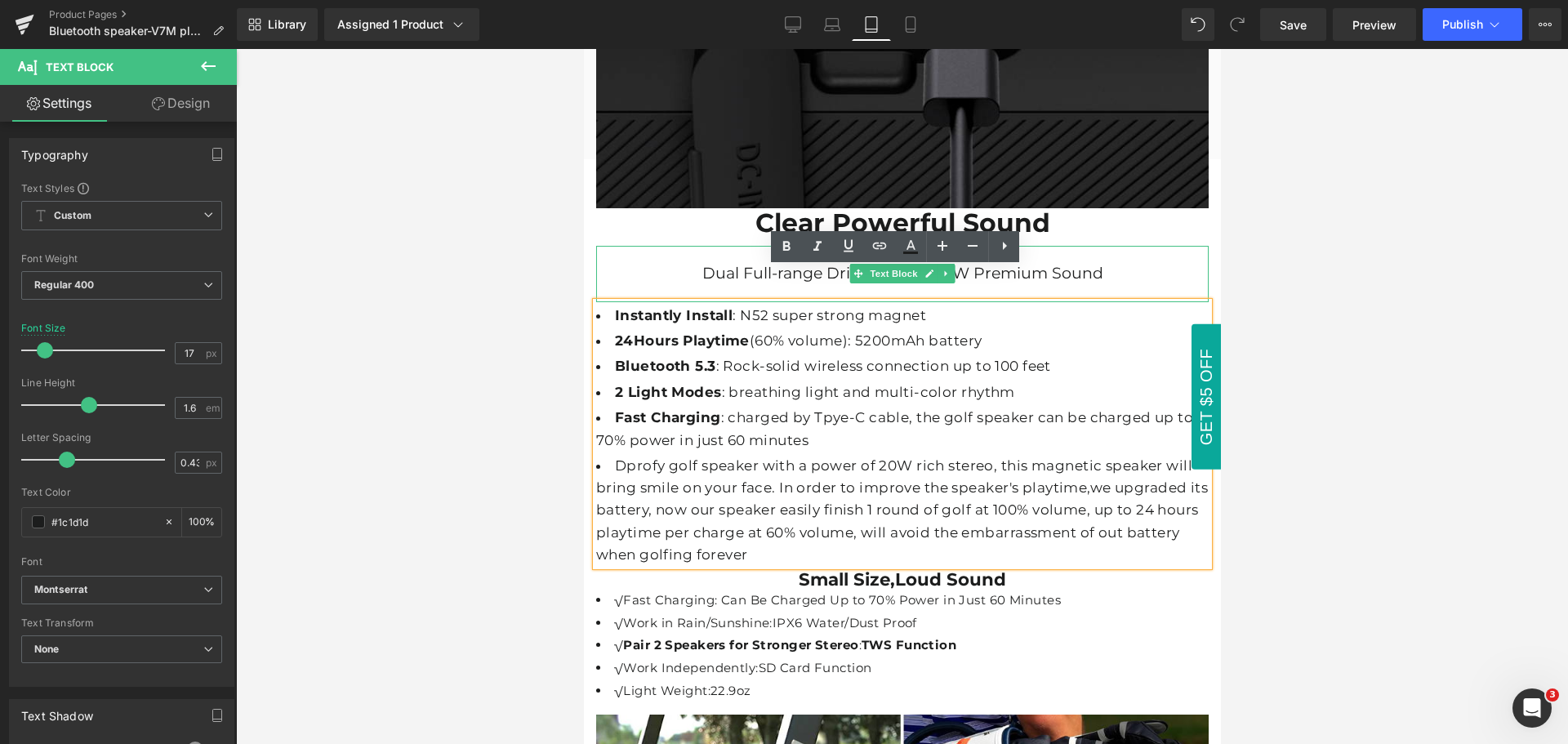
click at [1098, 246] on div "Dual Full-range Drivers Bring 20W Premium Sound" at bounding box center [901, 273] width 612 height 56
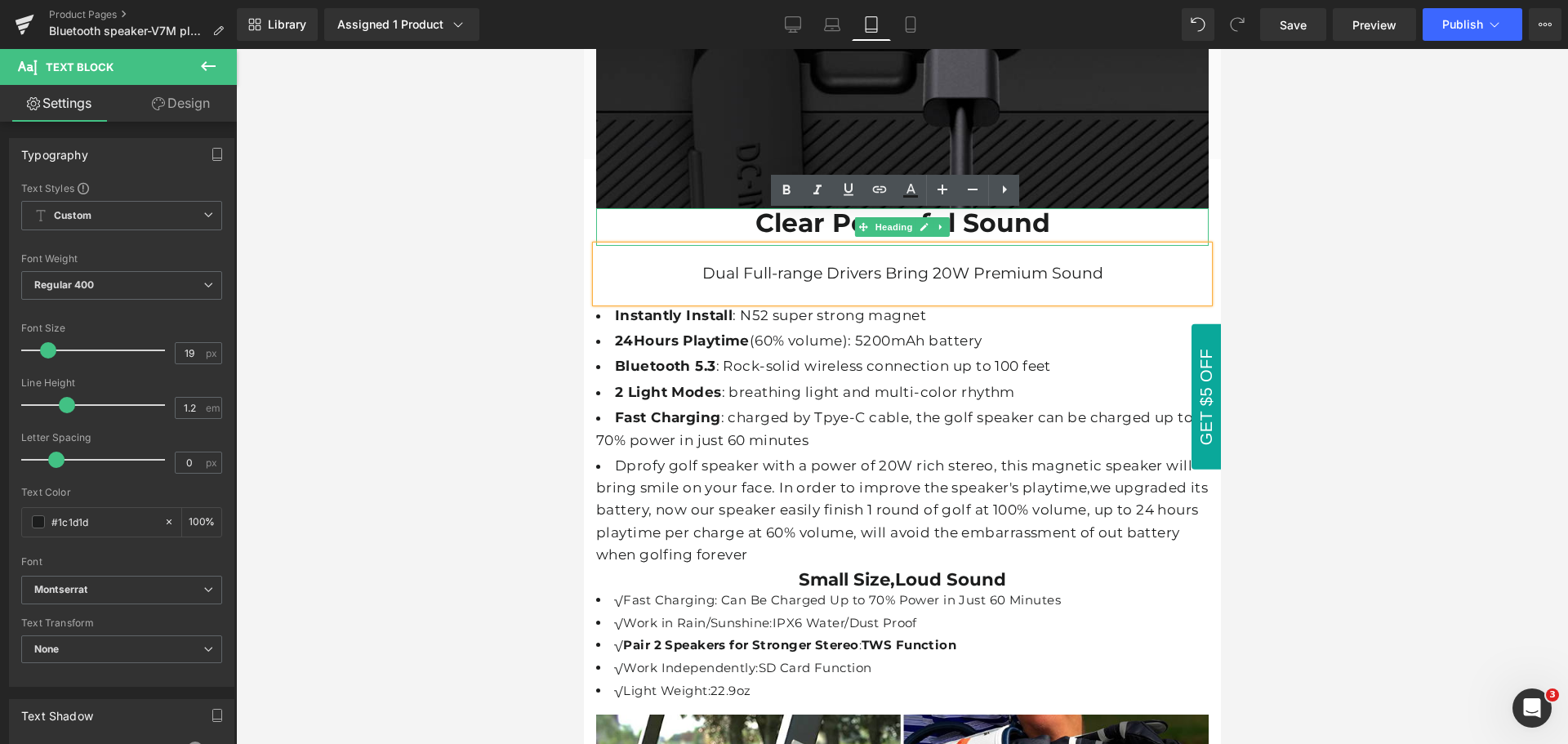
click at [1057, 208] on h2 "Clear Powerful Sound" at bounding box center [901, 224] width 612 height 31
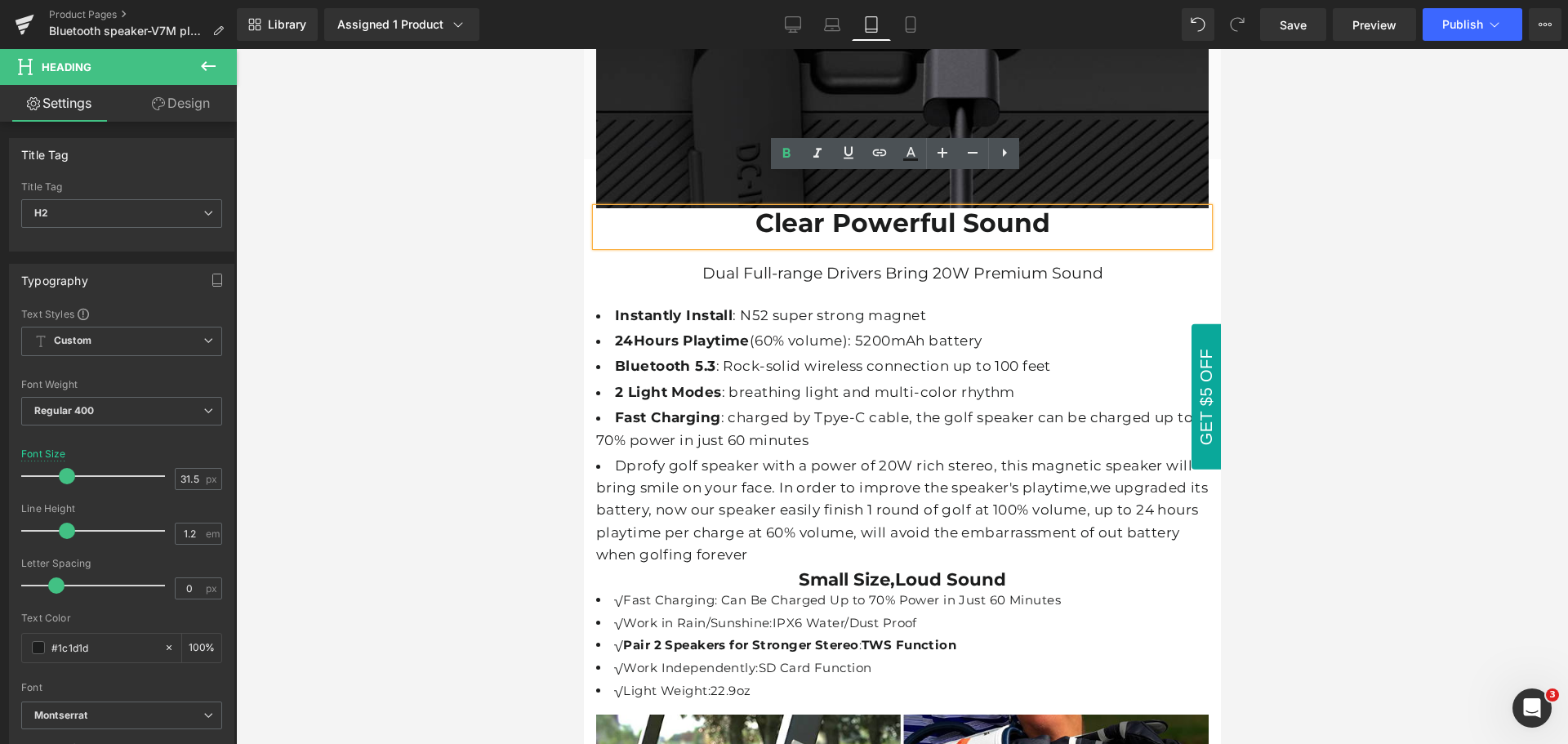
drag, startPoint x: 1057, startPoint y: 192, endPoint x: 983, endPoint y: 609, distance: 423.5
click at [753, 208] on h2 "Clear Powerful Sound" at bounding box center [901, 224] width 612 height 31
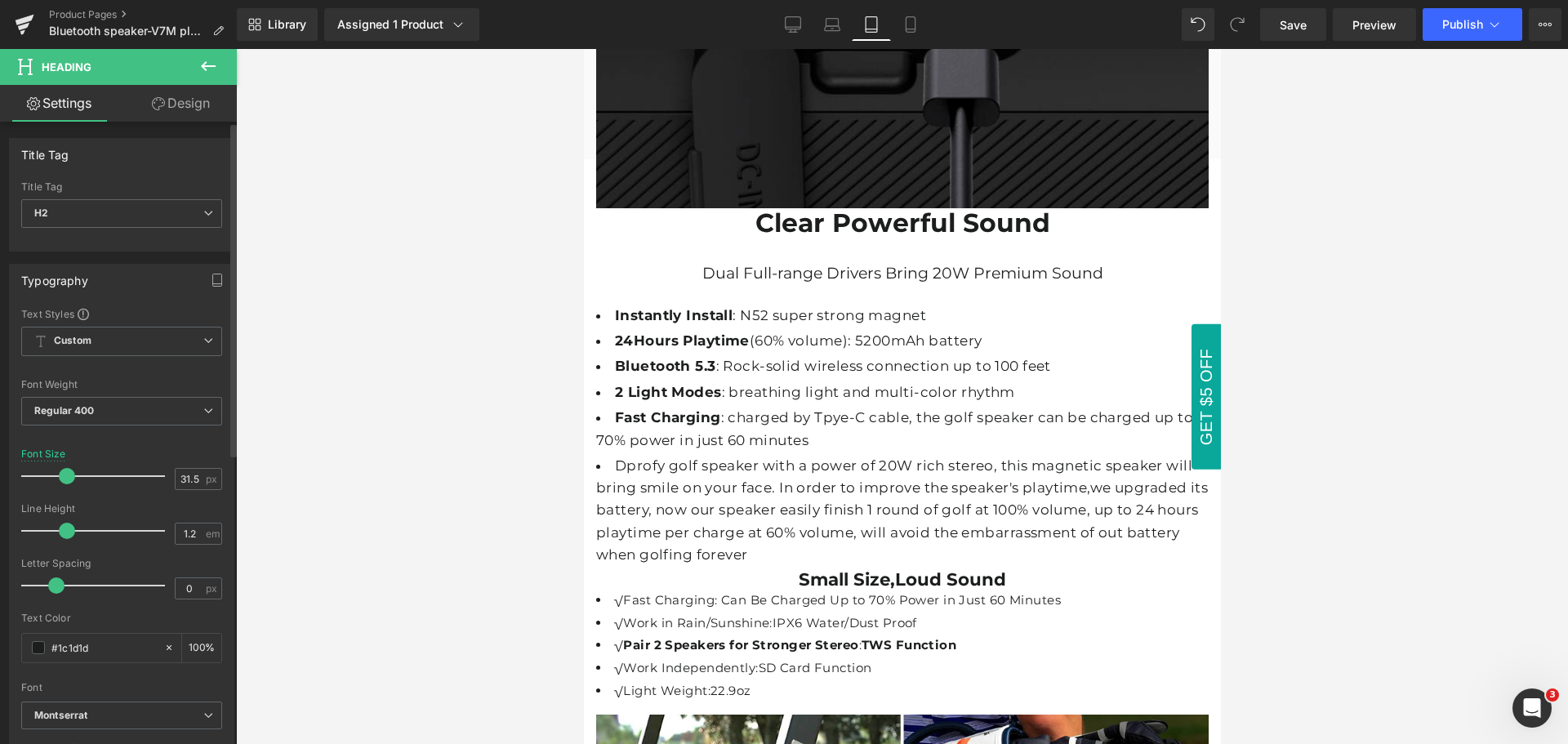
type input "31"
click at [63, 477] on span at bounding box center [65, 476] width 17 height 17
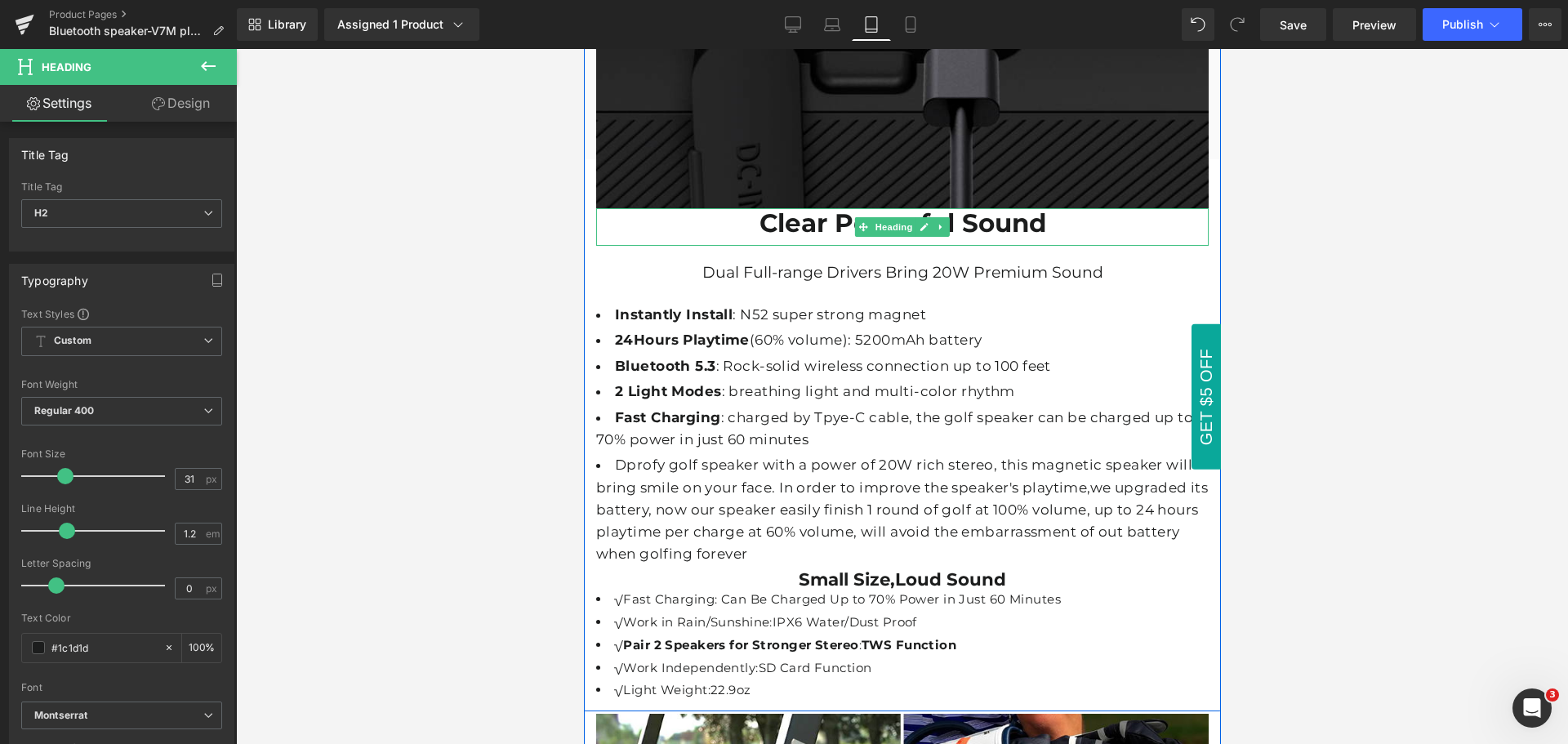
click at [759, 207] on strong "Clear Powerful Sound" at bounding box center [902, 223] width 287 height 31
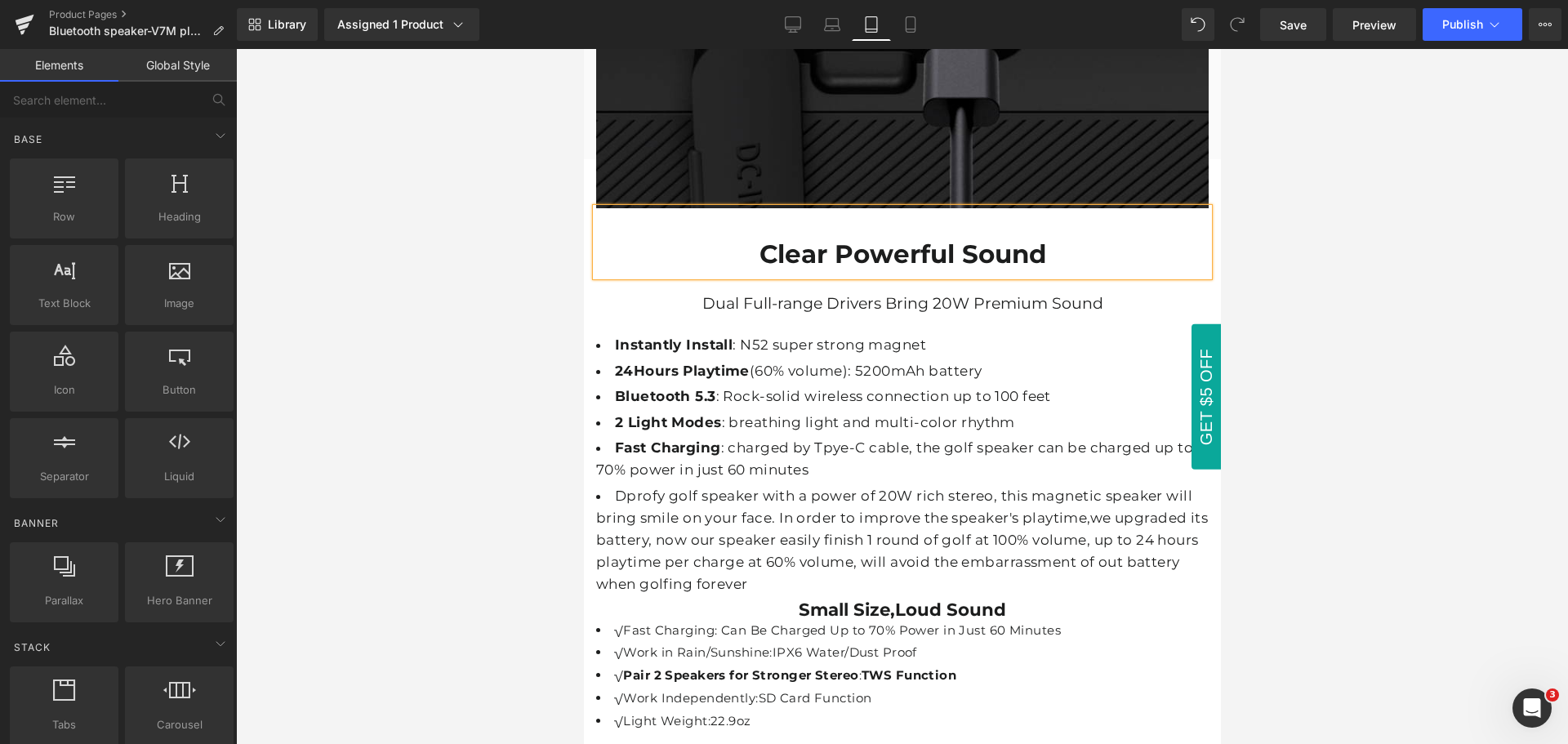
click at [1333, 406] on div at bounding box center [901, 396] width 1332 height 695
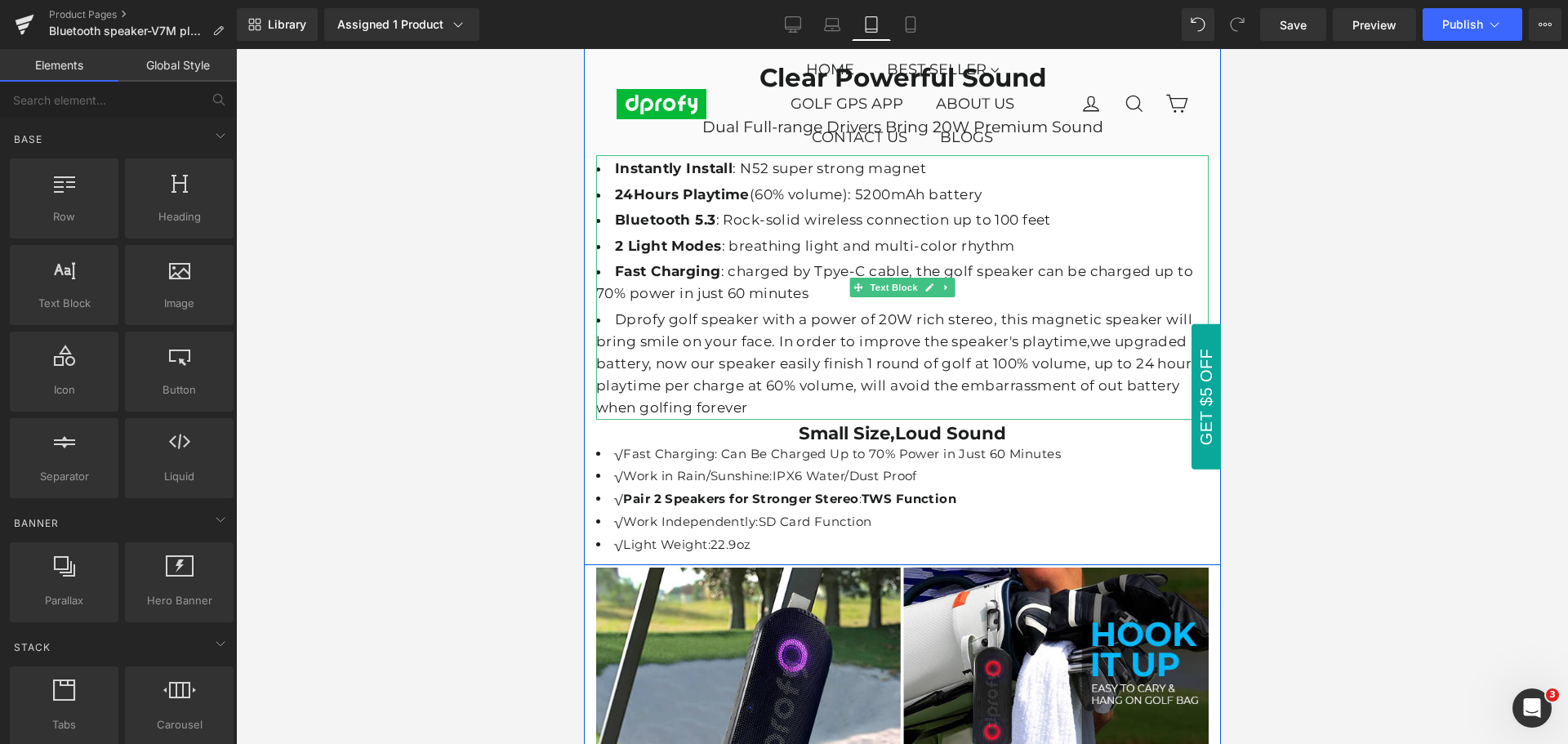
scroll to position [5308, 0]
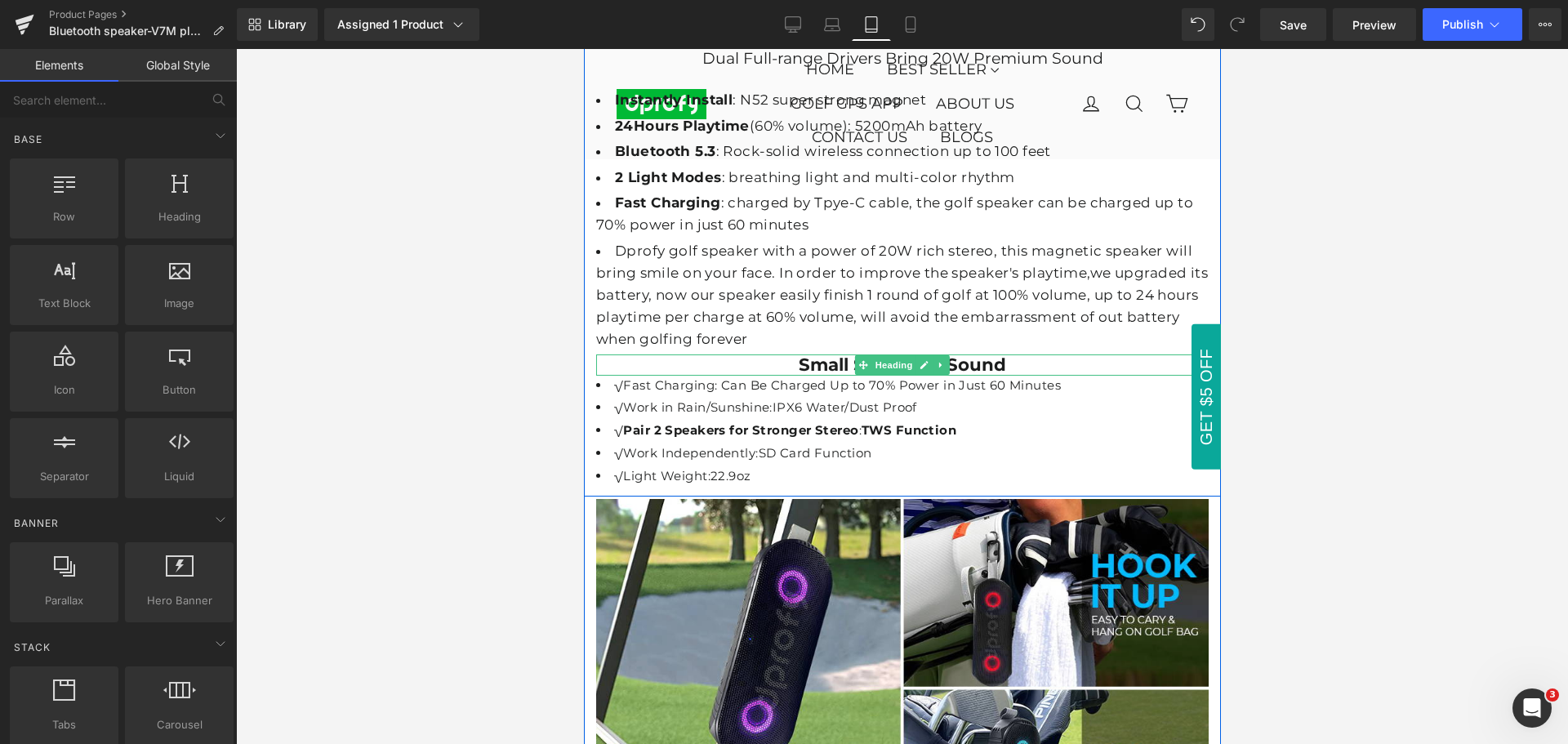
click at [823, 354] on strong "Small Size,Loud Sound" at bounding box center [901, 365] width 207 height 22
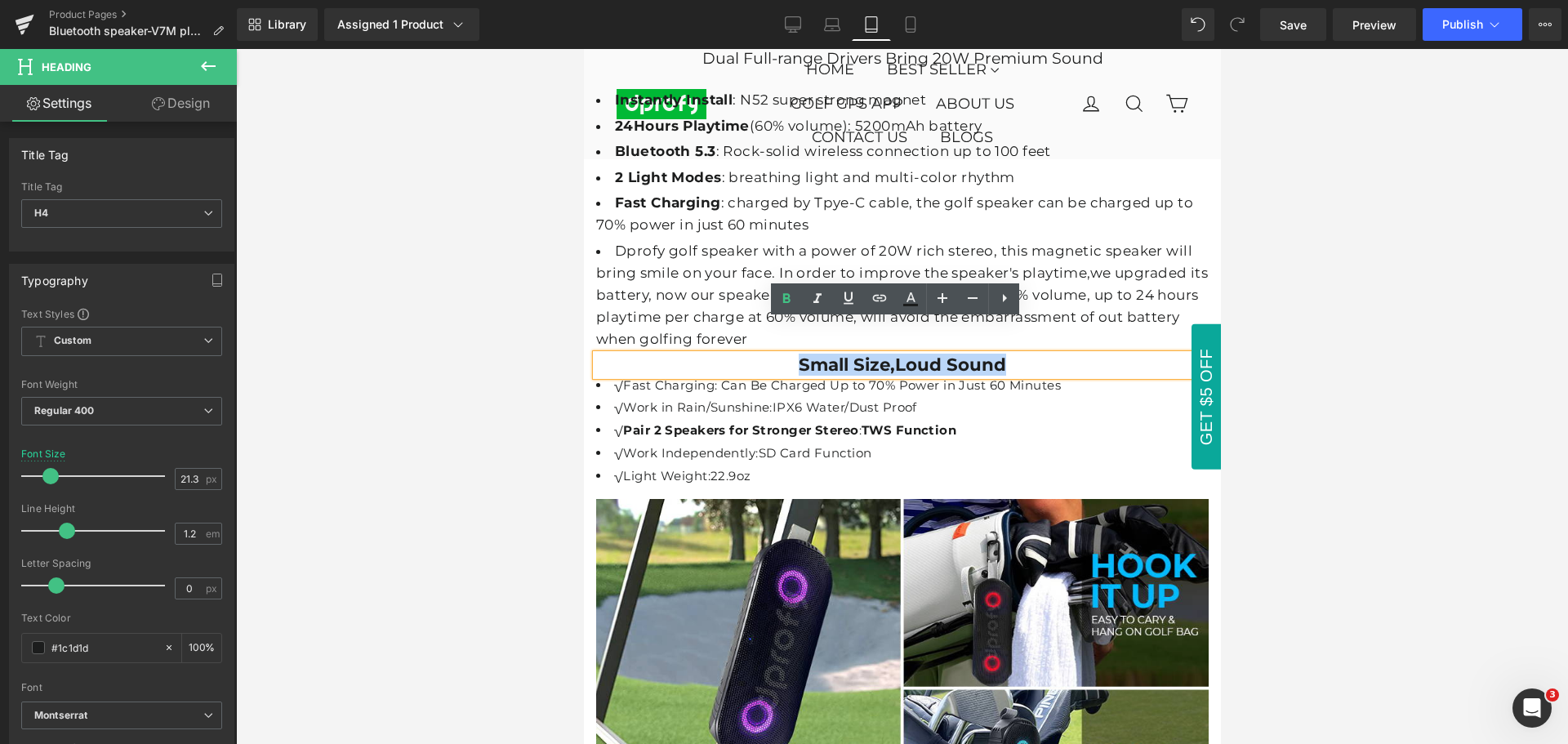
drag, startPoint x: 792, startPoint y: 328, endPoint x: 998, endPoint y: 328, distance: 206.0
click at [998, 355] on h4 "Small Size,Loud Sound" at bounding box center [901, 366] width 612 height 22
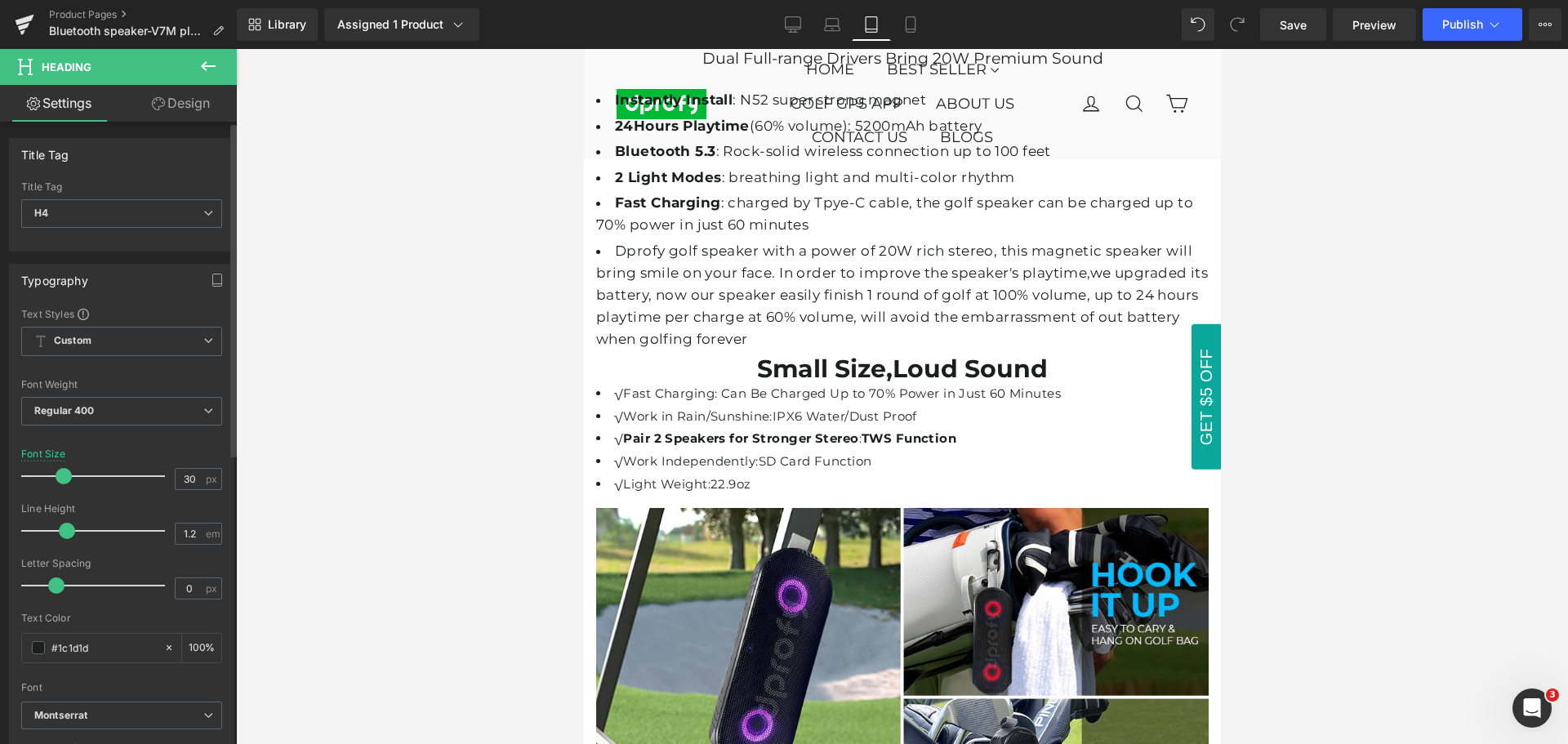
type input "31"
drag, startPoint x: 49, startPoint y: 476, endPoint x: 63, endPoint y: 474, distance: 14.1
click at [63, 474] on span at bounding box center [65, 476] width 17 height 17
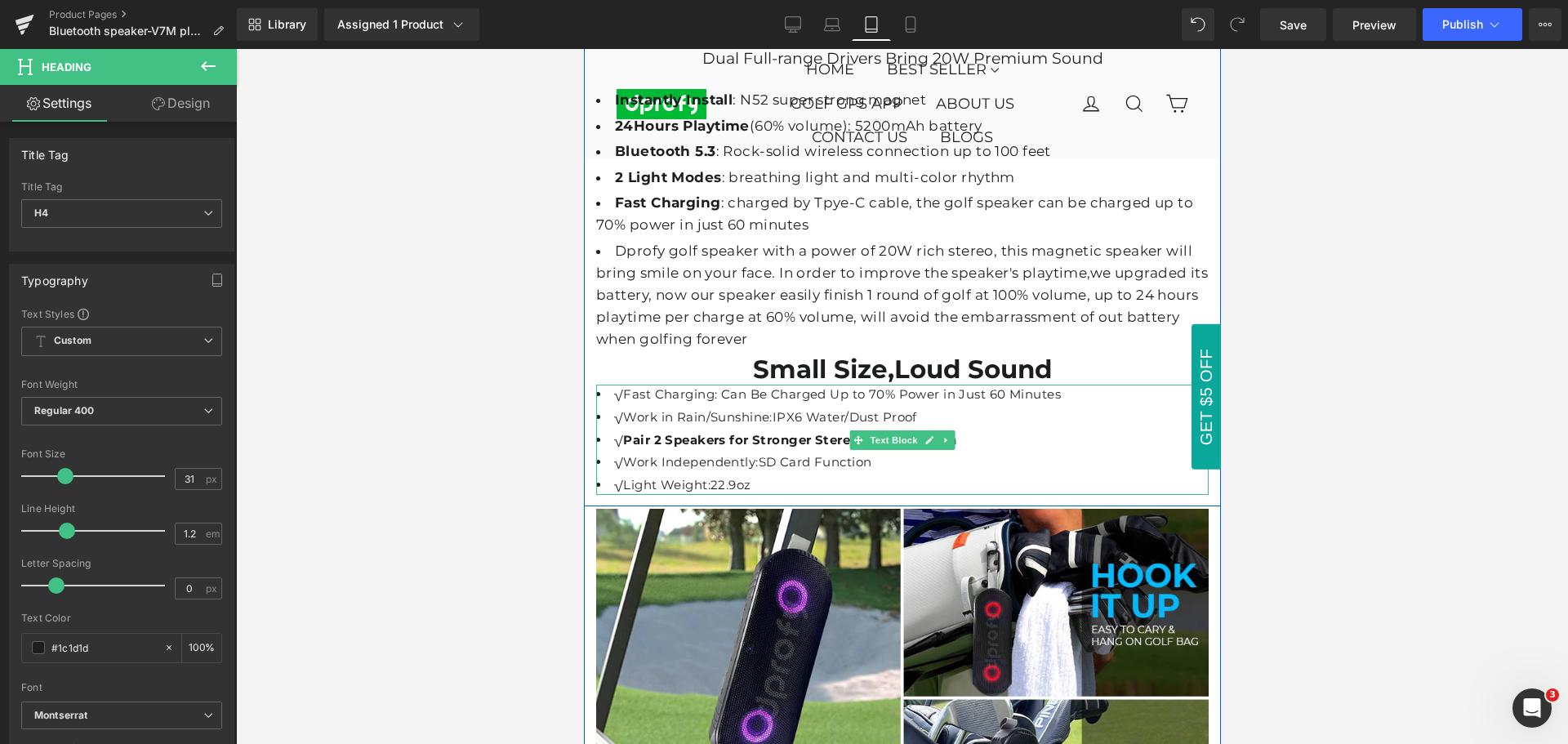
click at [787, 452] on li "√Work Independently:SD Card Function" at bounding box center [901, 462] width 612 height 20
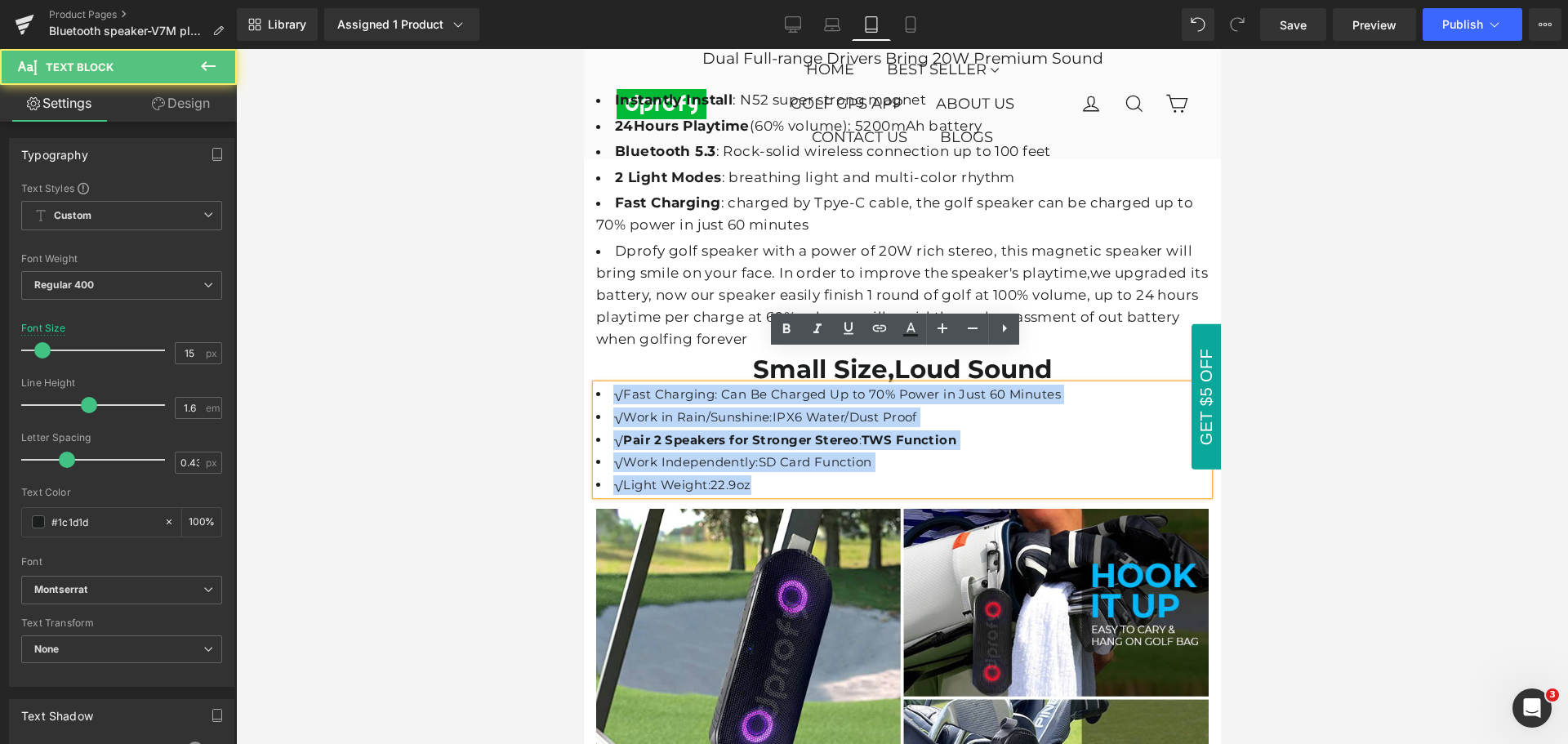
drag, startPoint x: 752, startPoint y: 455, endPoint x: 808, endPoint y: 538, distance: 100.1
click at [598, 384] on ul "√Fast Charging: Can Be Charged Up to 70% Power in Just 60 Minutes √Work in Rain…" at bounding box center [901, 439] width 612 height 110
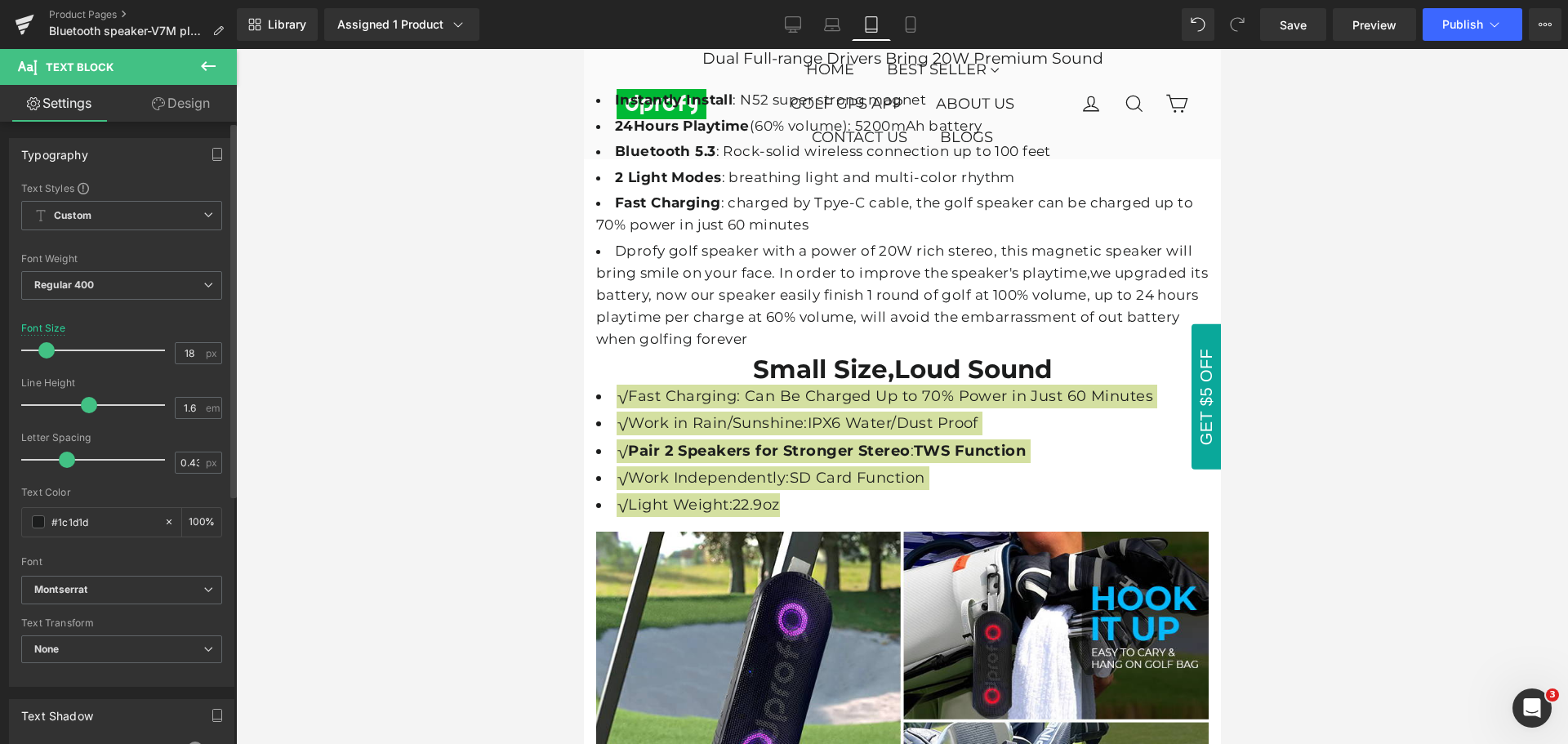
type input "17"
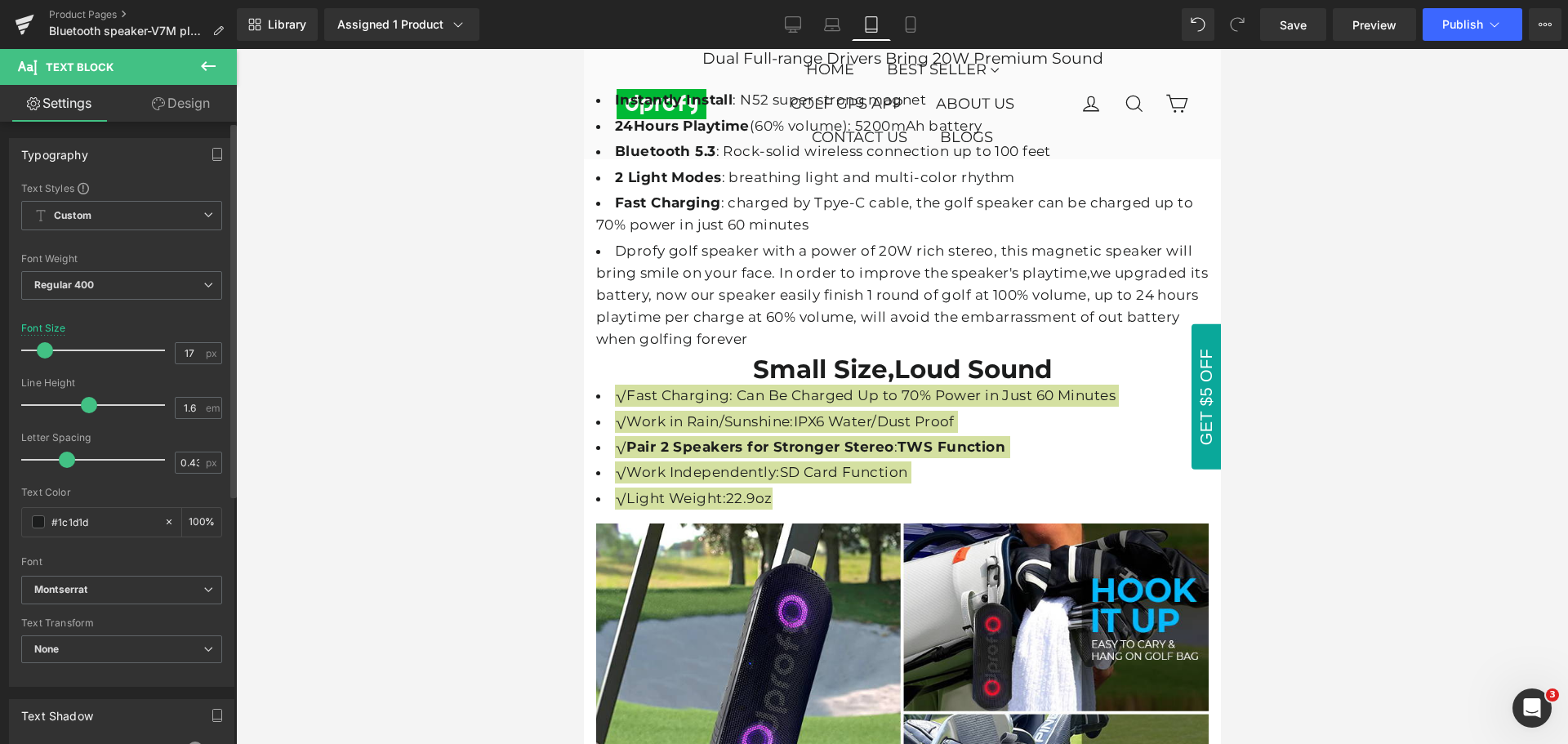
click at [43, 350] on span at bounding box center [44, 350] width 17 height 17
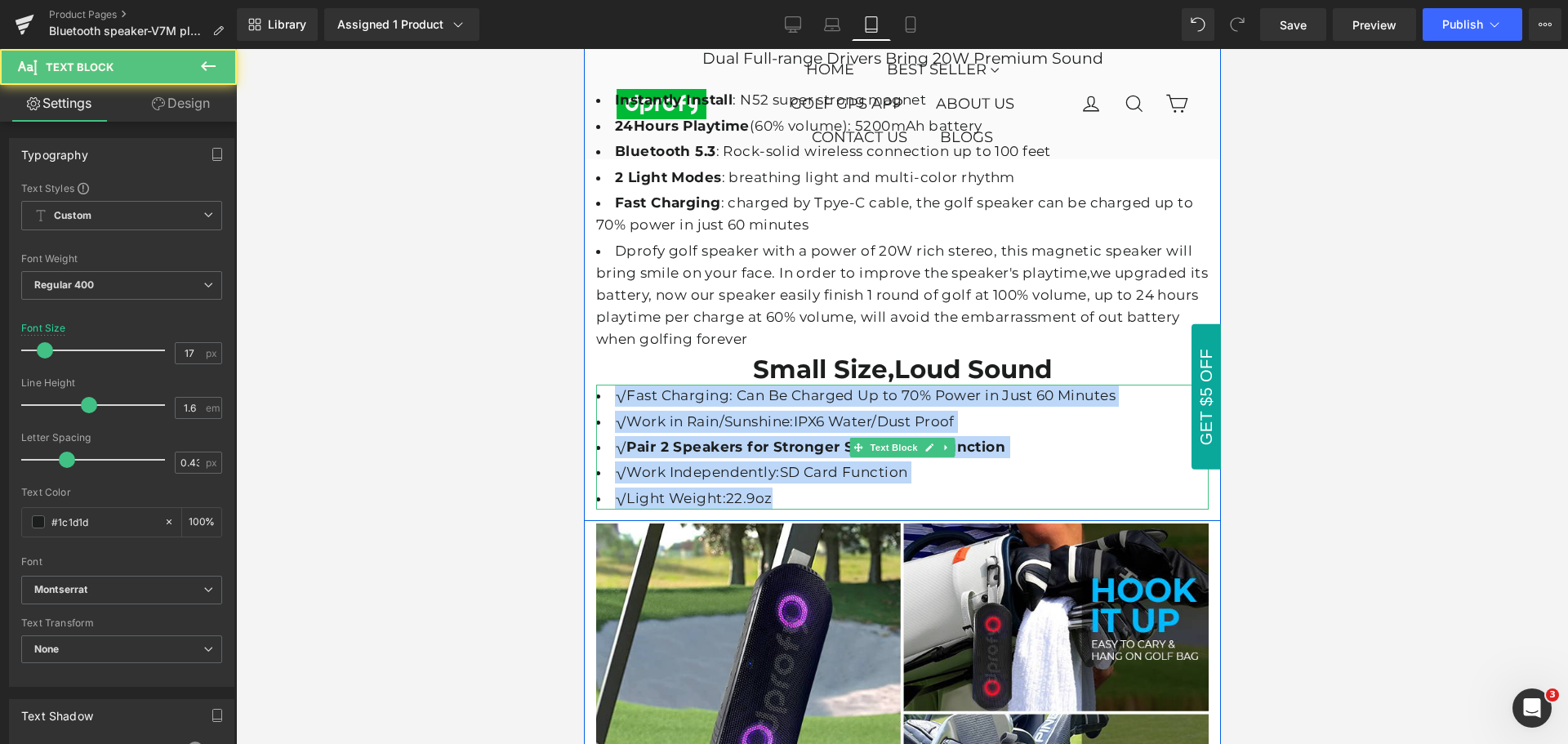
drag, startPoint x: 1010, startPoint y: 441, endPoint x: 1033, endPoint y: 427, distance: 26.9
click at [1010, 461] on li "√Work Independently:SD Card Function" at bounding box center [901, 472] width 612 height 22
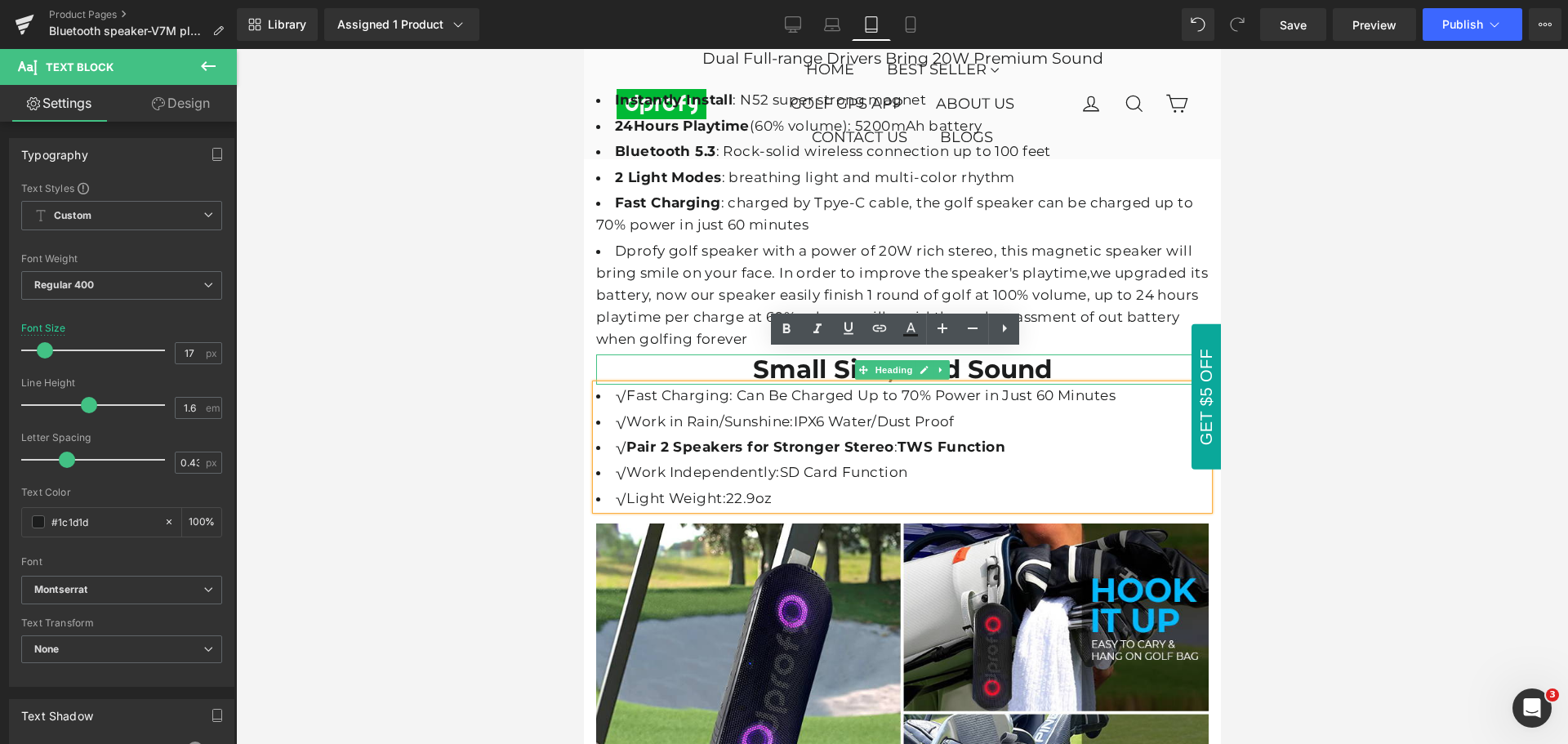
click at [1110, 355] on h4 "Small Size,Loud Sound" at bounding box center [901, 370] width 612 height 30
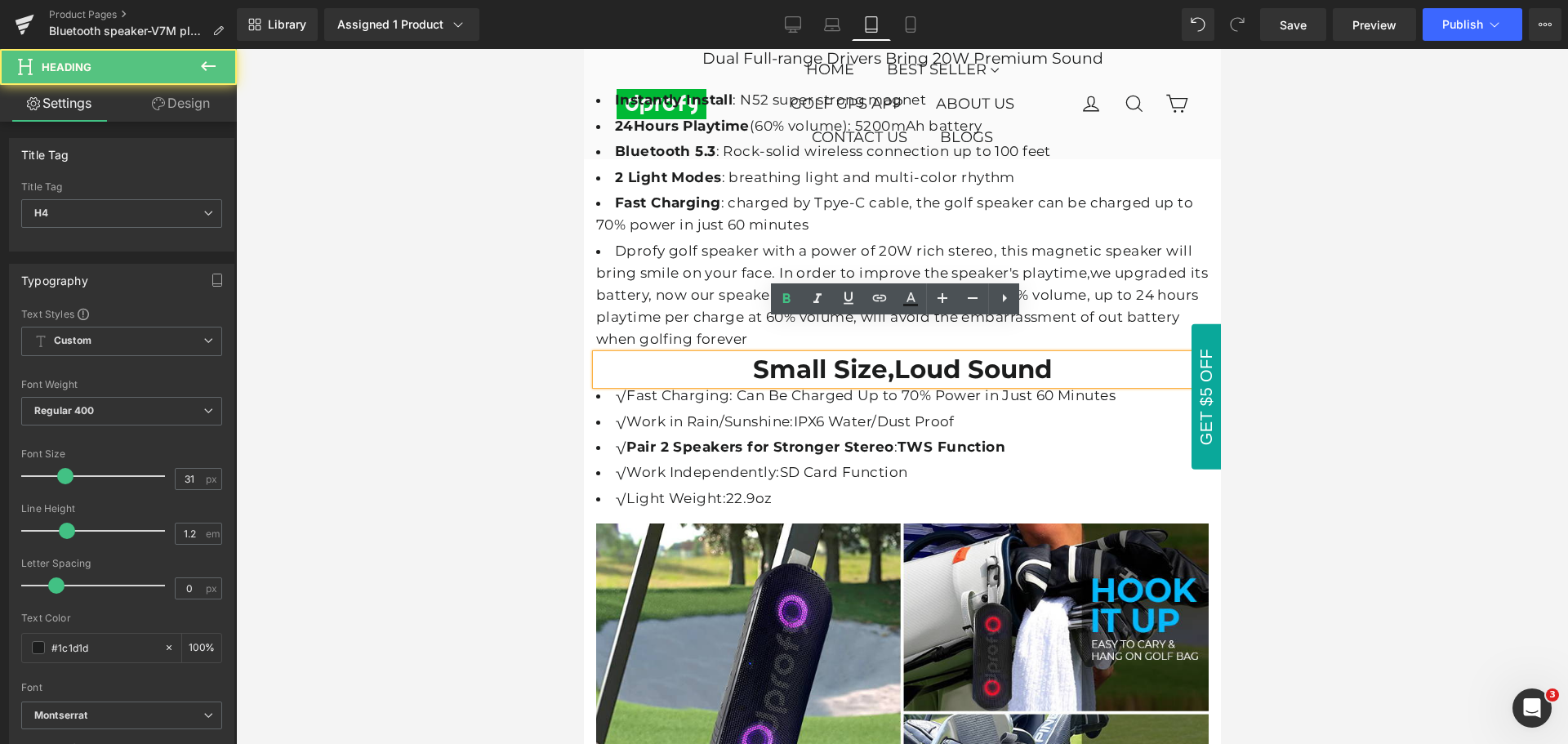
click at [1110, 355] on h4 "Small Size,Loud Sound" at bounding box center [901, 370] width 612 height 30
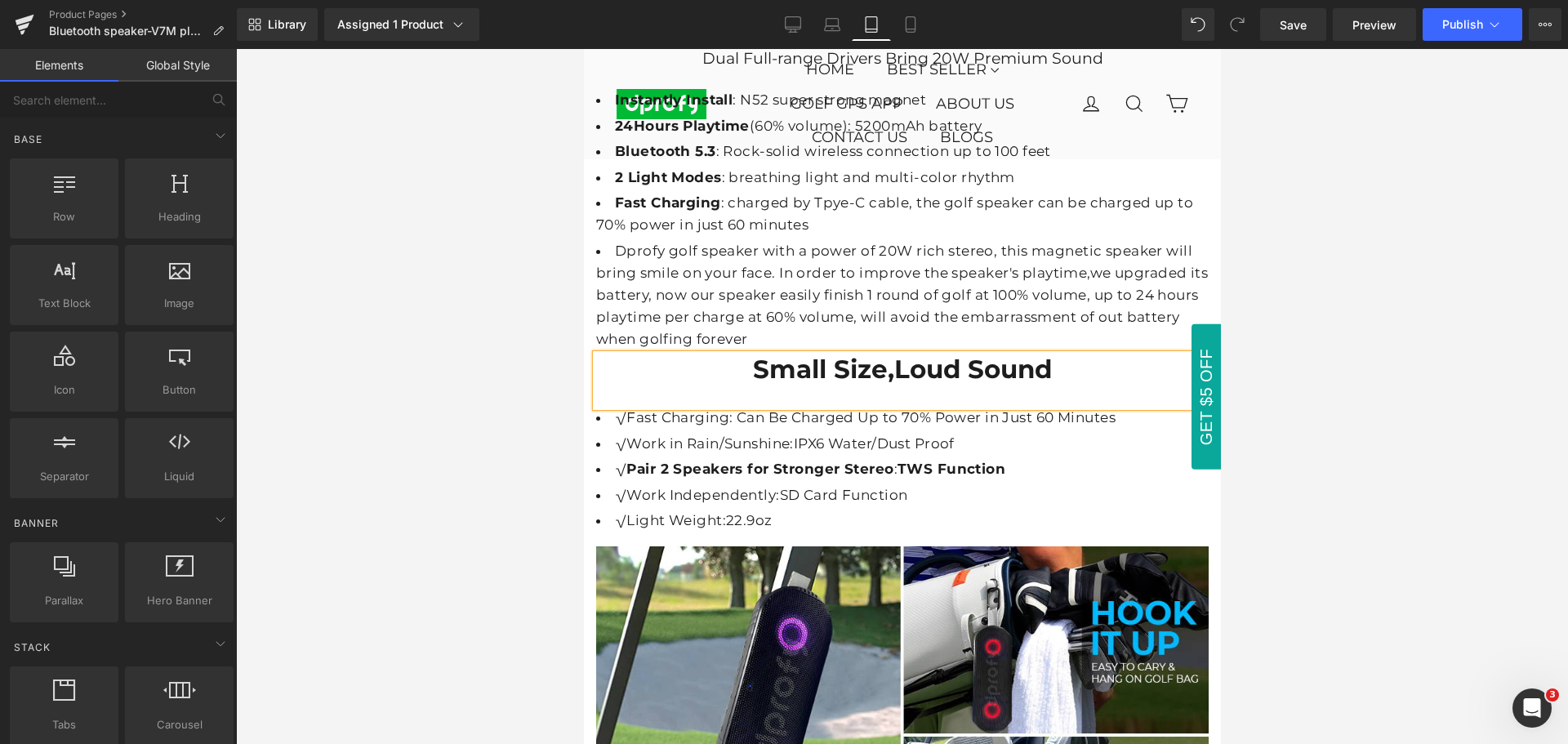
click at [1372, 487] on div at bounding box center [901, 396] width 1332 height 695
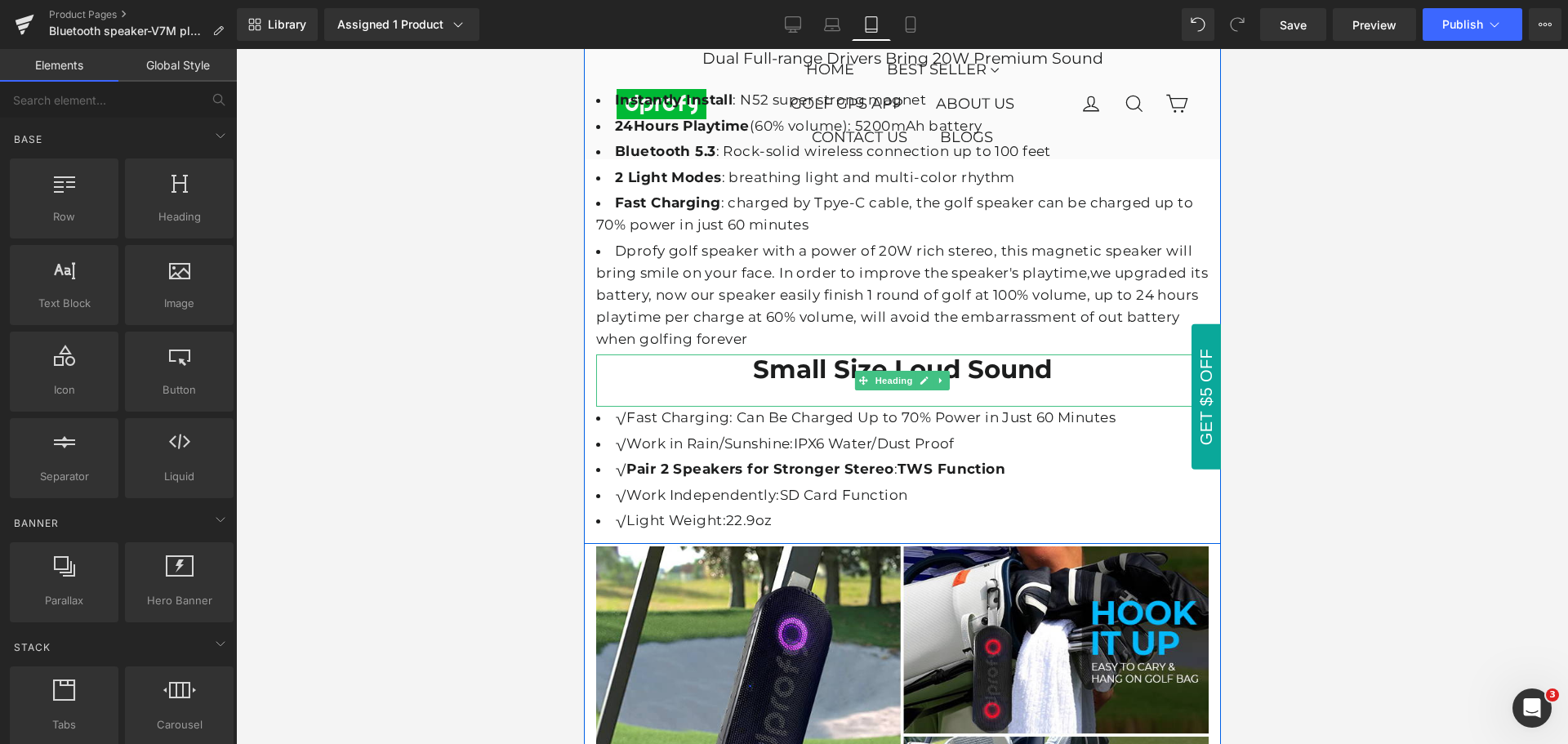
click at [741, 355] on h4 "Small Size,Loud Sound" at bounding box center [901, 370] width 612 height 30
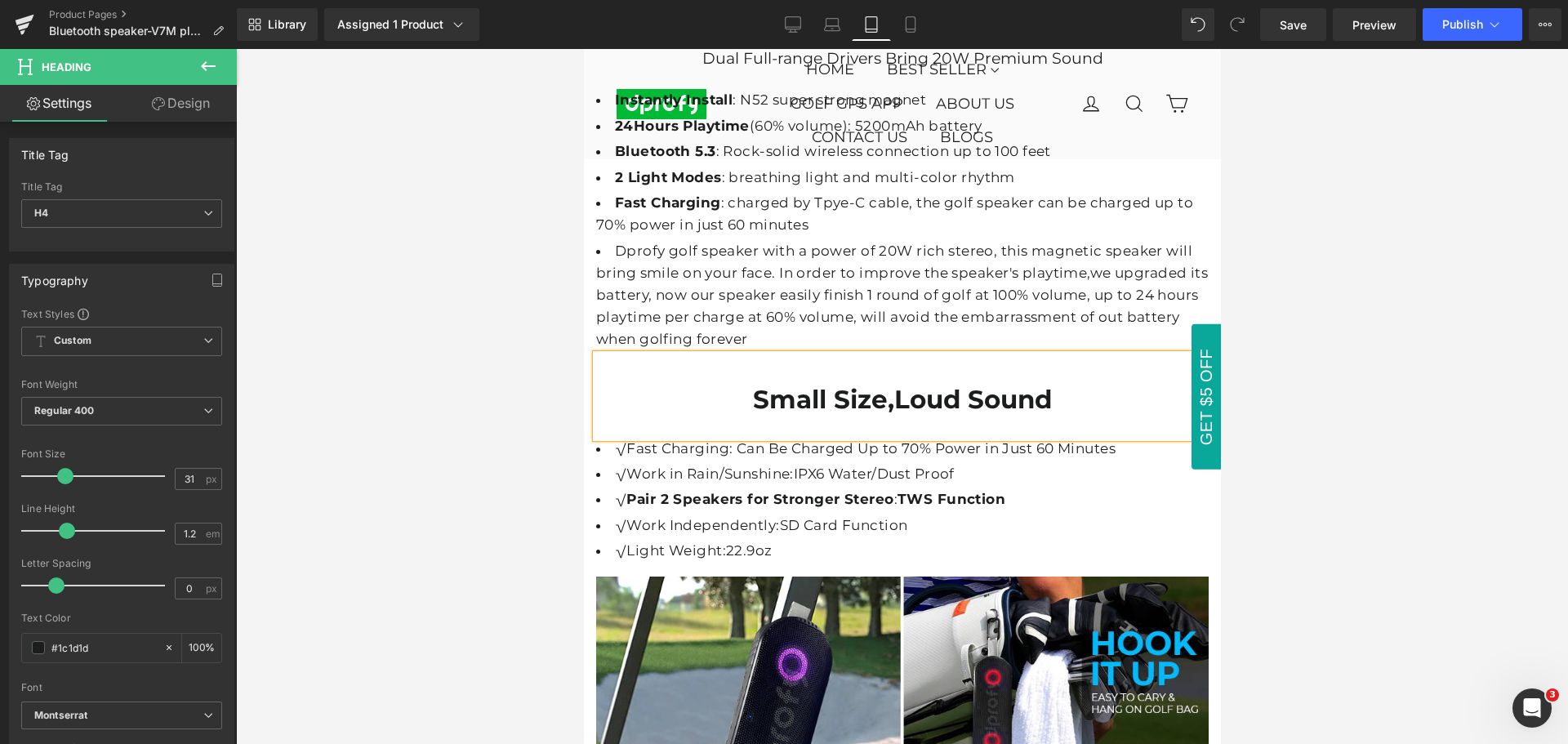
click at [1345, 514] on div at bounding box center [901, 396] width 1332 height 695
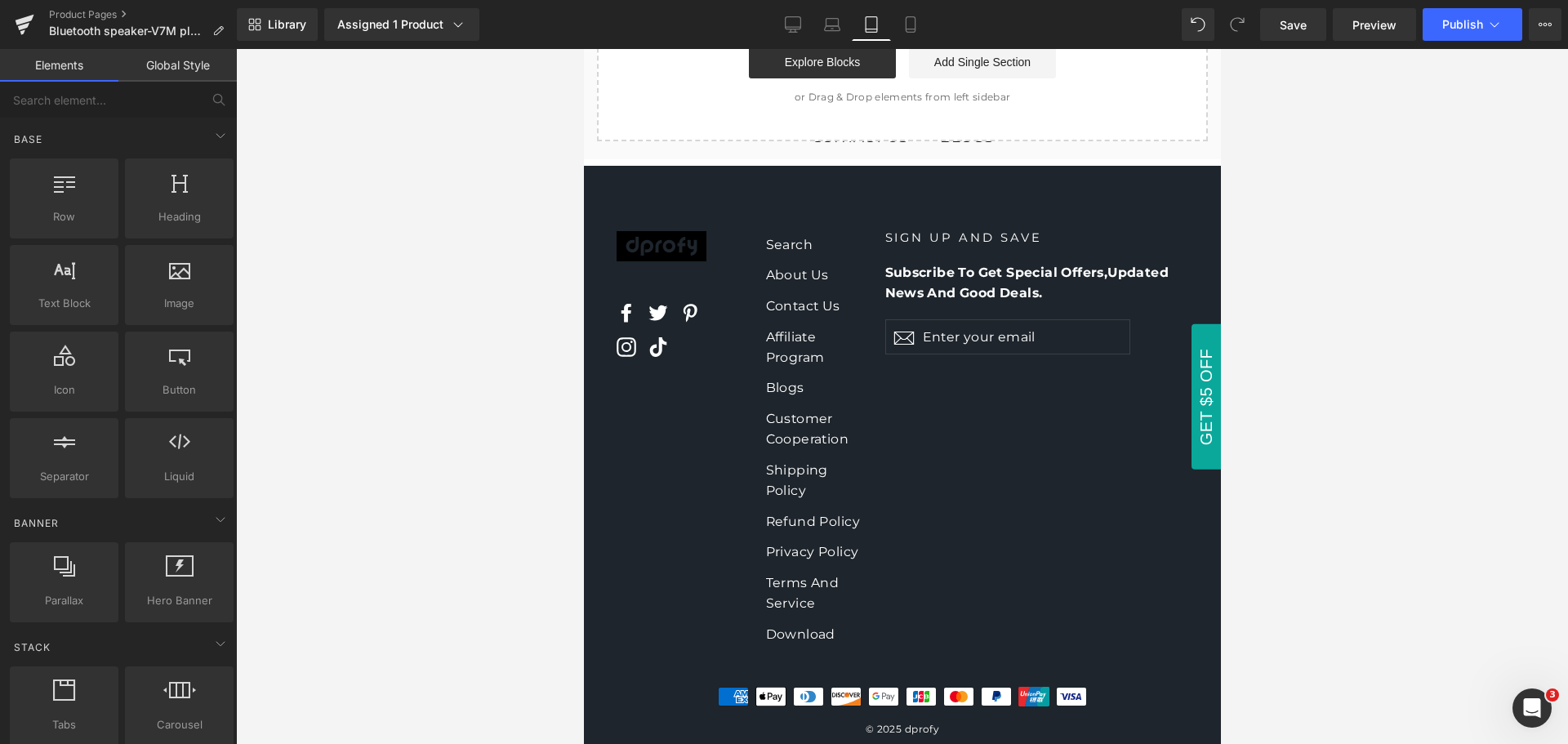
scroll to position [11875, 0]
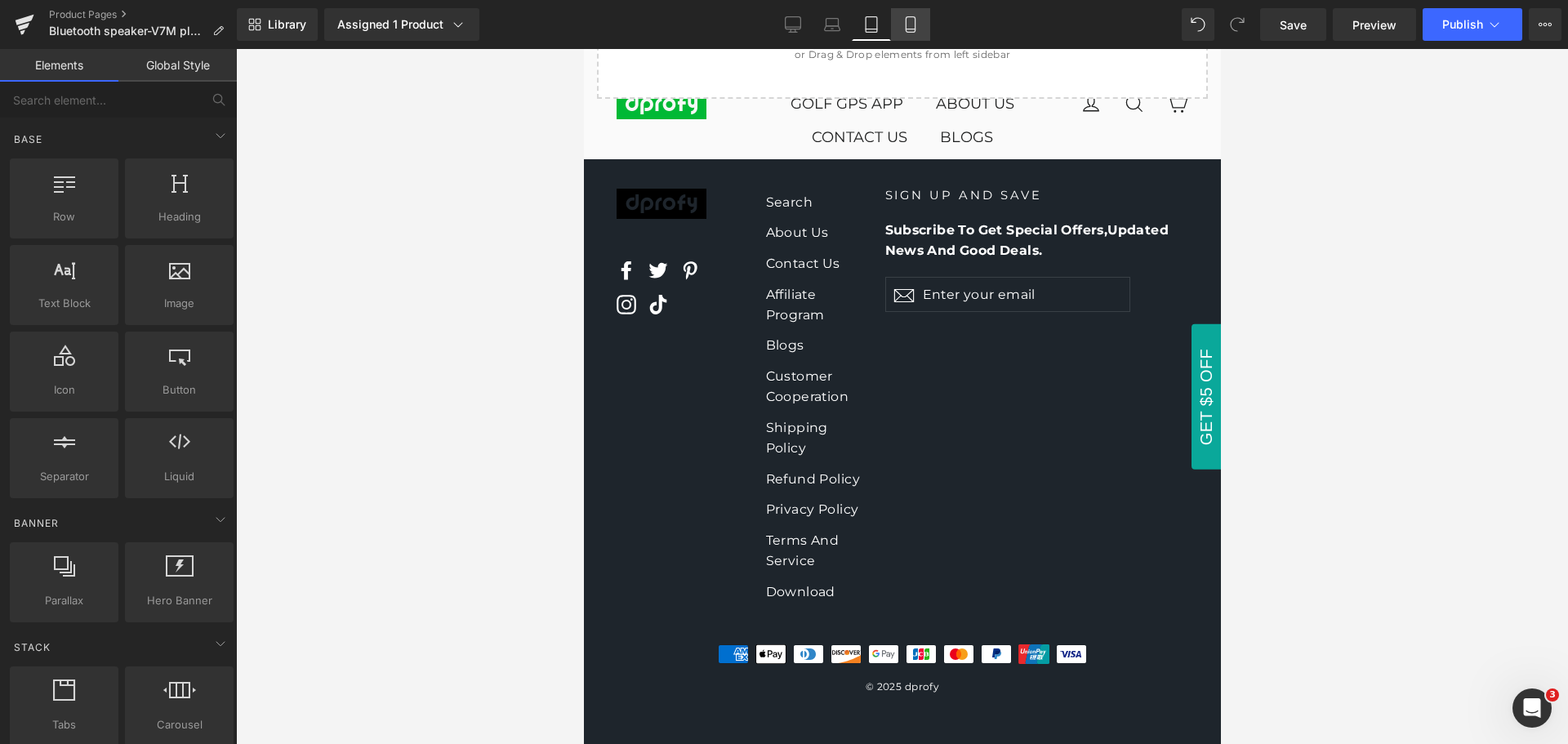
click at [915, 33] on link "Mobile" at bounding box center [911, 24] width 39 height 32
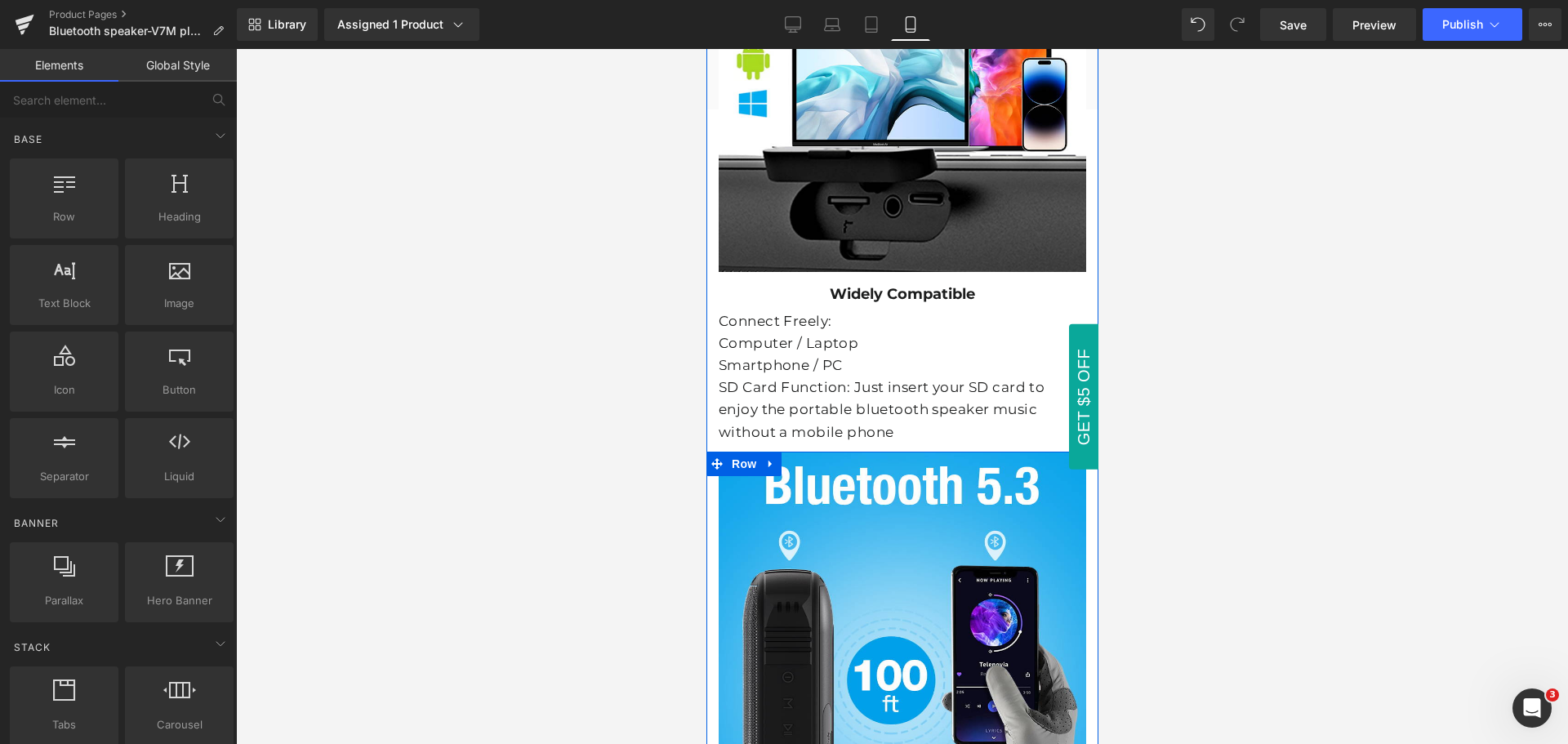
scroll to position [6744, 0]
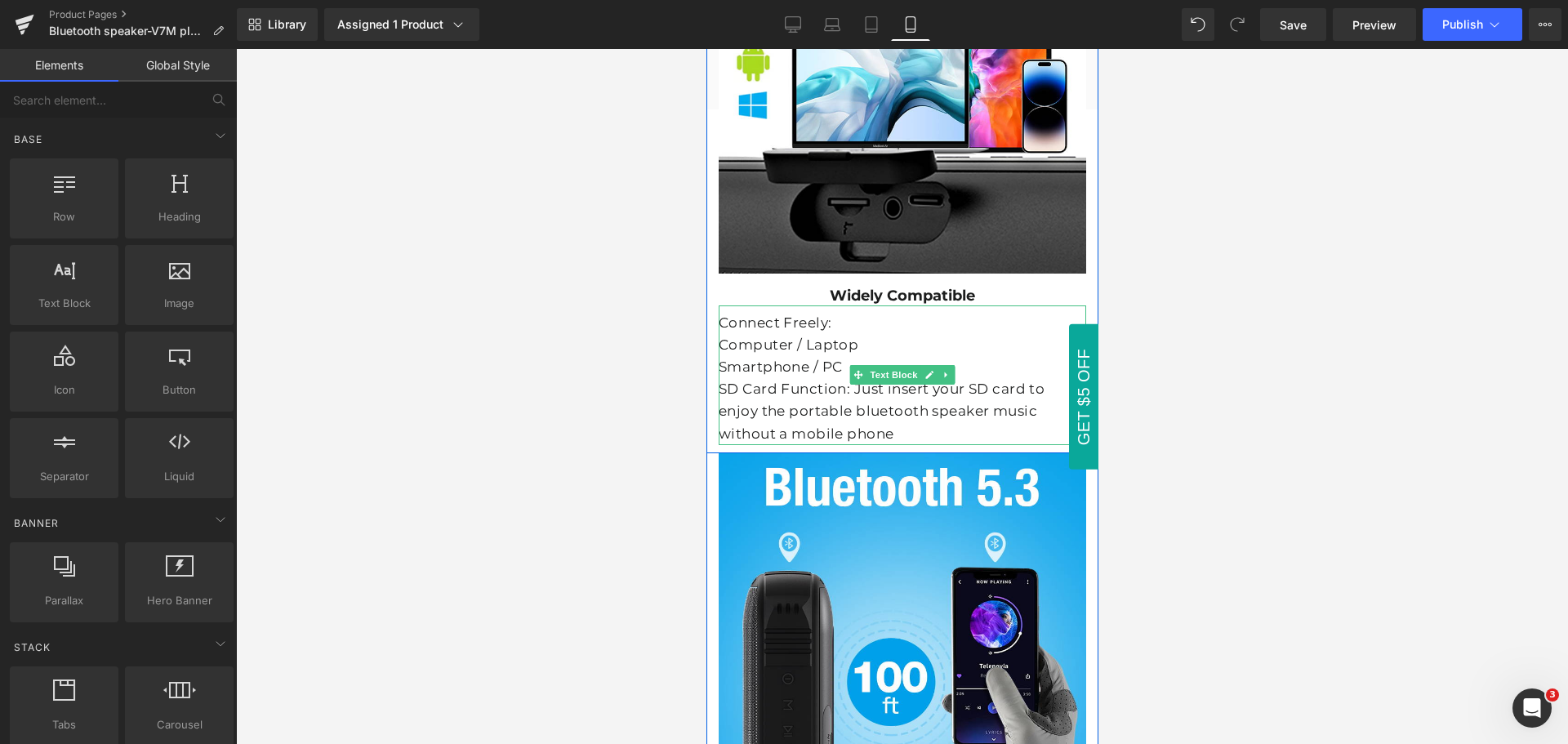
click at [847, 306] on div "Connect Freely: Computer / Laptop Smartphone / PC SD Card Function: Just insert…" at bounding box center [901, 375] width 368 height 140
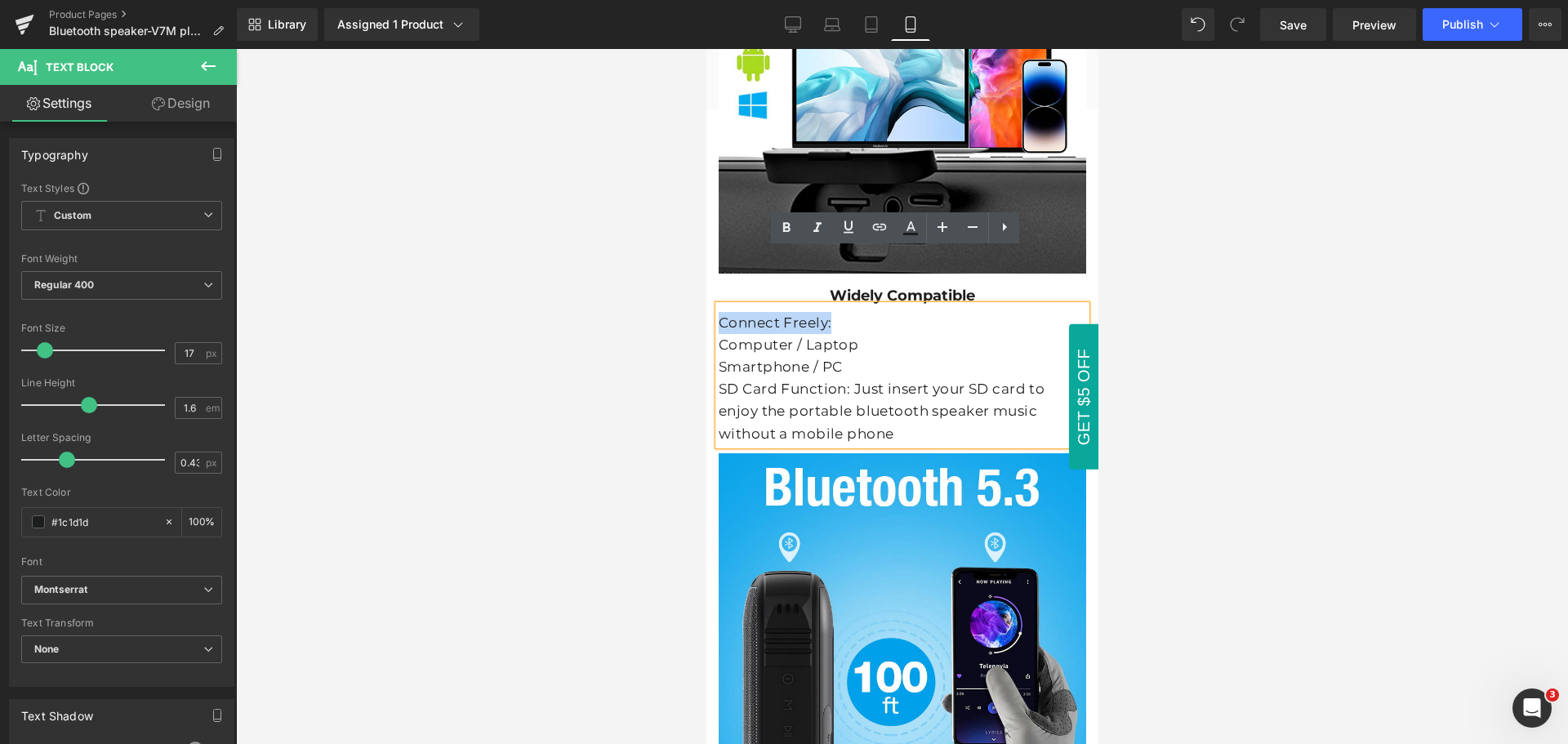
drag, startPoint x: 830, startPoint y: 268, endPoint x: 1504, endPoint y: 290, distance: 674.4
click at [718, 306] on div "Connect Freely: Computer / Laptop Smartphone / PC SD Card Function: Just insert…" at bounding box center [901, 375] width 368 height 140
click at [792, 234] on icon at bounding box center [786, 228] width 20 height 20
drag, startPoint x: 1809, startPoint y: 387, endPoint x: 968, endPoint y: 306, distance: 844.9
click at [968, 356] on div "Smartphone / PC" at bounding box center [901, 367] width 368 height 22
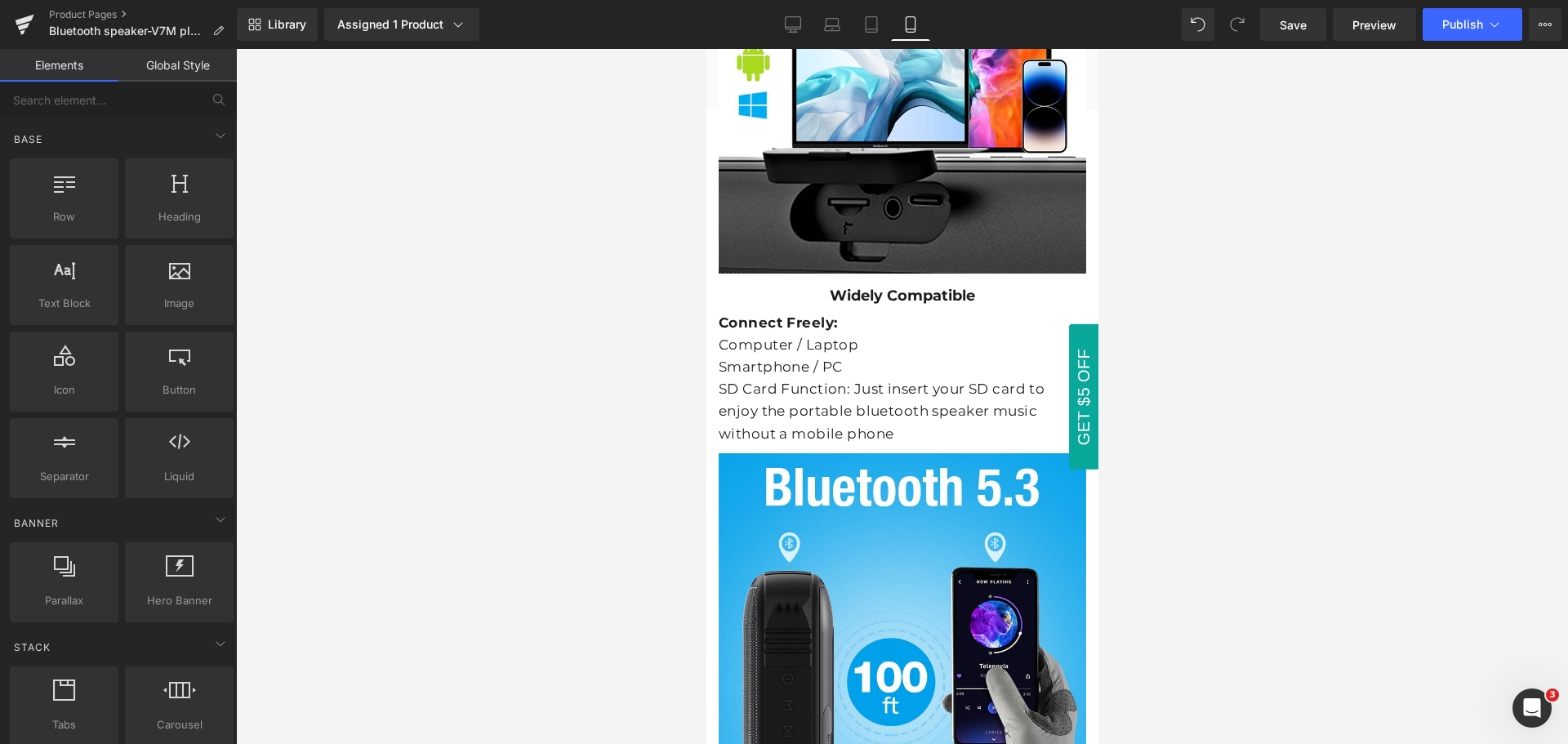
click at [1304, 344] on div at bounding box center [901, 396] width 1332 height 695
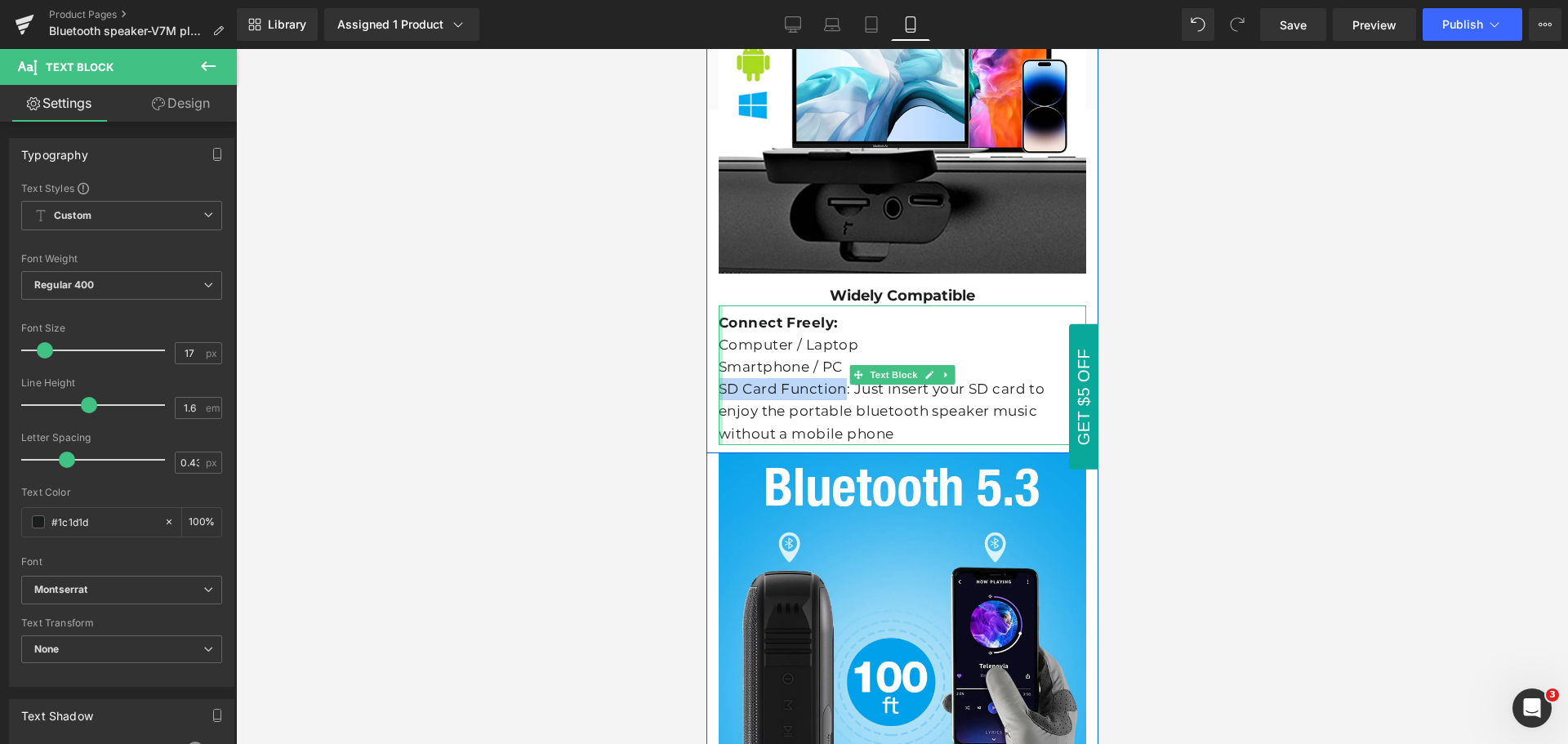
drag, startPoint x: 836, startPoint y: 335, endPoint x: 713, endPoint y: 324, distance: 123.5
click at [718, 324] on div "Connect Freely: Computer / Laptop Smartphone / PC SD Card Function: Just insert…" at bounding box center [901, 375] width 368 height 140
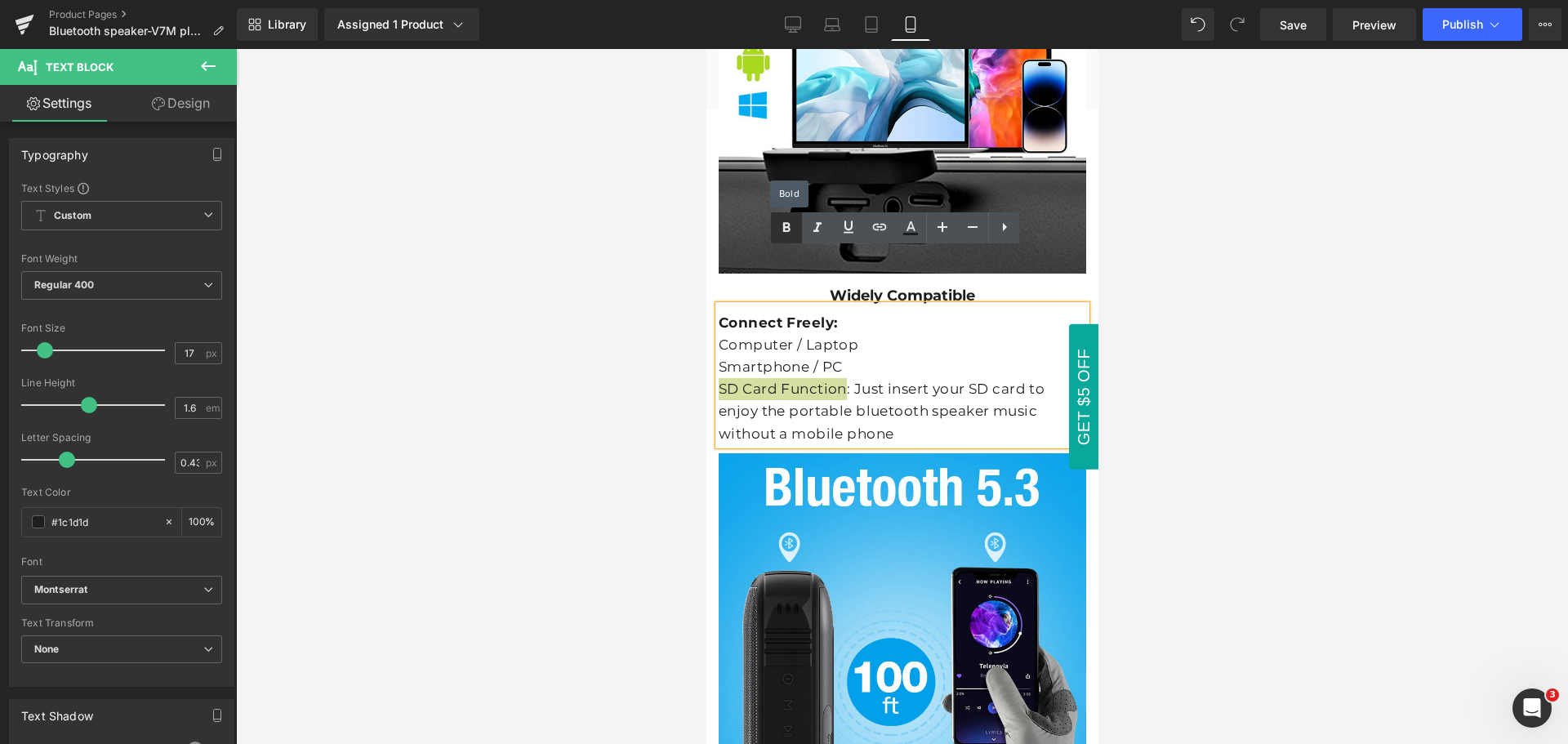
click at [782, 232] on icon at bounding box center [786, 228] width 20 height 20
click at [1229, 374] on div at bounding box center [901, 396] width 1332 height 695
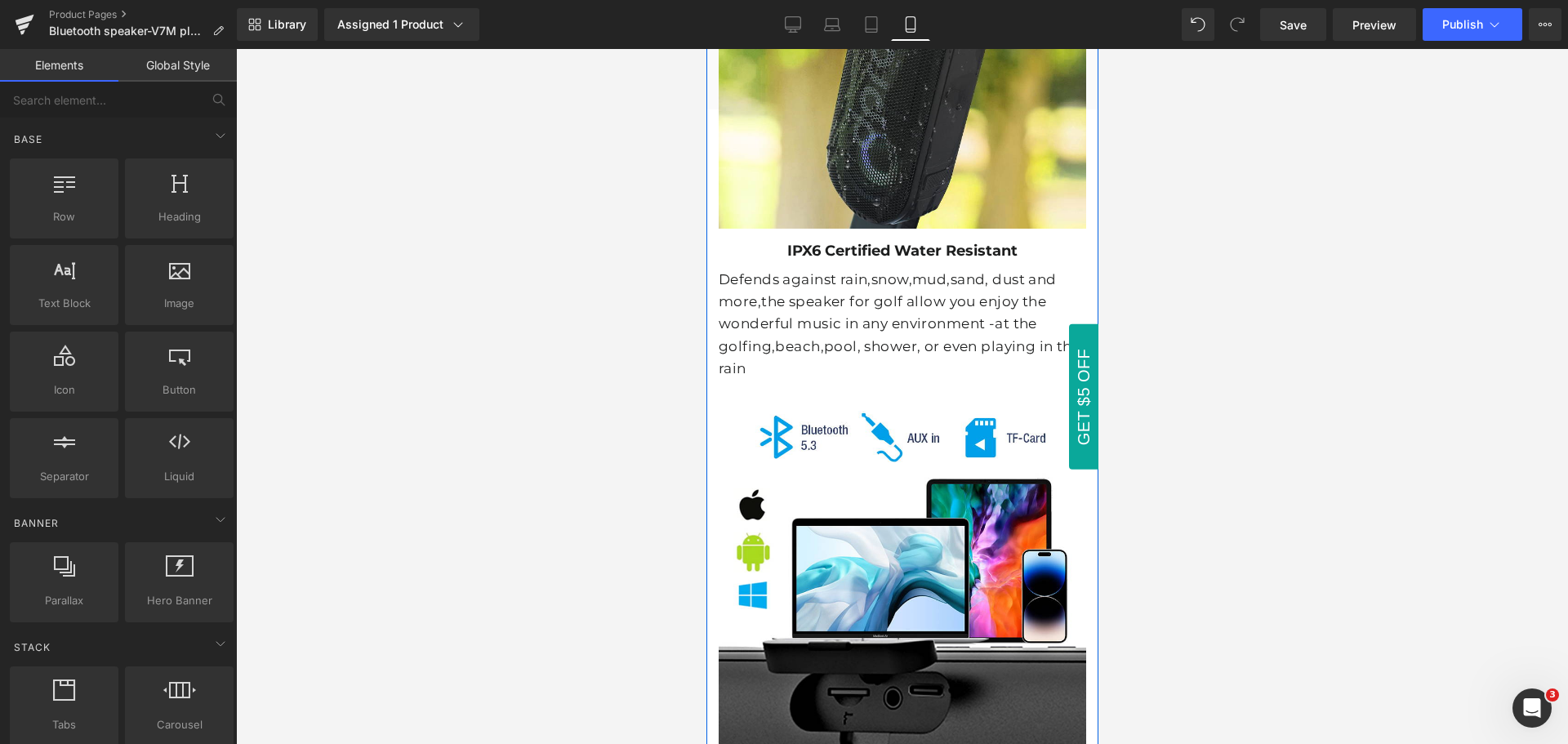
scroll to position [6010, 0]
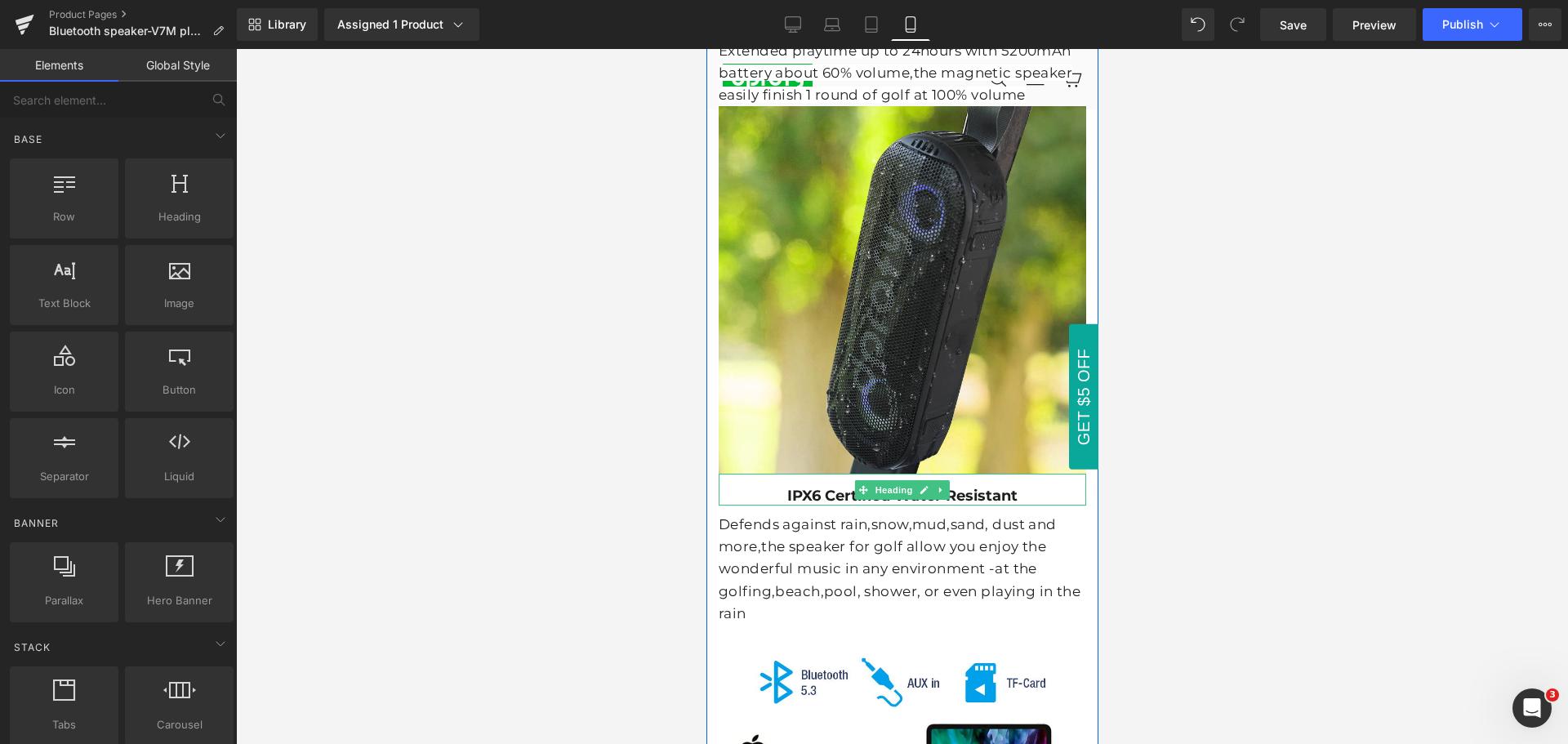
click at [956, 486] on b "IPX6 Certified Water Resistant" at bounding box center [901, 495] width 230 height 18
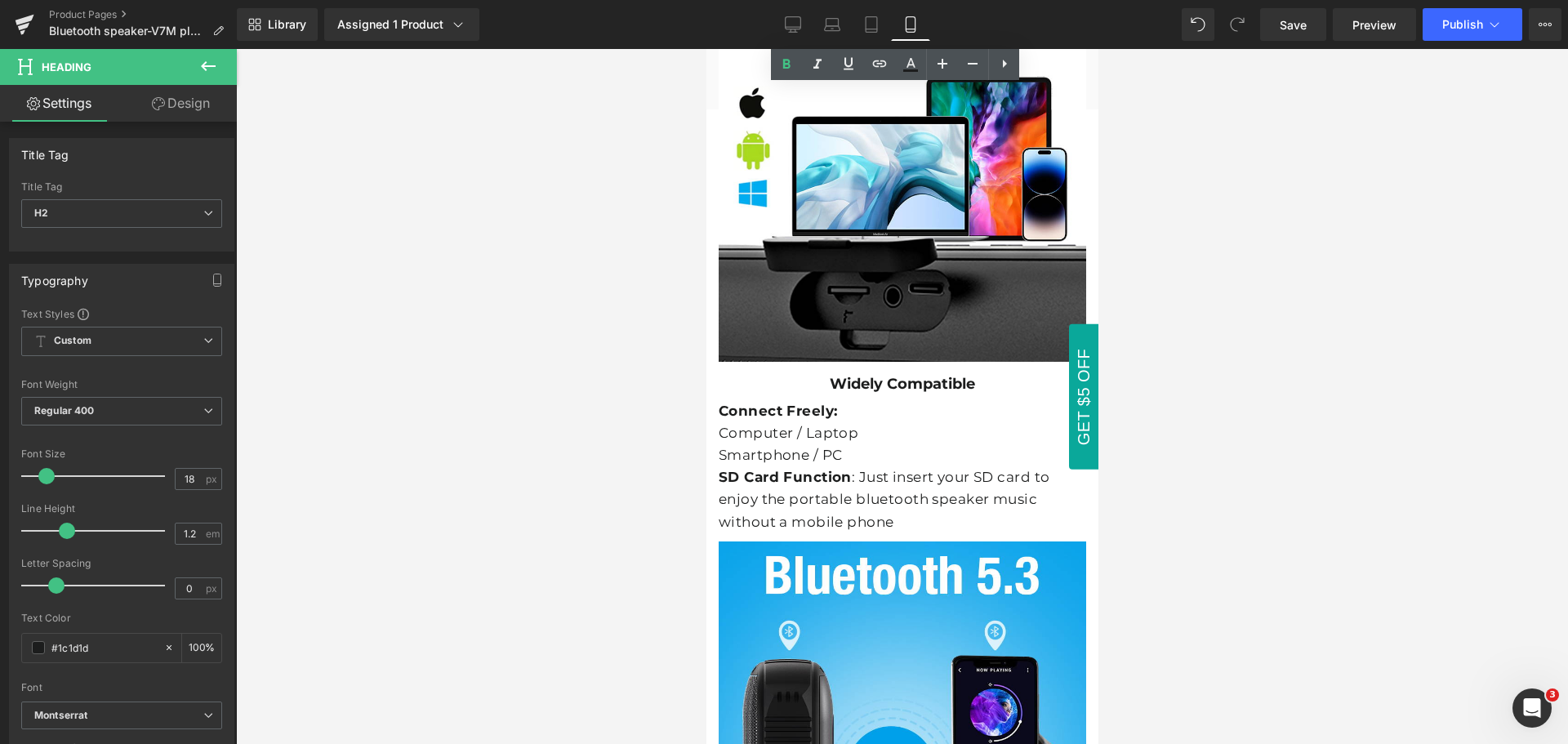
scroll to position [6663, 0]
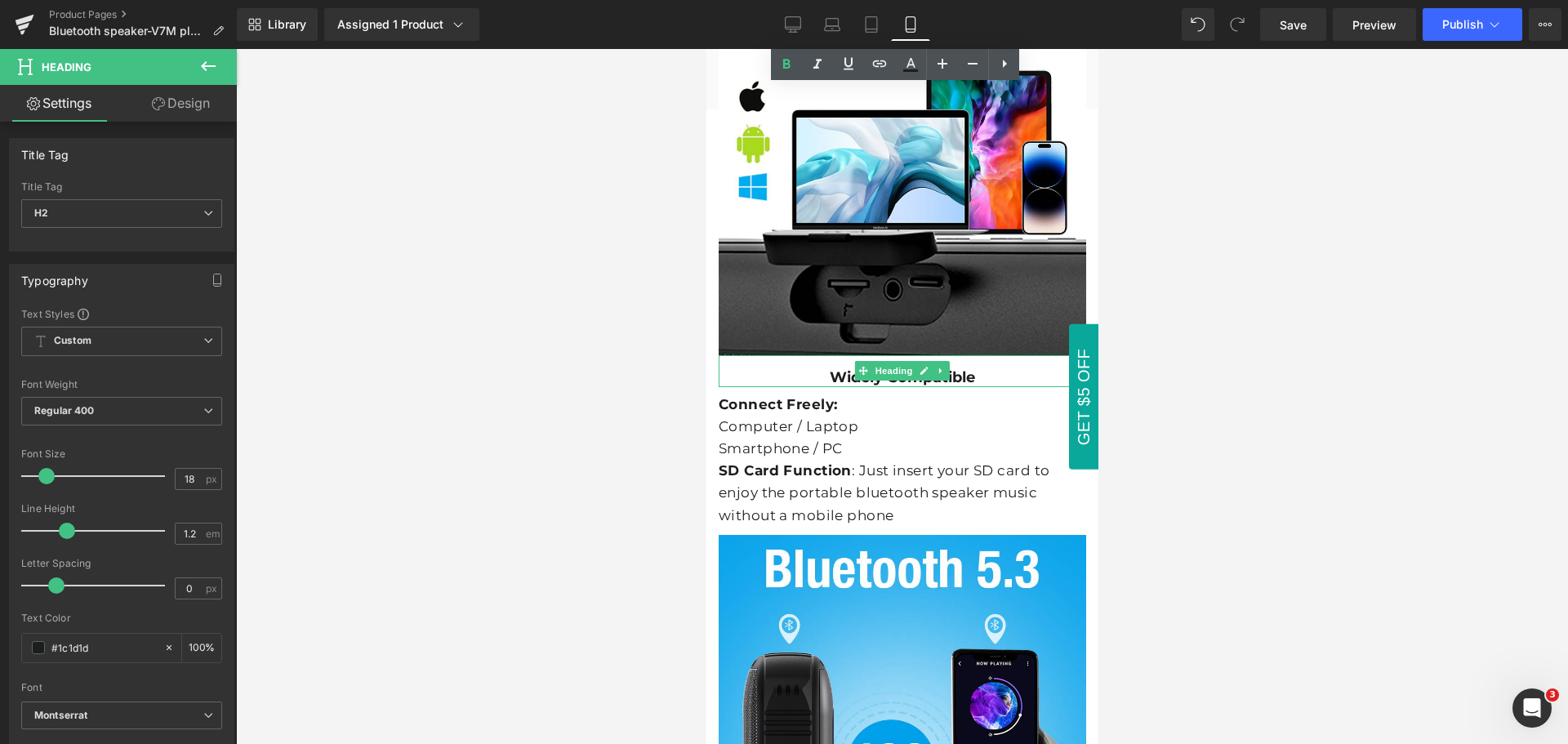
click at [973, 370] on h2 "Widely Compatible" at bounding box center [901, 378] width 368 height 18
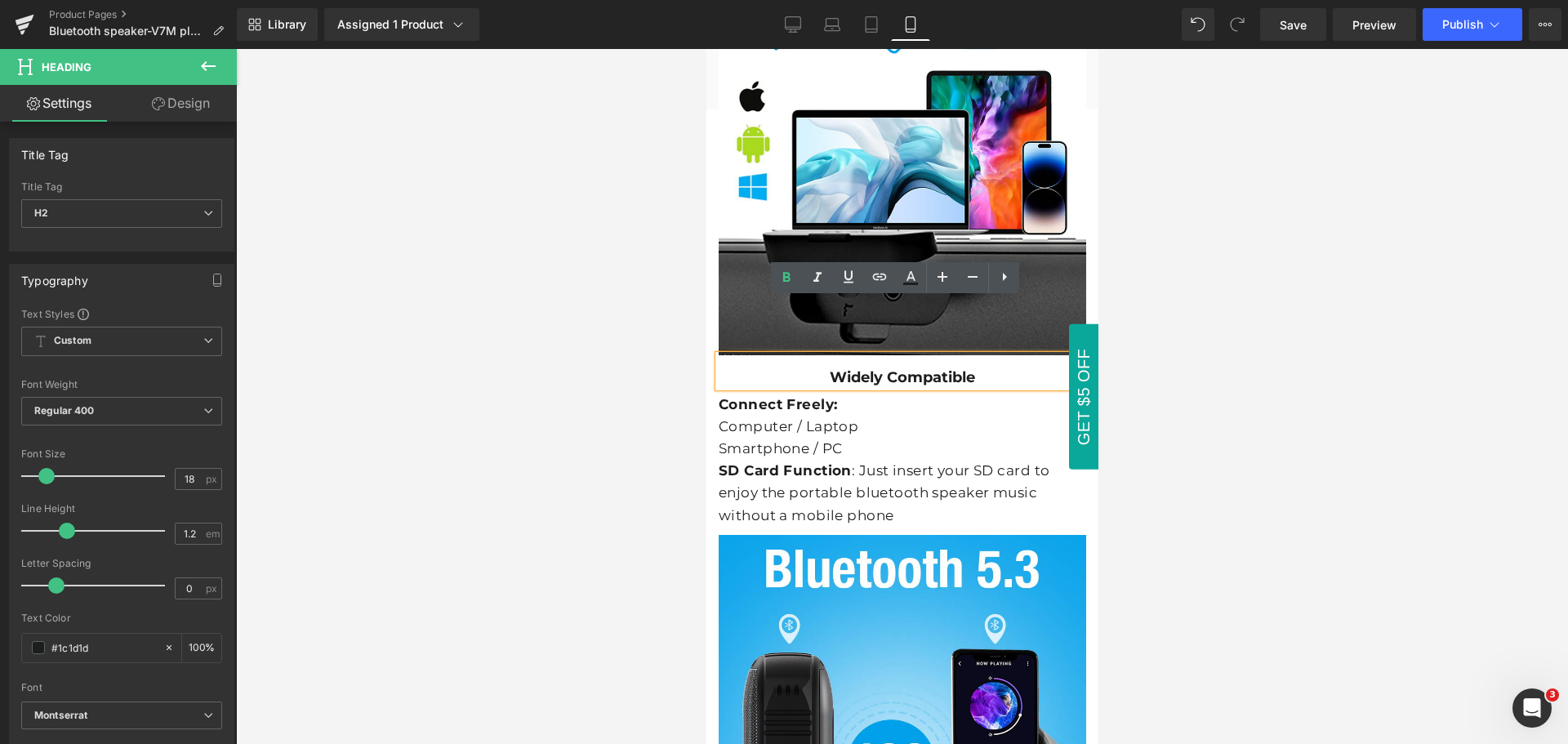
drag, startPoint x: 973, startPoint y: 321, endPoint x: 983, endPoint y: 355, distance: 35.4
click at [973, 370] on h2 "Widely Compatible" at bounding box center [901, 378] width 368 height 18
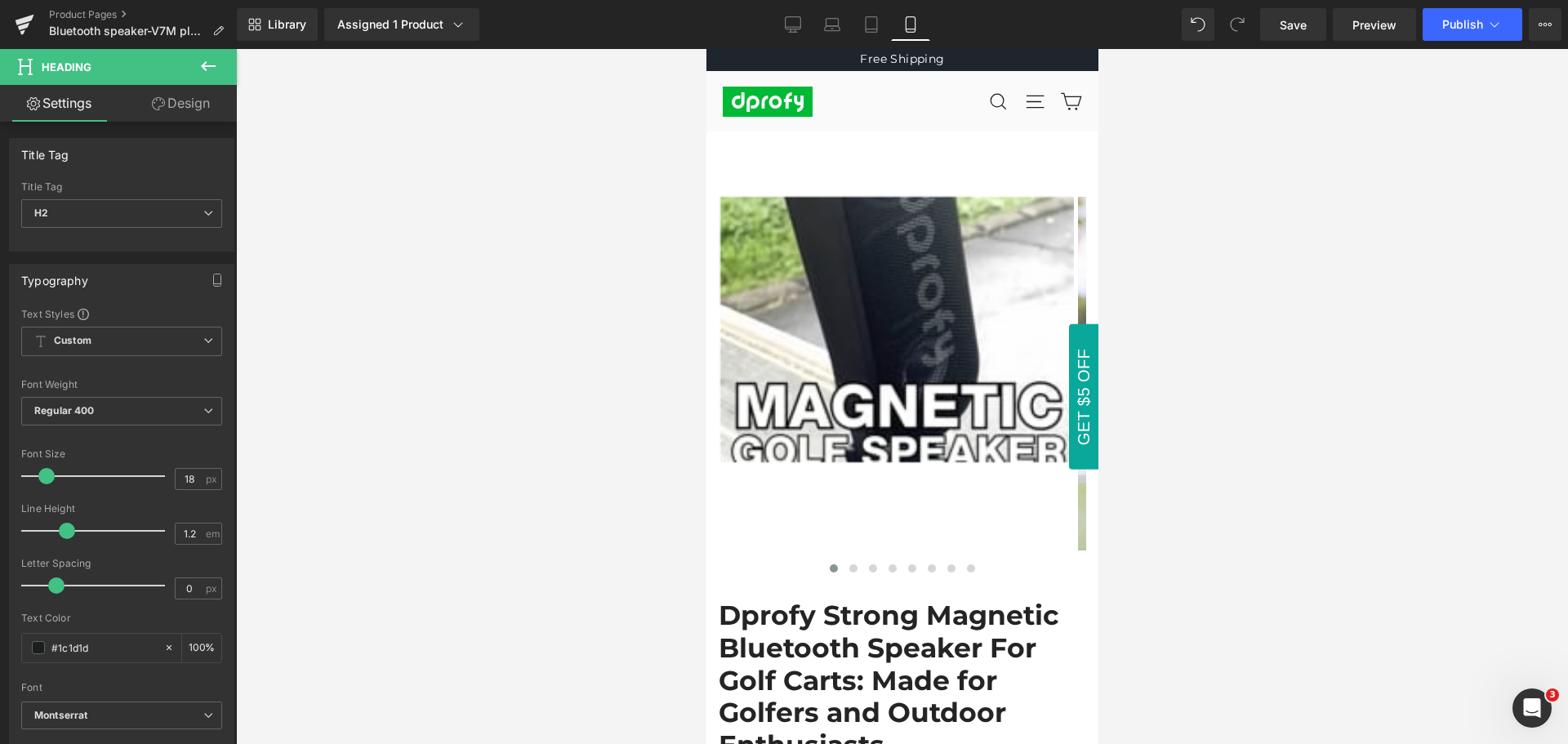
scroll to position [0, 0]
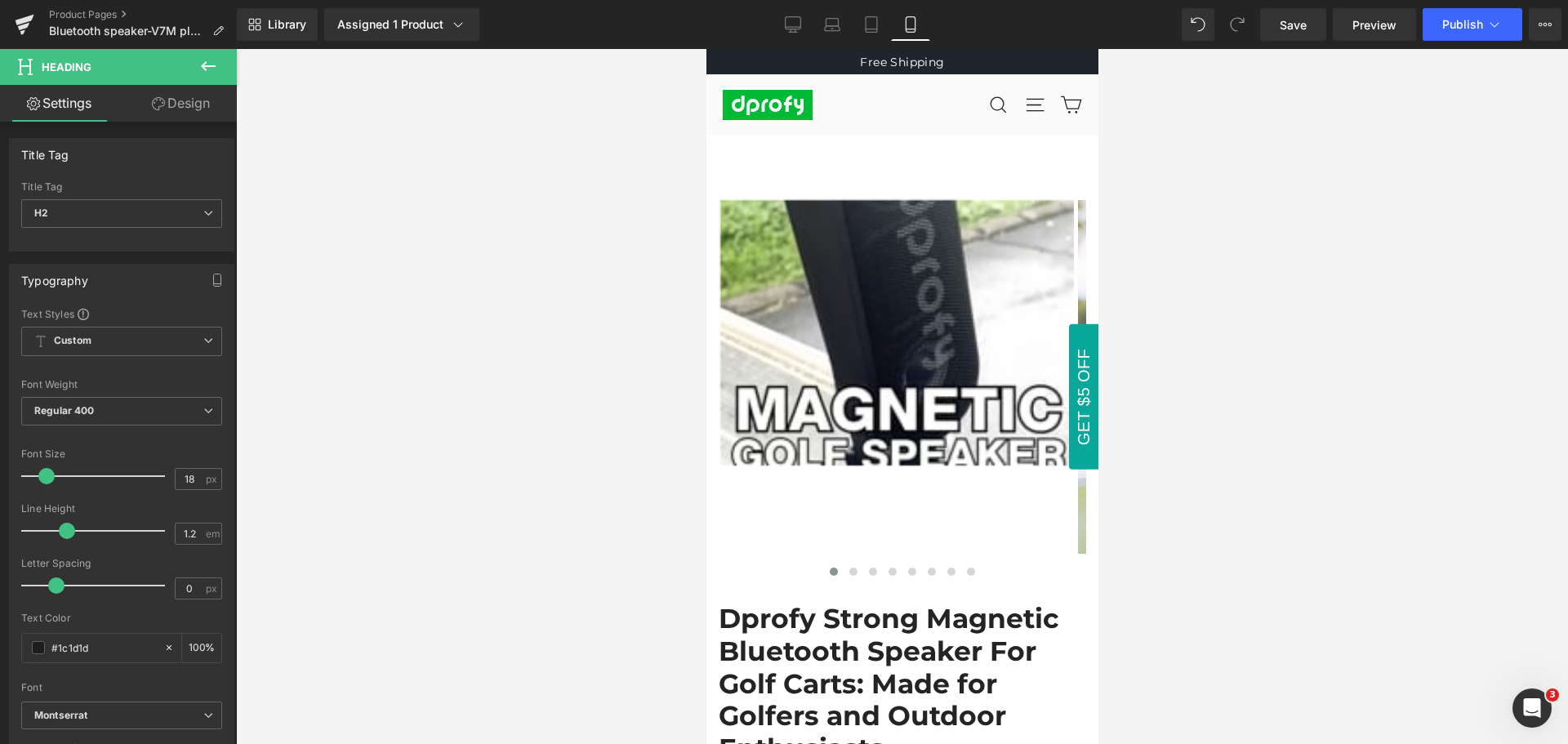
click at [207, 67] on icon at bounding box center [207, 66] width 15 height 10
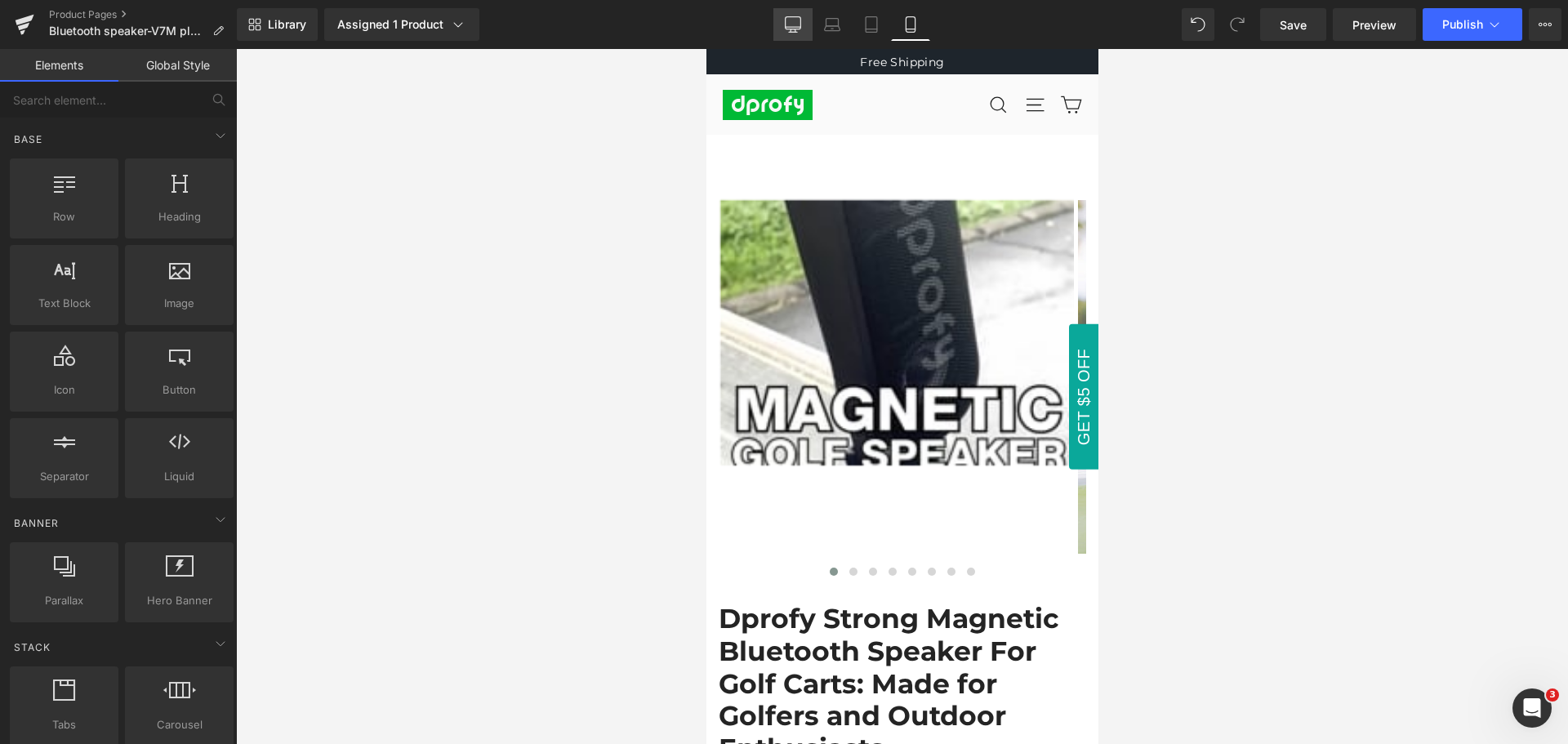
click at [799, 26] on icon at bounding box center [792, 25] width 17 height 17
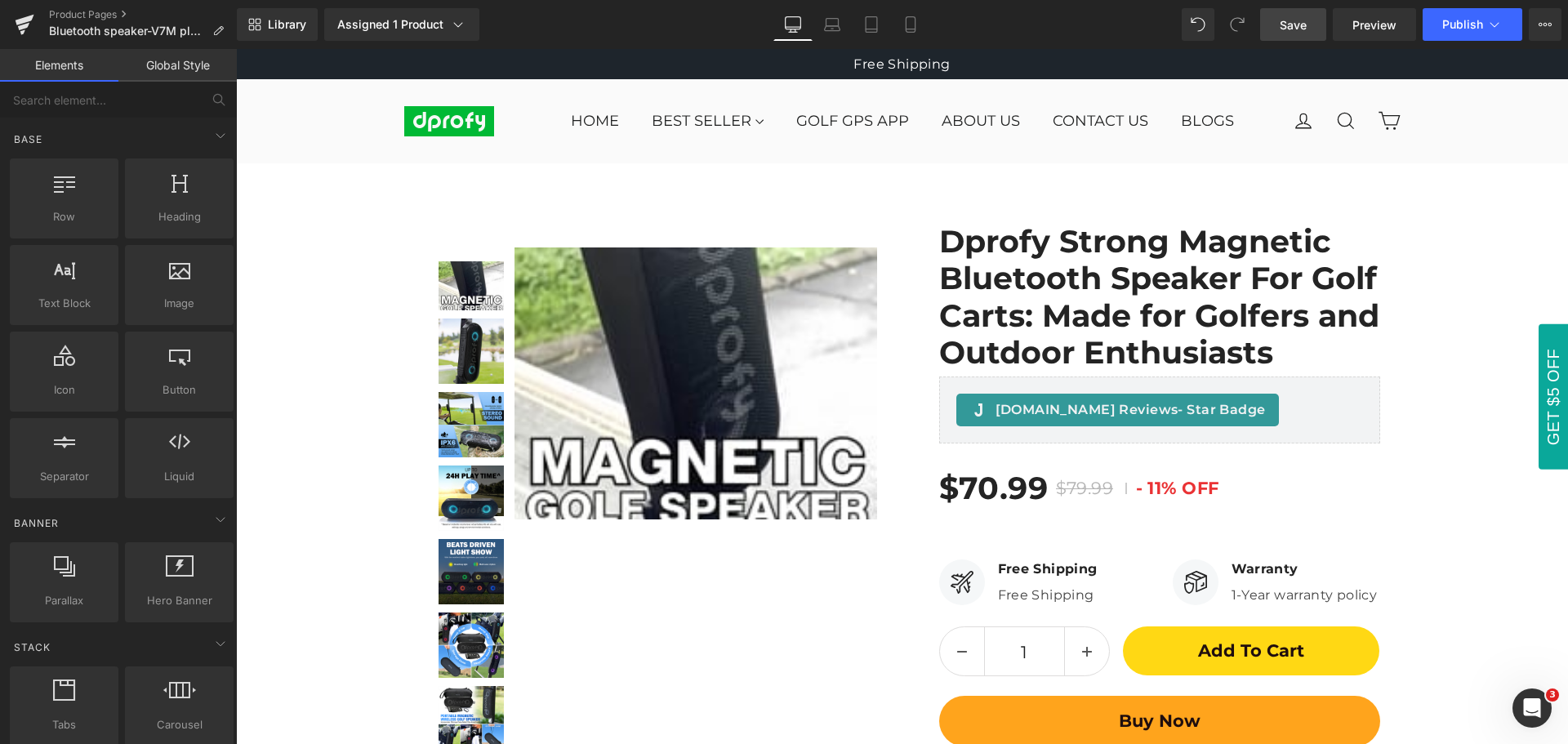
drag, startPoint x: 1299, startPoint y: 31, endPoint x: 780, endPoint y: 10, distance: 519.4
click at [1299, 31] on span "Save" at bounding box center [1293, 25] width 27 height 17
click at [894, 23] on icon at bounding box center [893, 25] width 17 height 17
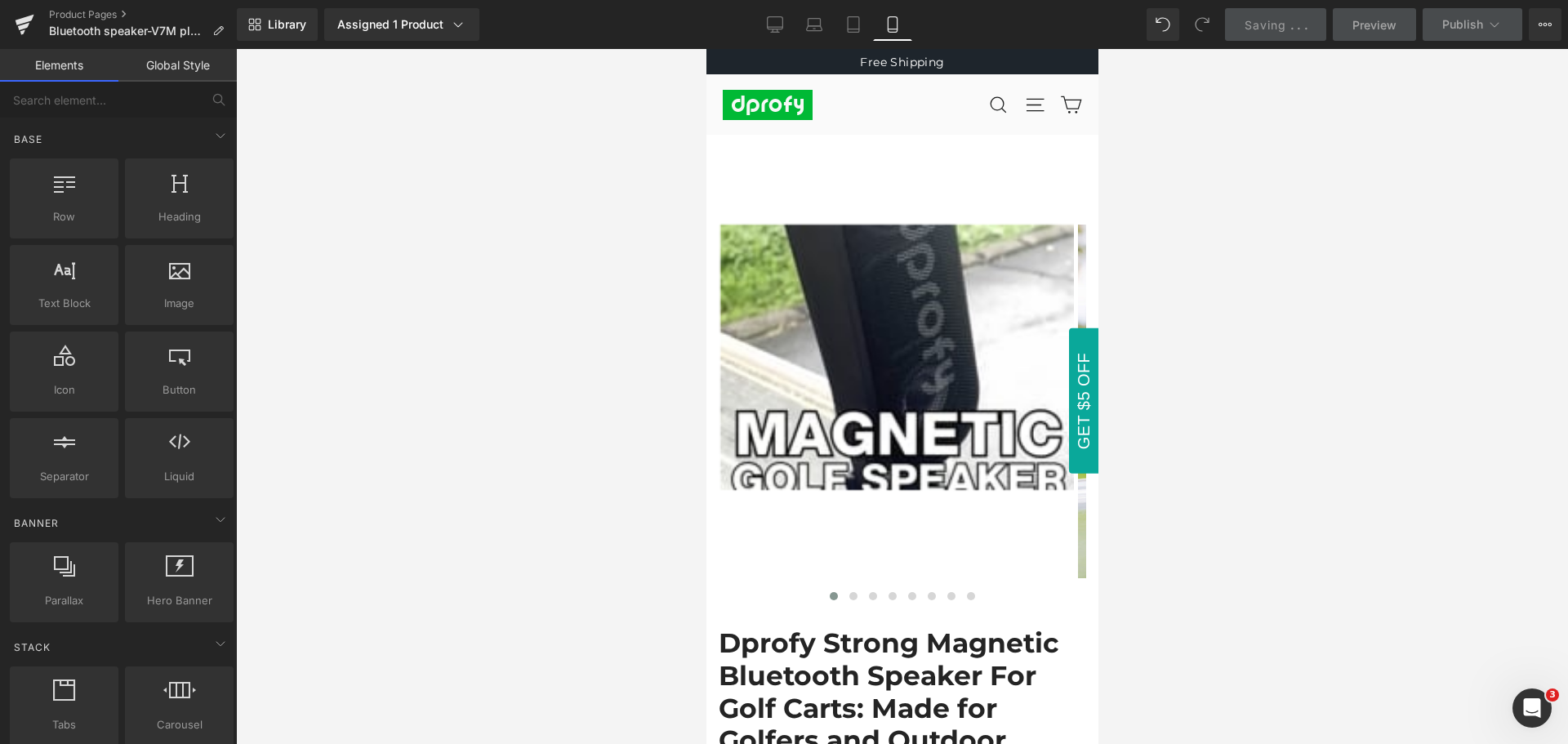
scroll to position [110, 0]
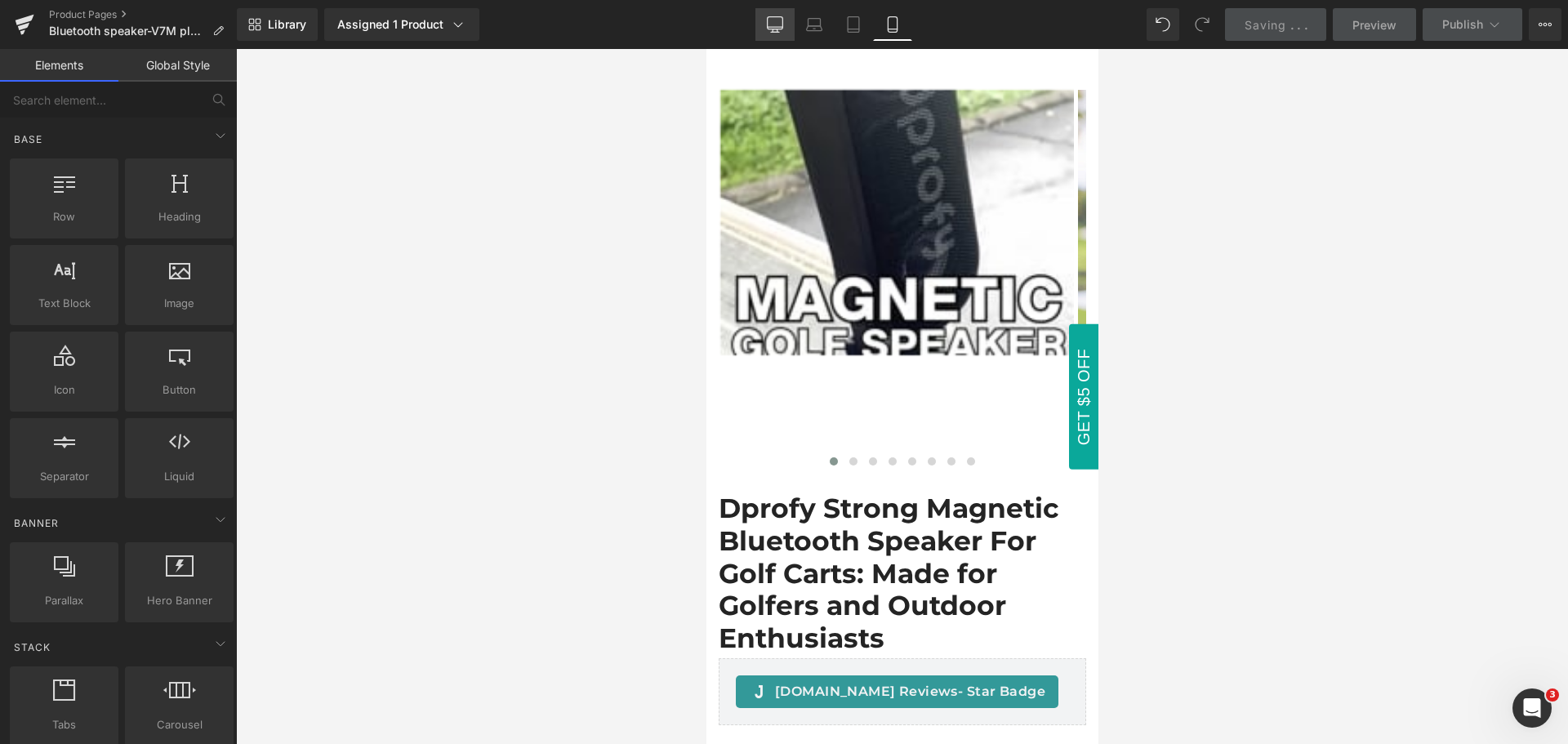
click at [779, 22] on icon at bounding box center [775, 25] width 17 height 17
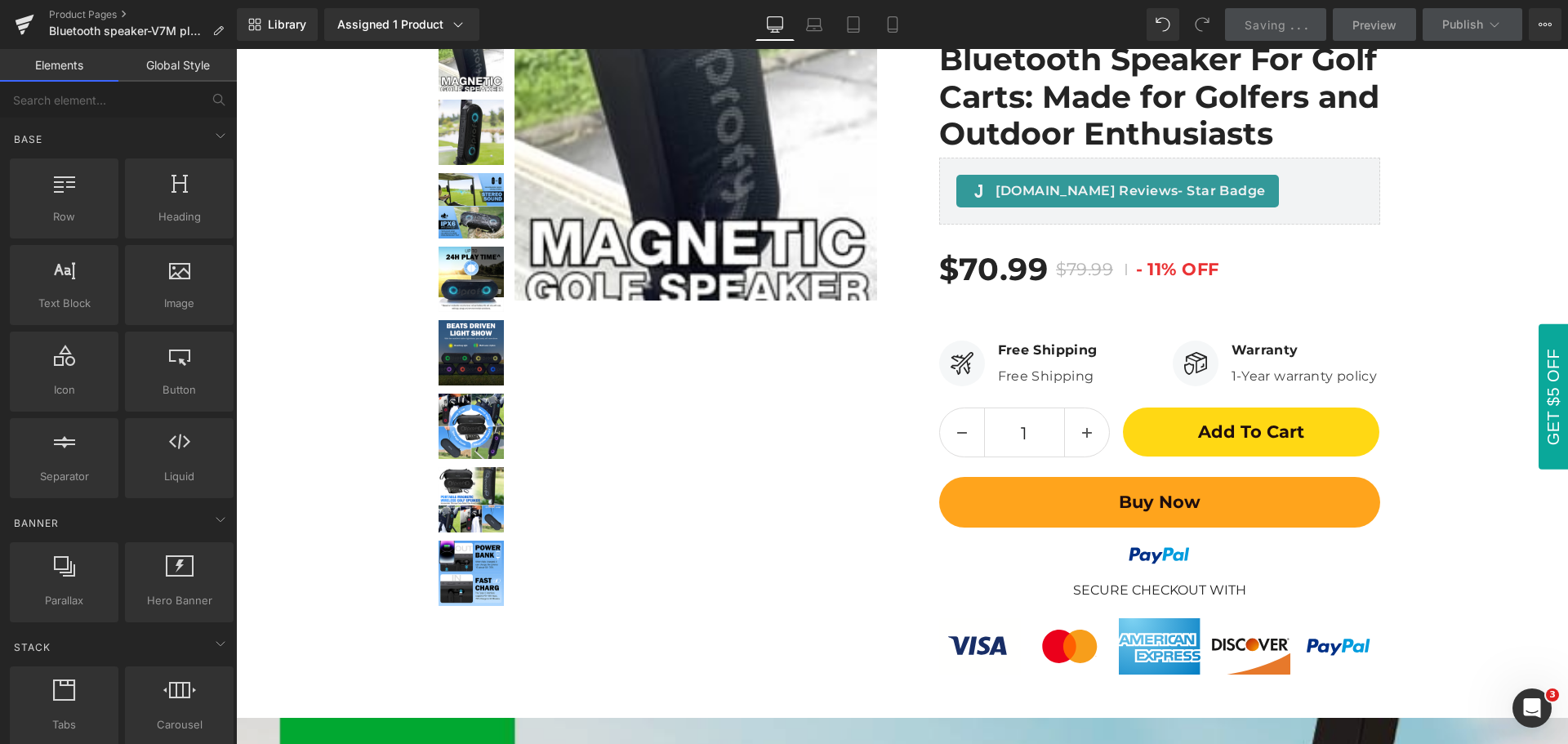
scroll to position [0, 0]
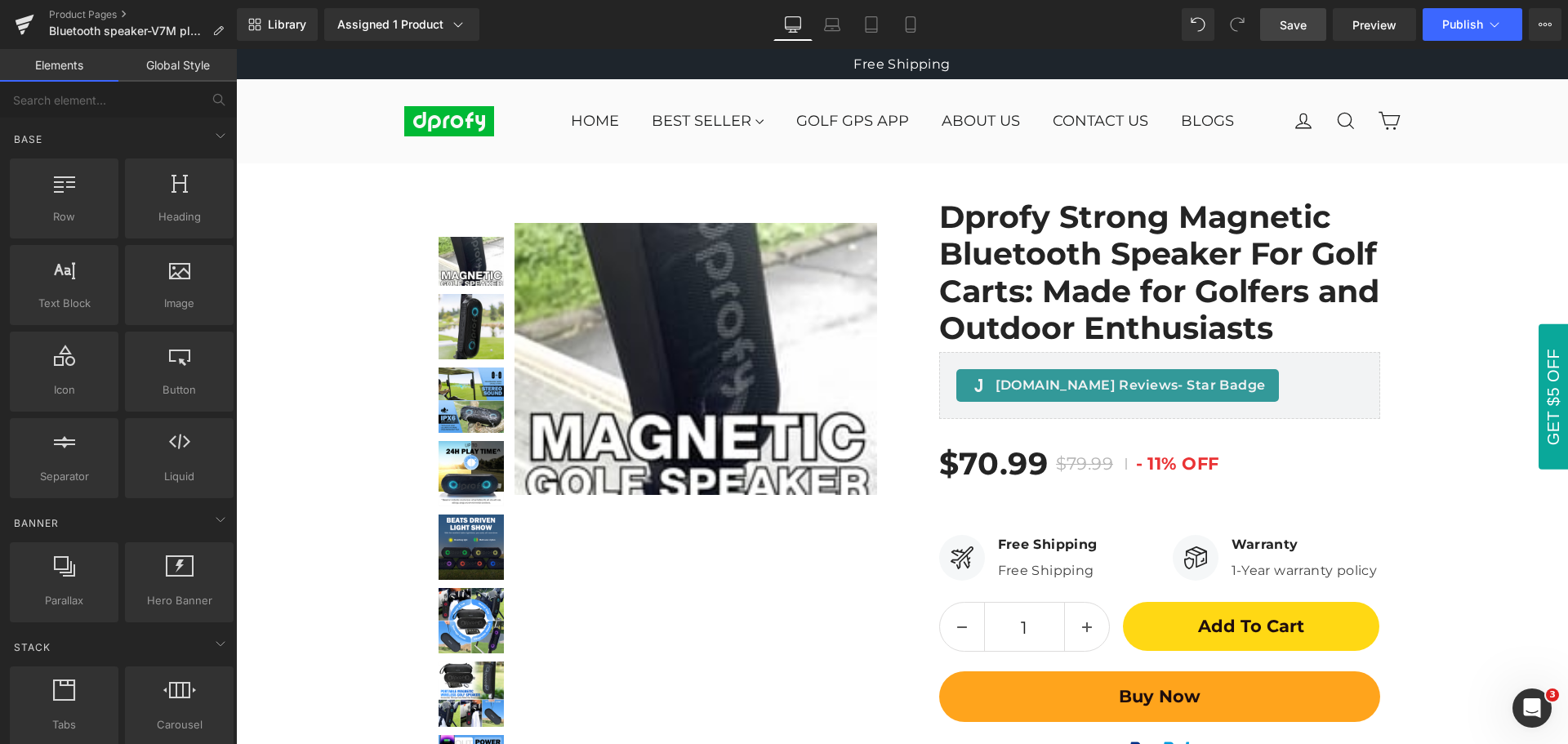
click at [1296, 29] on span "Save" at bounding box center [1293, 25] width 27 height 17
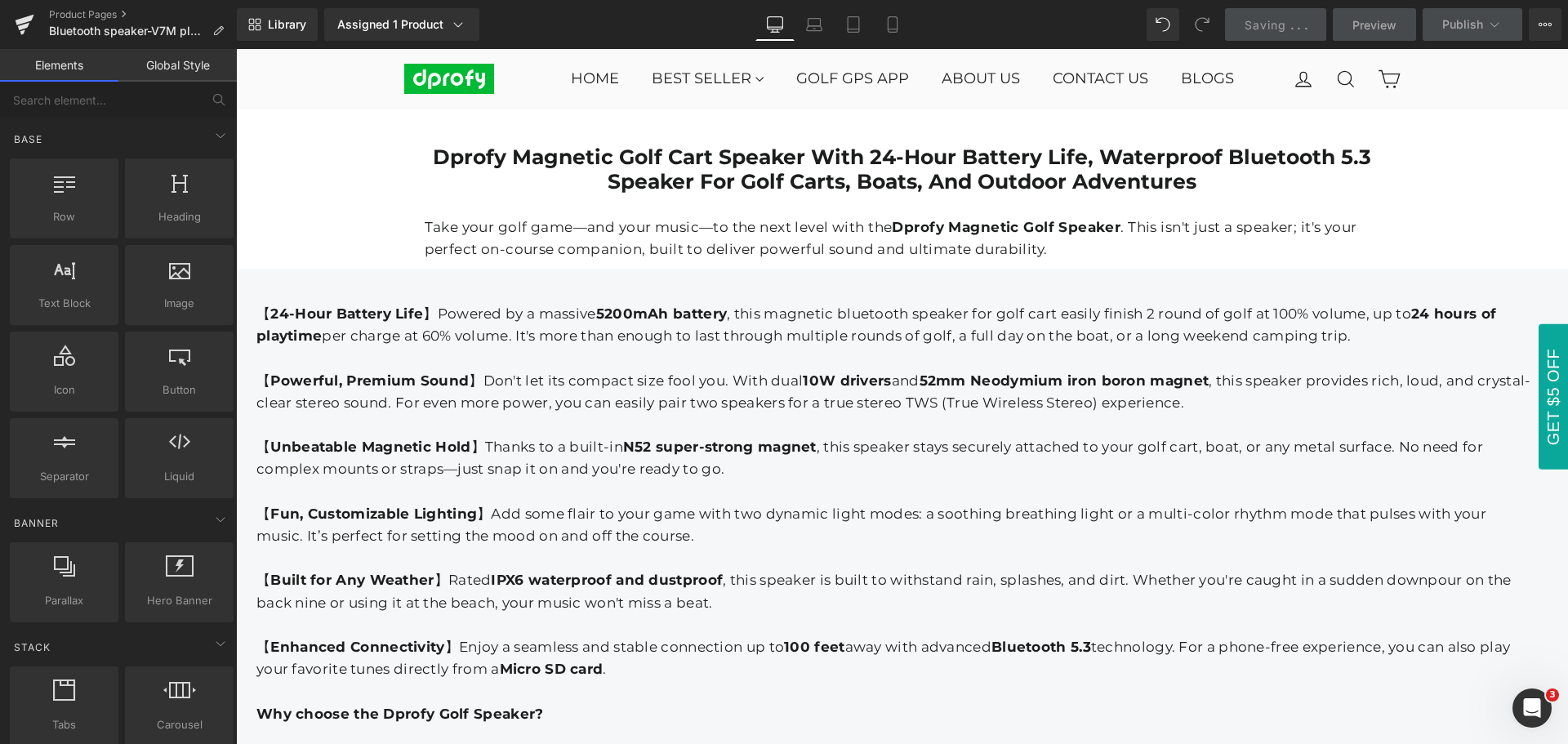
scroll to position [2123, 0]
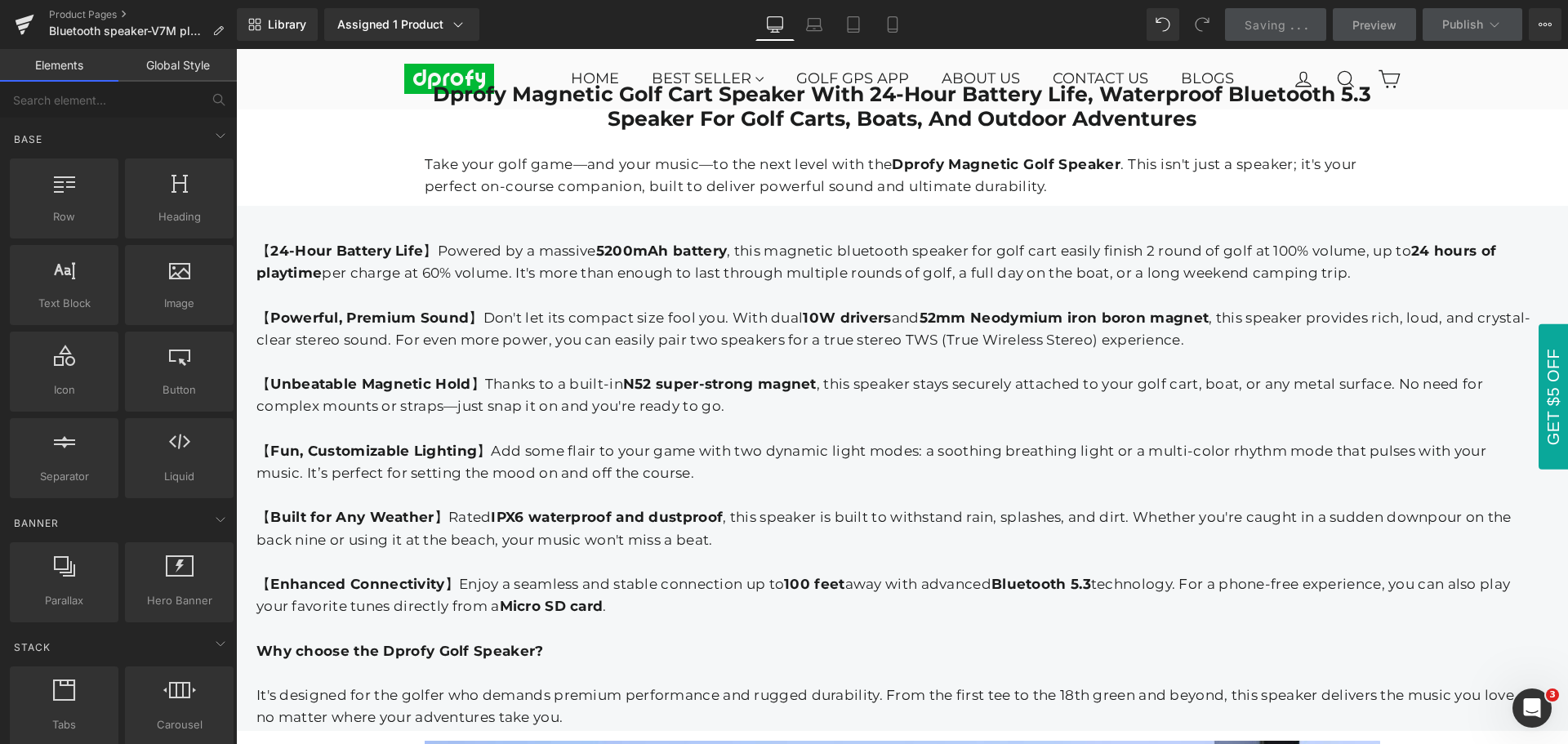
click at [961, 269] on div "【 24-Hour Battery Life 】Powered by a massive 5200mAh battery , this magnetic bl…" at bounding box center [902, 484] width 1307 height 488
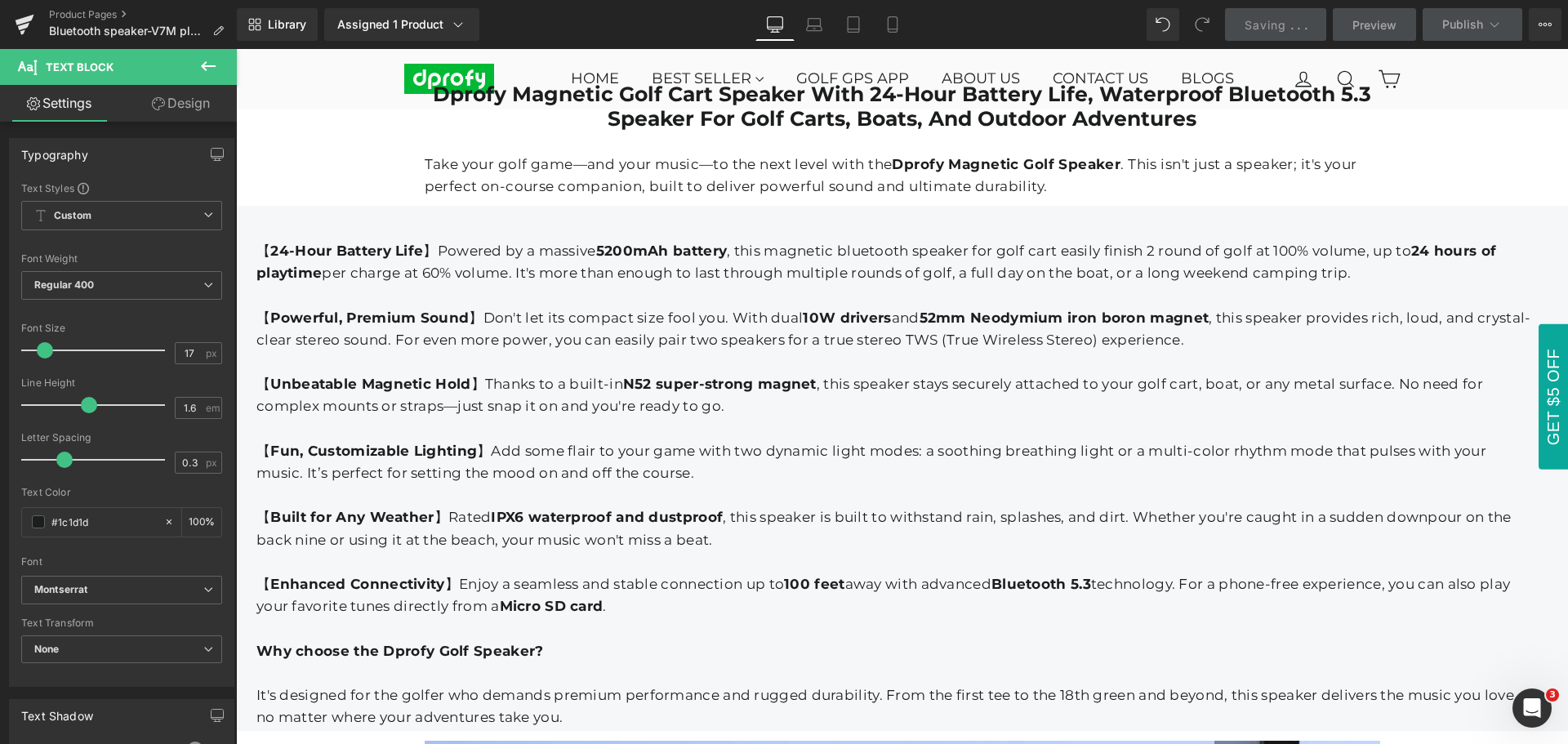
click at [206, 60] on icon at bounding box center [208, 66] width 20 height 20
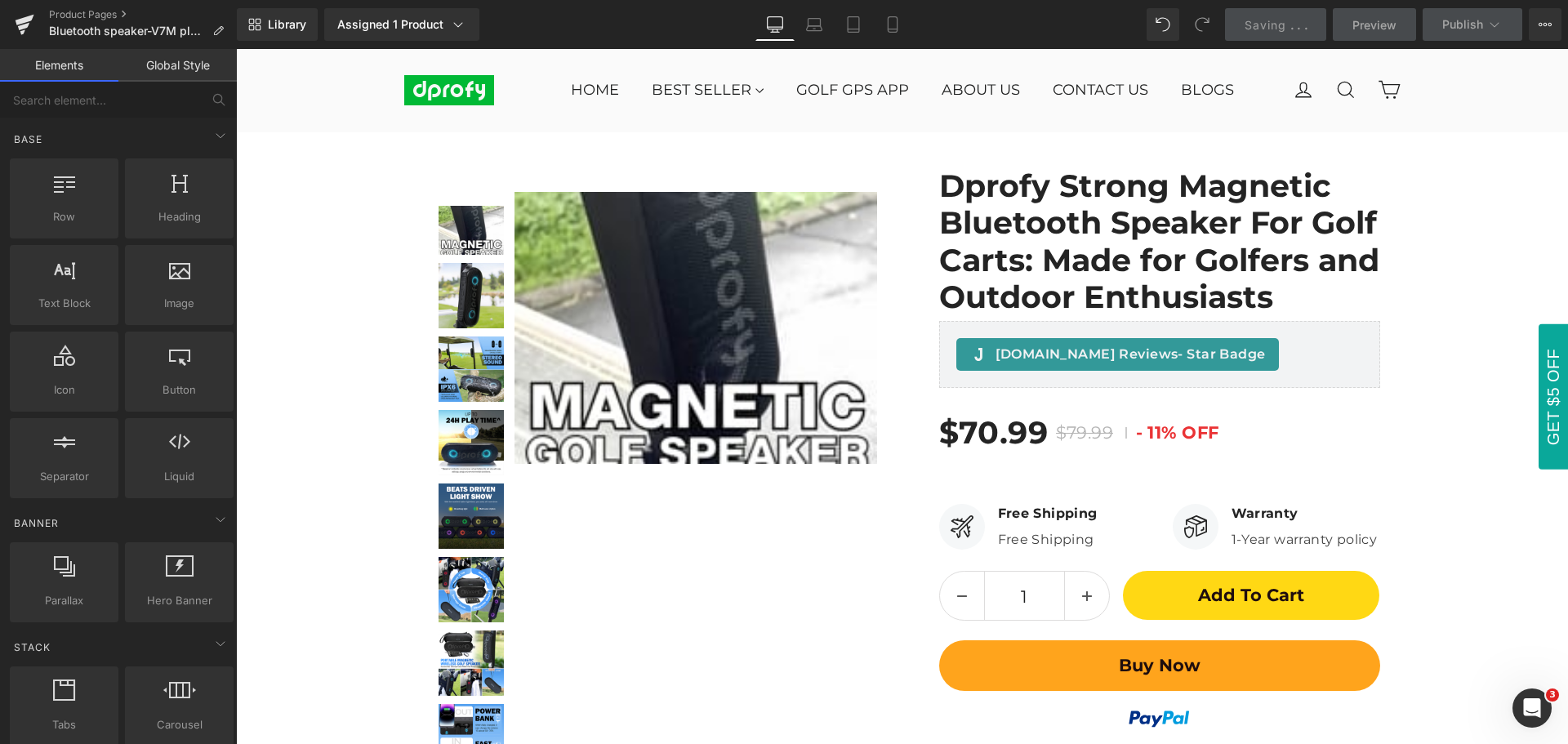
scroll to position [0, 0]
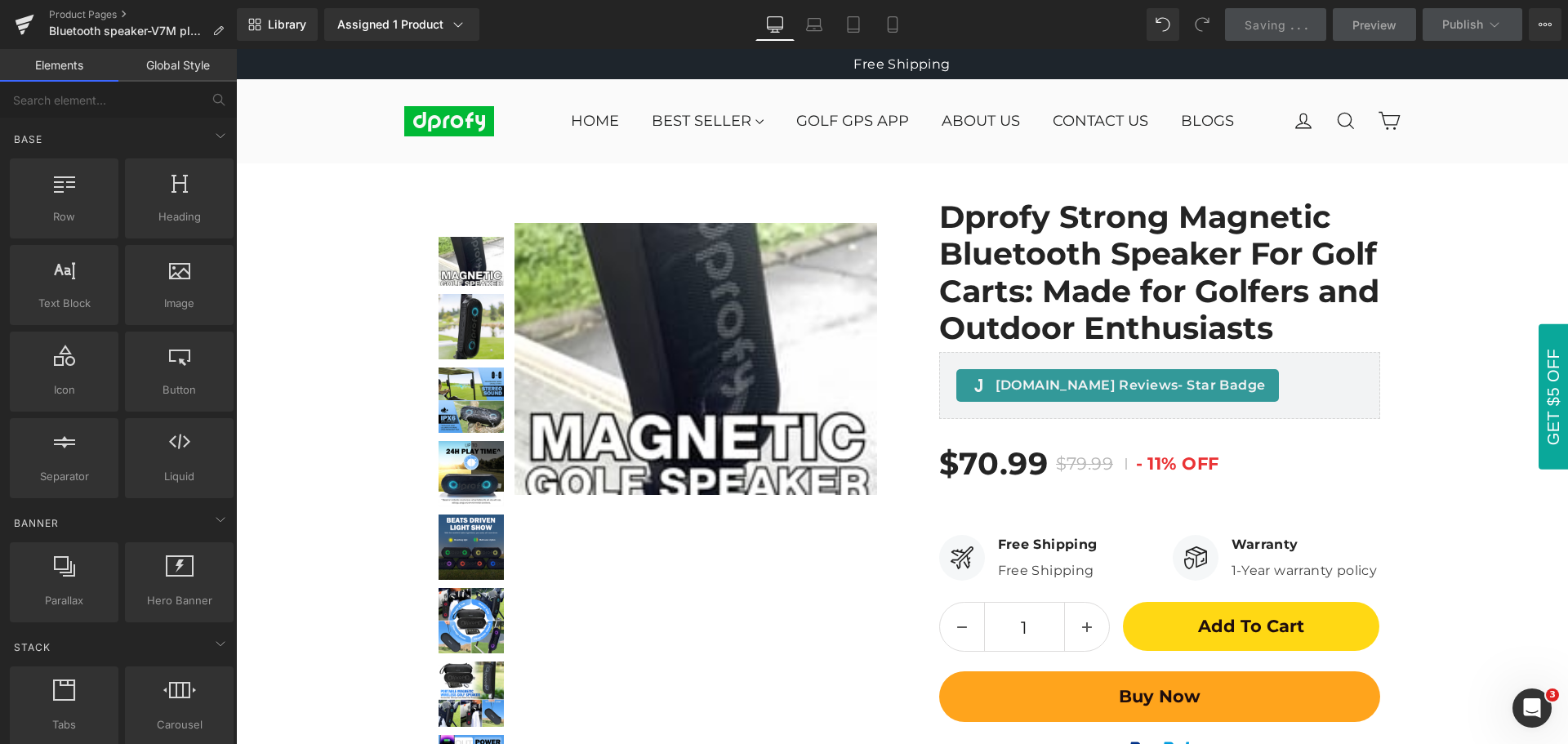
click at [1277, 17] on div "Saving . . ." at bounding box center [1276, 25] width 63 height 17
click at [1283, 28] on span "Saving" at bounding box center [1265, 25] width 41 height 14
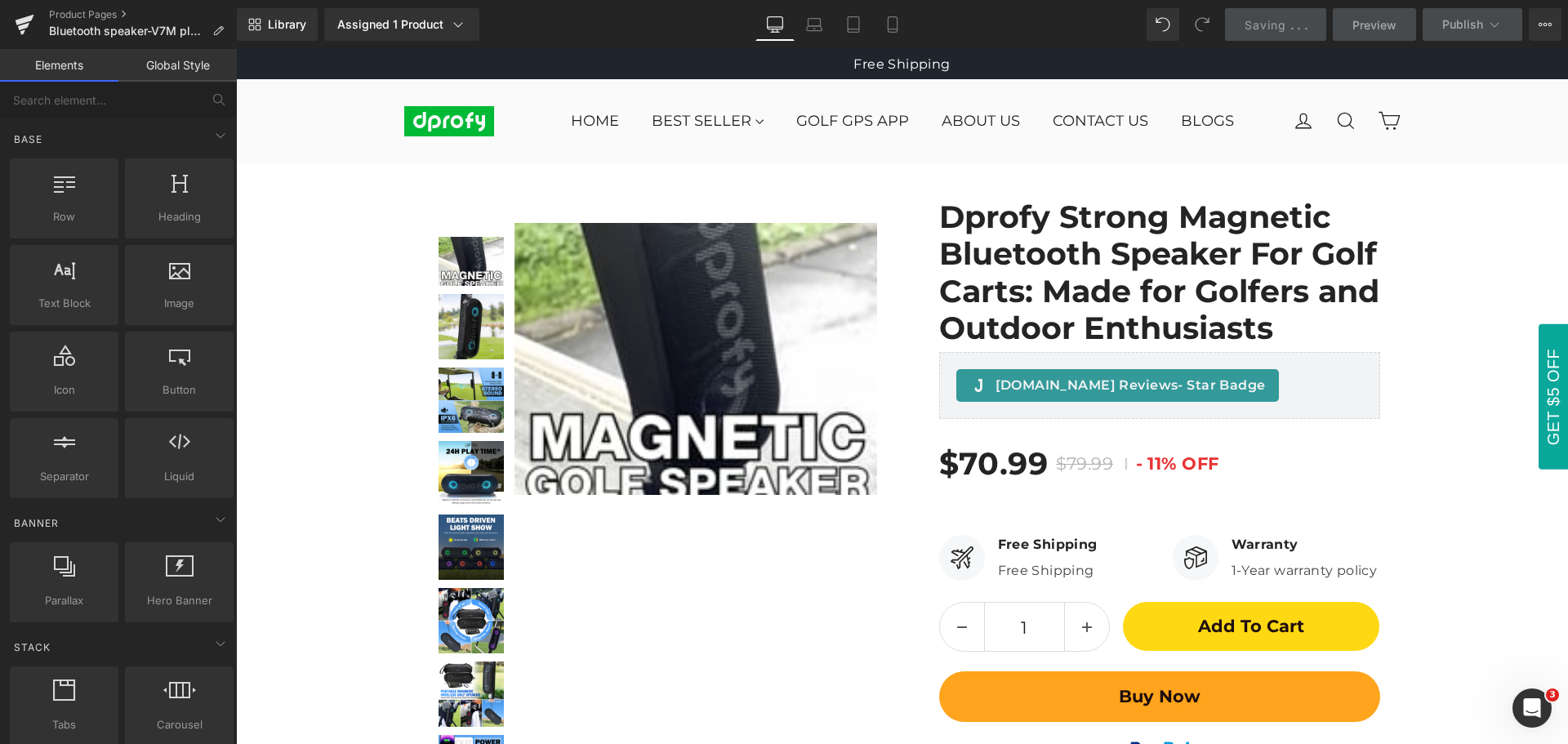
click at [1283, 28] on span "Saving" at bounding box center [1265, 25] width 41 height 14
click at [1284, 21] on span "Saving" at bounding box center [1265, 25] width 41 height 14
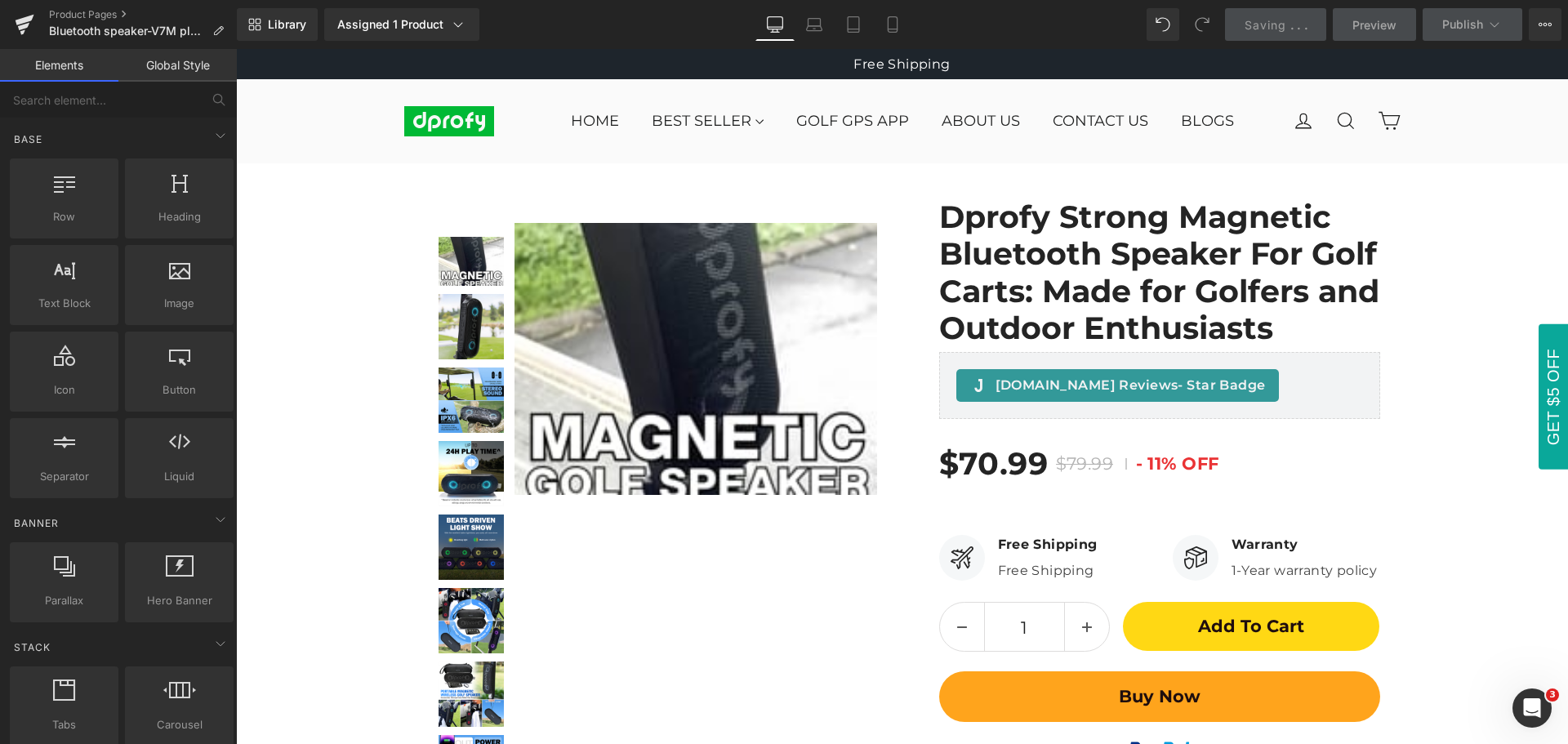
click at [1284, 21] on span "Saving" at bounding box center [1265, 25] width 41 height 14
click at [1018, 21] on div "Library Assigned 1 Product Product Preview Dprofy Strong Magnetic Bluetooth Spe…" at bounding box center [902, 24] width 1331 height 32
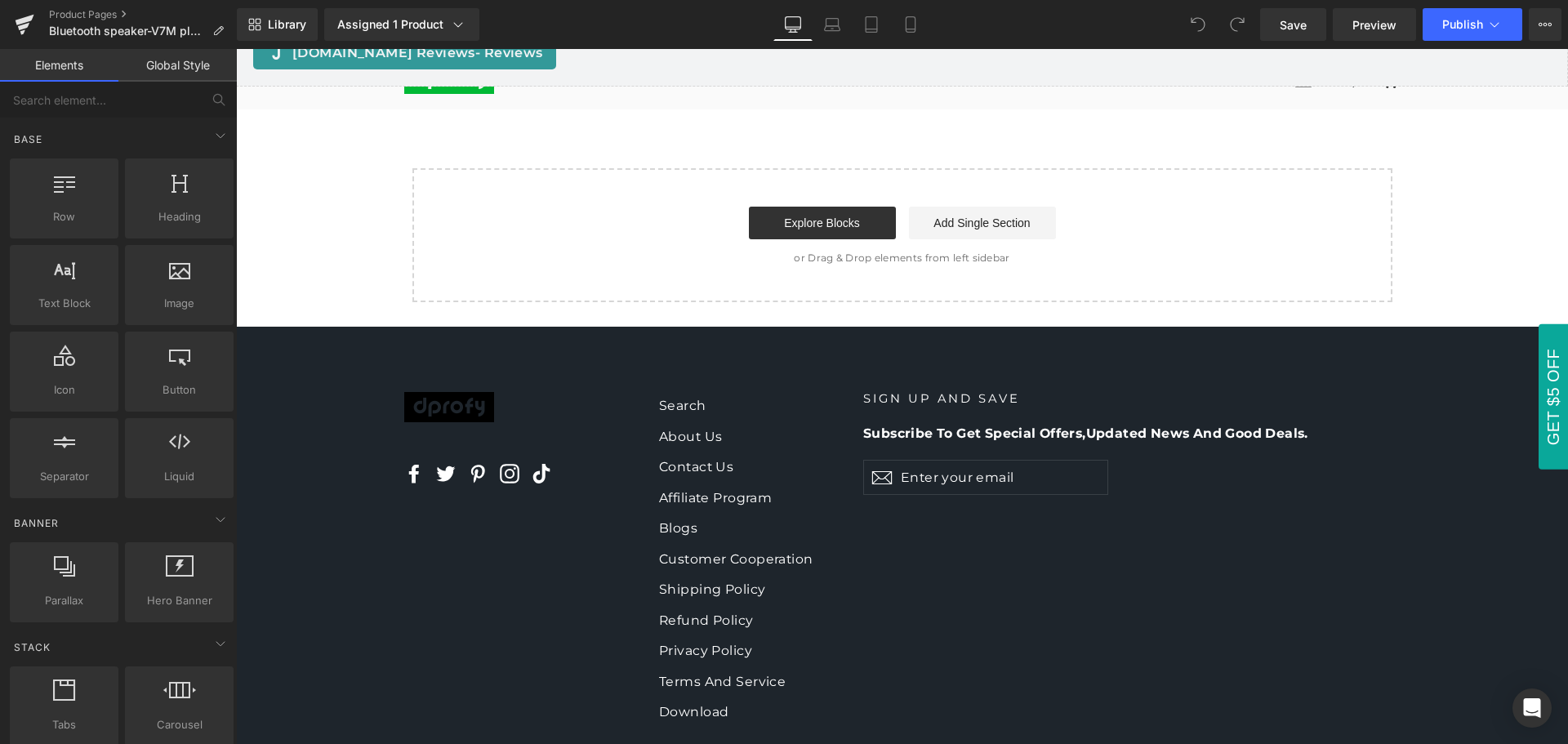
scroll to position [6715, 0]
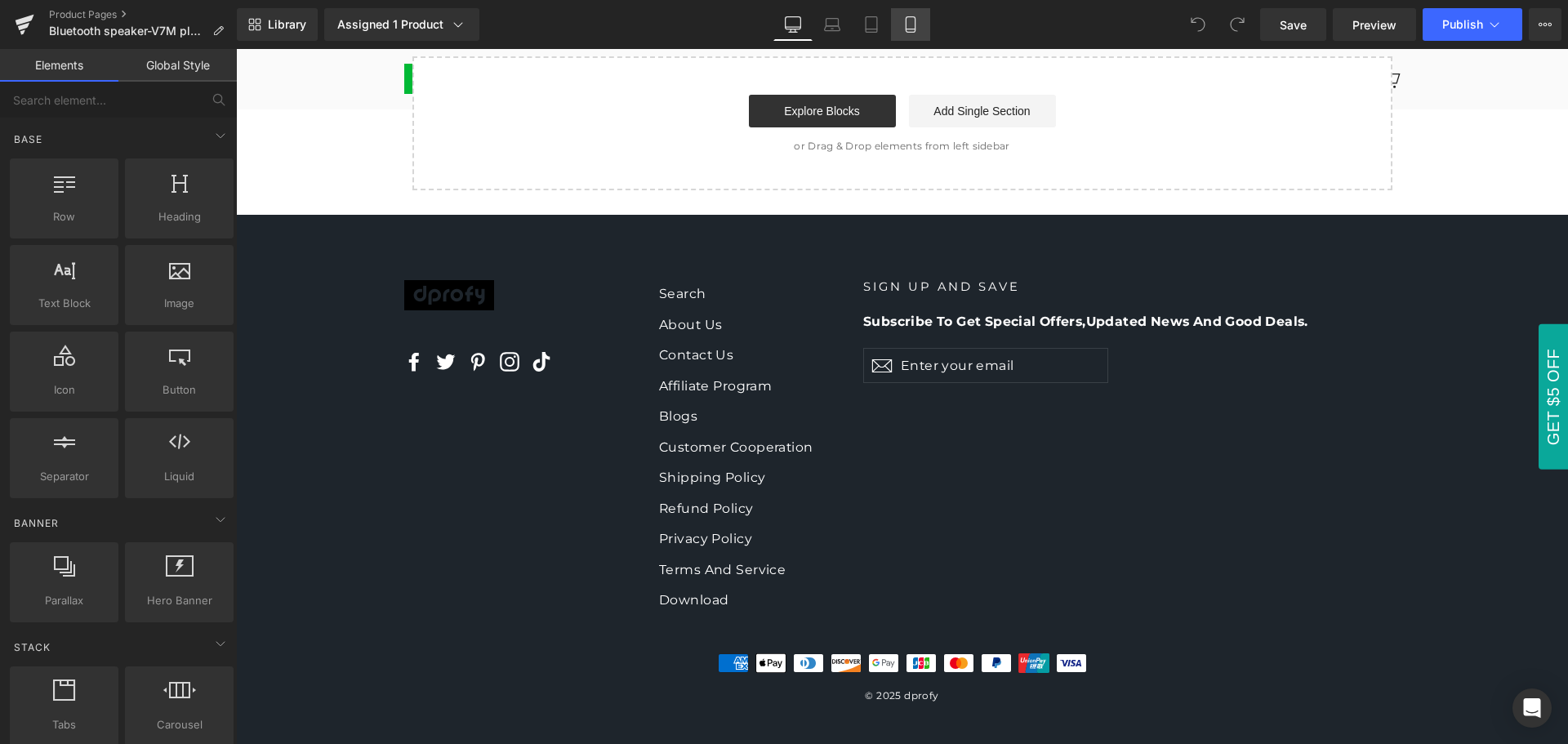
click at [906, 25] on icon at bounding box center [909, 25] width 9 height 16
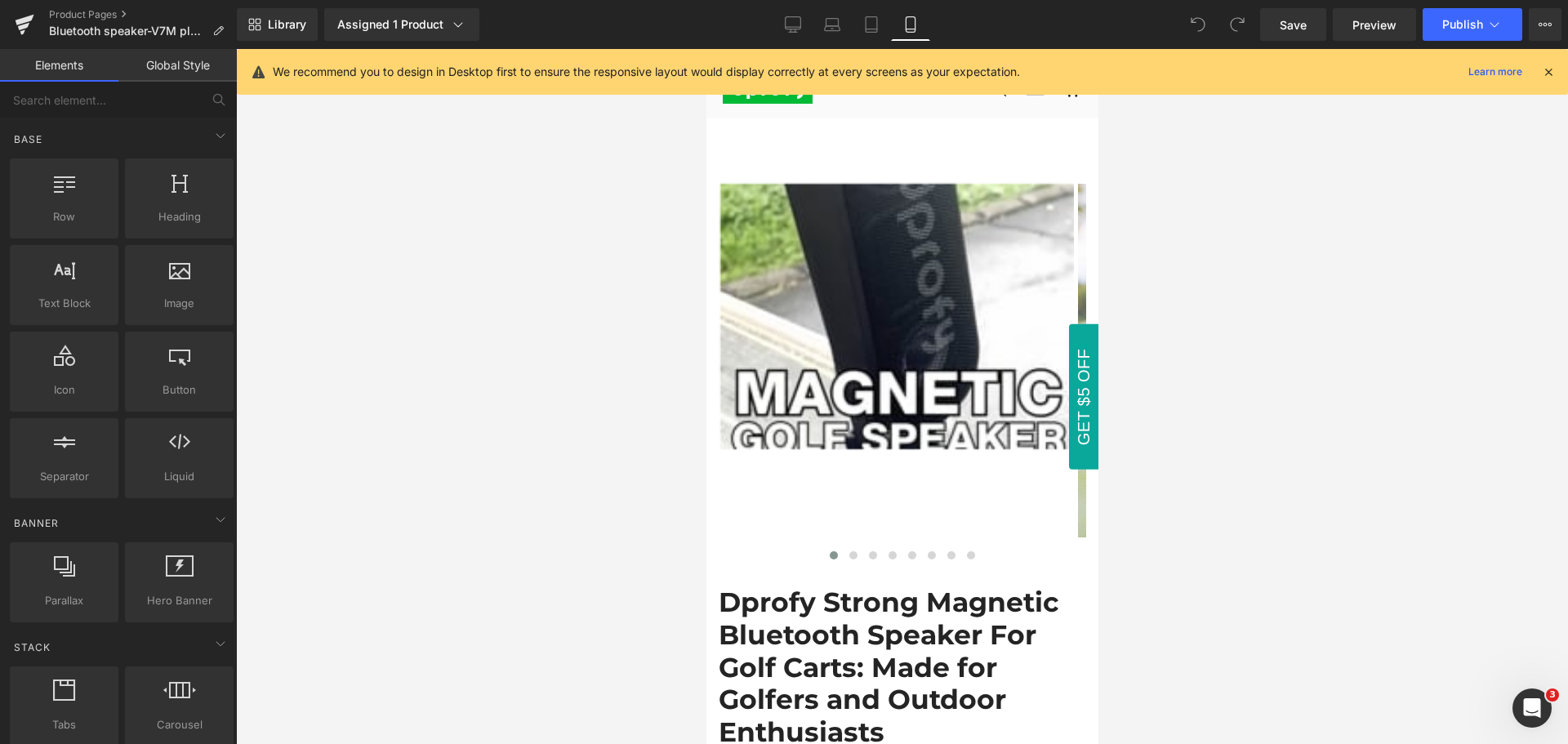
scroll to position [0, 0]
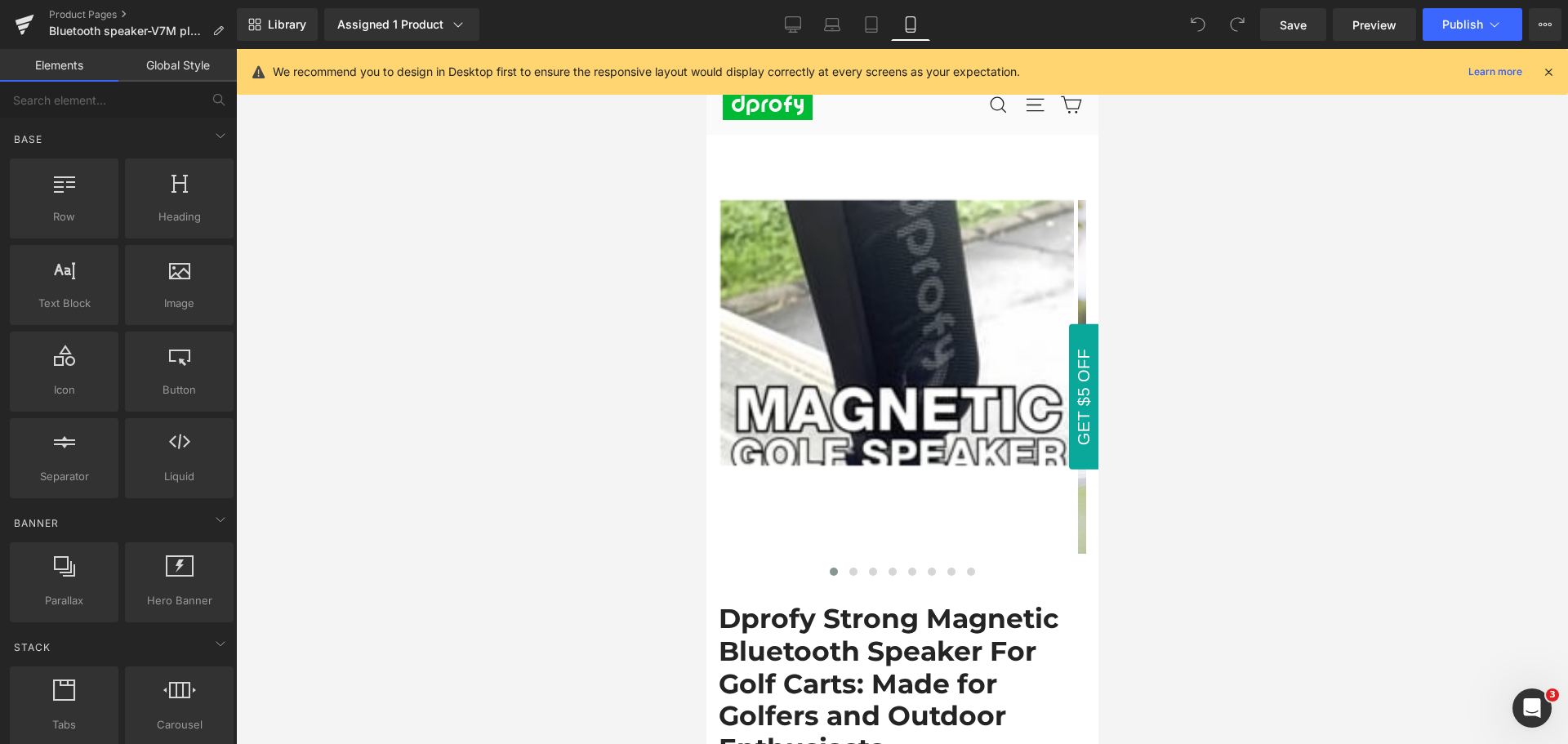
click at [1548, 70] on icon at bounding box center [1548, 72] width 15 height 15
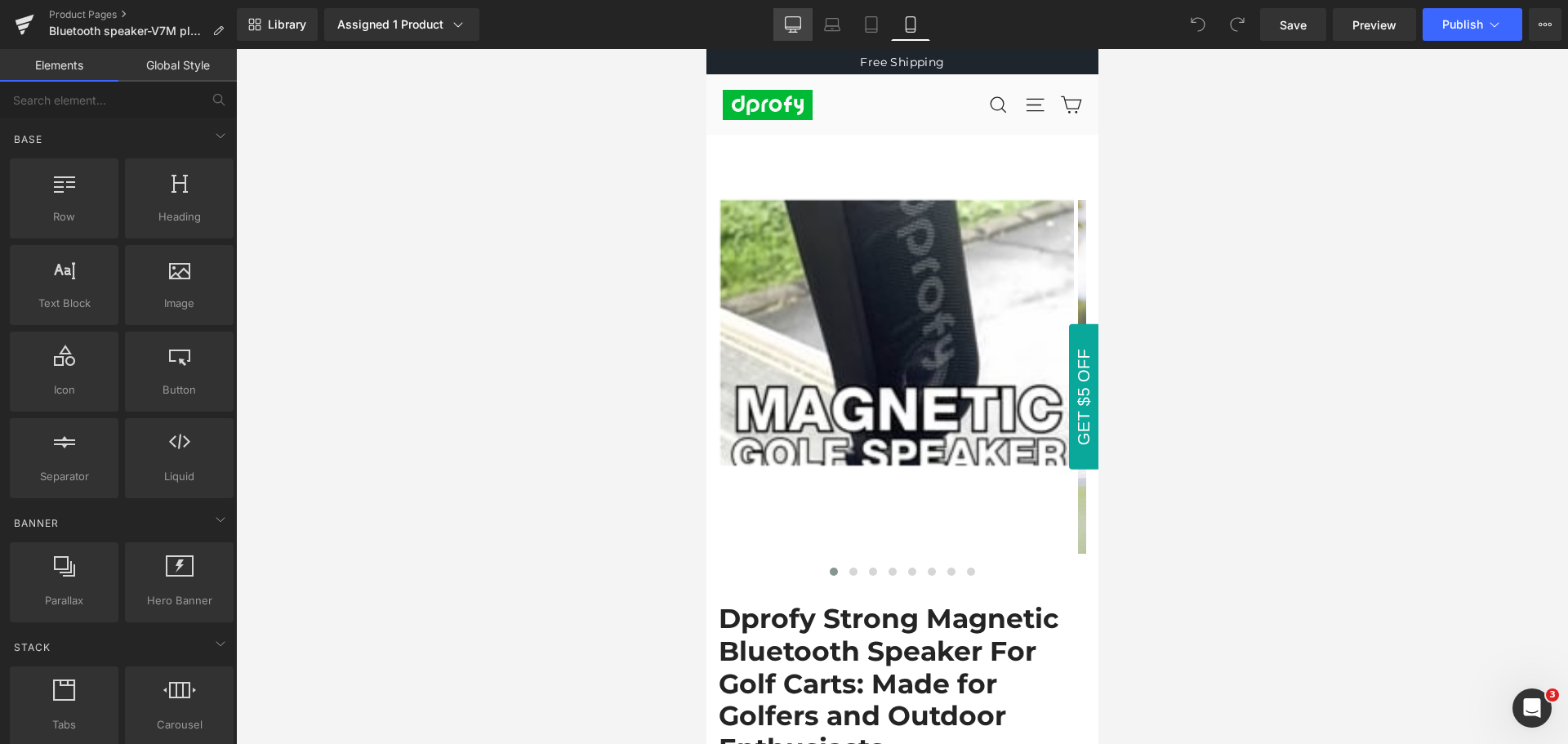
click at [790, 27] on icon at bounding box center [792, 25] width 17 height 17
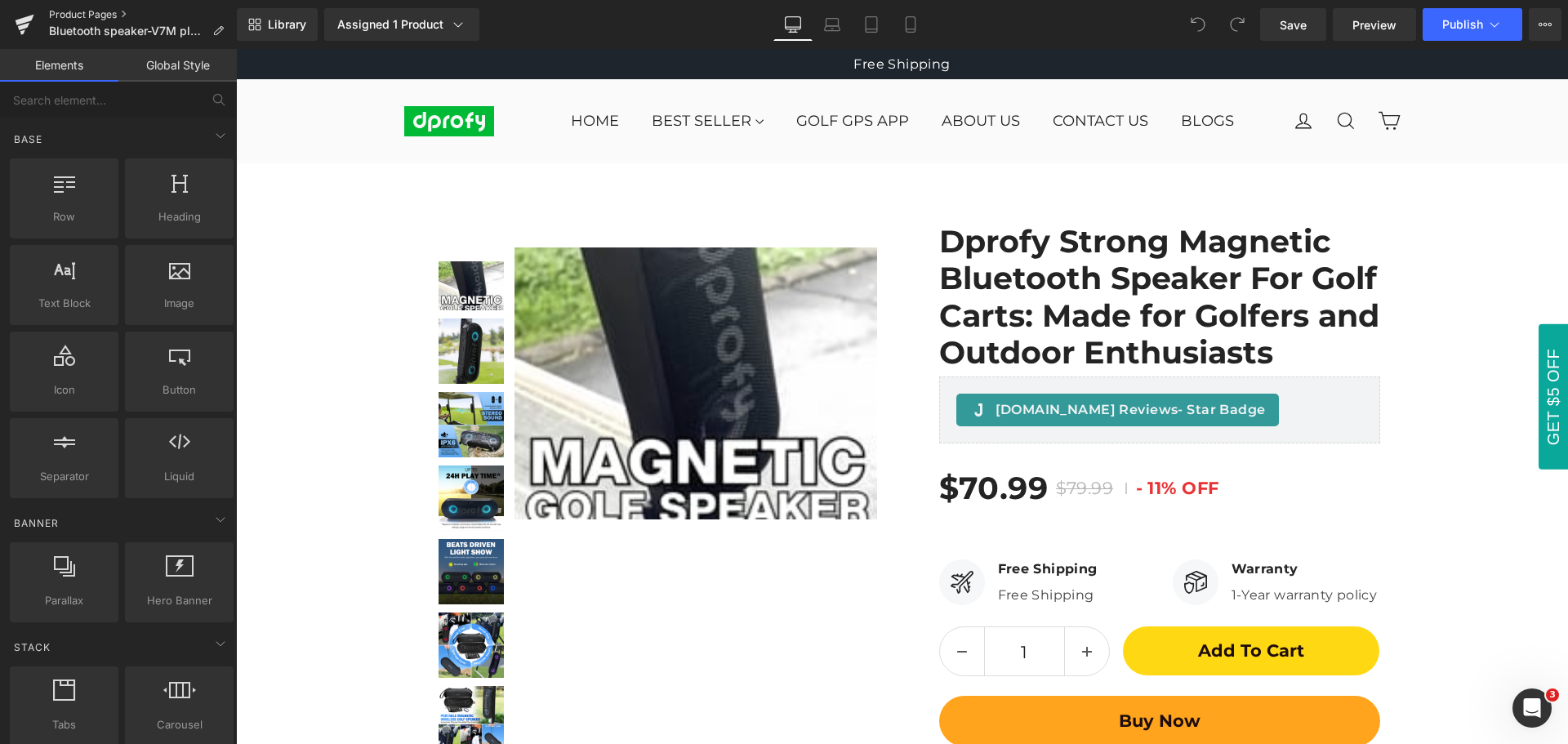
click at [69, 12] on link "Product Pages" at bounding box center [143, 14] width 188 height 13
